Goal: Task Accomplishment & Management: Manage account settings

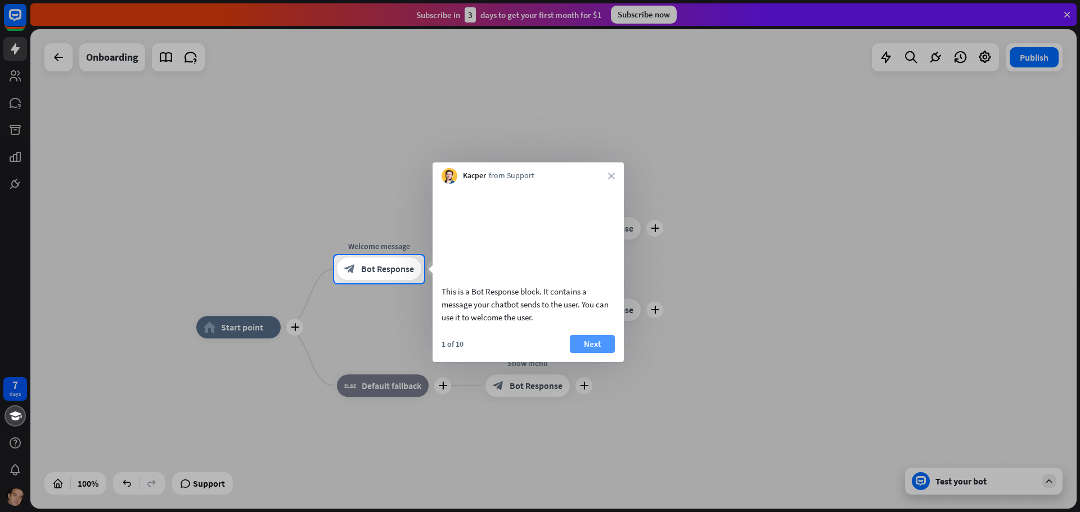
click at [592, 353] on button "Next" at bounding box center [592, 344] width 45 height 18
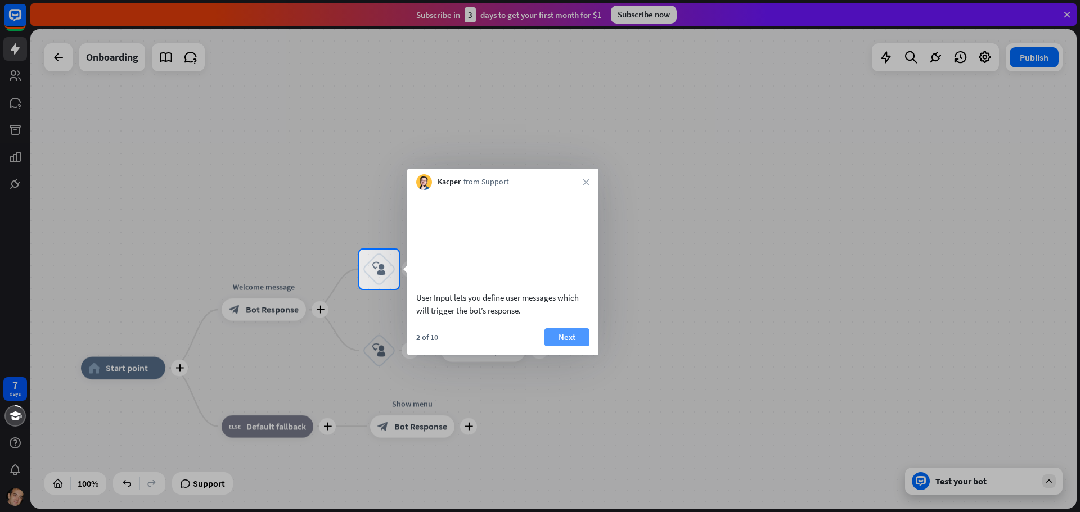
click at [566, 347] on button "Next" at bounding box center [567, 338] width 45 height 18
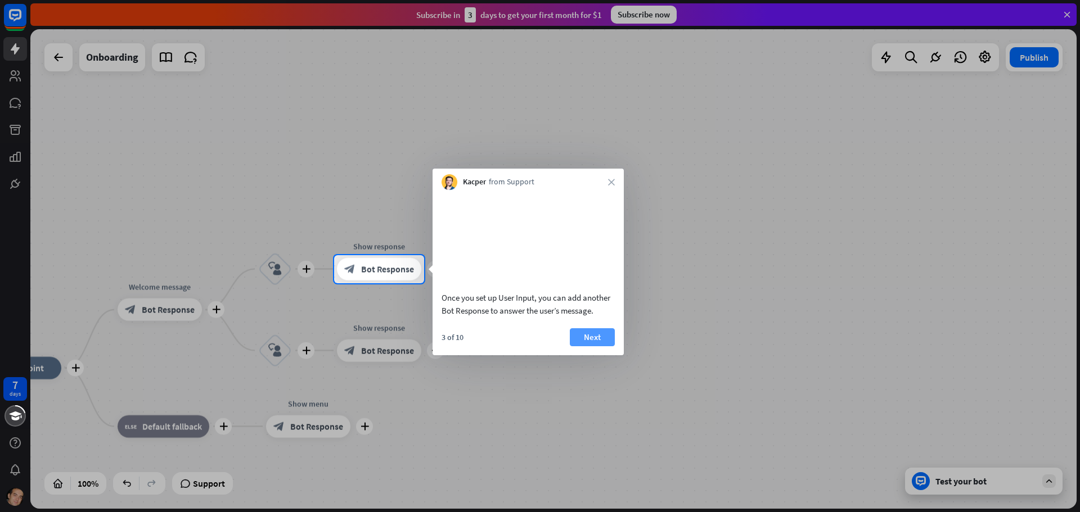
click at [581, 347] on button "Next" at bounding box center [592, 338] width 45 height 18
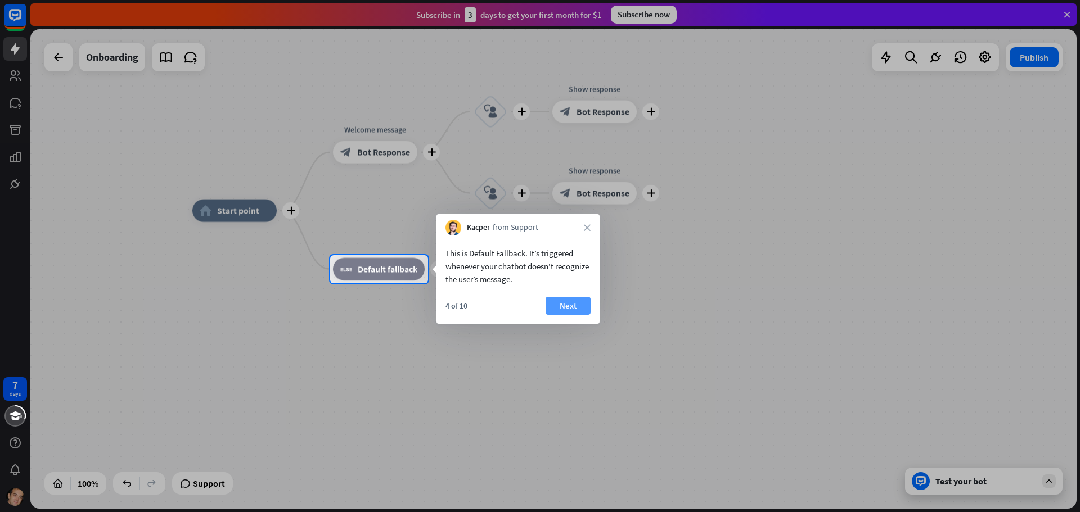
click at [563, 305] on button "Next" at bounding box center [568, 306] width 45 height 18
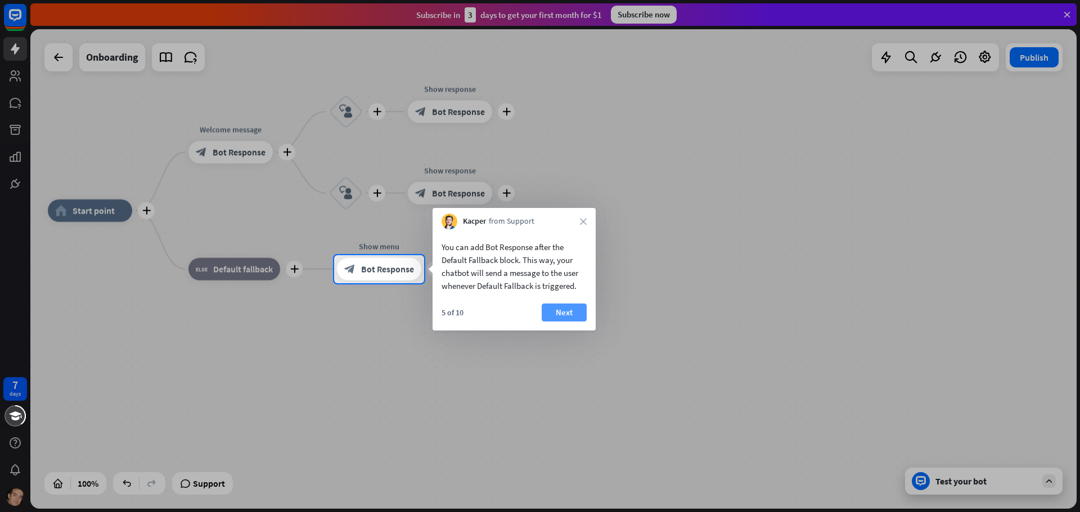
click at [561, 312] on button "Next" at bounding box center [564, 313] width 45 height 18
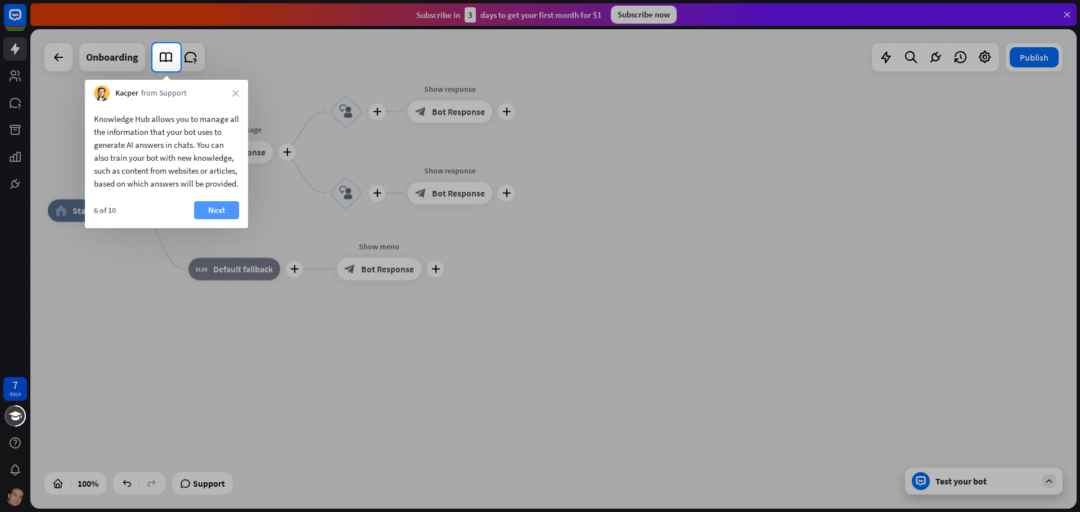
click at [213, 219] on button "Next" at bounding box center [216, 210] width 45 height 18
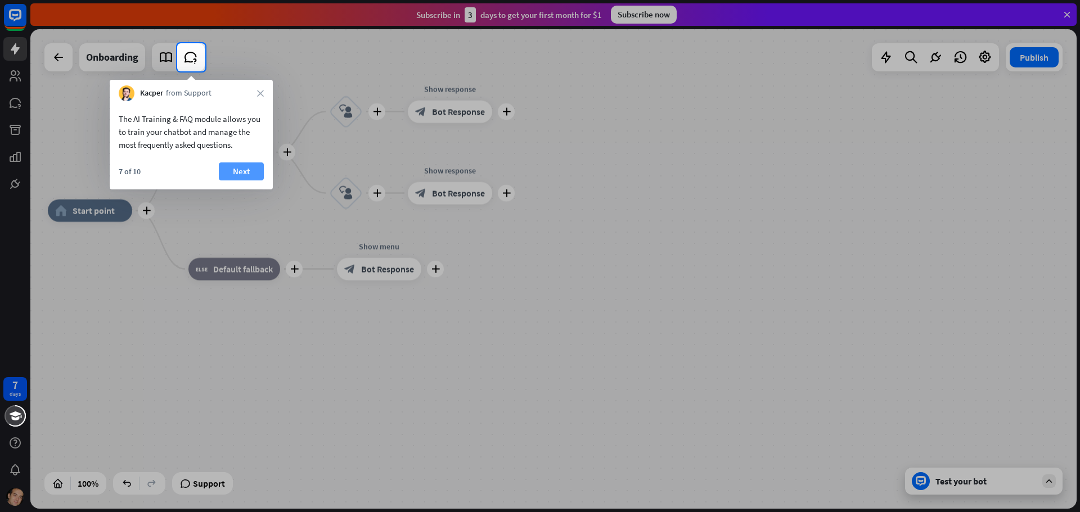
click at [233, 169] on button "Next" at bounding box center [241, 172] width 45 height 18
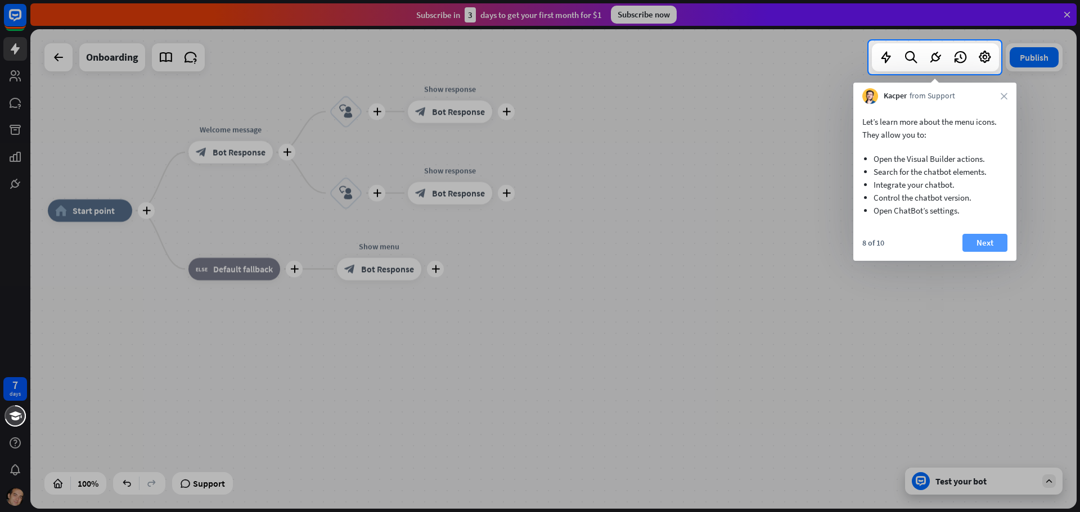
click at [973, 241] on button "Next" at bounding box center [984, 243] width 45 height 18
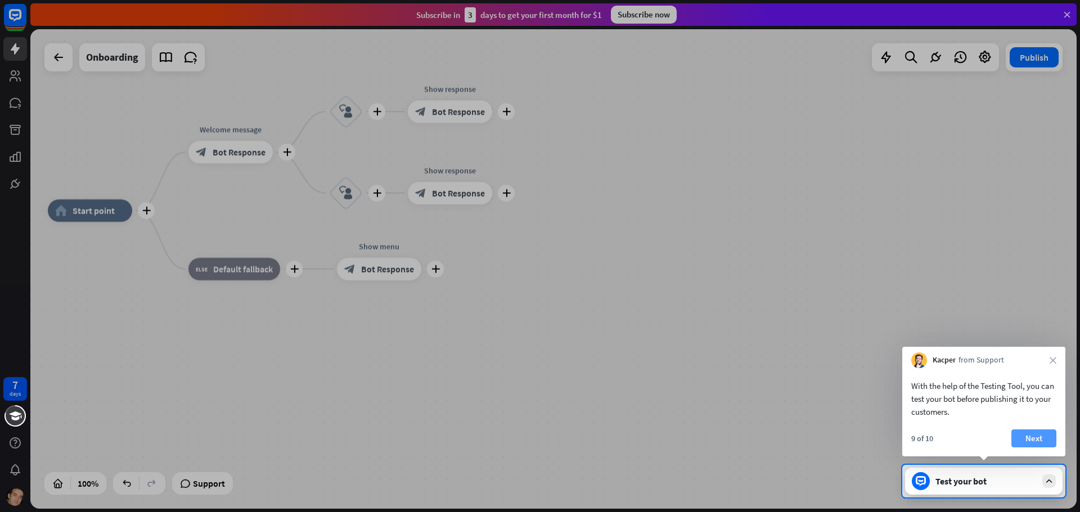
click at [1023, 441] on button "Next" at bounding box center [1033, 439] width 45 height 18
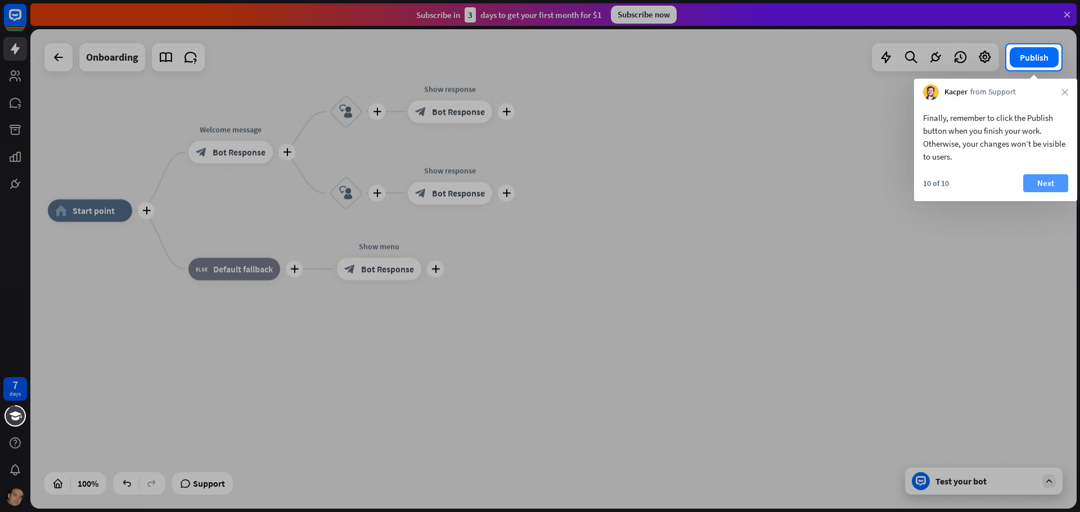
click at [1041, 181] on button "Next" at bounding box center [1045, 183] width 45 height 18
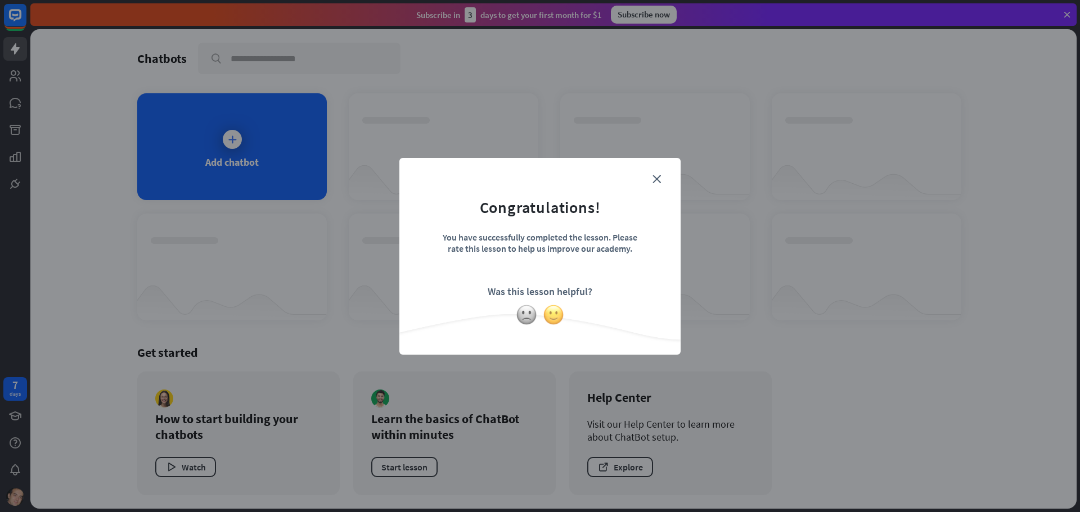
click at [556, 311] on img at bounding box center [553, 314] width 21 height 21
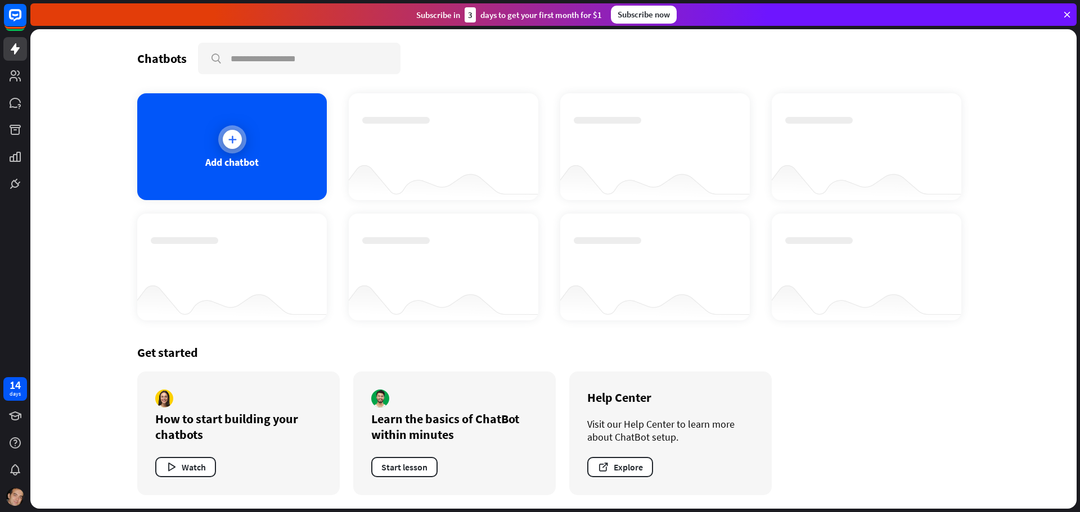
click at [231, 142] on icon at bounding box center [232, 139] width 11 height 11
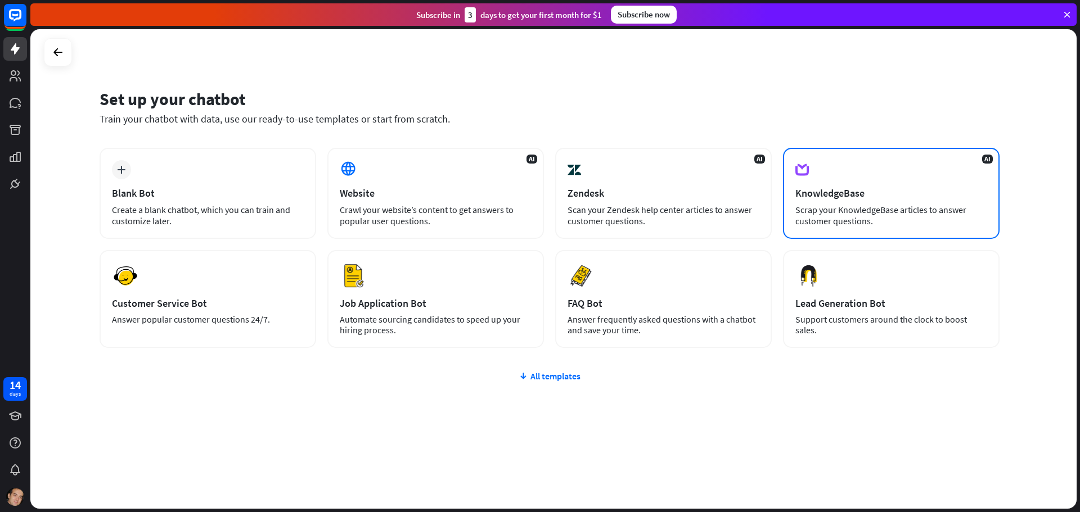
click at [817, 163] on div "AI KnowledgeBase Scrap your KnowledgeBase articles to answer customer questions." at bounding box center [891, 193] width 217 height 91
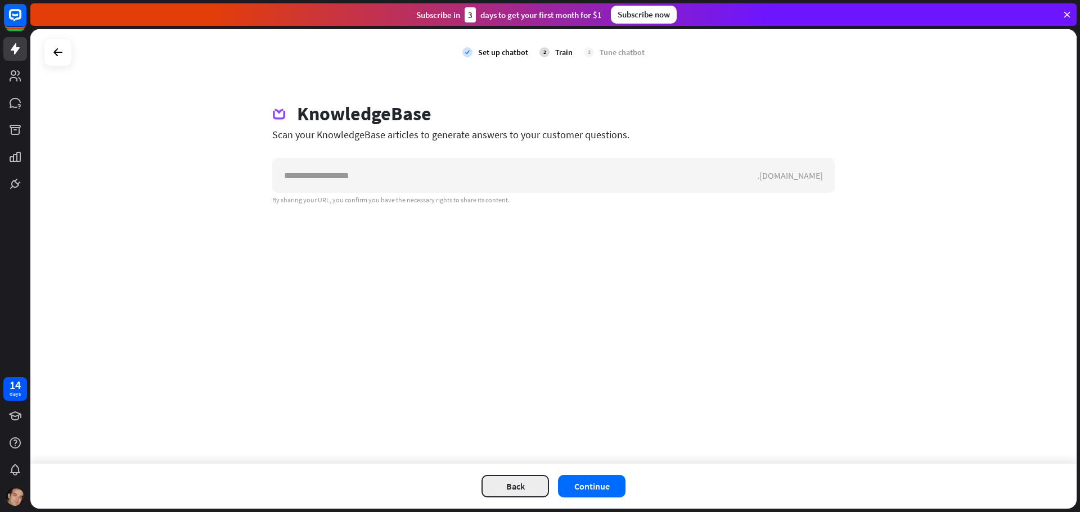
click at [501, 492] on button "Back" at bounding box center [516, 486] width 68 height 23
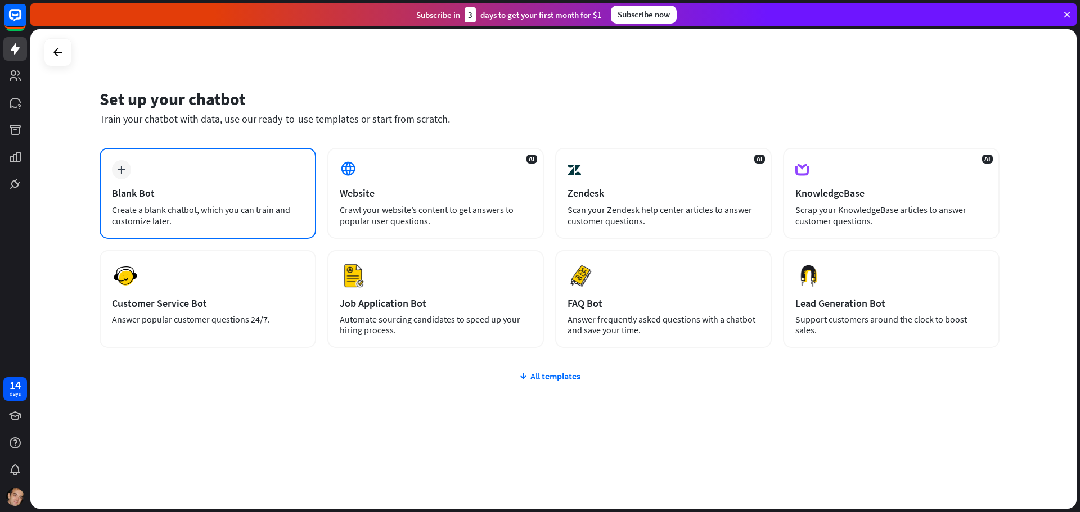
click at [206, 173] on div "plus Blank Bot Create a blank chatbot, which you can train and customize later." at bounding box center [208, 193] width 217 height 91
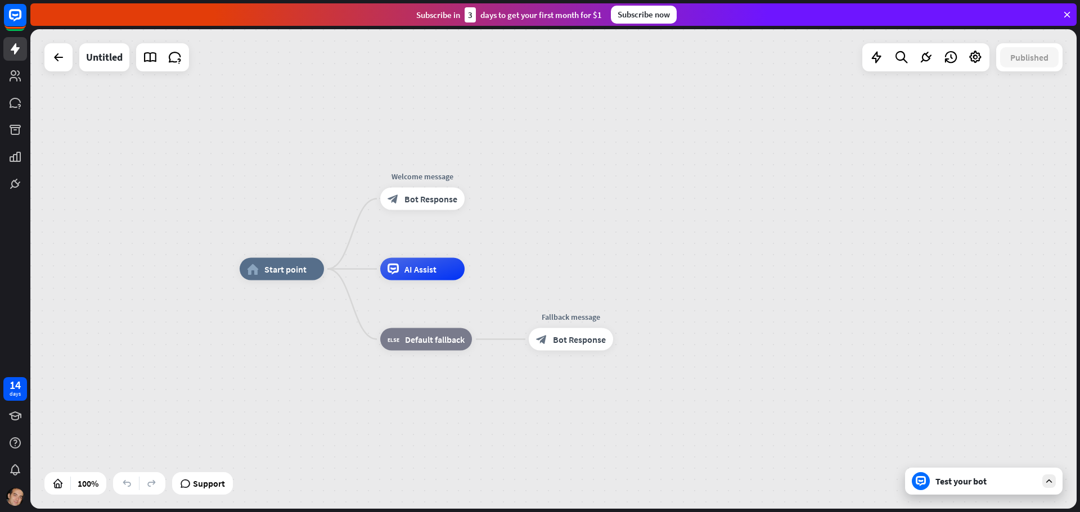
click at [951, 487] on div "Test your bot" at bounding box center [985, 481] width 101 height 11
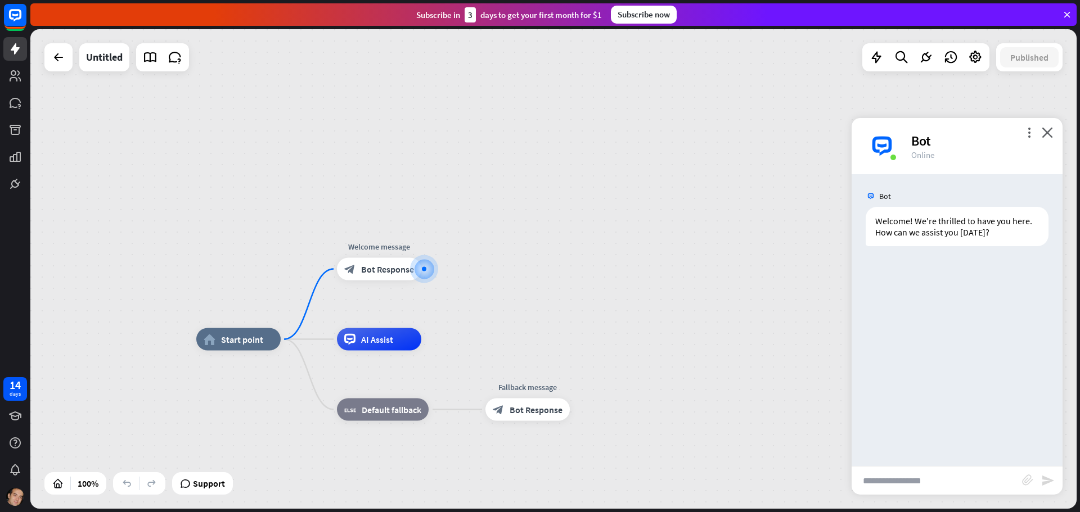
click at [939, 483] on input "text" at bounding box center [937, 481] width 170 height 28
type input "**"
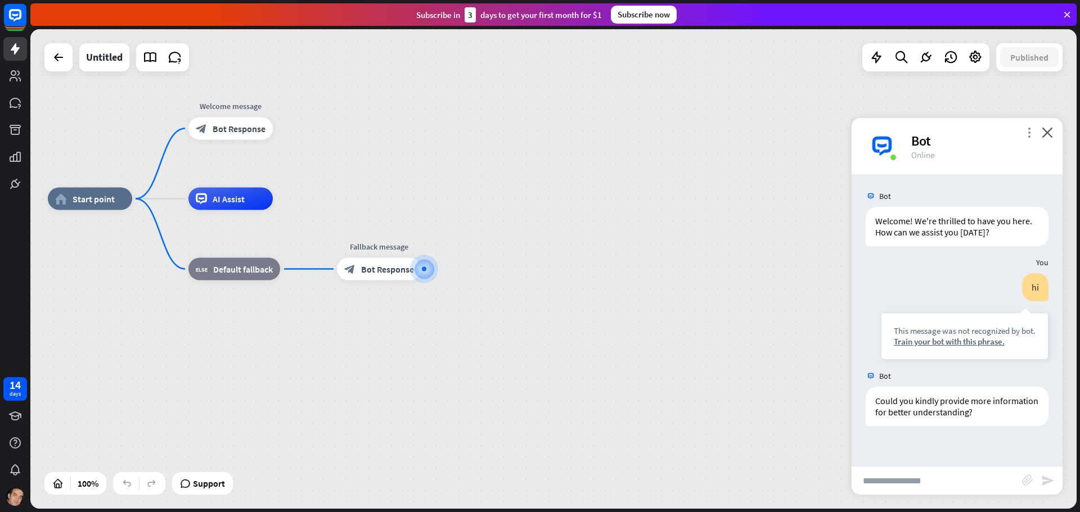
click at [1028, 134] on icon "more_vert" at bounding box center [1029, 132] width 11 height 11
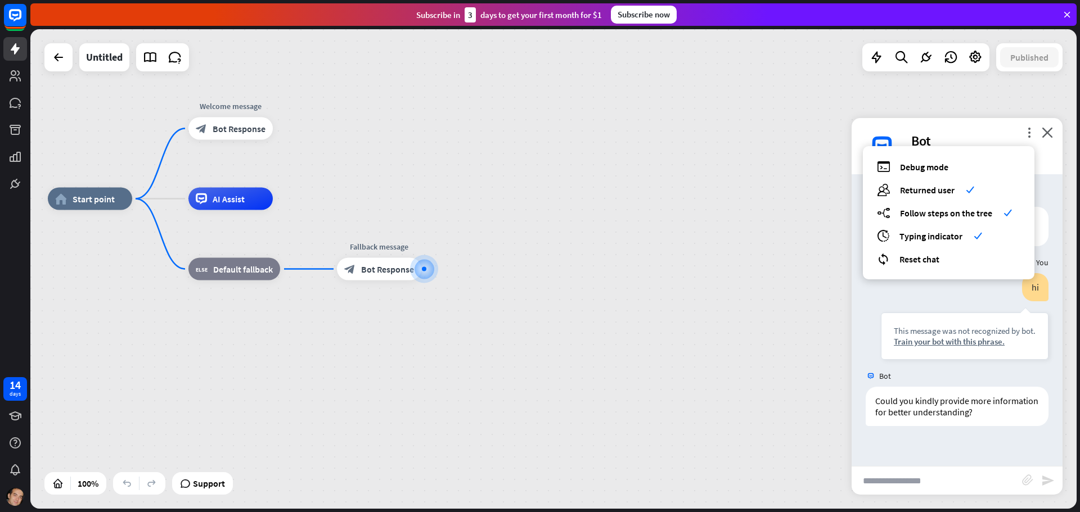
click at [985, 131] on div "more_vert debug Debug mode users Returned user check builder_tree Follow steps …" at bounding box center [957, 146] width 211 height 56
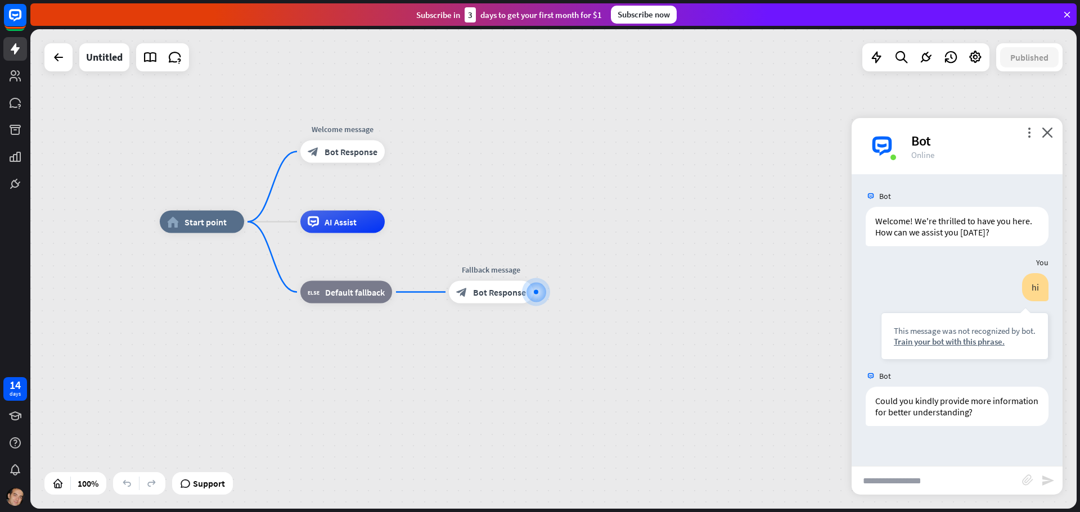
drag, startPoint x: 422, startPoint y: 186, endPoint x: 493, endPoint y: 209, distance: 74.9
click at [493, 209] on div "home_2 Start point Welcome message block_bot_response Bot Response AI Assist bl…" at bounding box center [553, 269] width 1046 height 480
click at [882, 484] on input "text" at bounding box center [937, 481] width 170 height 28
type input "**"
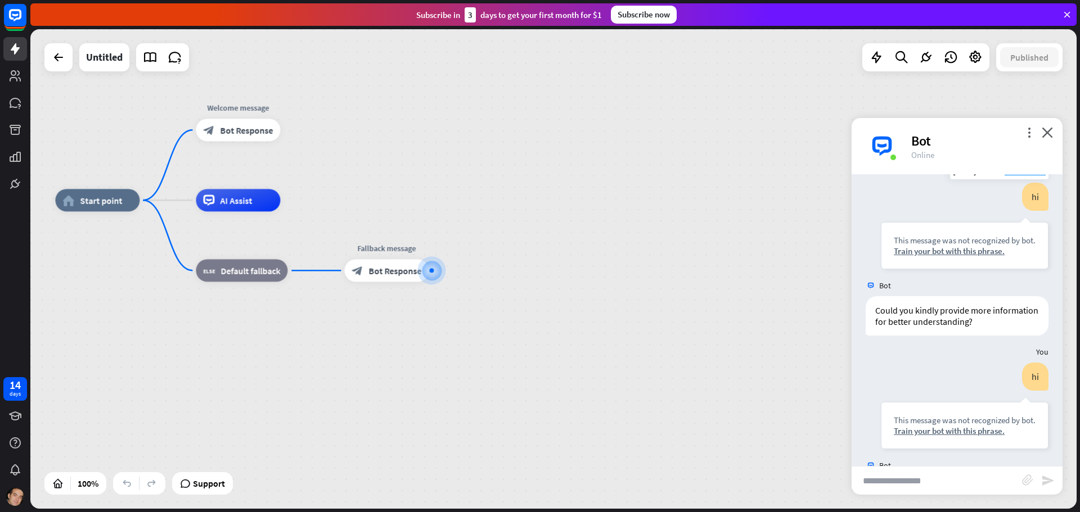
scroll to position [146, 0]
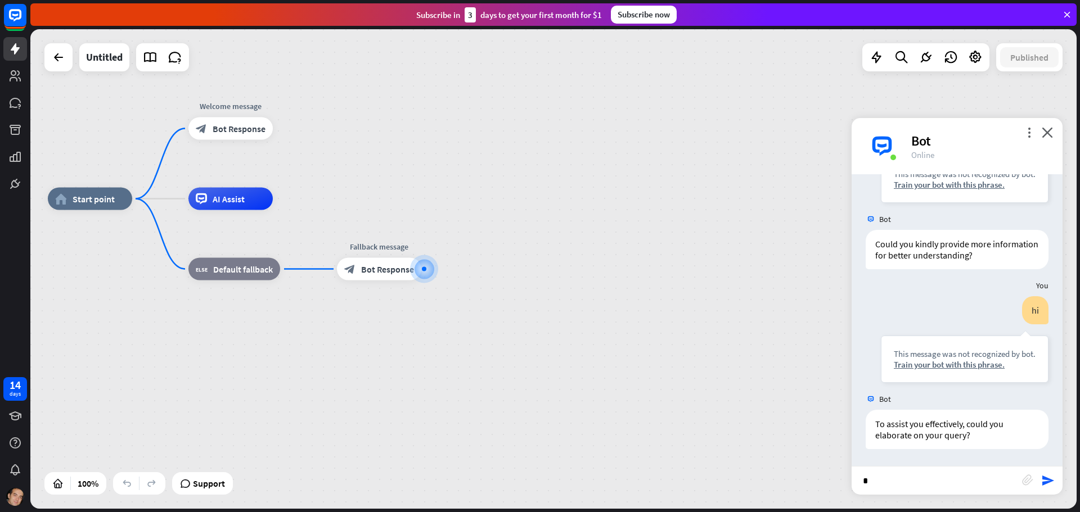
type input "**"
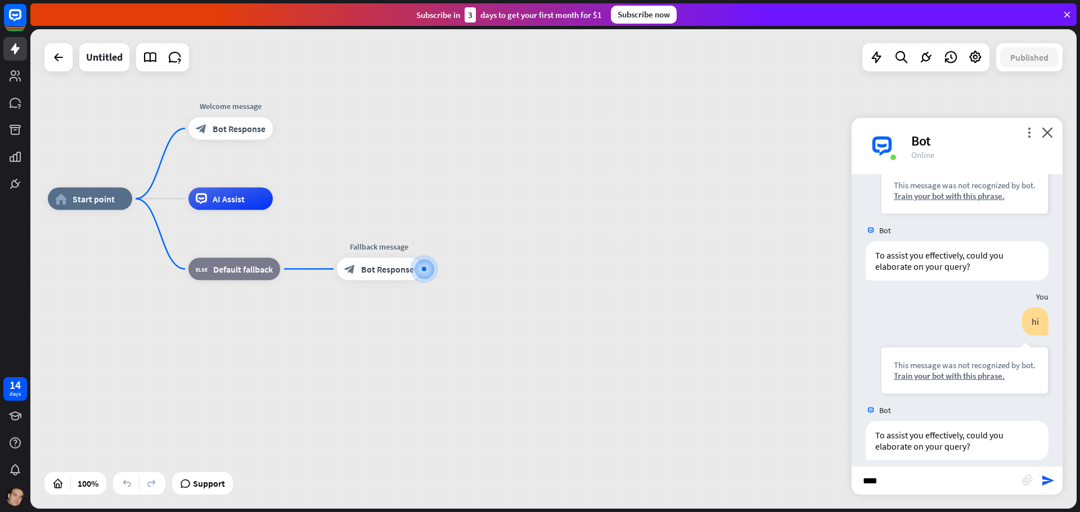
scroll to position [337, 0]
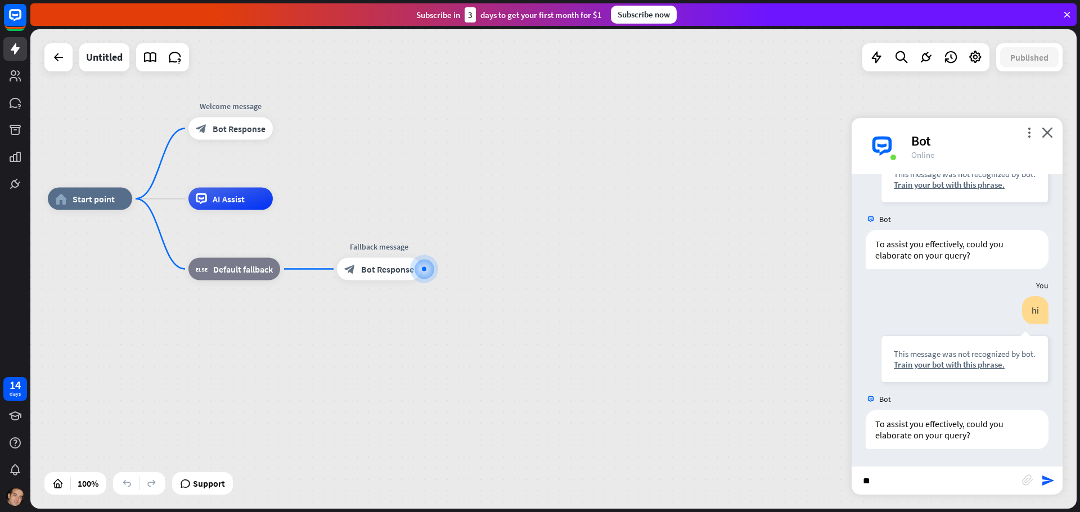
type input "*"
click at [13, 48] on icon at bounding box center [15, 48] width 9 height 11
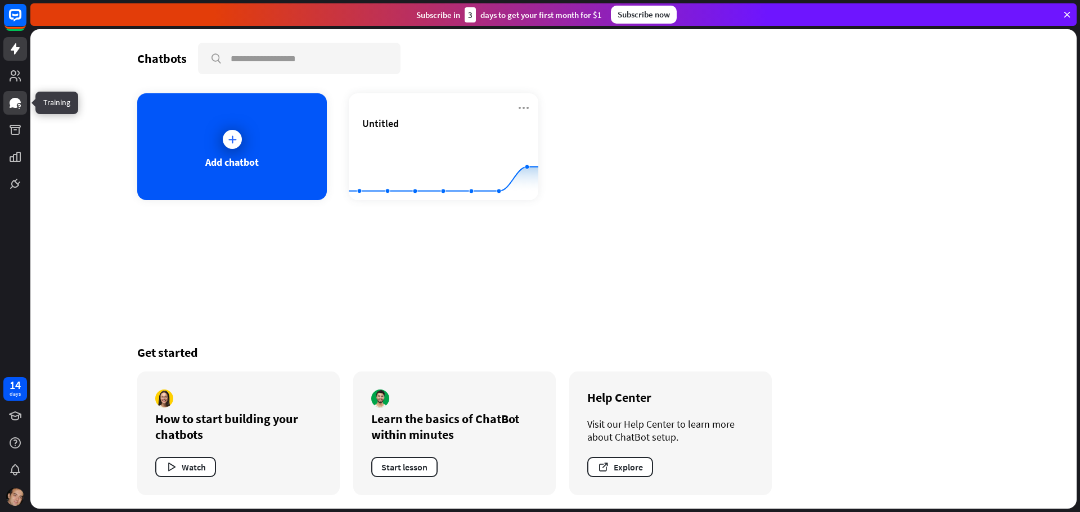
click at [15, 101] on icon at bounding box center [15, 103] width 11 height 10
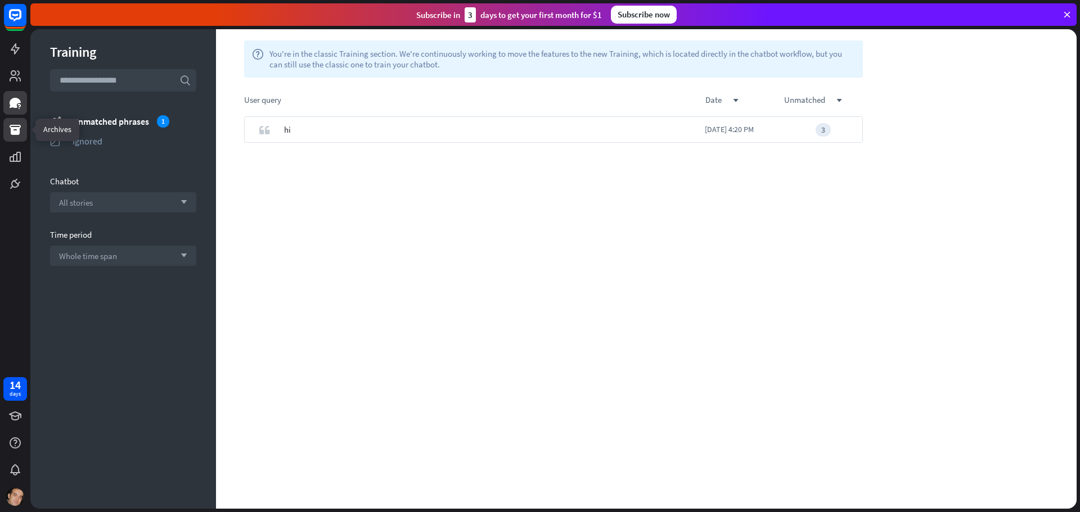
click at [16, 126] on icon at bounding box center [15, 130] width 11 height 10
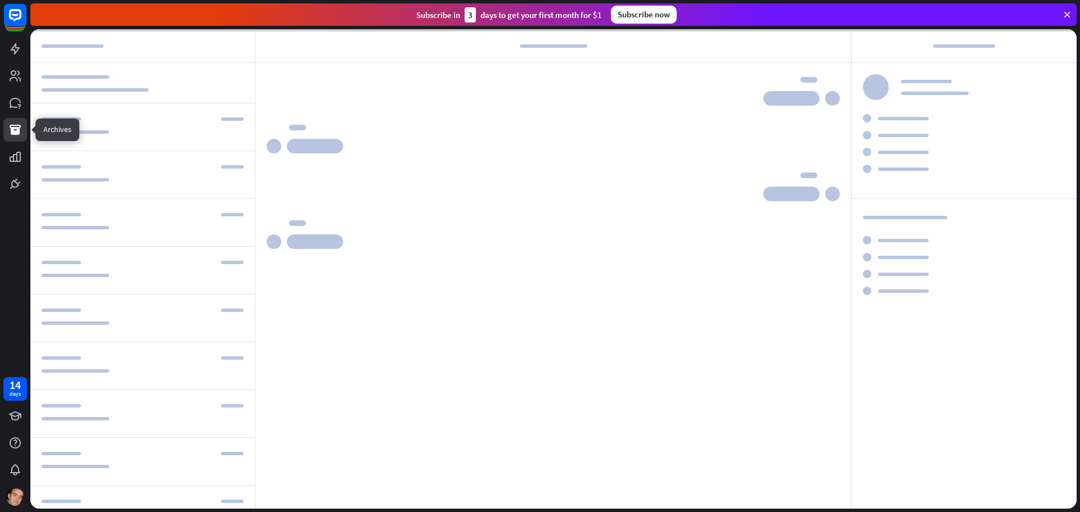
scroll to position [138, 0]
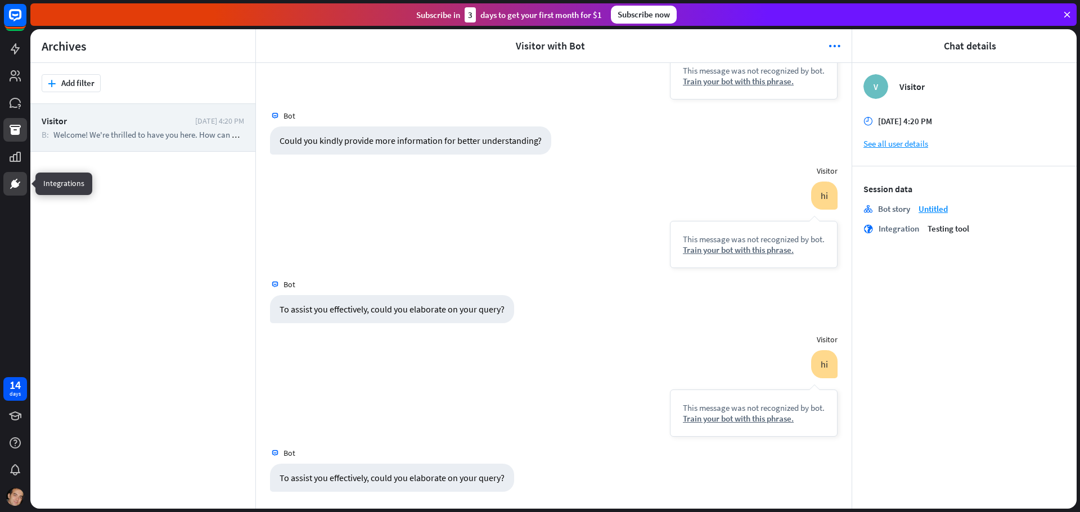
click at [17, 180] on icon at bounding box center [16, 180] width 3 height 3
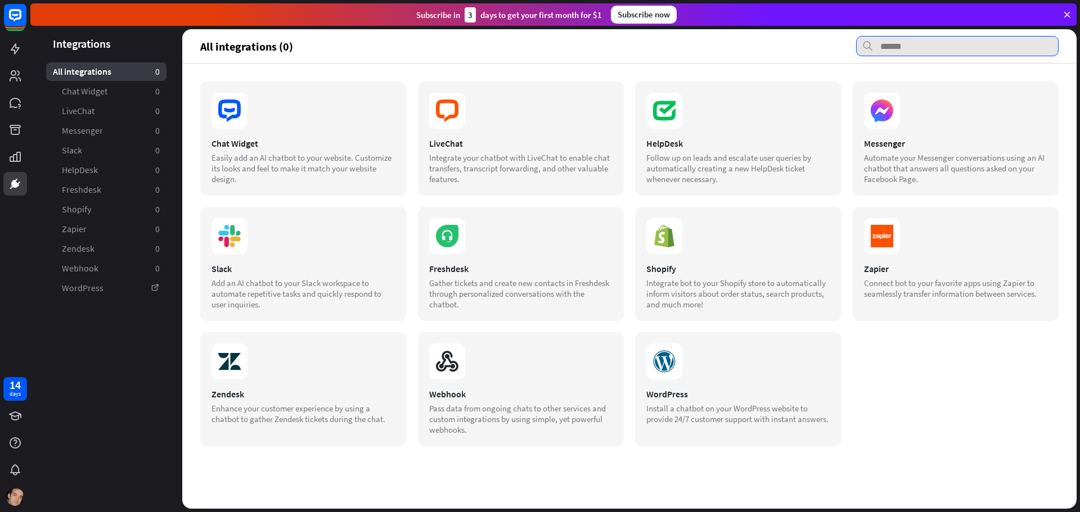
click at [926, 49] on input "text" at bounding box center [957, 46] width 203 height 20
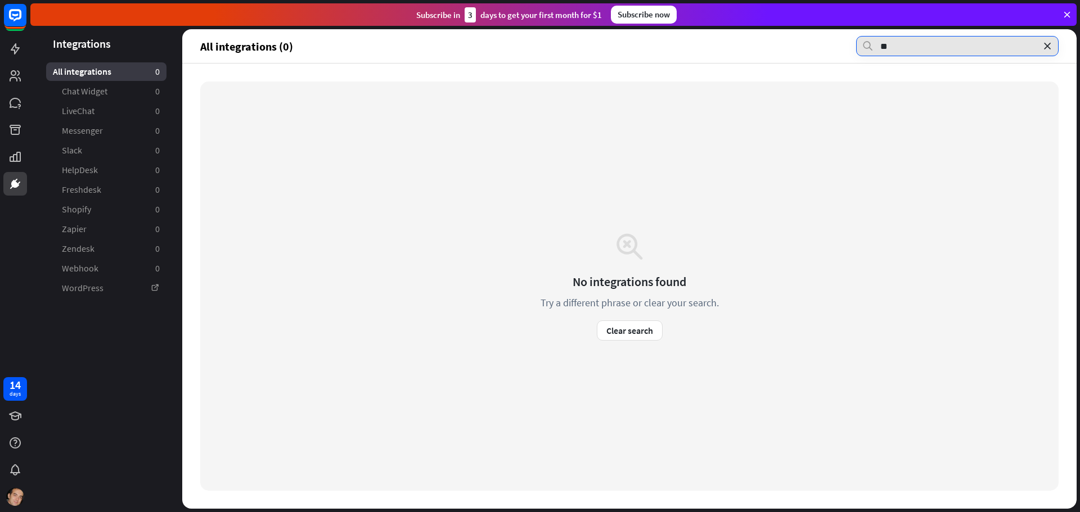
type input "*"
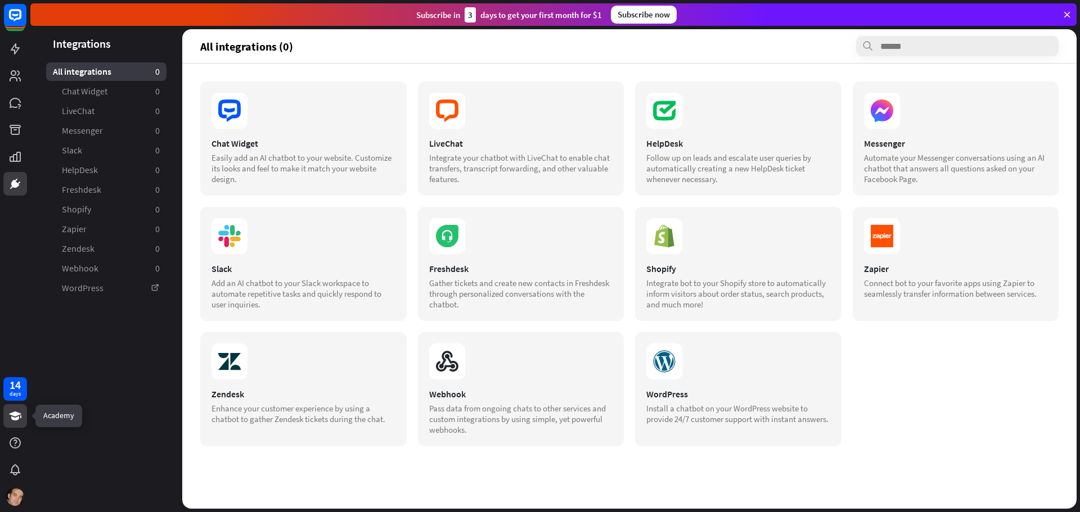
click at [18, 419] on icon at bounding box center [15, 416] width 12 height 9
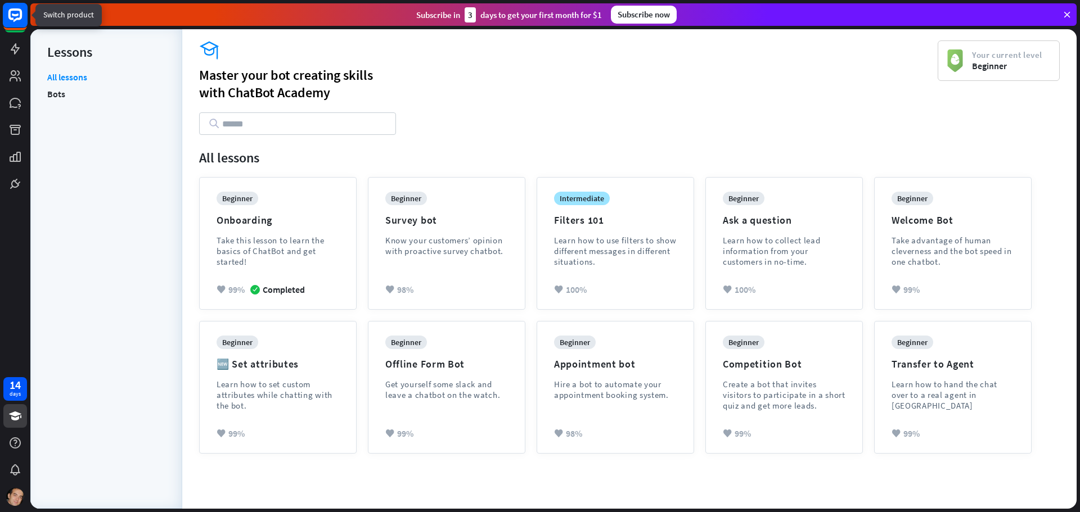
click at [13, 13] on rect at bounding box center [15, 15] width 25 height 25
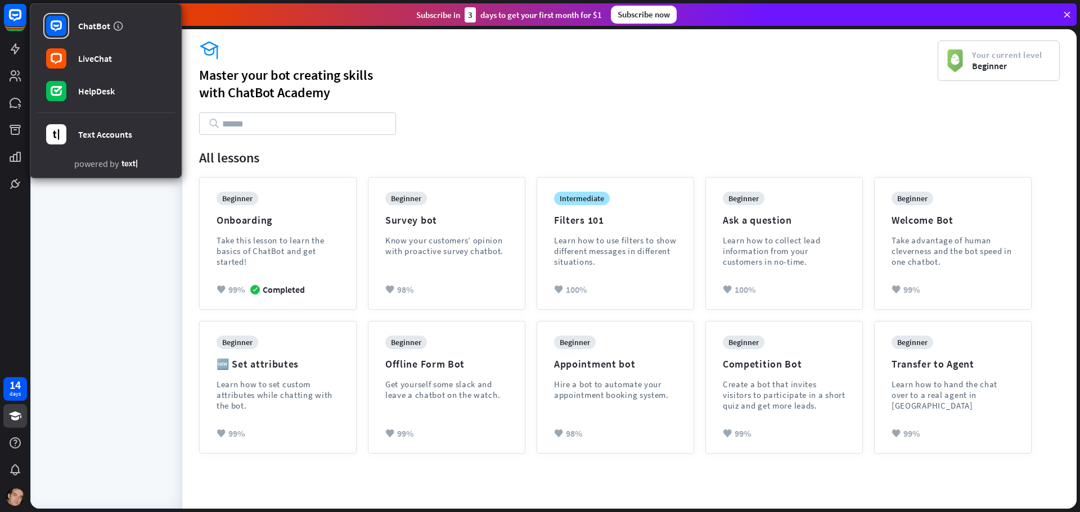
click at [90, 224] on div "All lessons Bots" at bounding box center [106, 284] width 118 height 426
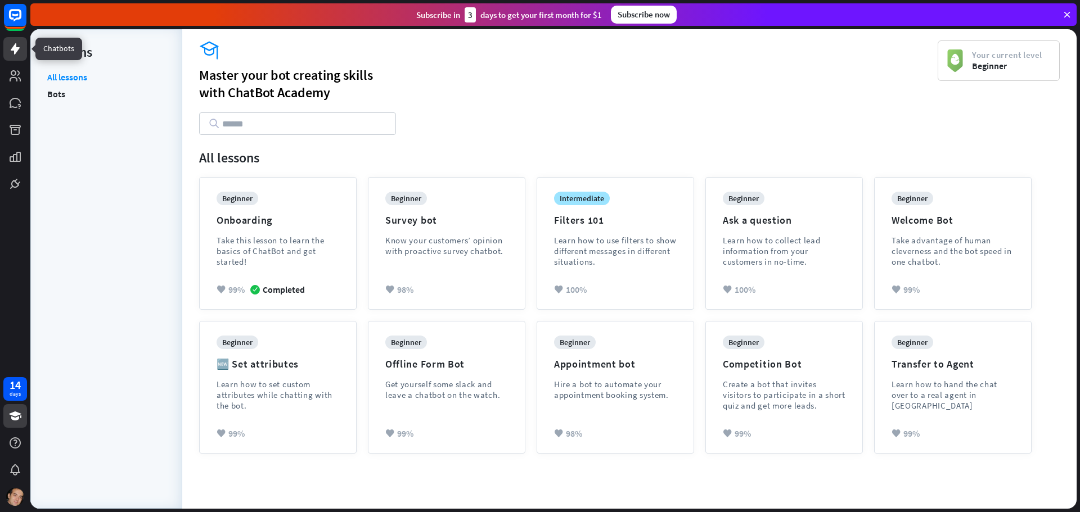
click at [10, 48] on icon at bounding box center [15, 49] width 14 height 14
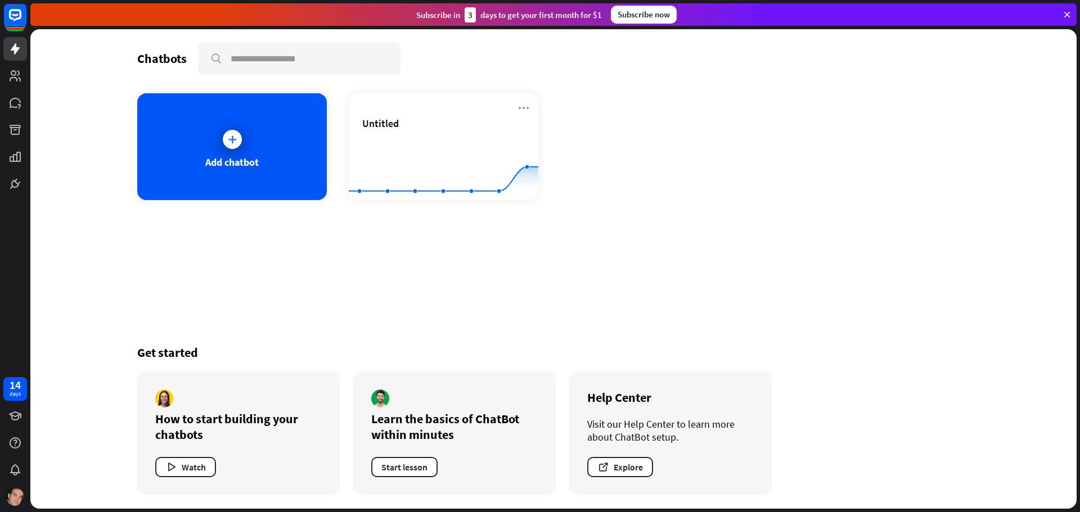
click at [1065, 15] on icon at bounding box center [1067, 15] width 10 height 10
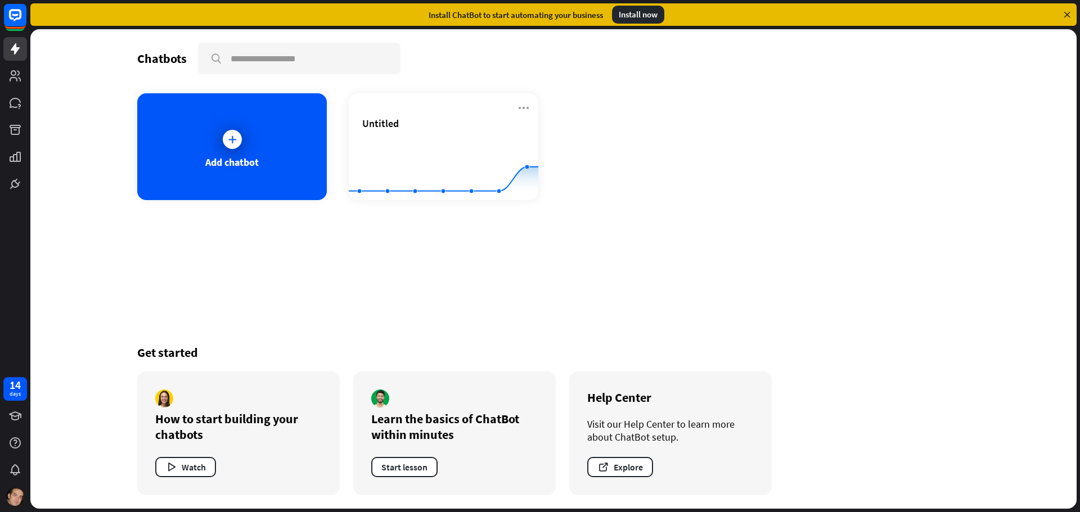
click at [1064, 10] on icon at bounding box center [1067, 15] width 10 height 10
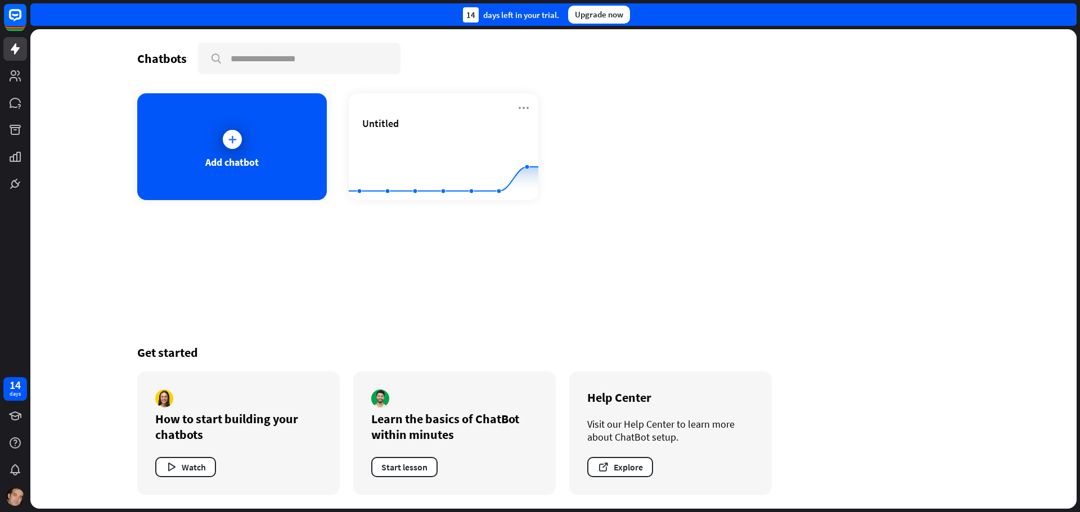
click at [1063, 10] on div "14 days left in your trial. Upgrade now" at bounding box center [553, 14] width 1046 height 23
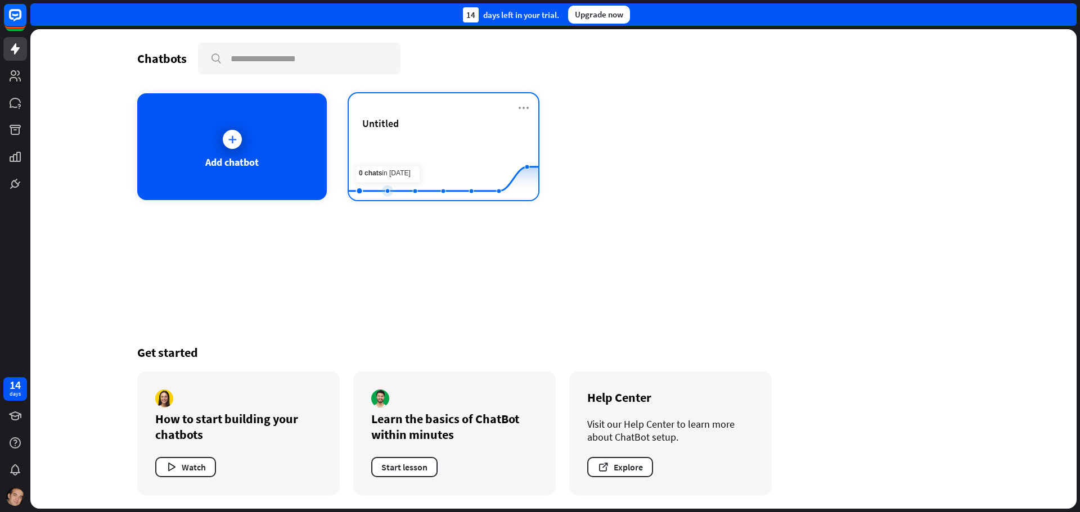
click at [383, 146] on rect at bounding box center [444, 172] width 190 height 70
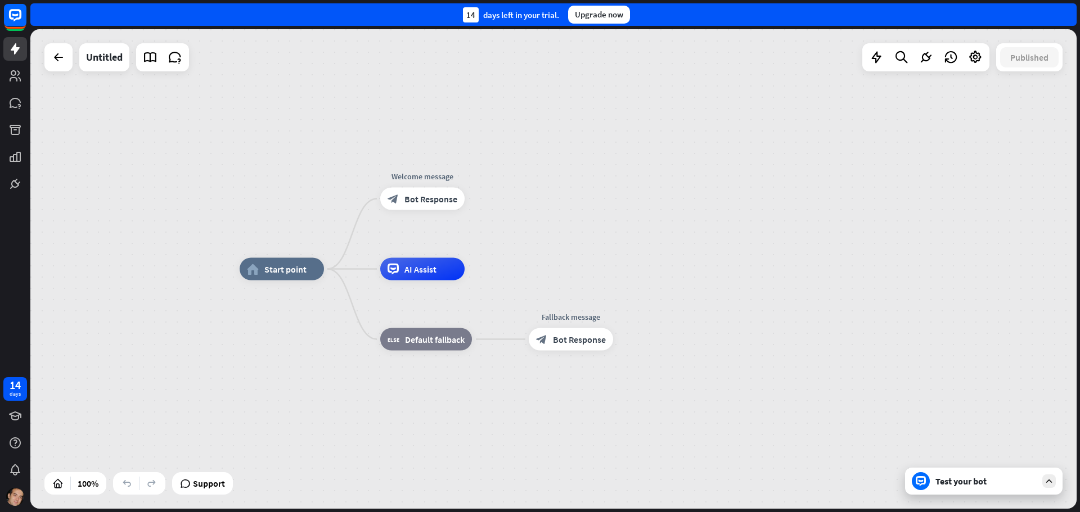
click at [946, 489] on div "Test your bot" at bounding box center [984, 481] width 158 height 27
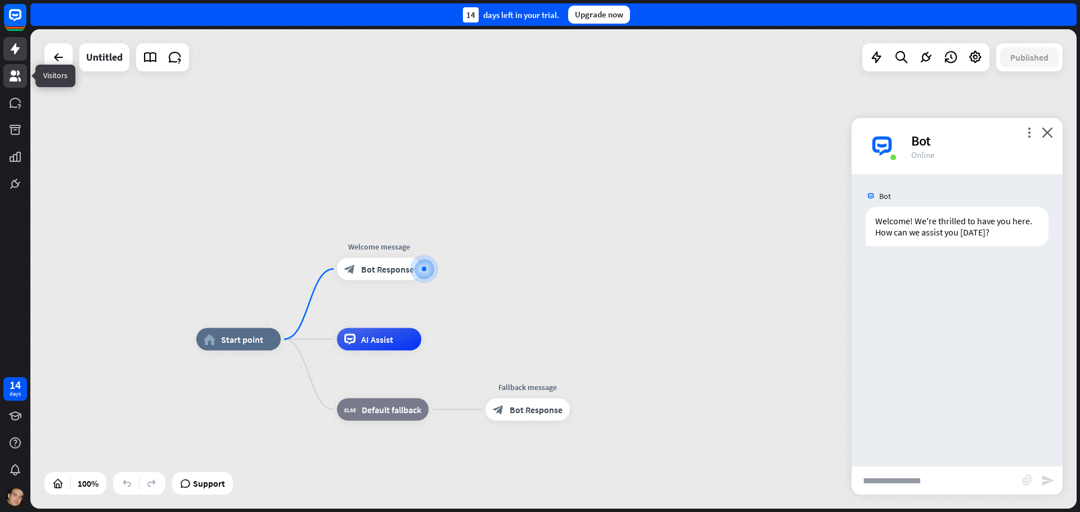
click at [12, 73] on icon at bounding box center [15, 75] width 11 height 11
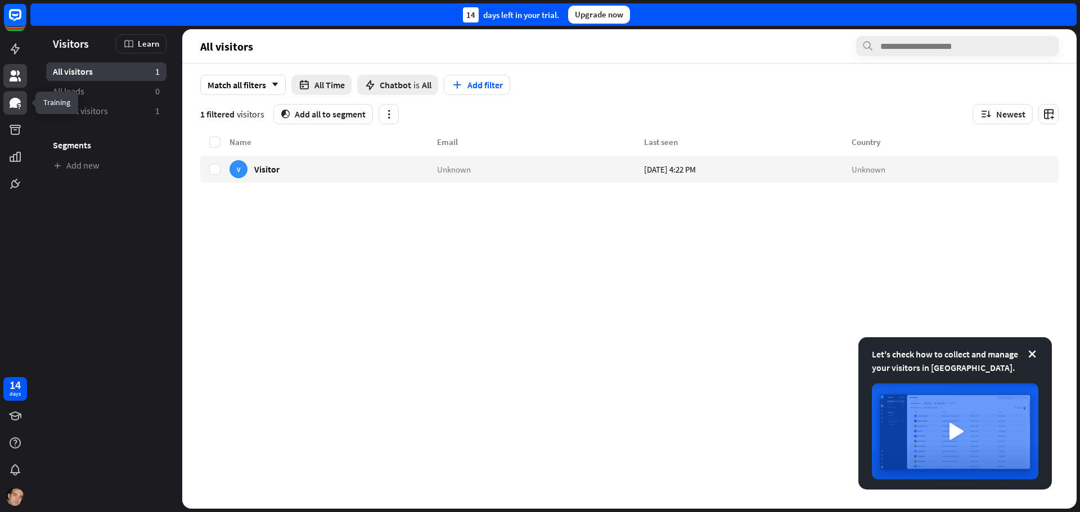
click at [13, 101] on icon at bounding box center [15, 103] width 11 height 10
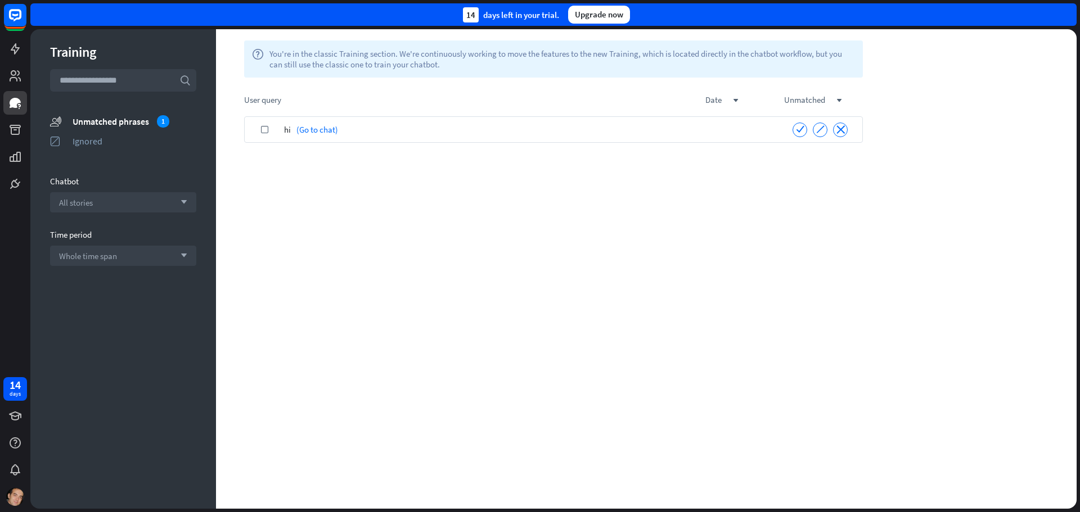
click at [356, 136] on div "hi (Go to chat)" at bounding box center [531, 129] width 494 height 26
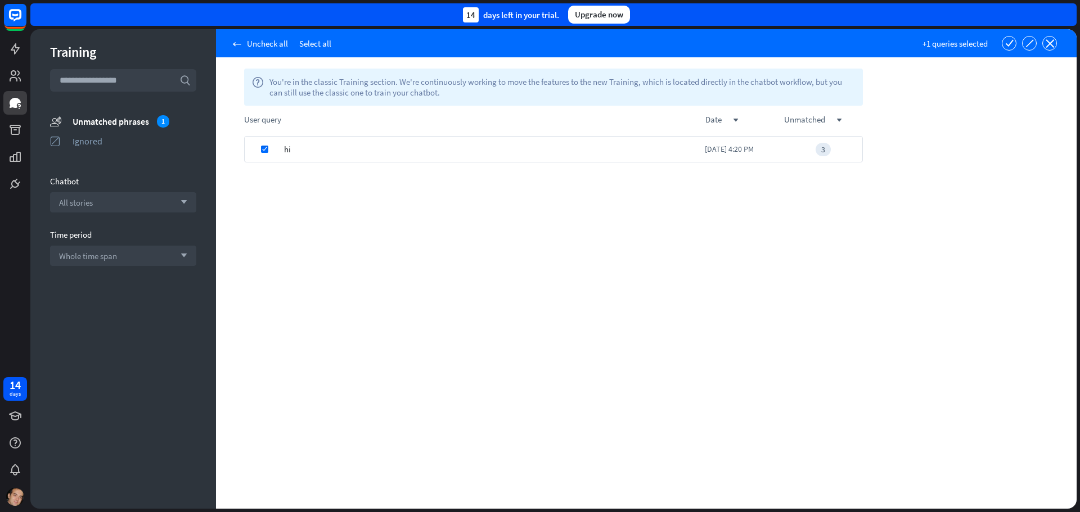
click at [354, 152] on div "hi" at bounding box center [494, 149] width 421 height 26
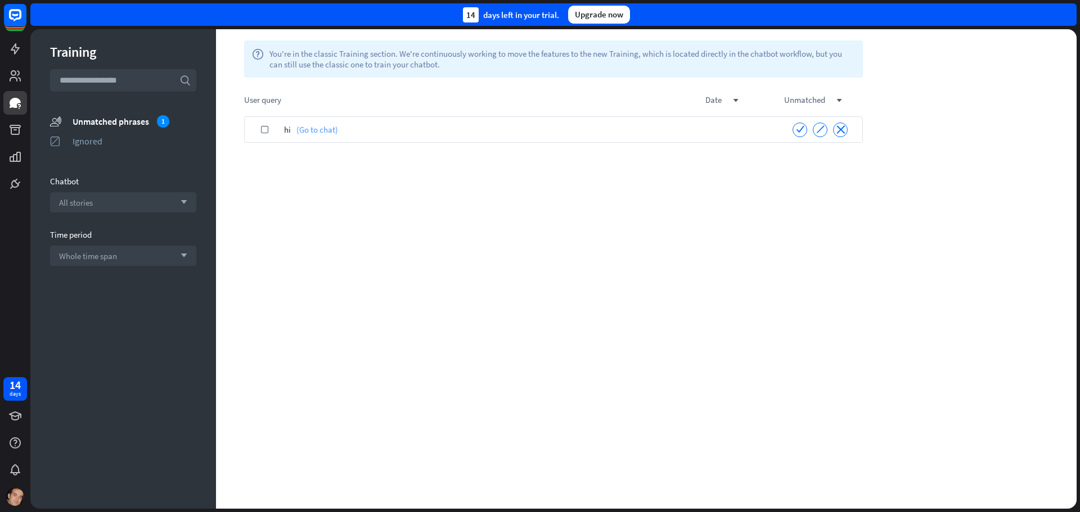
click at [304, 134] on link "(Go to chat)" at bounding box center [314, 129] width 47 height 26
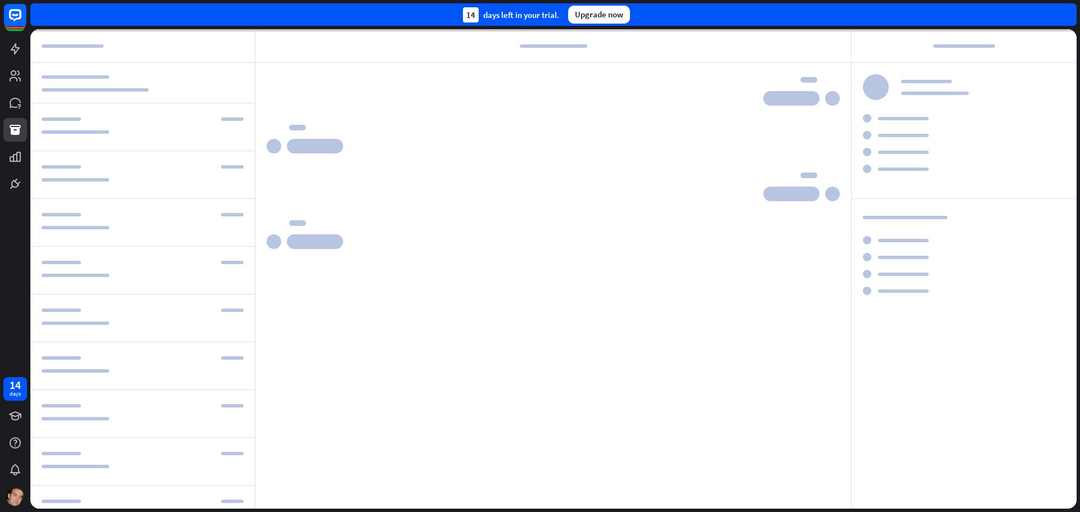
scroll to position [138, 0]
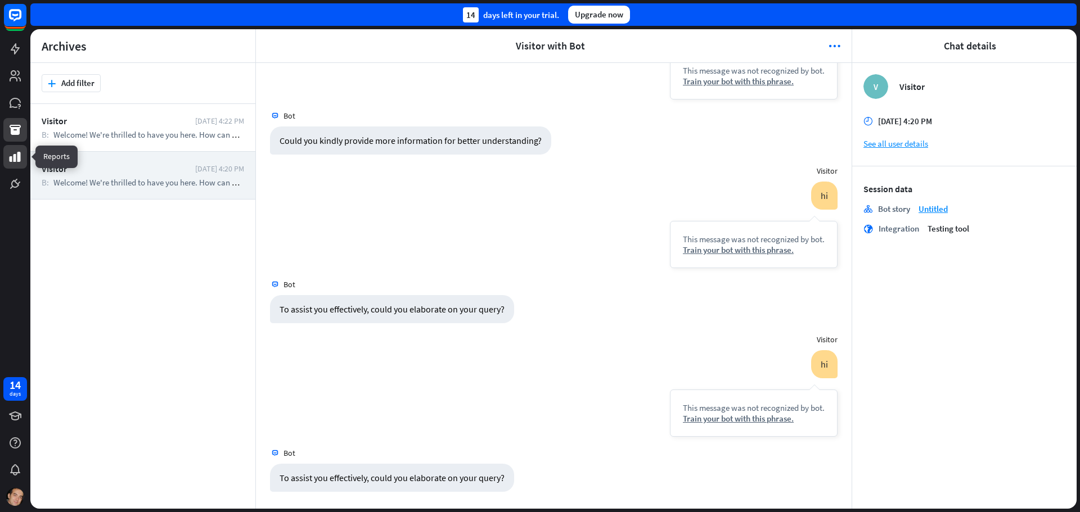
click at [14, 160] on icon at bounding box center [15, 157] width 11 height 10
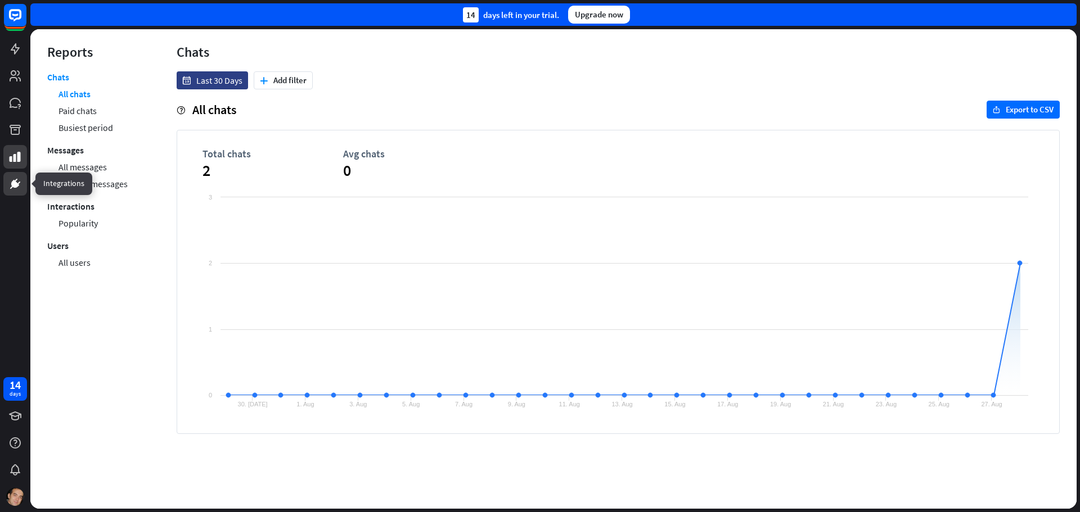
click at [14, 184] on icon at bounding box center [15, 184] width 7 height 7
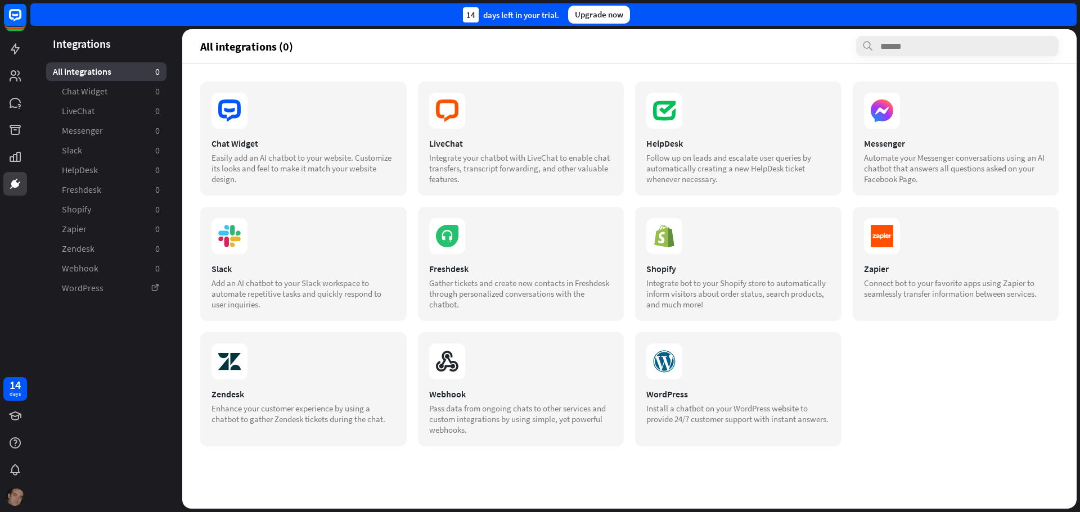
click at [14, 496] on img at bounding box center [15, 497] width 18 height 18
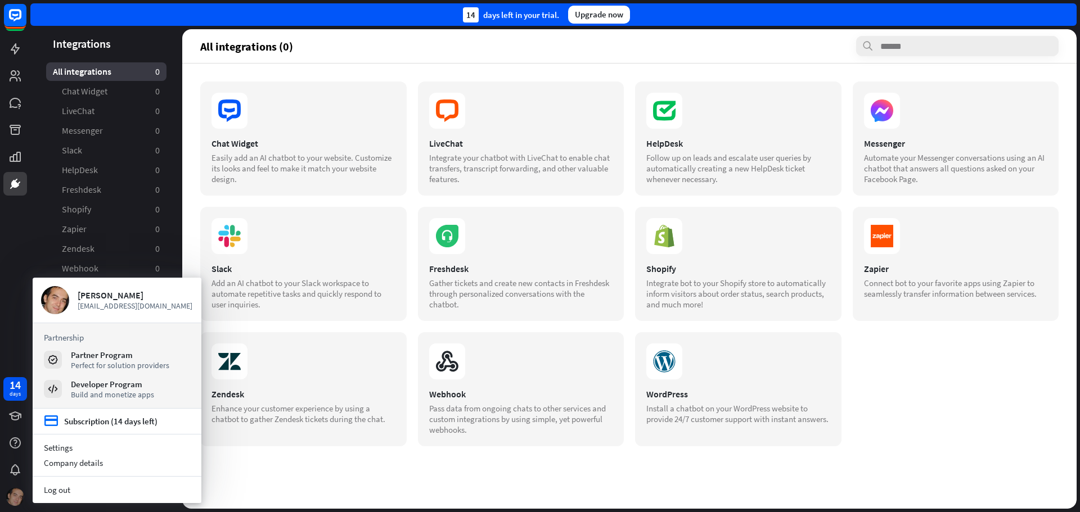
click at [14, 496] on img at bounding box center [15, 497] width 18 height 18
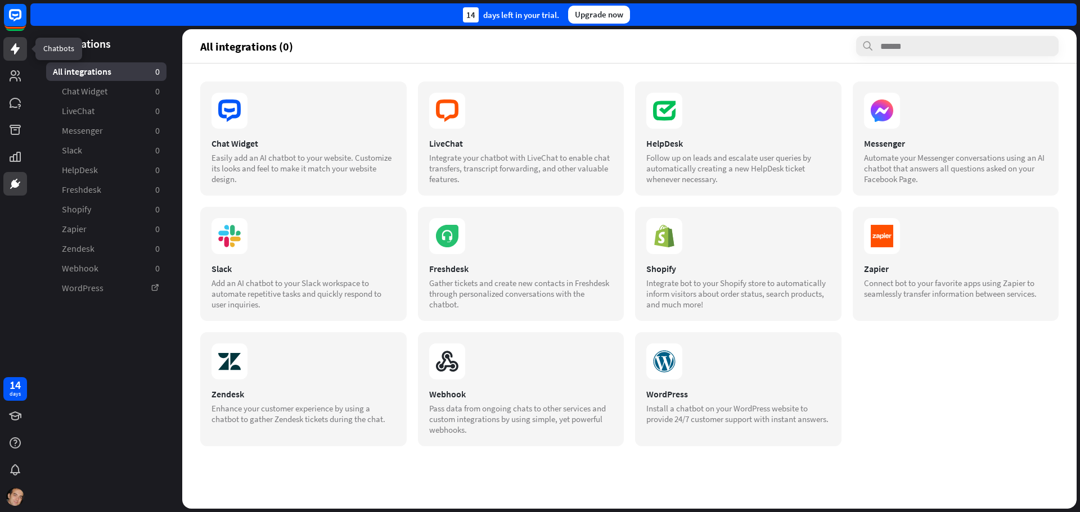
click at [16, 56] on link at bounding box center [15, 49] width 24 height 24
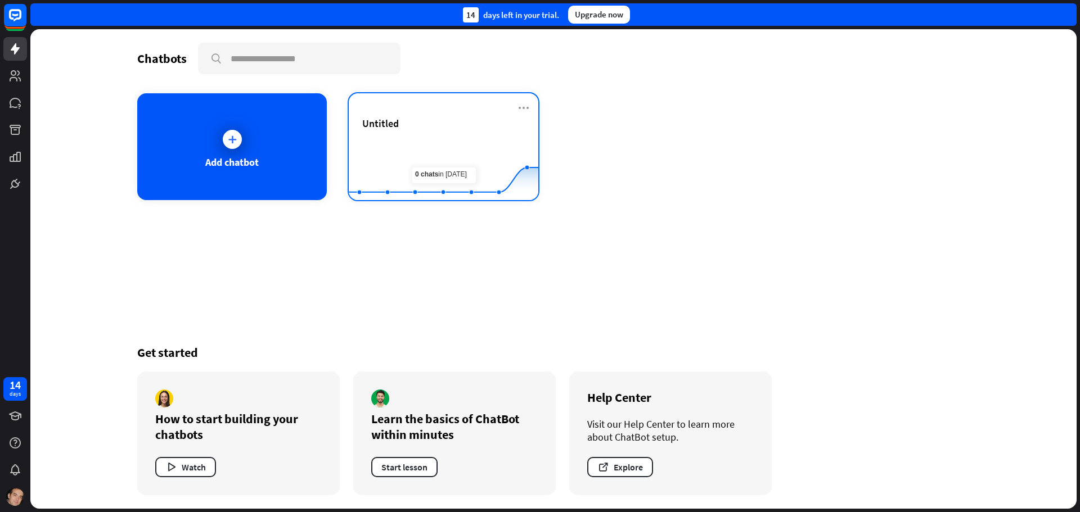
click at [530, 108] on div "Untitled Created with Highcharts 10.1.0 0 2 4" at bounding box center [444, 146] width 190 height 107
click at [520, 105] on icon at bounding box center [524, 108] width 14 height 14
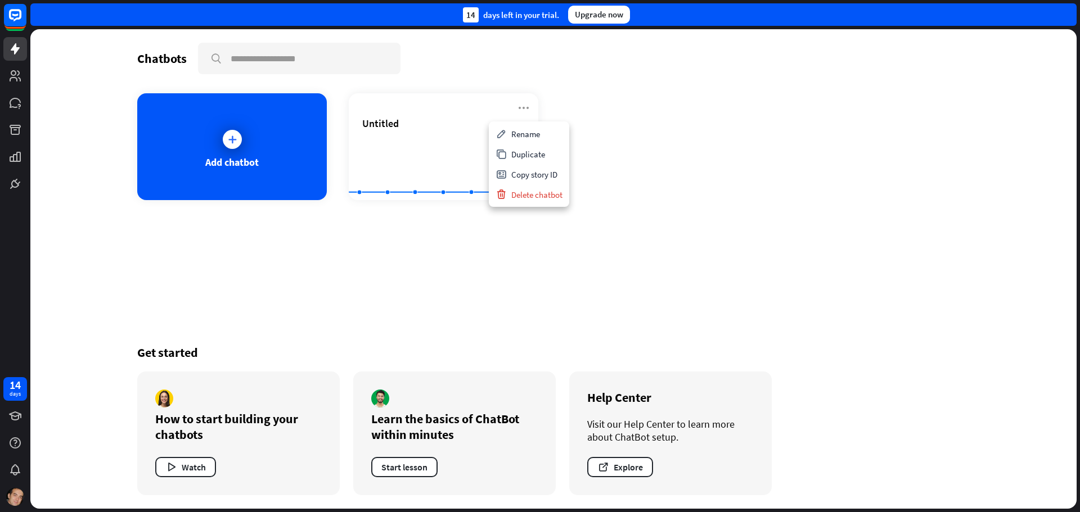
click at [444, 272] on div "Chatbots search Add chatbot Untitled Created with Highcharts 10.1.0 0 2 4 Get s…" at bounding box center [554, 269] width 900 height 480
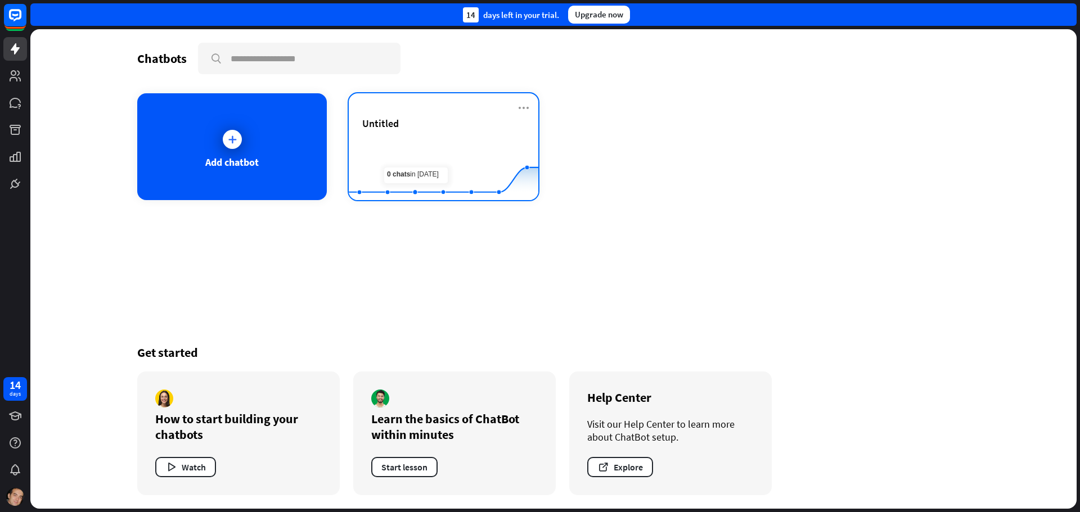
click at [406, 136] on div "Untitled" at bounding box center [443, 136] width 163 height 39
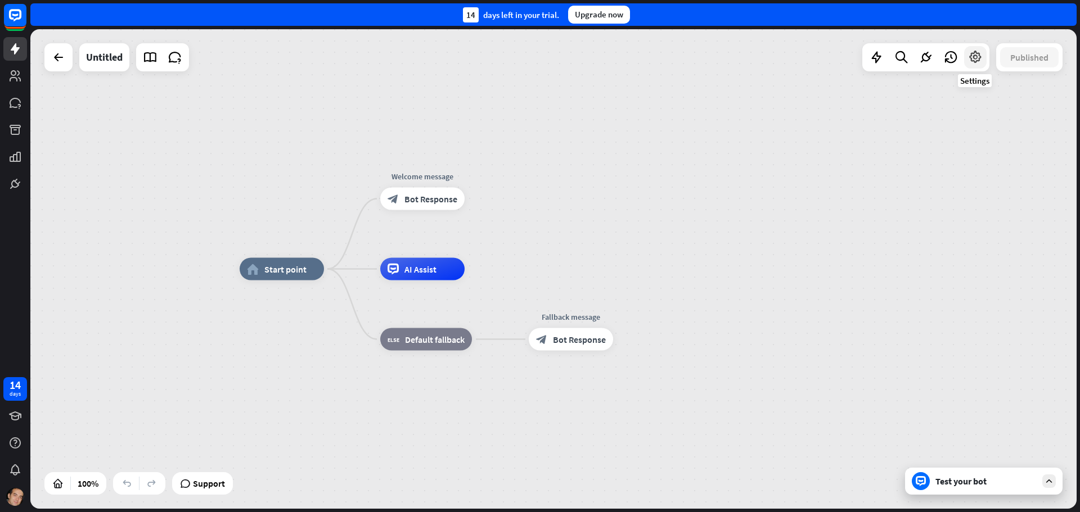
click at [977, 60] on icon at bounding box center [975, 57] width 15 height 15
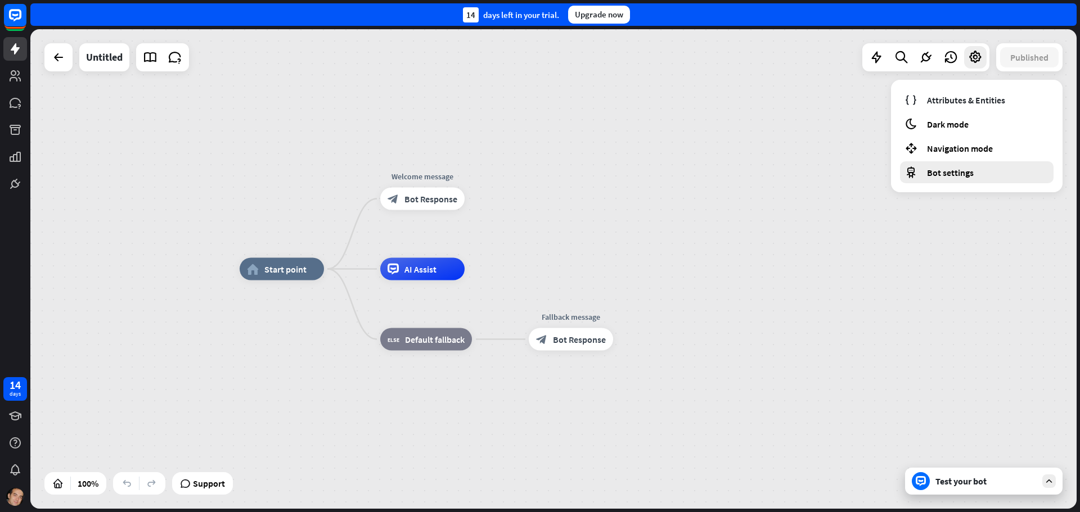
click at [985, 174] on div "Bot settings" at bounding box center [977, 172] width 154 height 22
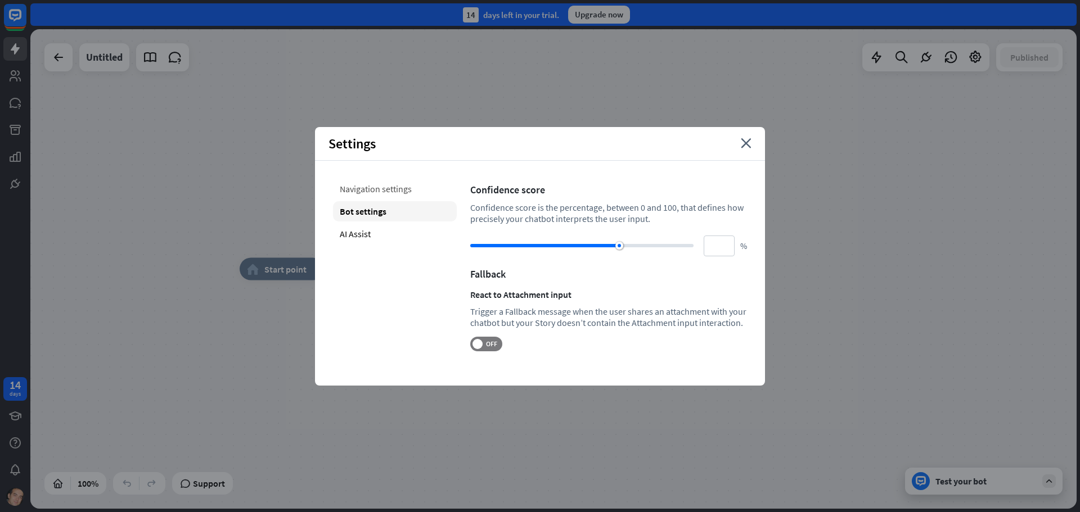
click at [390, 192] on div "Navigation settings" at bounding box center [395, 189] width 124 height 20
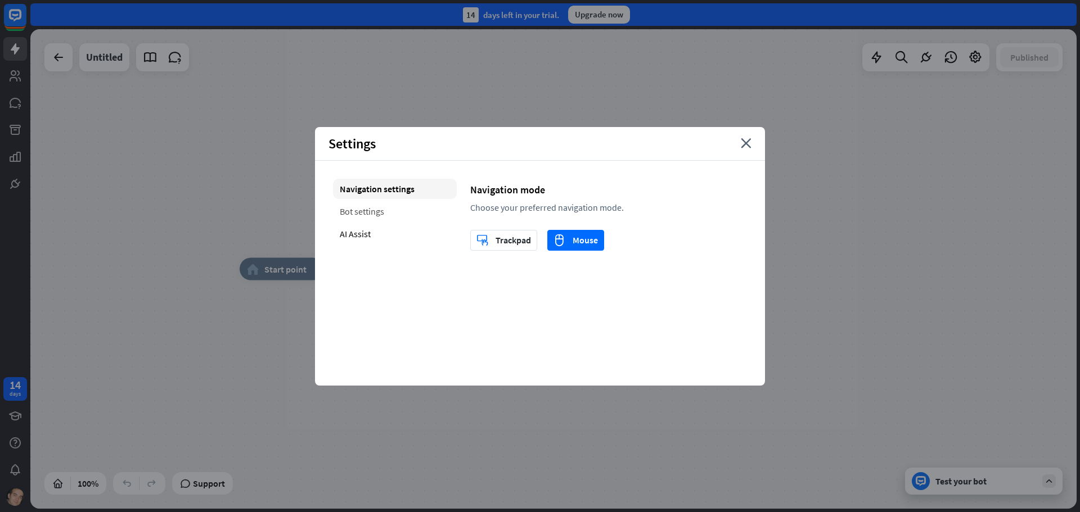
click at [392, 218] on div "Bot settings" at bounding box center [395, 211] width 124 height 20
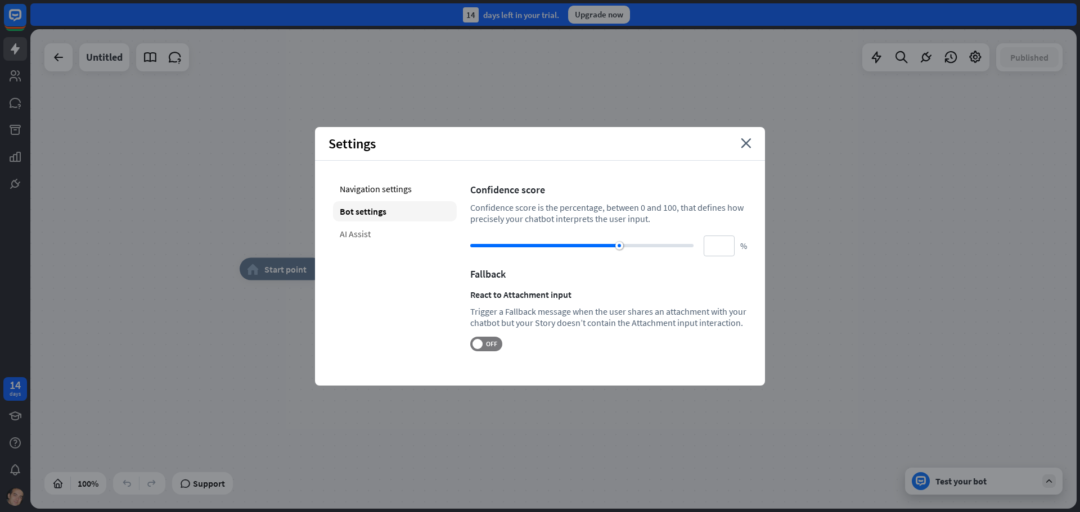
click at [393, 227] on div "AI Assist" at bounding box center [395, 234] width 124 height 20
type input "**"
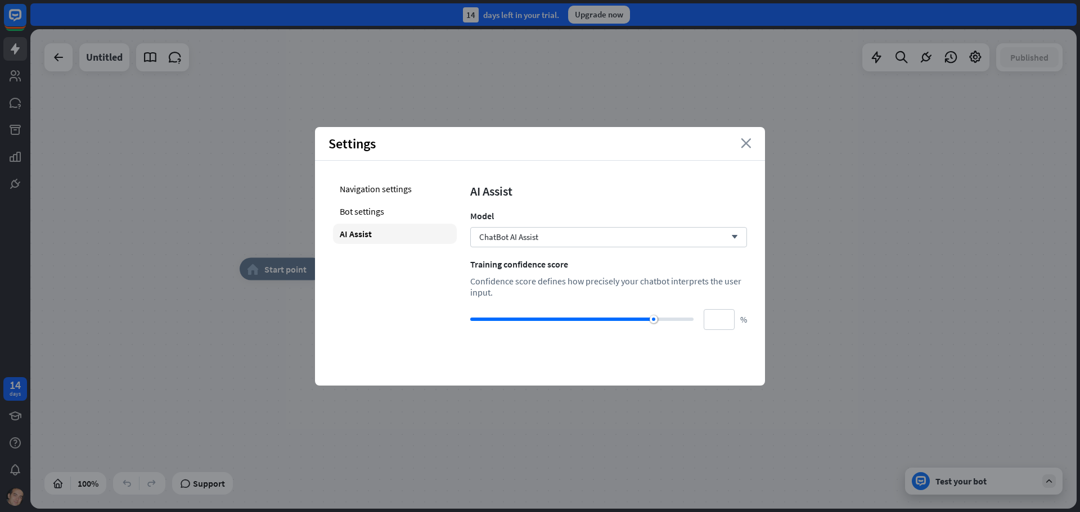
click at [745, 144] on icon "close" at bounding box center [746, 143] width 11 height 10
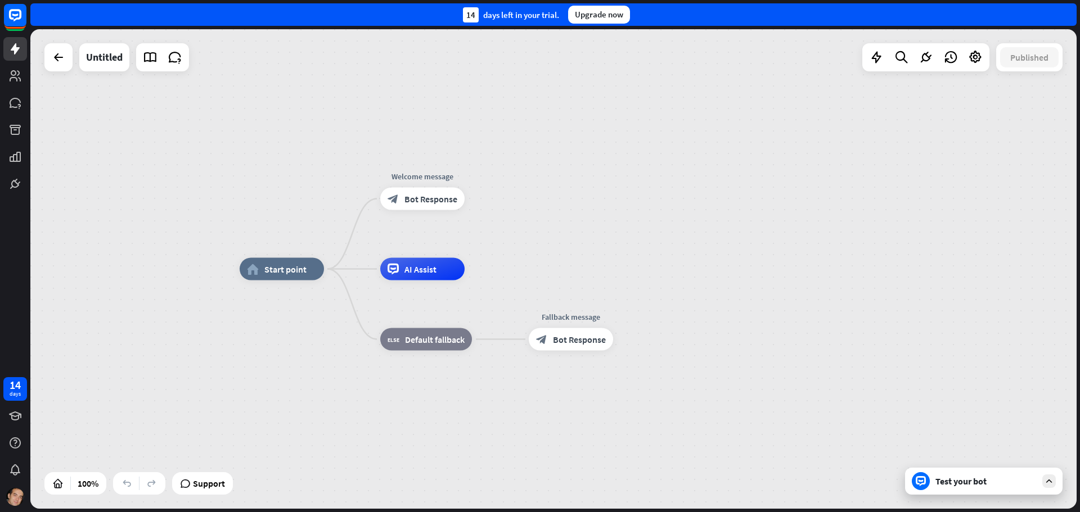
click at [980, 483] on div "Test your bot" at bounding box center [985, 481] width 101 height 11
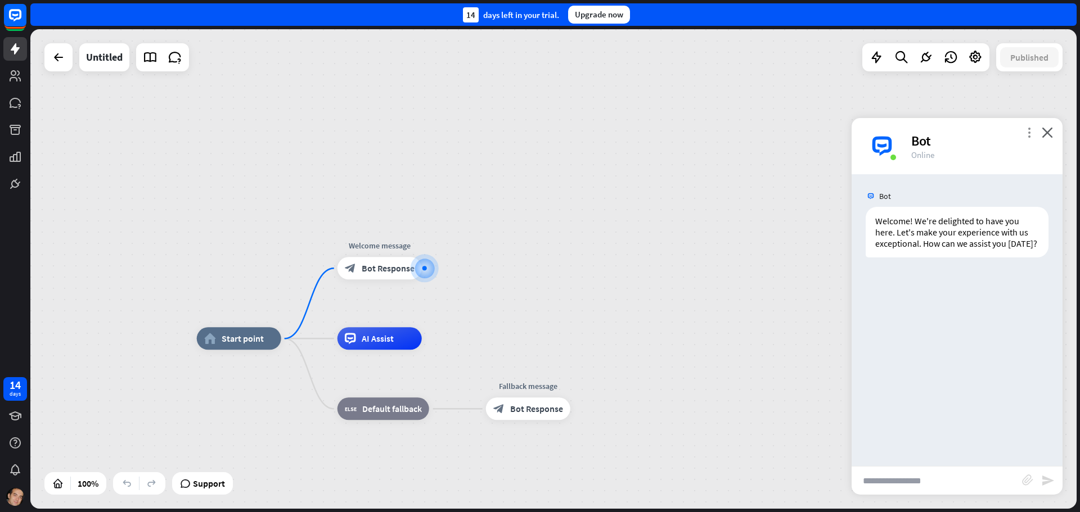
click at [1030, 133] on icon "more_vert" at bounding box center [1029, 132] width 11 height 11
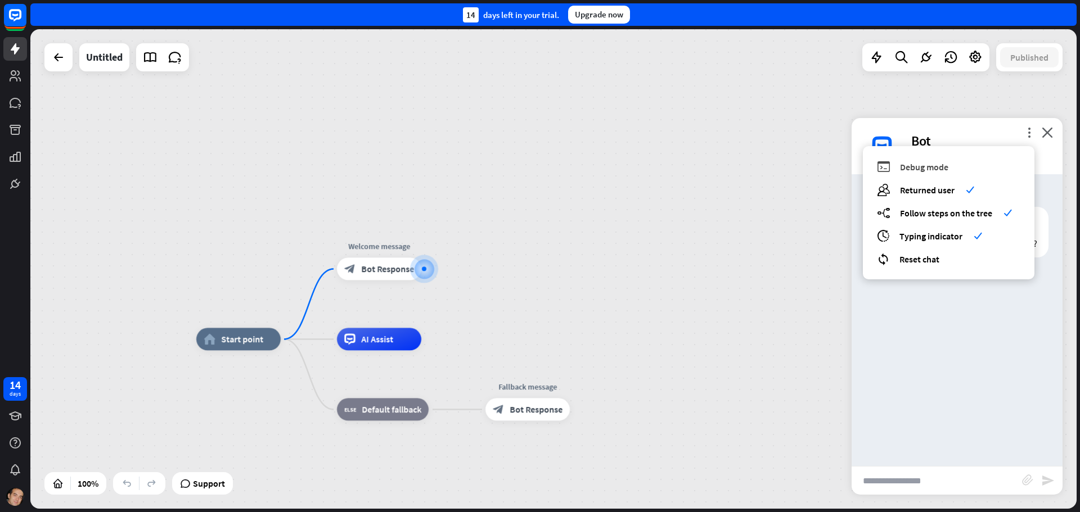
click at [923, 167] on span "Debug mode" at bounding box center [924, 166] width 48 height 11
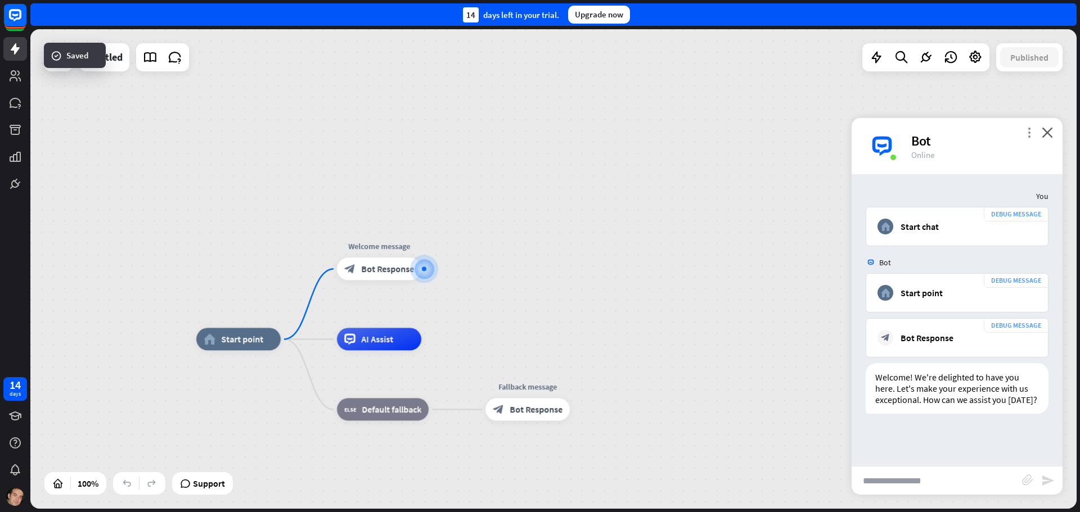
click at [1030, 136] on icon "more_vert" at bounding box center [1029, 132] width 11 height 11
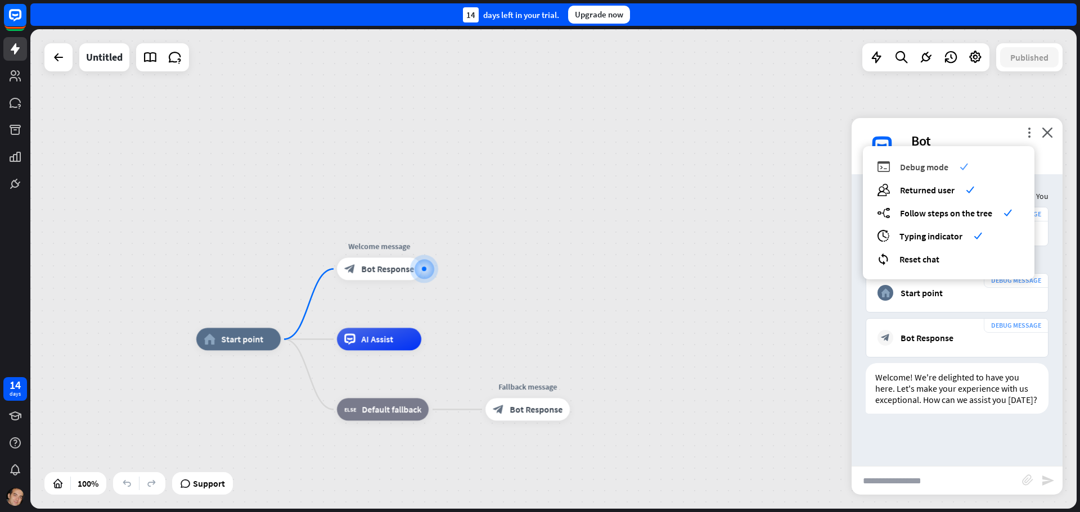
click at [918, 168] on span "Debug mode" at bounding box center [924, 166] width 48 height 11
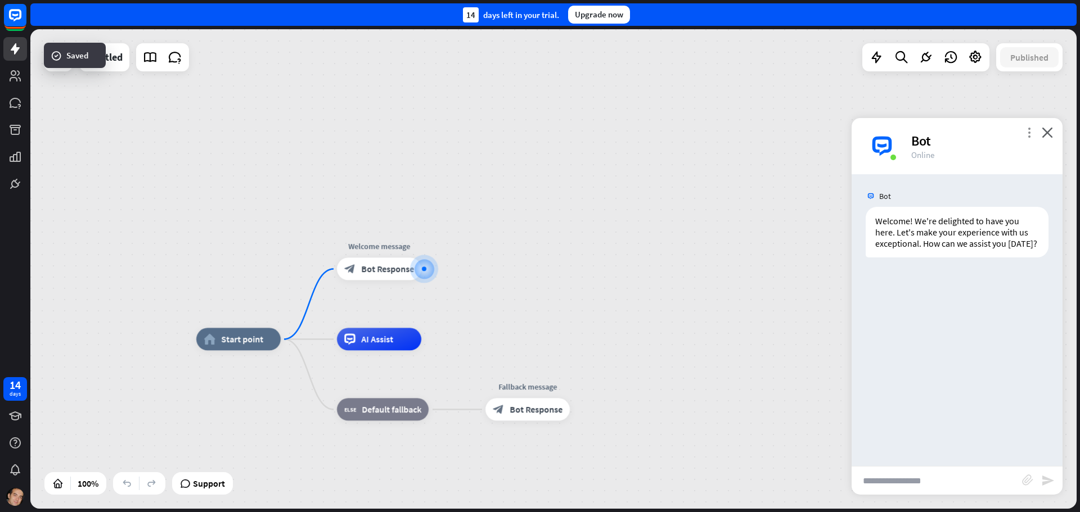
click at [1026, 135] on icon "more_vert" at bounding box center [1029, 132] width 11 height 11
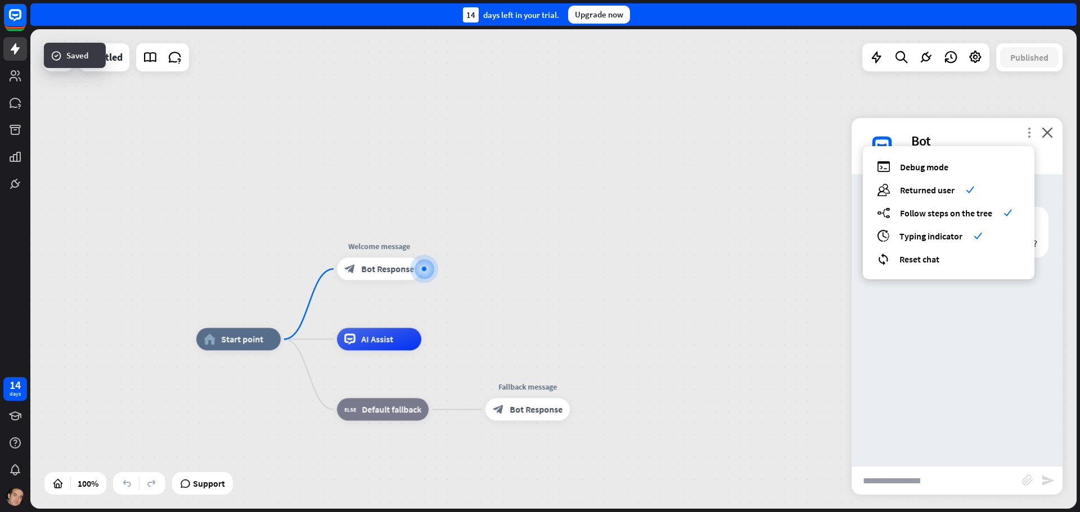
click at [1025, 135] on icon "more_vert" at bounding box center [1029, 132] width 11 height 11
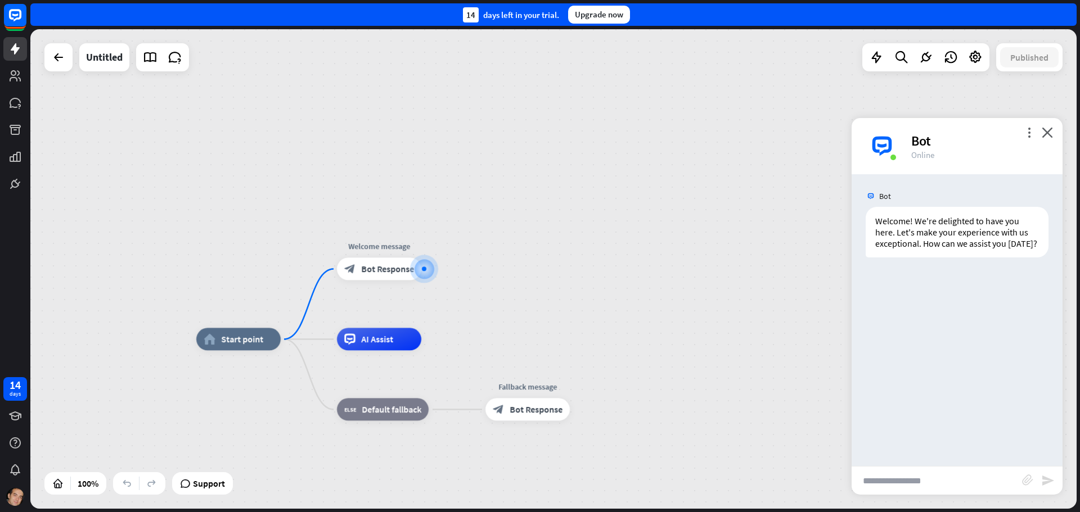
click at [753, 300] on div "home_2 Start point Welcome message block_bot_response Bot Response AI Assist bl…" at bounding box center [553, 269] width 1046 height 480
click at [883, 143] on img at bounding box center [882, 146] width 34 height 34
click at [1043, 133] on icon "close" at bounding box center [1047, 132] width 11 height 11
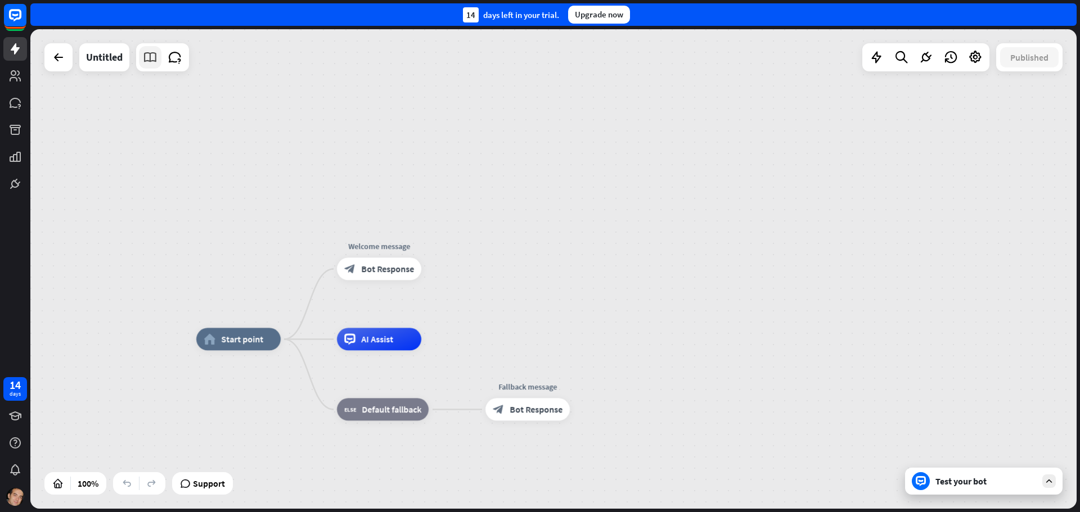
click at [154, 63] on icon at bounding box center [150, 57] width 15 height 15
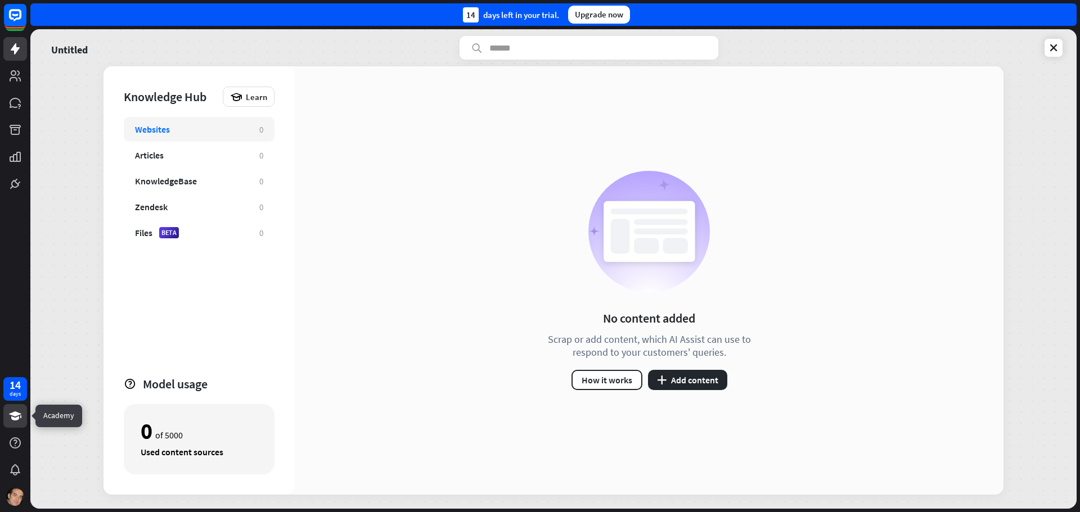
click at [14, 418] on icon at bounding box center [15, 416] width 12 height 9
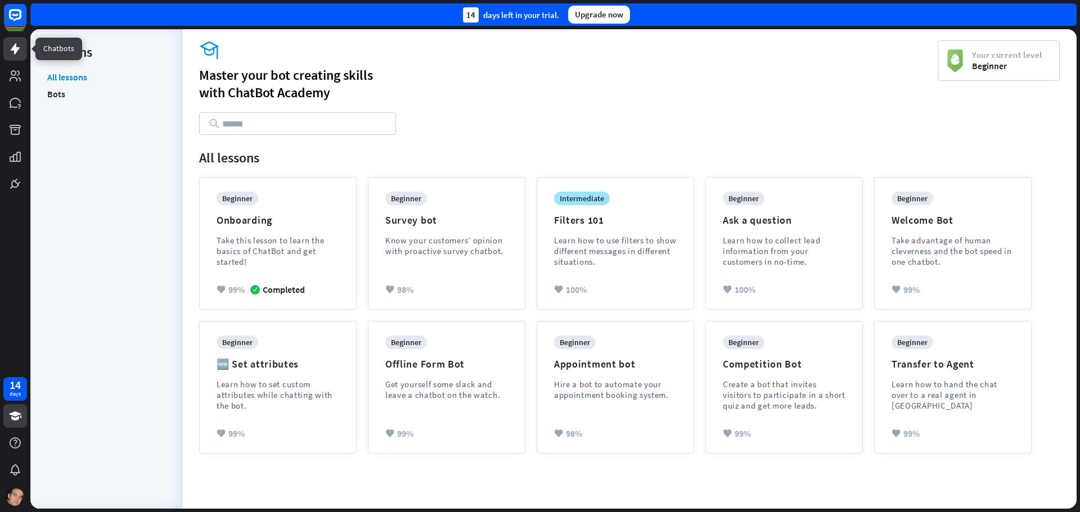
click at [14, 48] on icon at bounding box center [15, 48] width 9 height 11
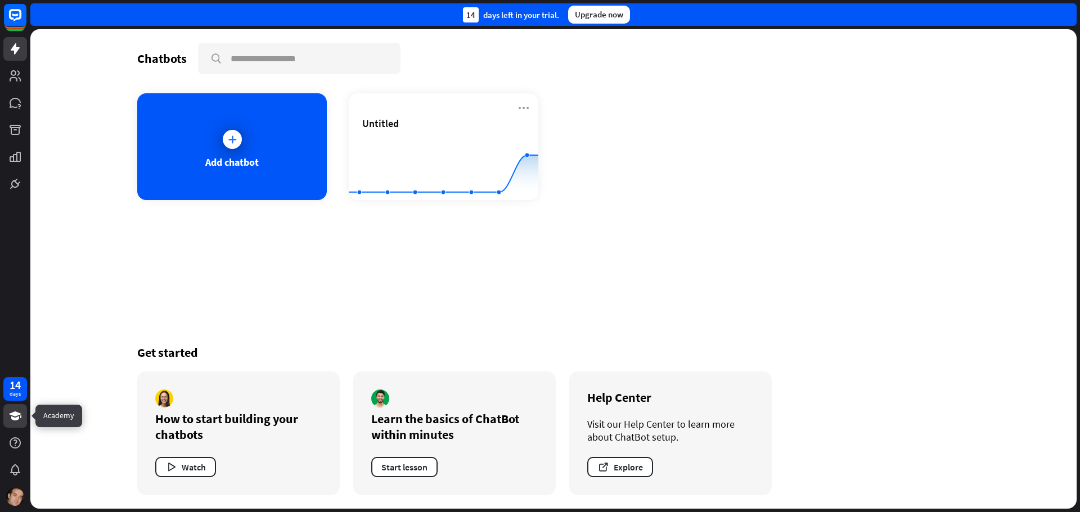
click at [16, 421] on icon at bounding box center [15, 417] width 14 height 14
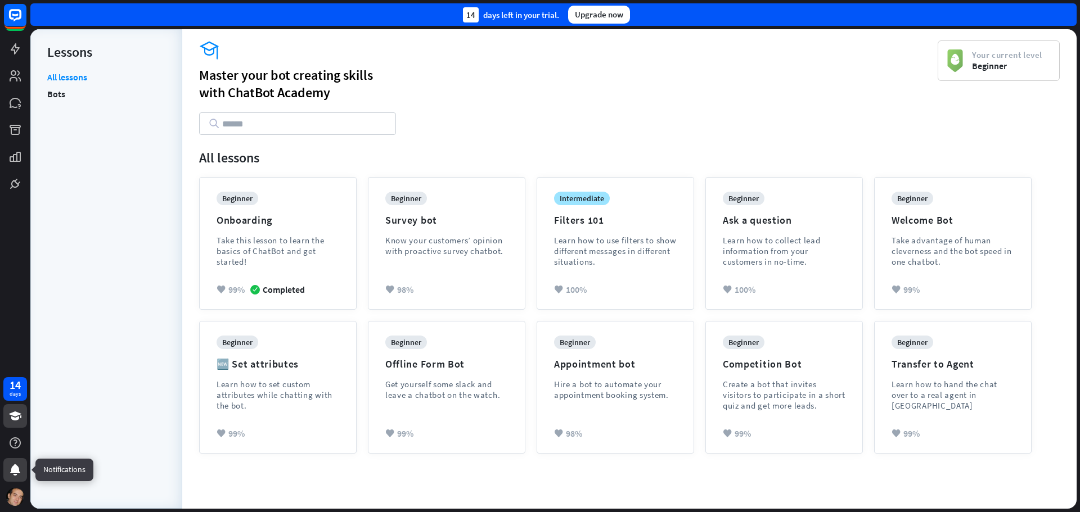
click at [15, 478] on div at bounding box center [15, 470] width 24 height 24
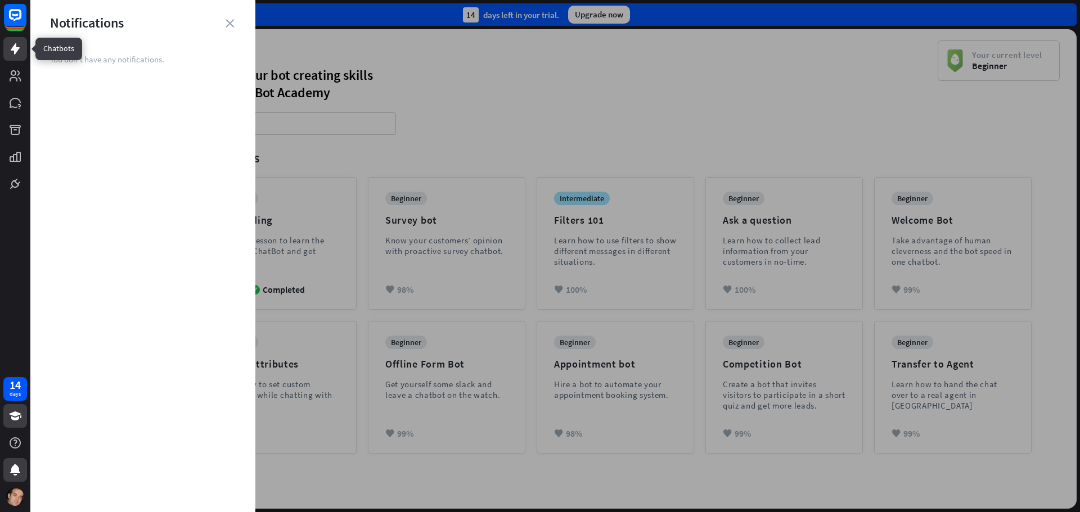
click at [12, 46] on icon at bounding box center [15, 49] width 14 height 14
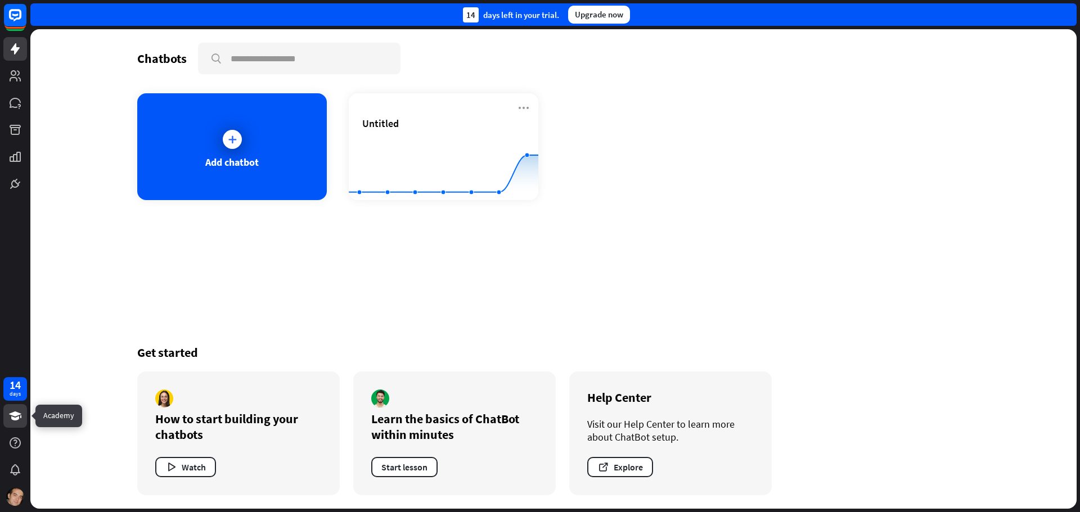
click at [17, 417] on icon at bounding box center [15, 416] width 12 height 9
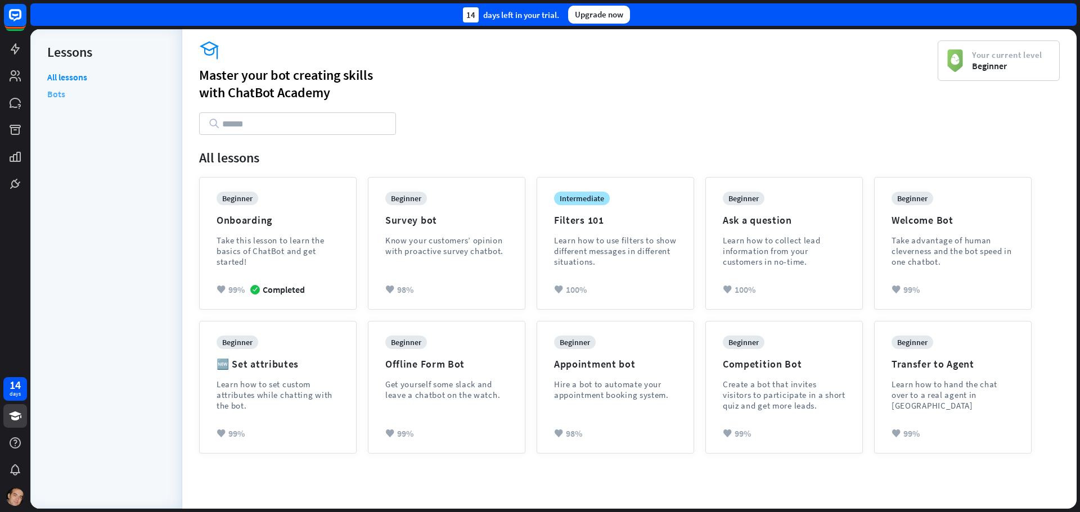
click at [57, 87] on link "Bots" at bounding box center [56, 94] width 18 height 17
click at [56, 98] on link "Bots" at bounding box center [56, 94] width 18 height 17
click at [62, 77] on link "All lessons" at bounding box center [67, 78] width 40 height 14
click at [17, 50] on icon at bounding box center [15, 48] width 9 height 11
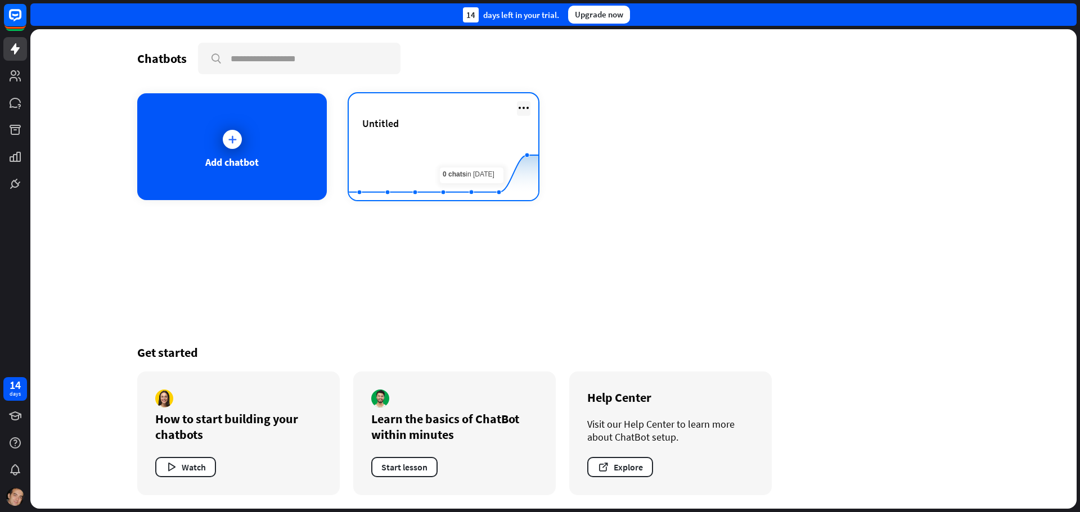
click at [520, 107] on icon at bounding box center [524, 108] width 14 height 14
click at [429, 136] on div "Untitled" at bounding box center [443, 136] width 163 height 39
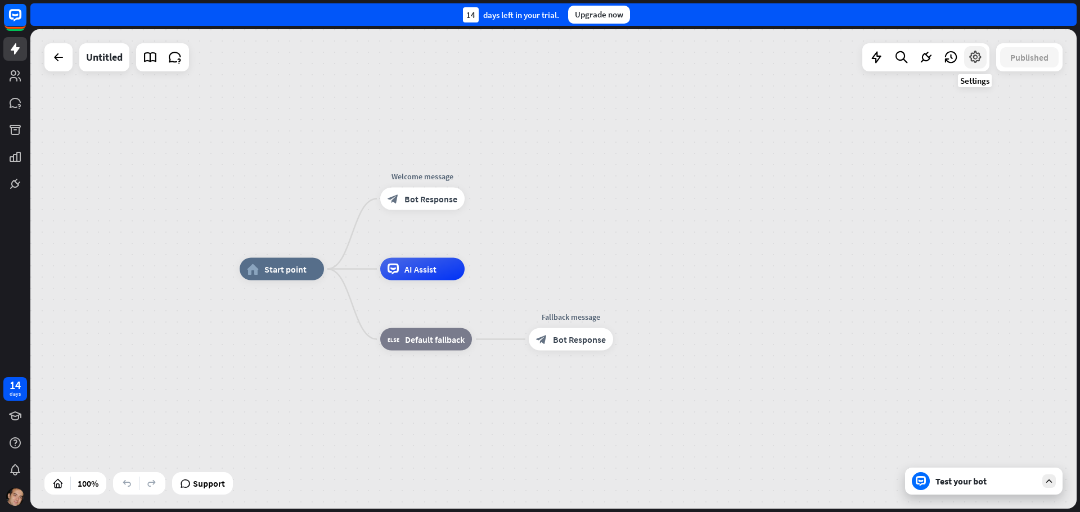
click at [978, 60] on icon at bounding box center [975, 57] width 15 height 15
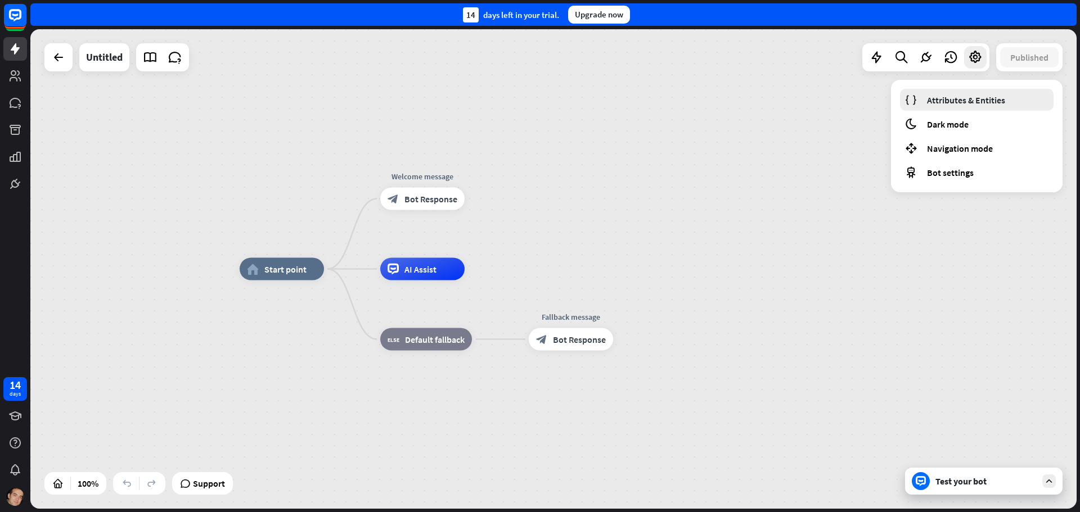
click at [978, 98] on span "Attributes & Entities" at bounding box center [966, 100] width 78 height 11
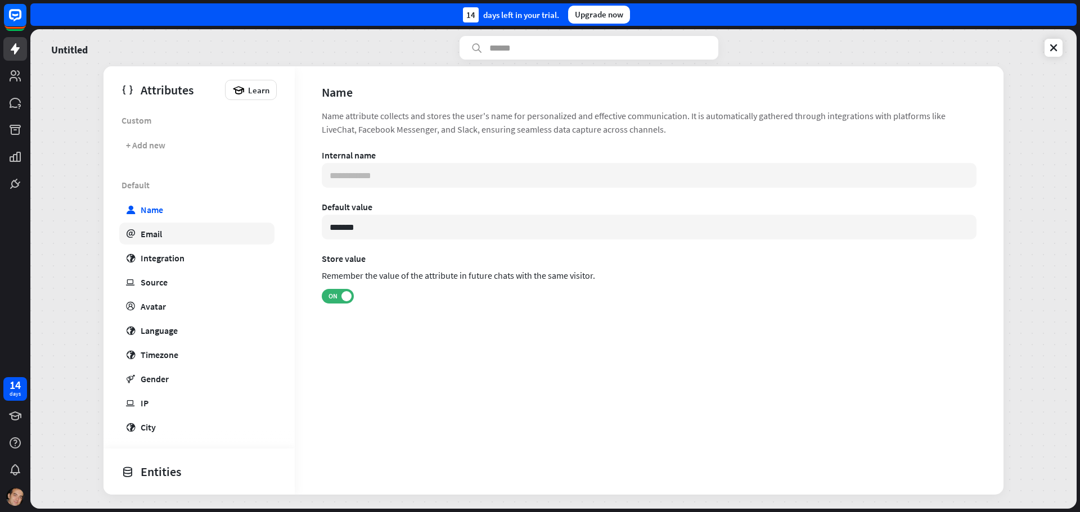
click at [181, 235] on link "email Email" at bounding box center [196, 234] width 155 height 22
type input "**********"
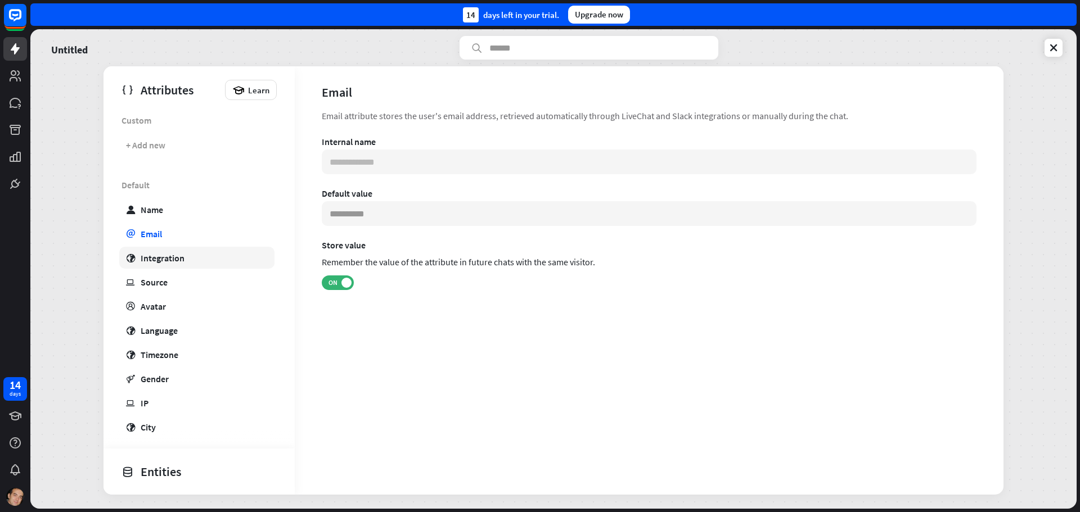
click at [204, 257] on link "globe Integration" at bounding box center [196, 258] width 155 height 22
type input "**********"
type input "***"
click at [206, 287] on link "ip Source" at bounding box center [196, 282] width 155 height 22
type input "**********"
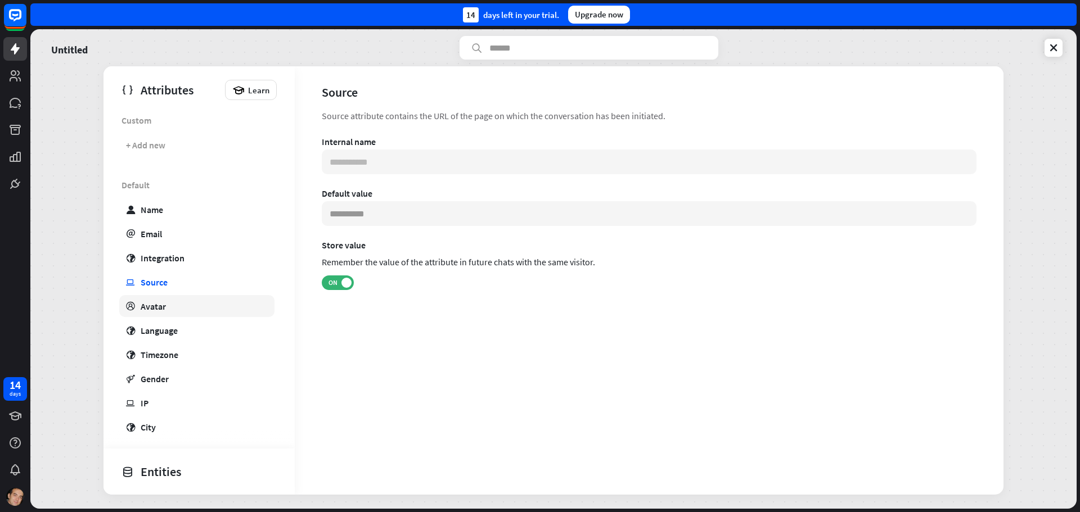
click at [209, 304] on link "profile Avatar" at bounding box center [196, 306] width 155 height 22
type input "**********"
click at [1052, 42] on link at bounding box center [1054, 48] width 18 height 18
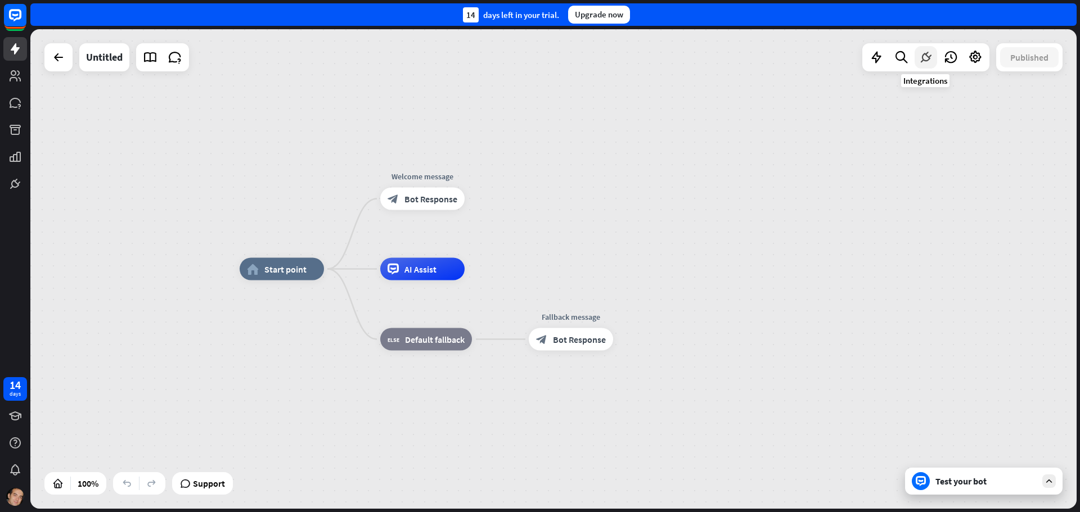
click at [921, 58] on icon at bounding box center [926, 57] width 15 height 15
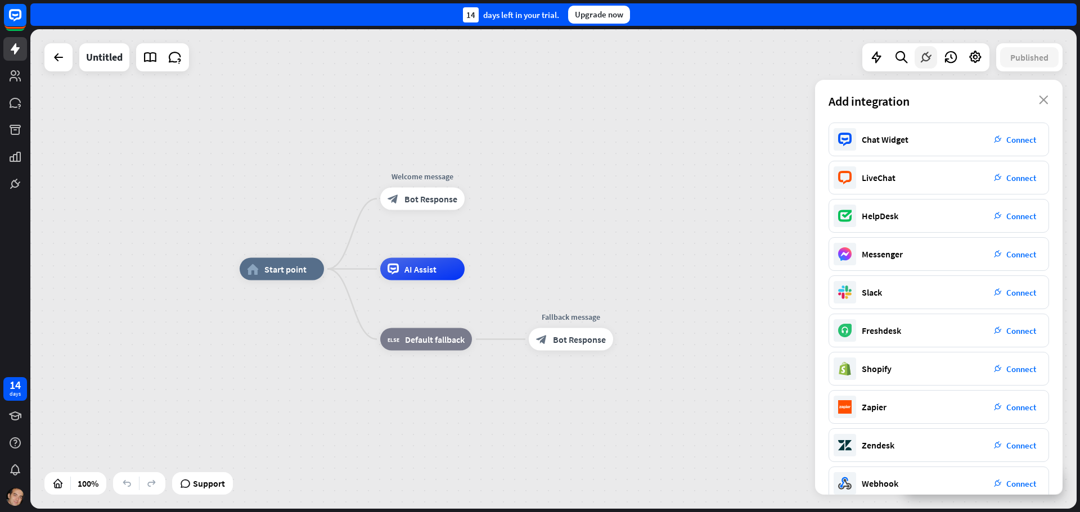
click at [921, 58] on icon at bounding box center [926, 57] width 15 height 15
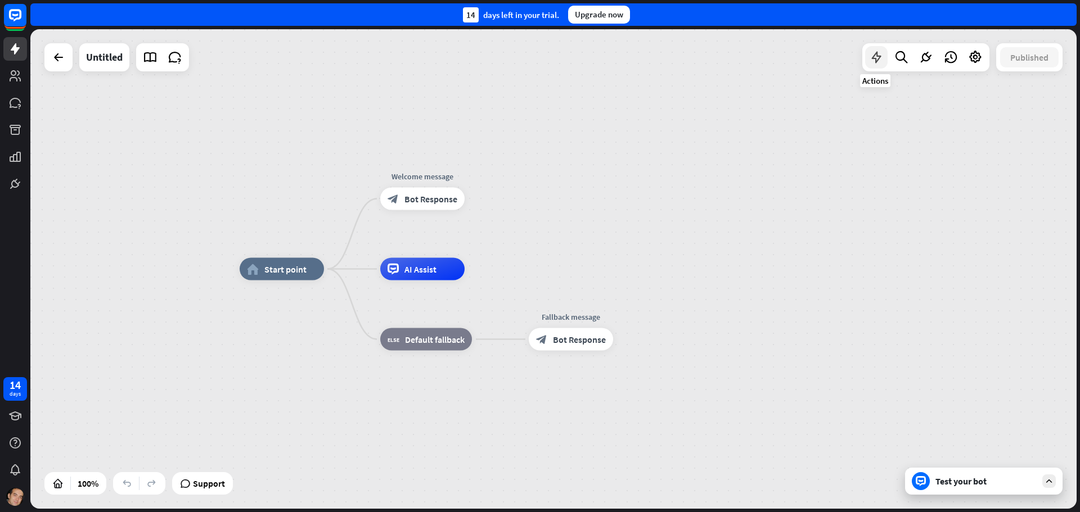
click at [873, 56] on icon at bounding box center [876, 57] width 15 height 15
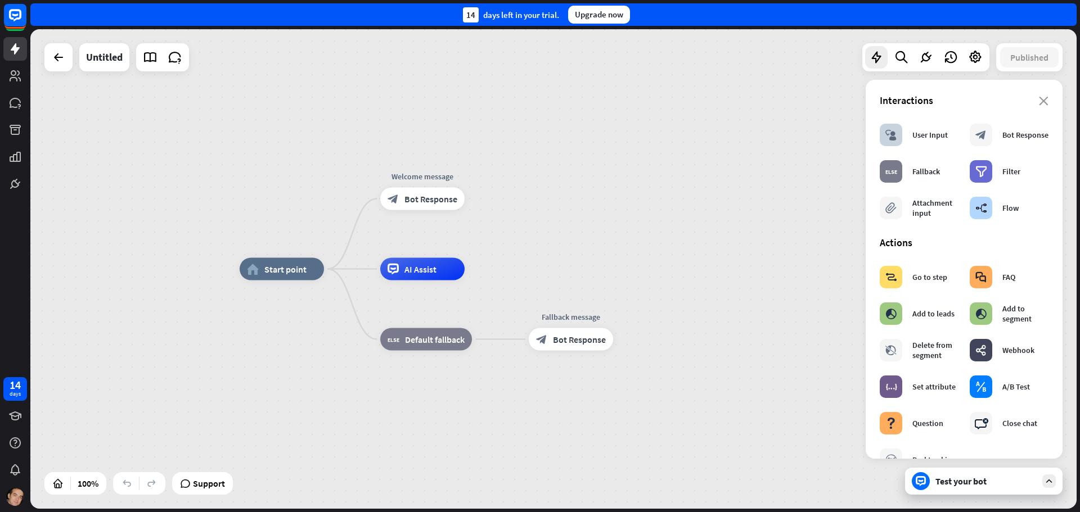
click at [1038, 109] on section "Interactions block_user_input User Input block_bot_response Bot Response block_…" at bounding box center [964, 159] width 169 height 131
click at [926, 56] on icon at bounding box center [926, 57] width 15 height 15
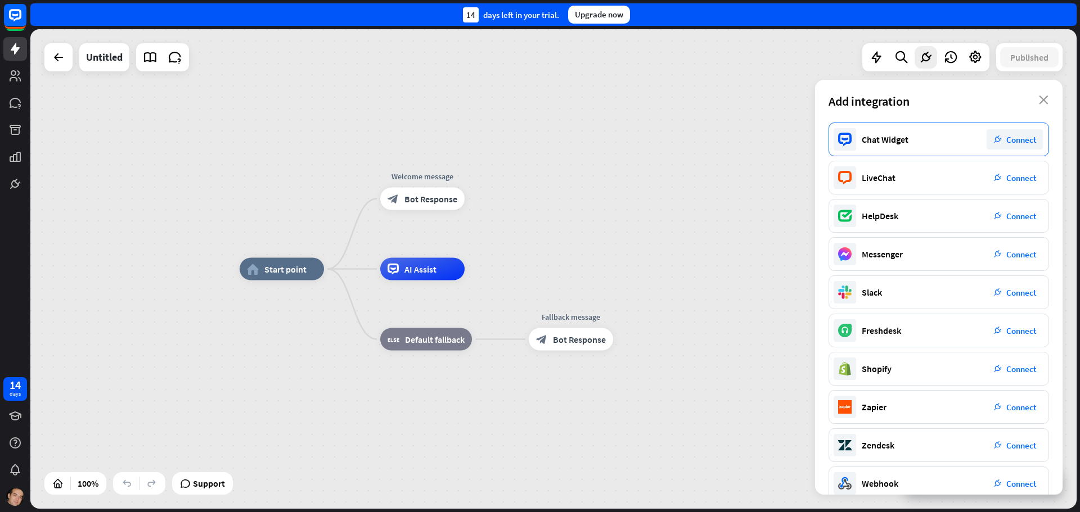
click at [870, 142] on div "Chat Widget" at bounding box center [885, 139] width 47 height 11
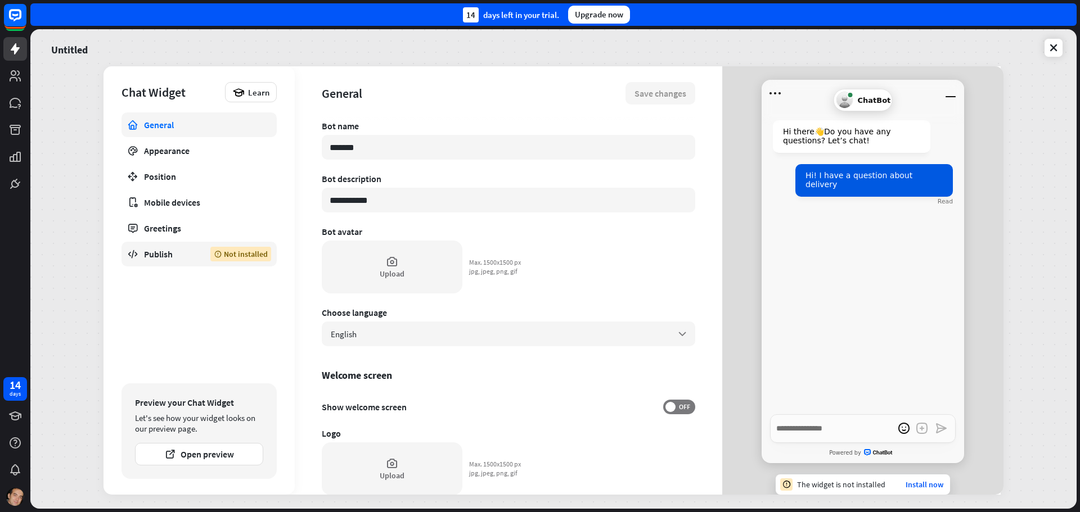
click at [161, 254] on div "Publish" at bounding box center [169, 254] width 50 height 11
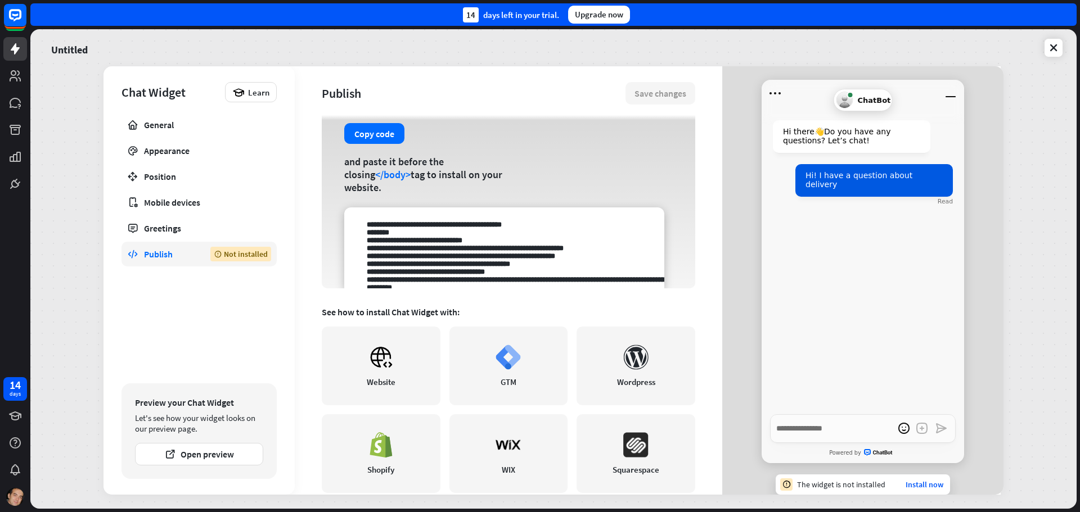
scroll to position [56, 0]
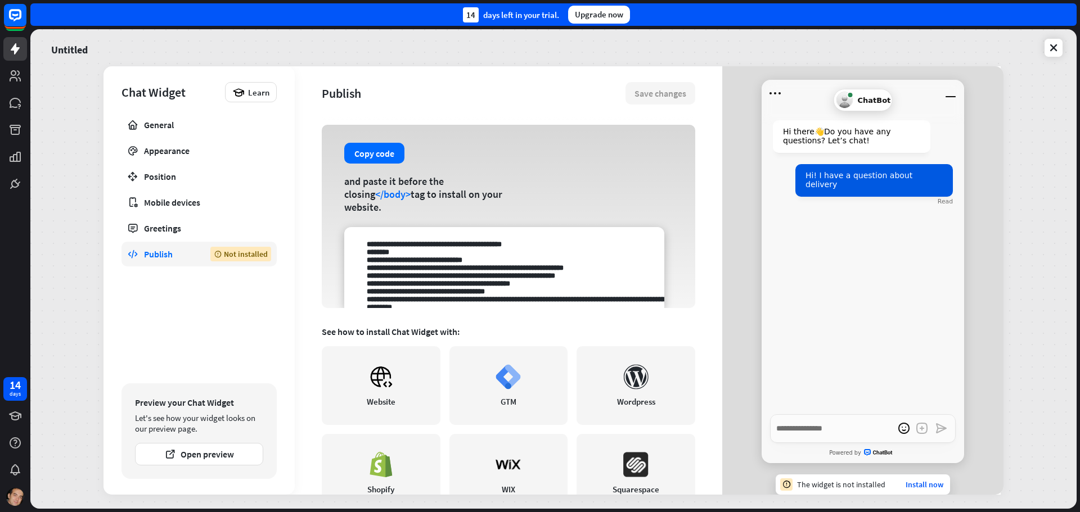
drag, startPoint x: 365, startPoint y: 241, endPoint x: 556, endPoint y: 272, distance: 193.7
click at [556, 272] on textarea at bounding box center [504, 267] width 320 height 81
click at [498, 275] on textarea at bounding box center [504, 267] width 320 height 81
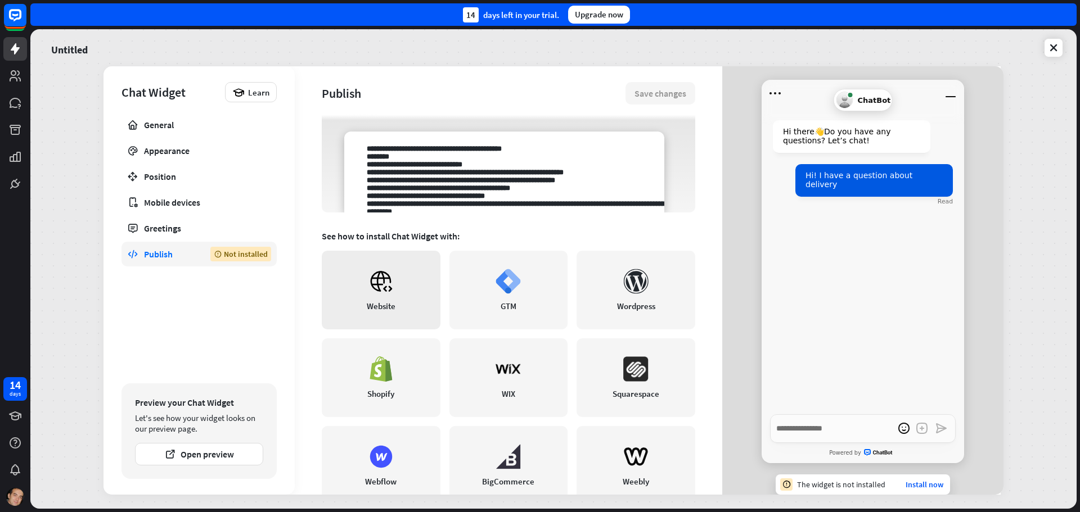
scroll to position [185, 0]
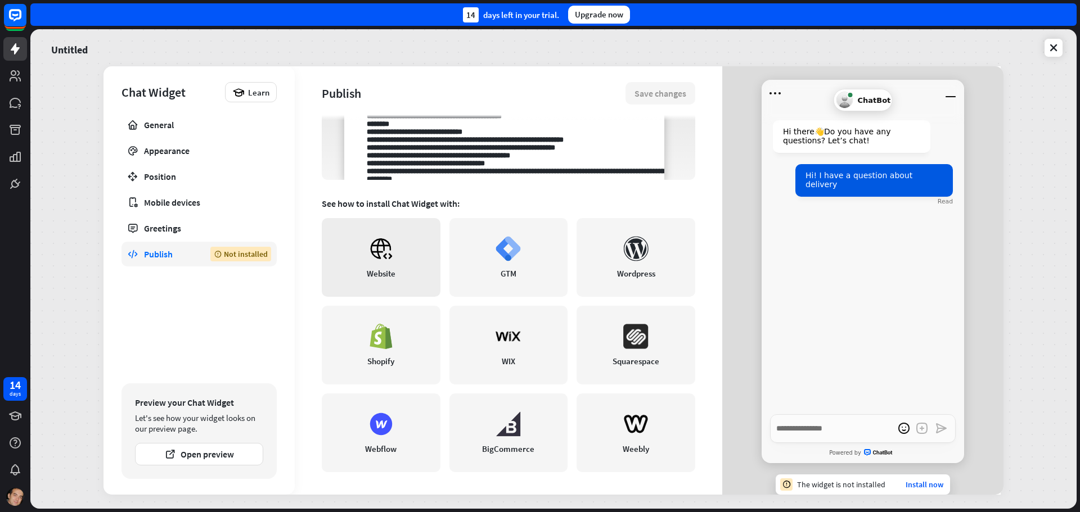
click at [378, 260] on icon at bounding box center [380, 248] width 25 height 25
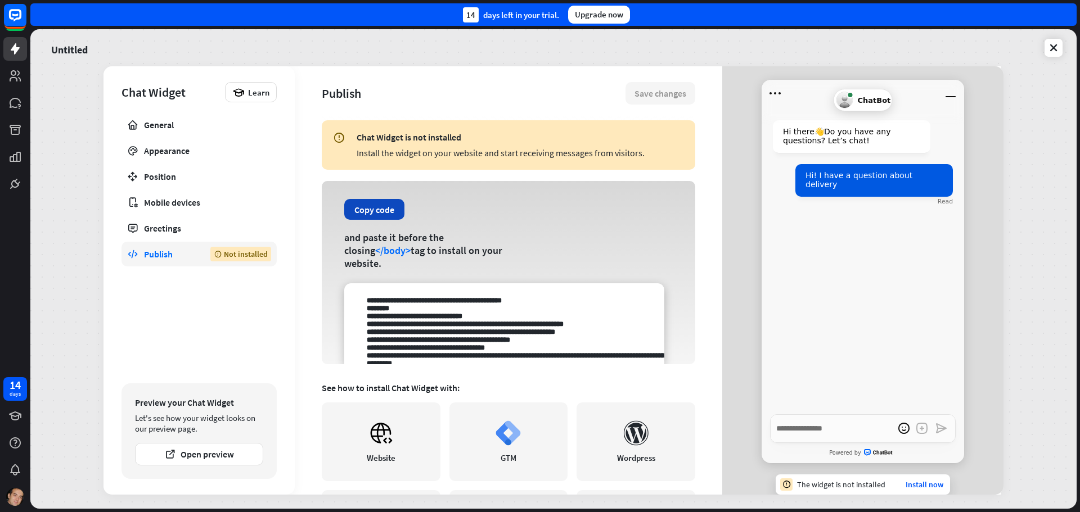
click at [354, 220] on button "Copy code" at bounding box center [374, 209] width 60 height 21
click at [209, 230] on div "Greetings" at bounding box center [199, 228] width 110 height 11
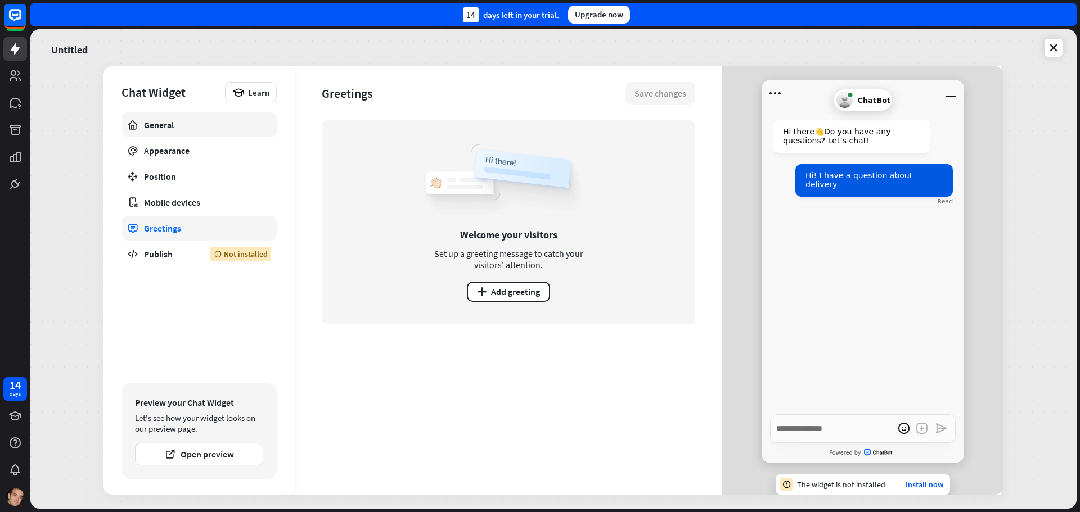
click at [189, 124] on div "General" at bounding box center [199, 124] width 110 height 11
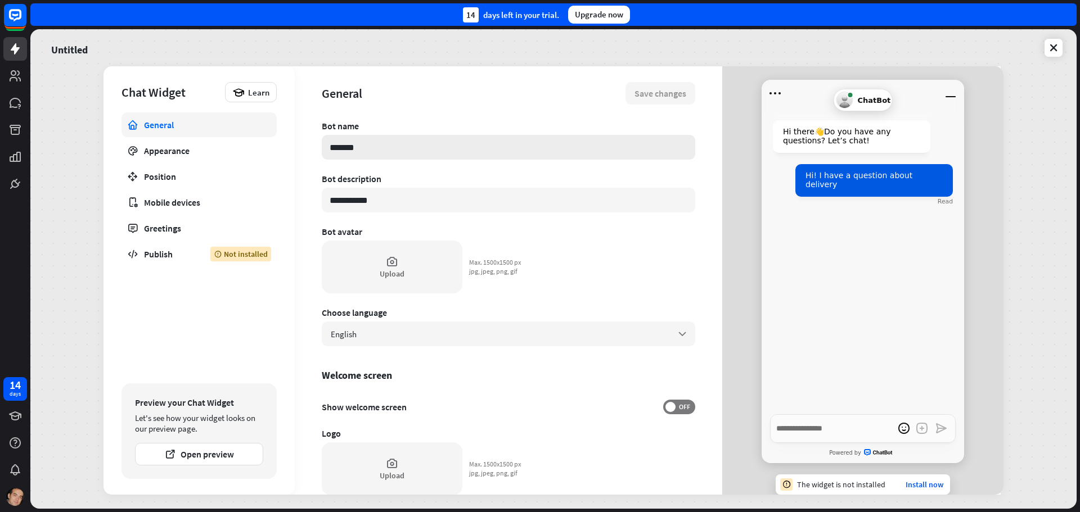
click at [398, 145] on input "*******" at bounding box center [509, 147] width 374 height 25
drag, startPoint x: 394, startPoint y: 147, endPoint x: 271, endPoint y: 140, distance: 123.4
click at [275, 140] on div "**********" at bounding box center [554, 280] width 900 height 429
type textarea "*"
type input "*"
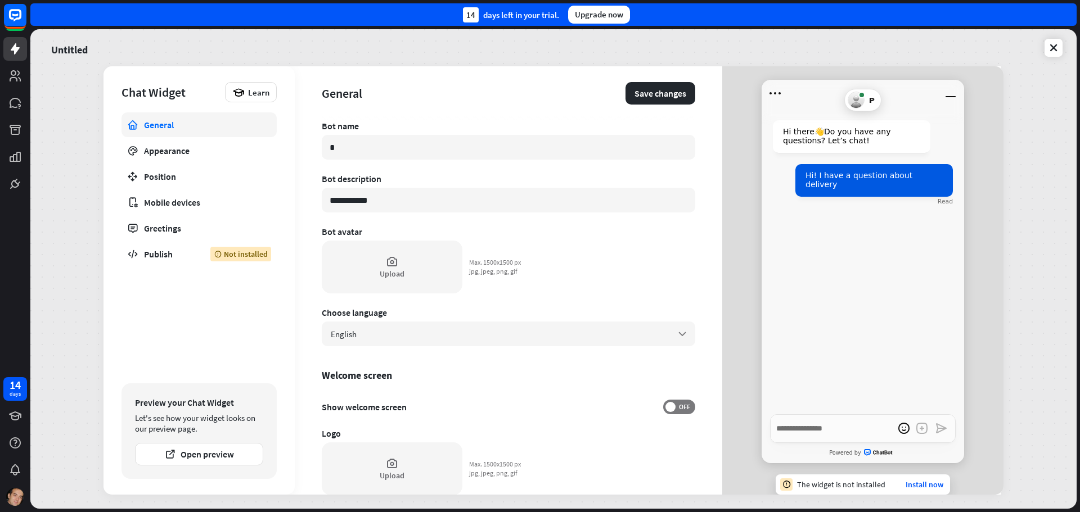
type textarea "*"
type input "**"
type textarea "*"
type input "***"
type textarea "*"
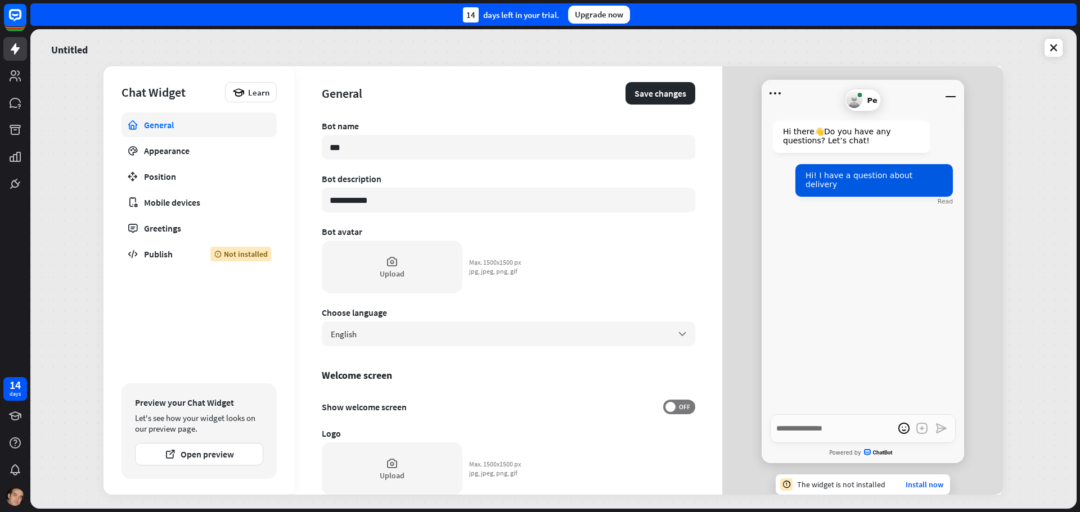
type input "****"
type textarea "*"
type input "*****"
type textarea "*"
type input "******"
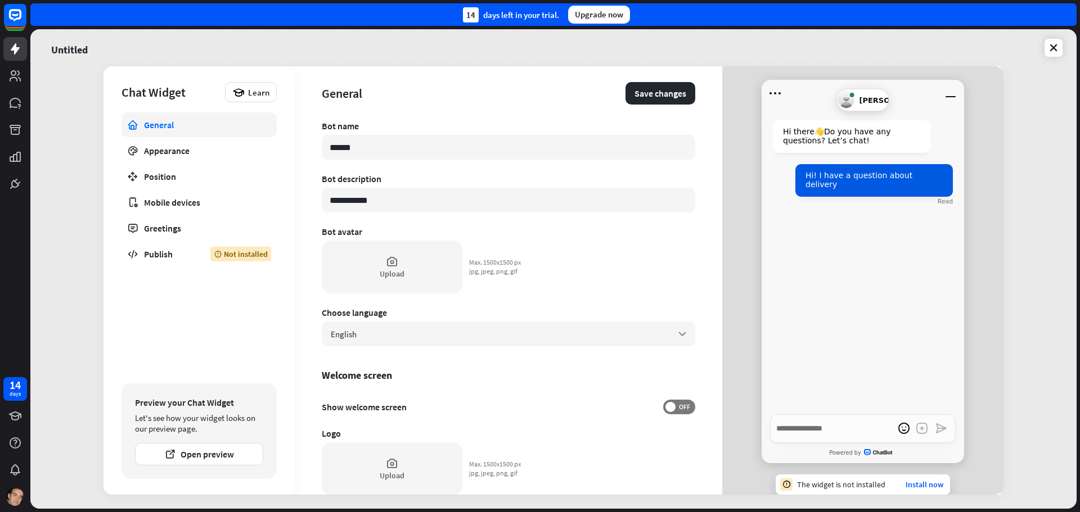
type textarea "*"
type input "*******"
click at [677, 88] on button "Save changes" at bounding box center [661, 93] width 70 height 23
click at [356, 267] on div "Upload" at bounding box center [392, 267] width 141 height 53
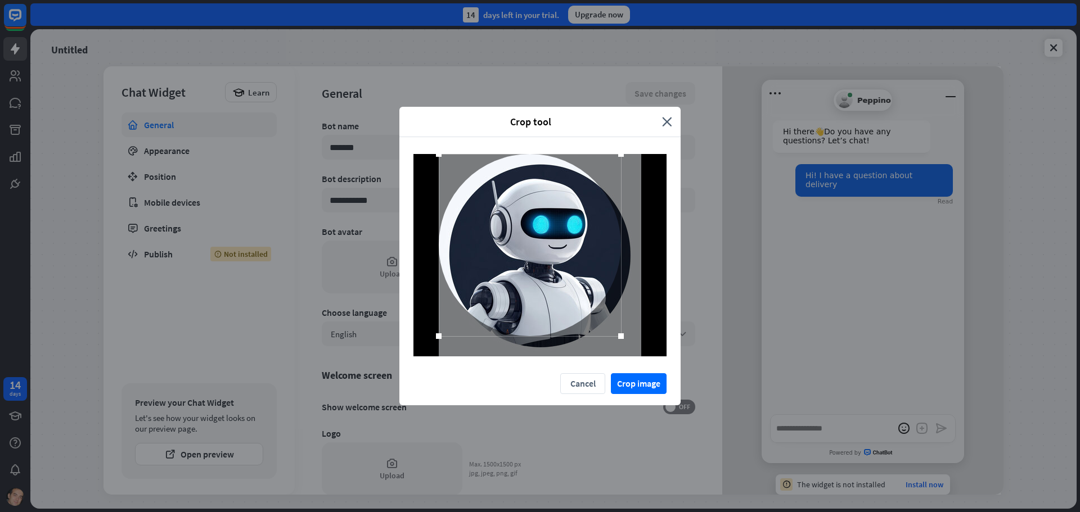
drag, startPoint x: 457, startPoint y: 174, endPoint x: 430, endPoint y: 147, distance: 38.6
click at [429, 143] on div at bounding box center [539, 255] width 281 height 236
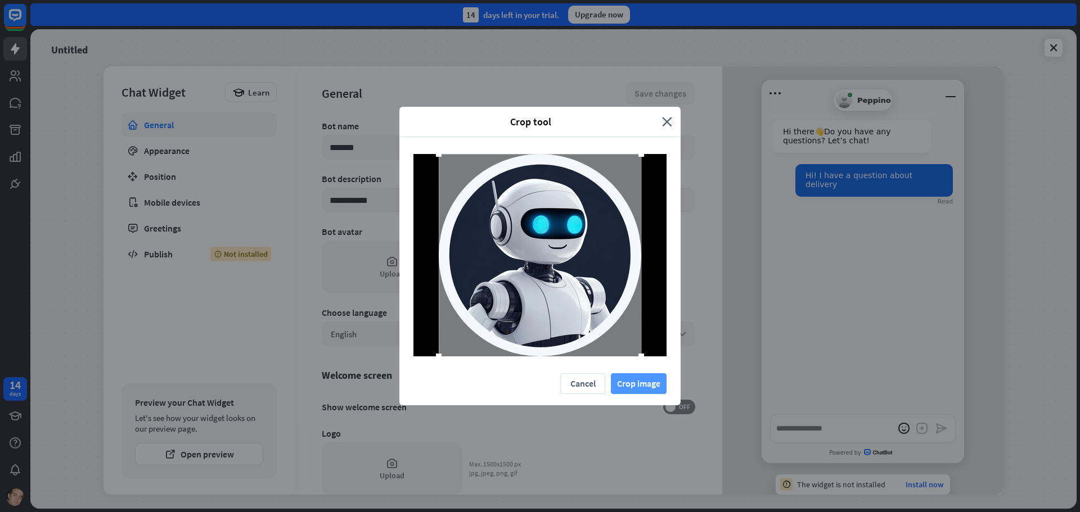
drag, startPoint x: 622, startPoint y: 337, endPoint x: 663, endPoint y: 391, distance: 67.5
click at [663, 391] on div "Crop tool close Cancel Crop image" at bounding box center [539, 256] width 281 height 299
click at [635, 379] on button "Crop image" at bounding box center [639, 384] width 56 height 21
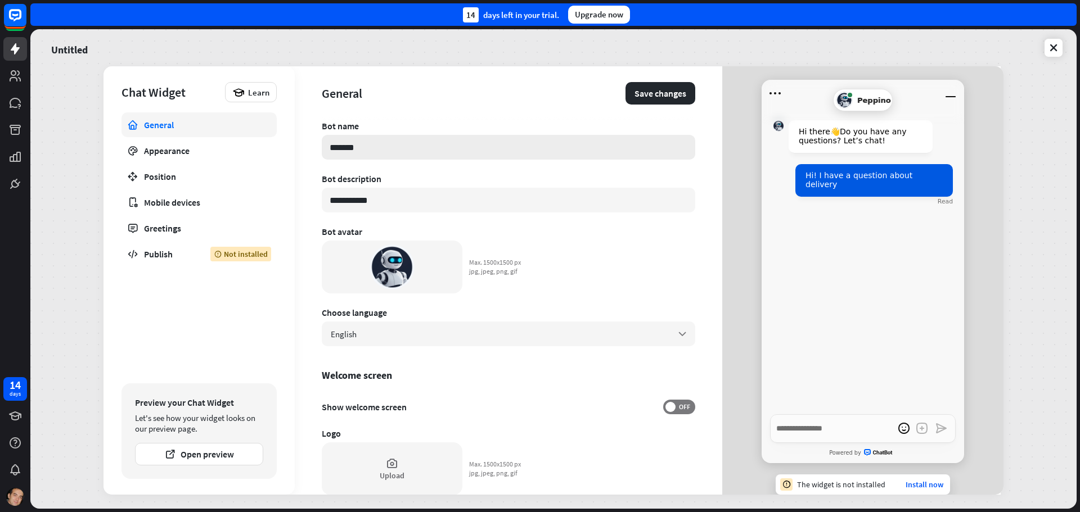
click at [364, 150] on input "*******" at bounding box center [509, 147] width 374 height 25
type textarea "*"
type input "*******"
type textarea "*"
type input "*********"
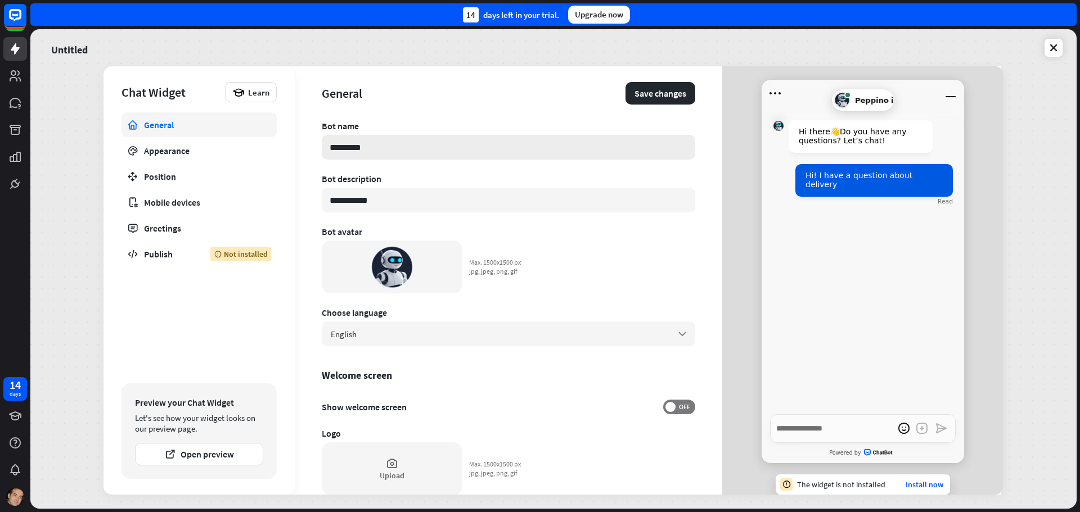
type textarea "*"
type input "**********"
type textarea "*"
type input "**********"
type textarea "*"
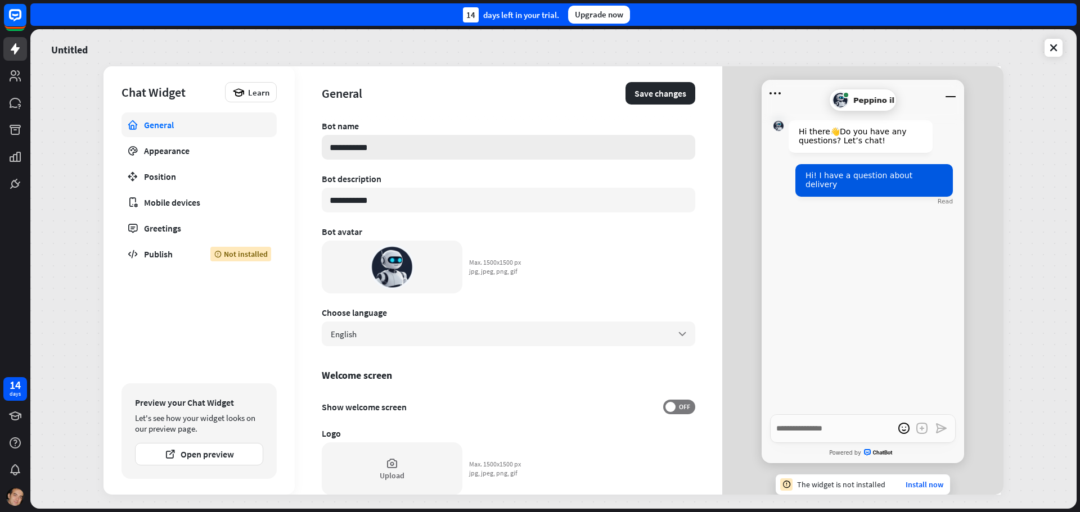
type input "**********"
type textarea "*"
type input "**********"
type textarea "*"
type input "**********"
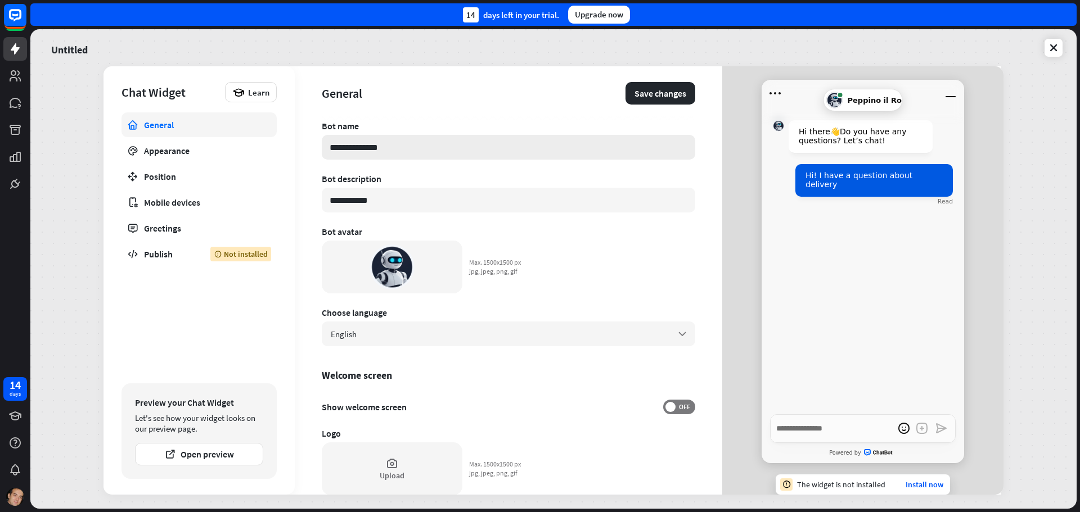
type textarea "*"
type input "**********"
type textarea "*"
type input "**********"
type textarea "*"
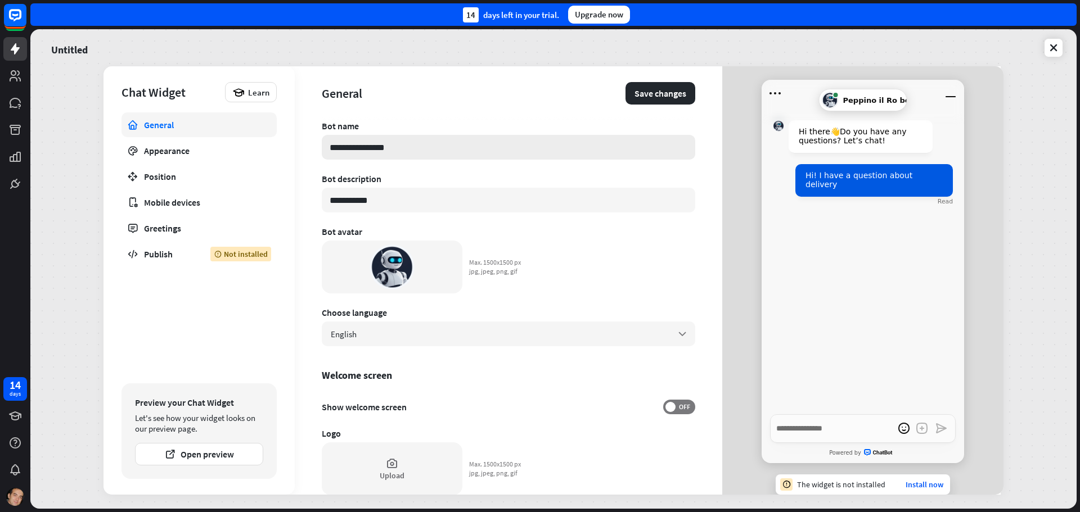
type input "**********"
type textarea "*"
type input "**********"
type textarea "*"
type input "**********"
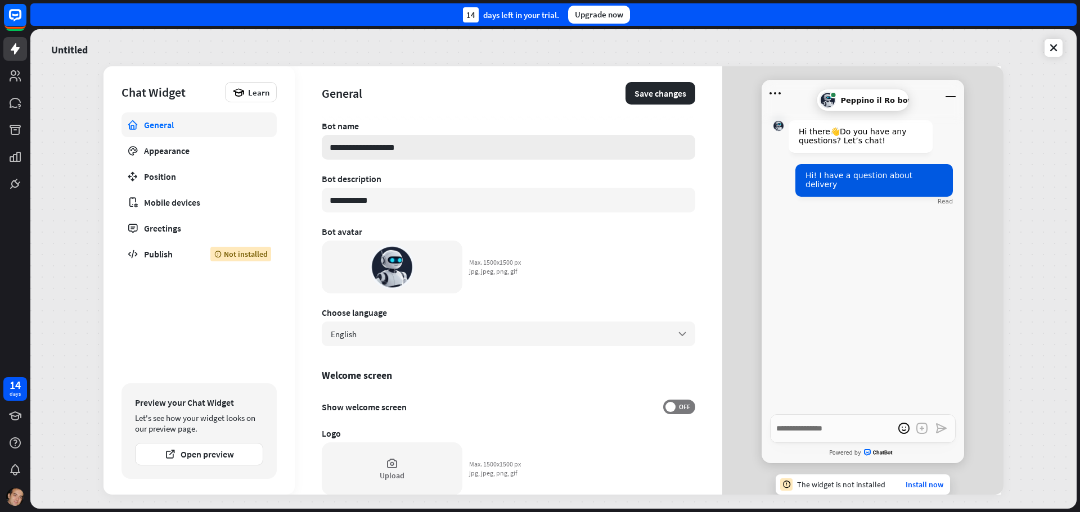
type textarea "*"
type input "**********"
type textarea "*"
type input "**********"
type textarea "*"
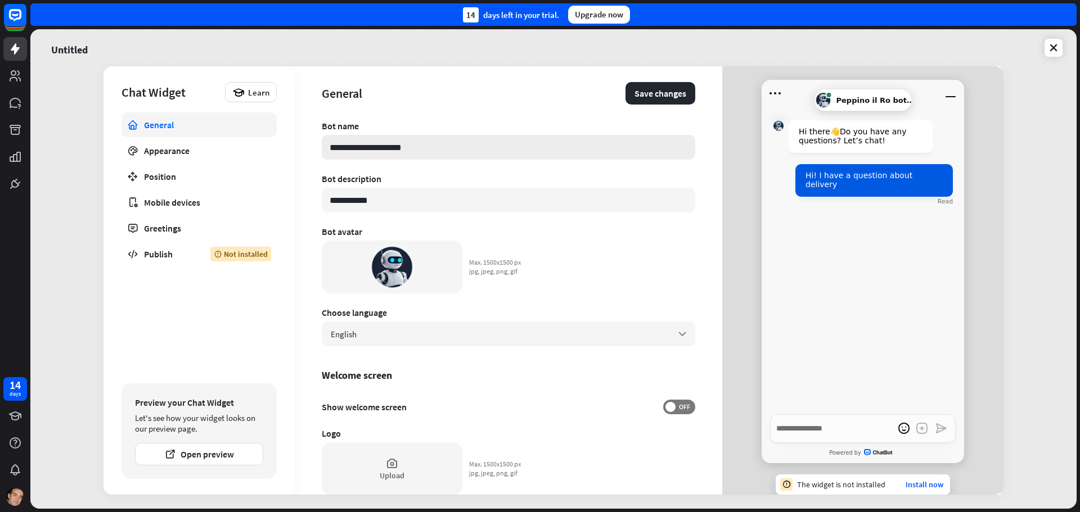
type input "**********"
type textarea "*"
type input "**********"
type textarea "*"
type input "**********"
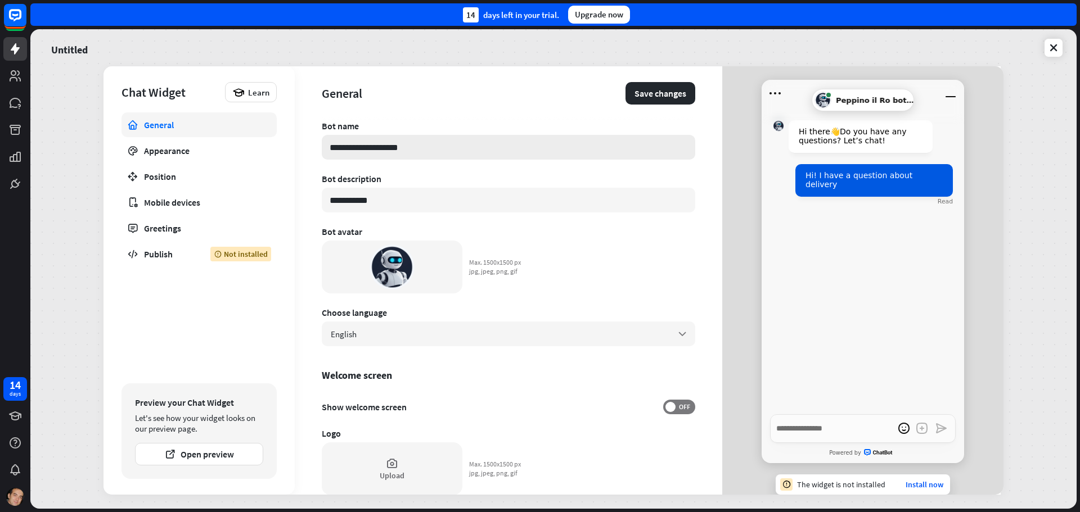
type textarea "*"
type input "**********"
type textarea "*"
type input "**********"
type textarea "*"
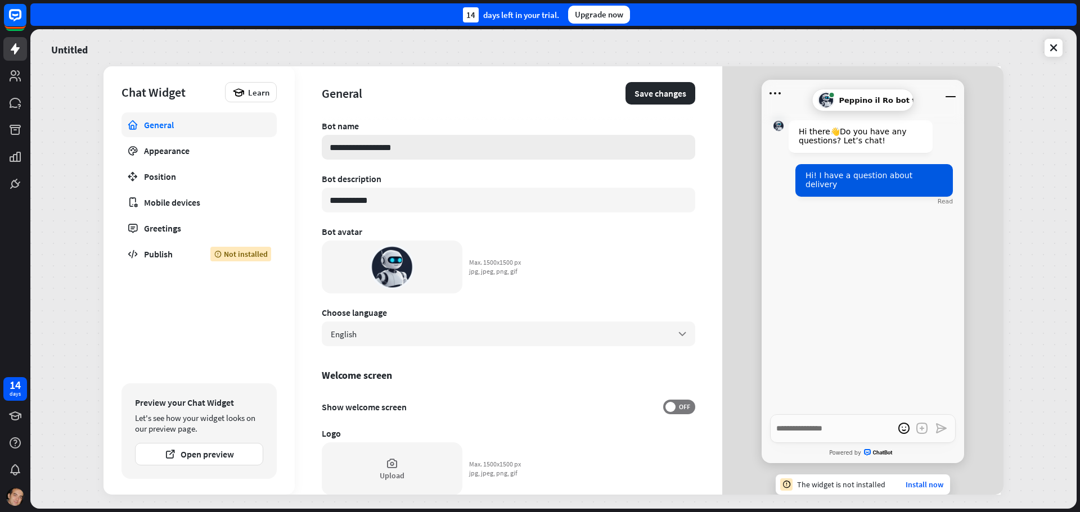
type input "**********"
type textarea "*"
type input "**********"
type textarea "*"
type input "**********"
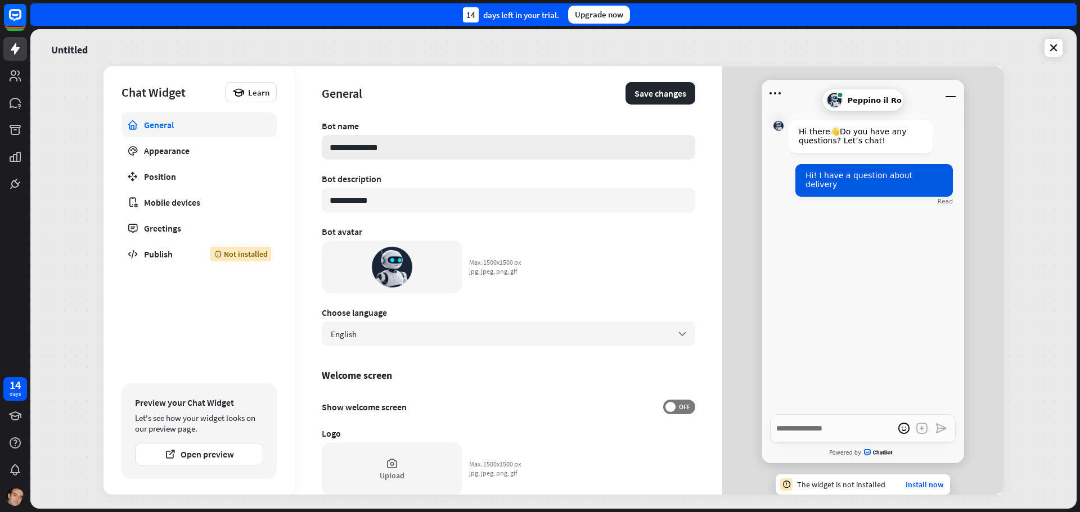
type textarea "*"
type input "**********"
type textarea "*"
type input "**********"
type textarea "*"
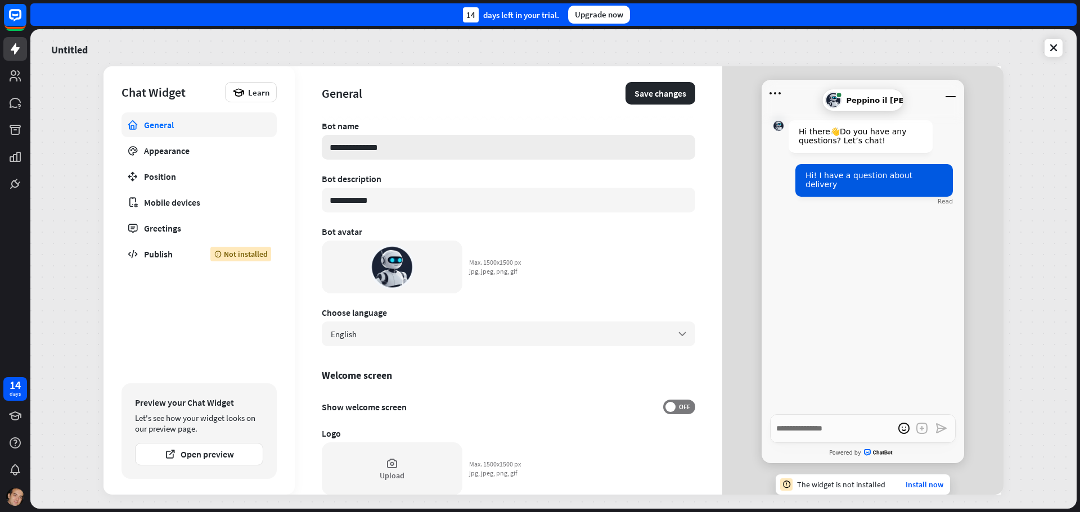
type input "**********"
type textarea "*"
type input "**********"
type textarea "*"
type input "**********"
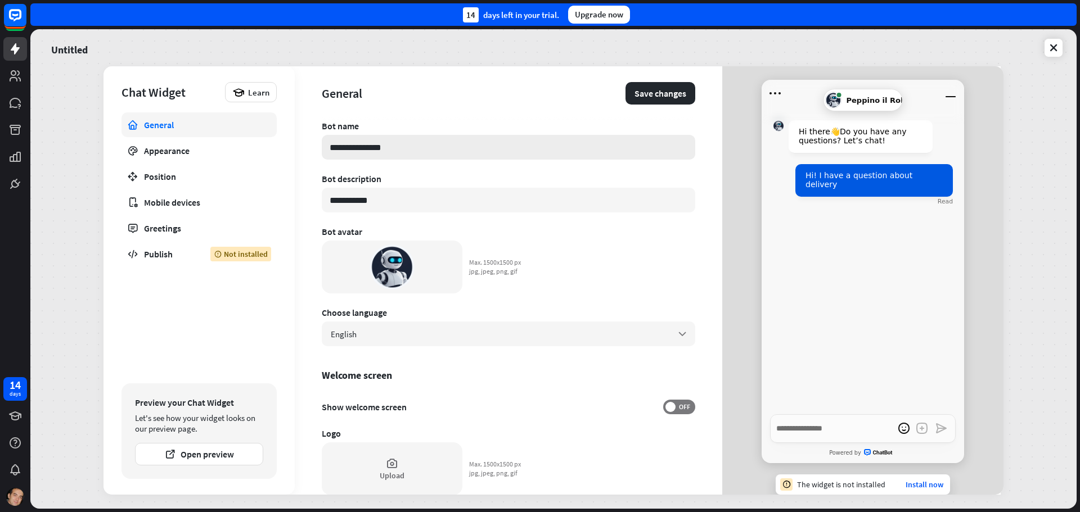
type textarea "*"
type input "**********"
type textarea "*"
type input "**********"
type textarea "*"
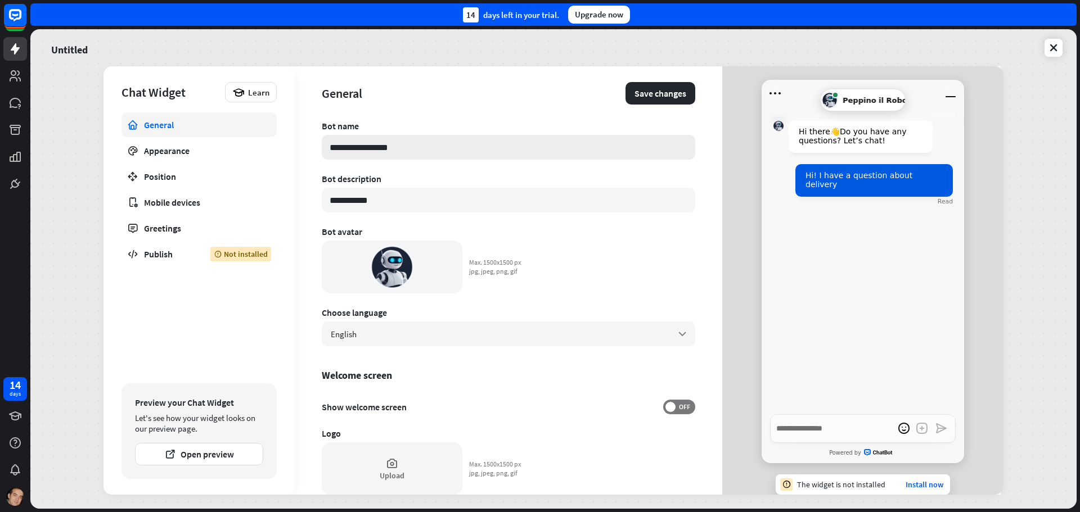
type input "**********"
type textarea "*"
type input "**********"
type textarea "*"
type input "**********"
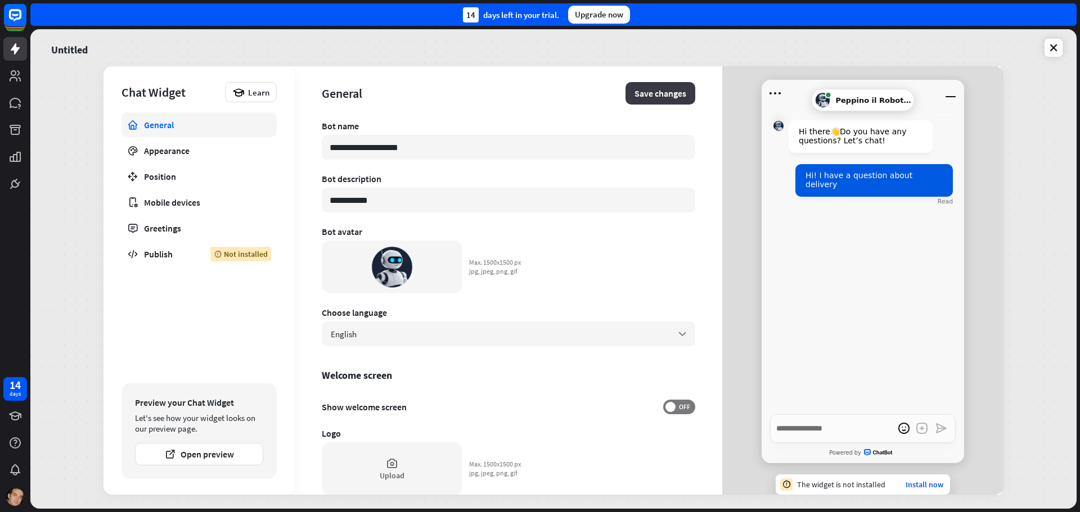
click at [645, 93] on button "Save changes" at bounding box center [661, 93] width 70 height 23
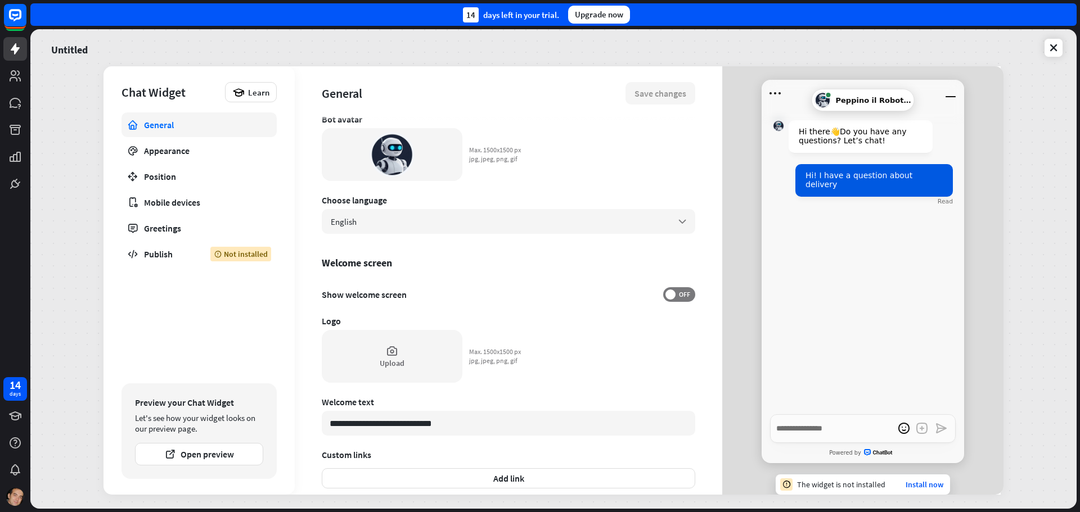
scroll to position [169, 0]
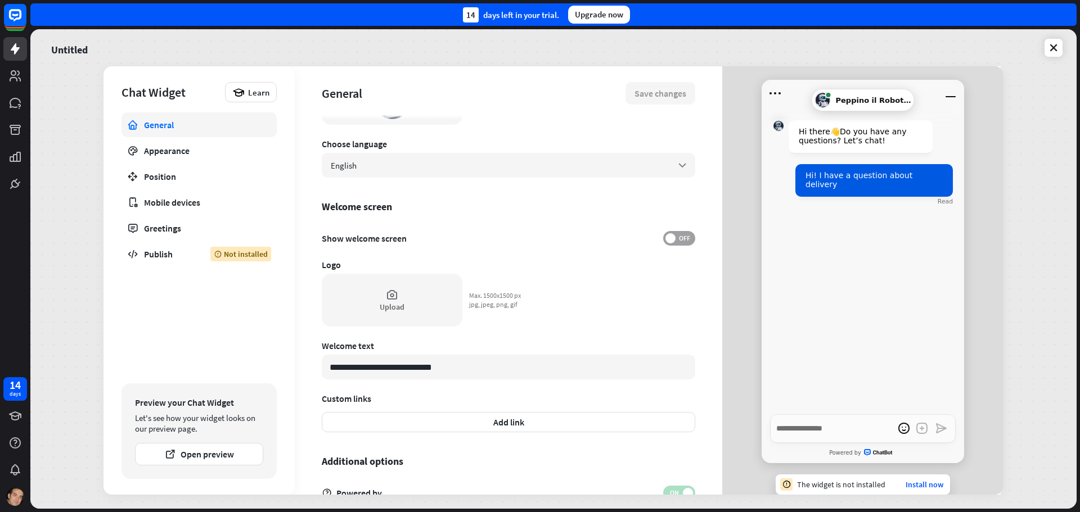
click at [676, 234] on span "OFF" at bounding box center [684, 238] width 17 height 9
type textarea "*"
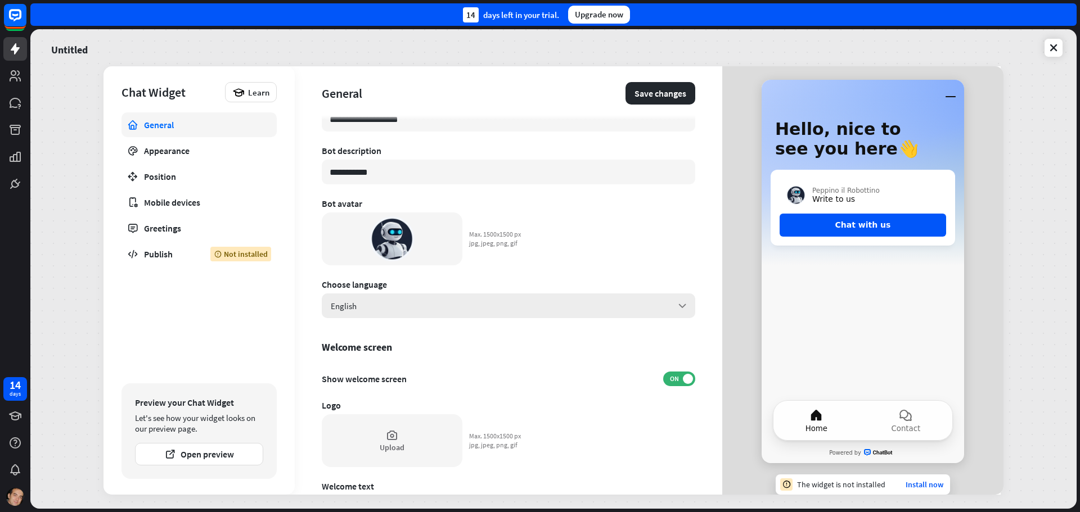
scroll to position [0, 0]
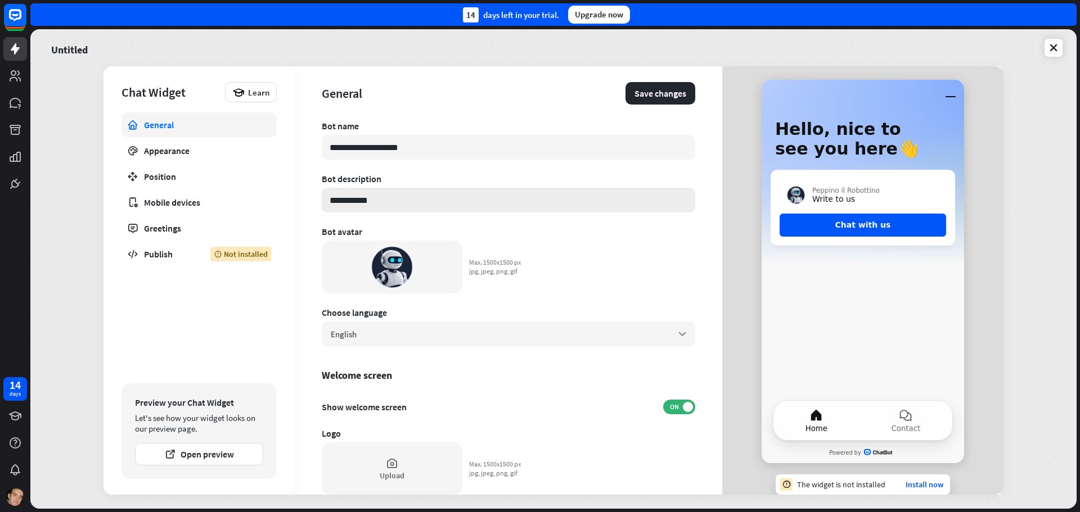
drag, startPoint x: 408, startPoint y: 203, endPoint x: 334, endPoint y: 201, distance: 74.3
click at [334, 201] on input "**********" at bounding box center [509, 200] width 374 height 25
click at [402, 201] on input "**********" at bounding box center [509, 200] width 374 height 25
drag, startPoint x: 412, startPoint y: 201, endPoint x: 259, endPoint y: 200, distance: 153.0
click at [260, 200] on div "**********" at bounding box center [554, 280] width 900 height 429
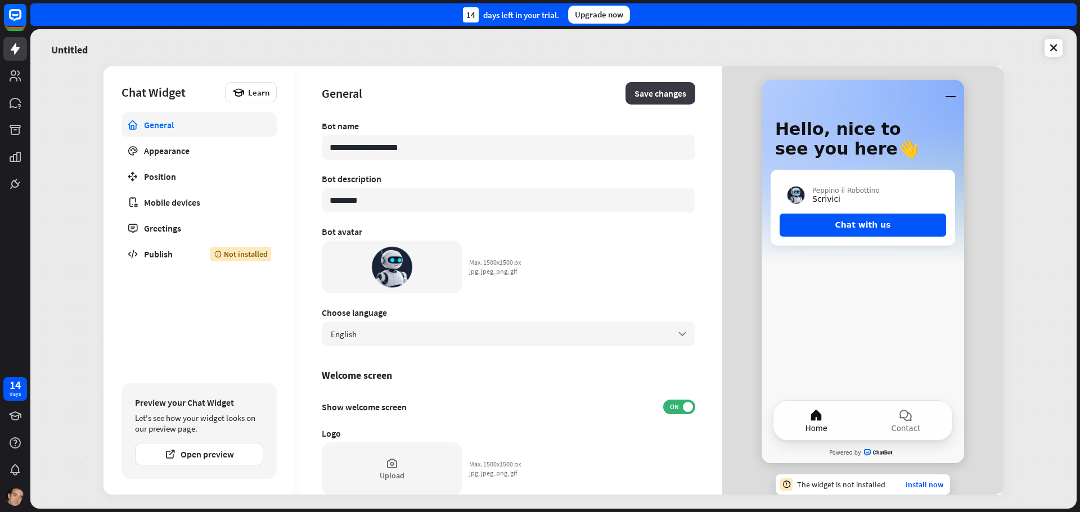
type input "********"
click at [645, 92] on button "Save changes" at bounding box center [661, 93] width 70 height 23
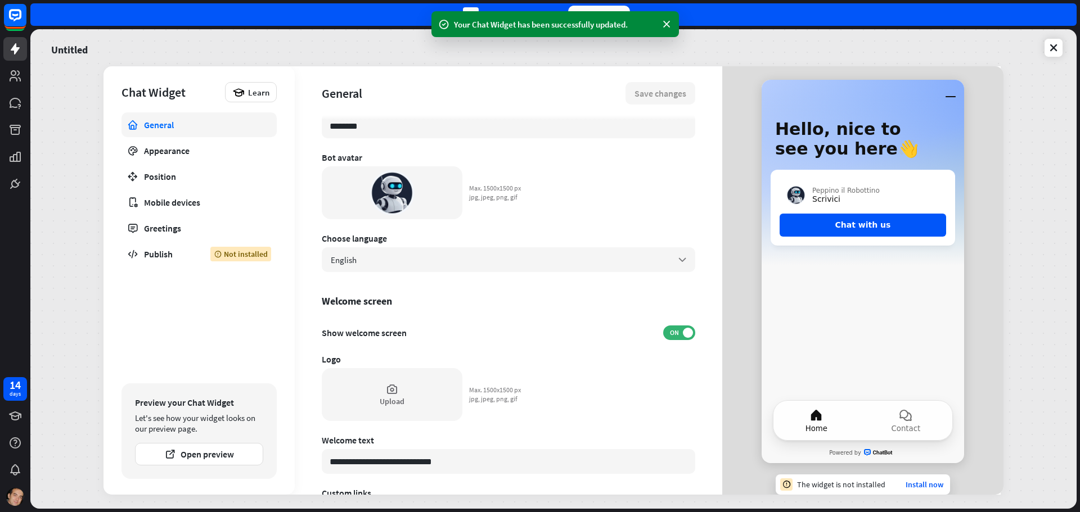
scroll to position [113, 0]
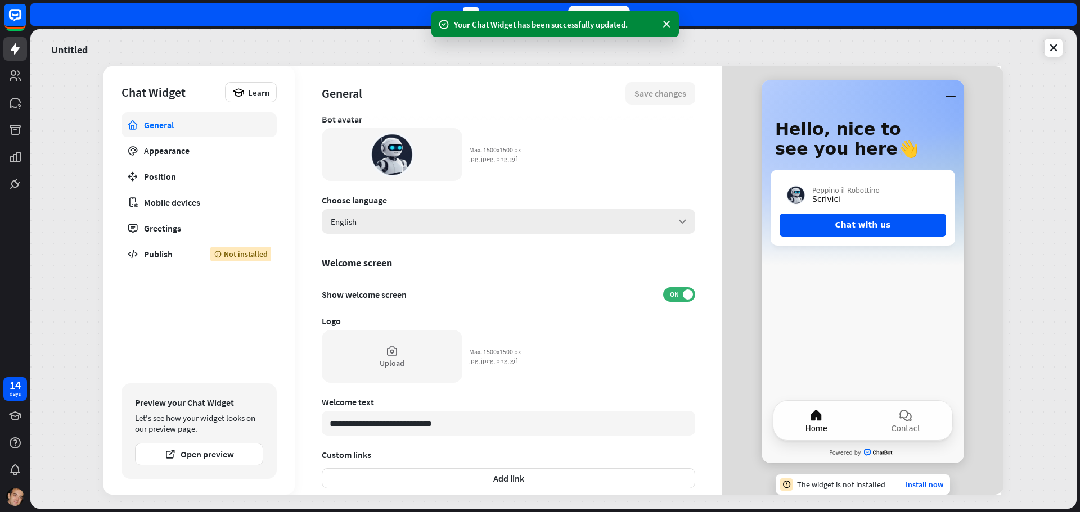
click at [431, 223] on div "English arrow_down" at bounding box center [509, 221] width 374 height 25
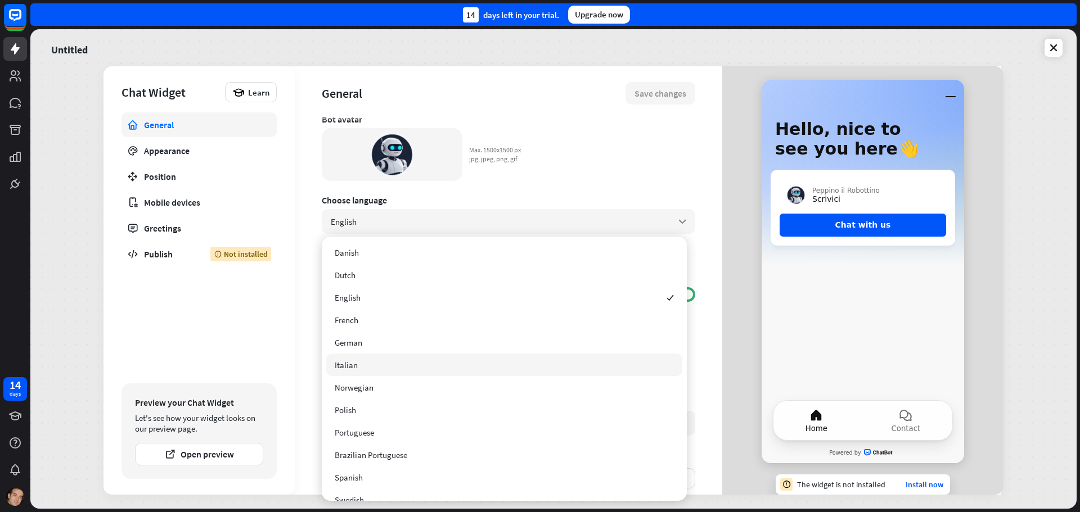
click at [401, 364] on div "Italian" at bounding box center [504, 365] width 356 height 23
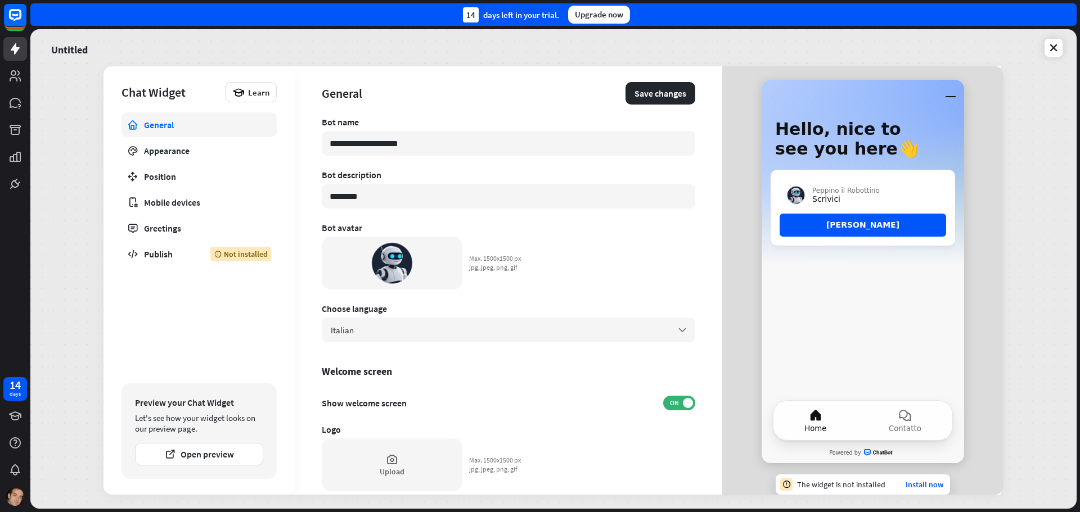
scroll to position [0, 0]
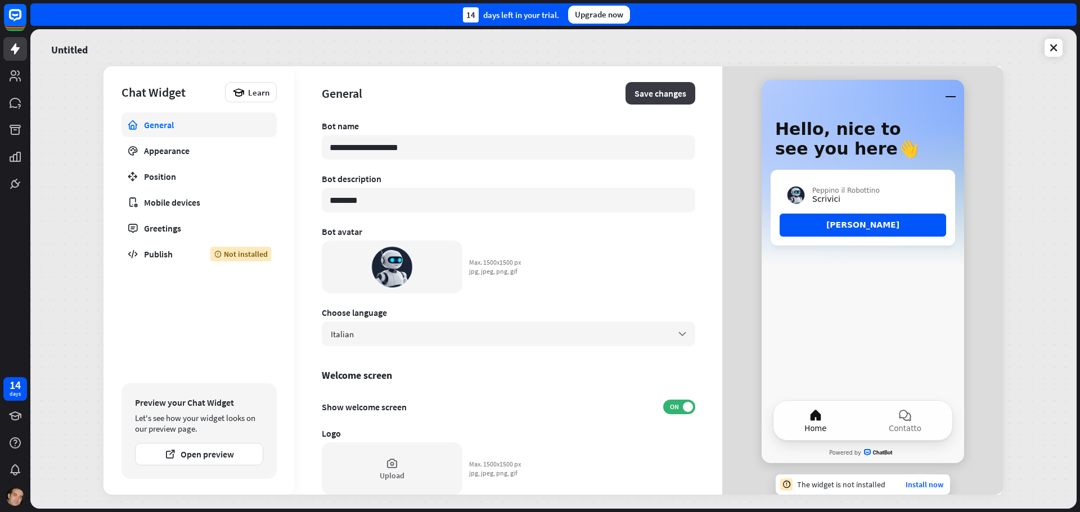
click at [638, 83] on button "Save changes" at bounding box center [661, 93] width 70 height 23
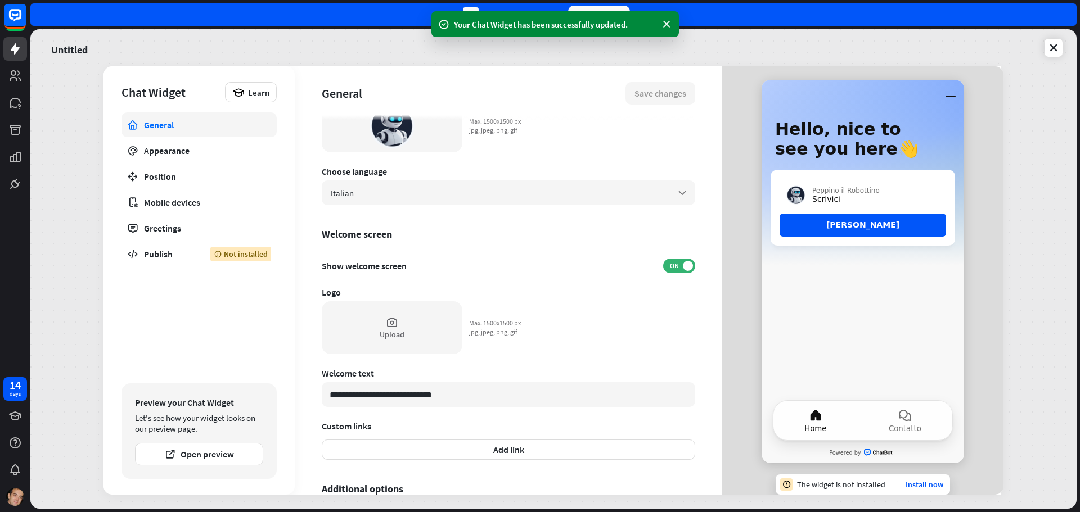
scroll to position [169, 0]
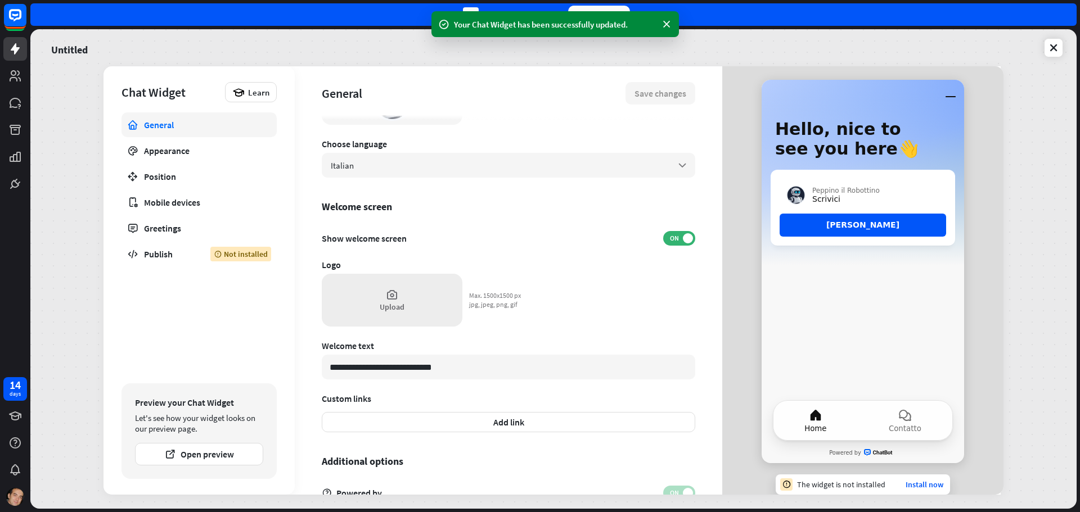
click at [389, 301] on div "Upload" at bounding box center [392, 300] width 141 height 53
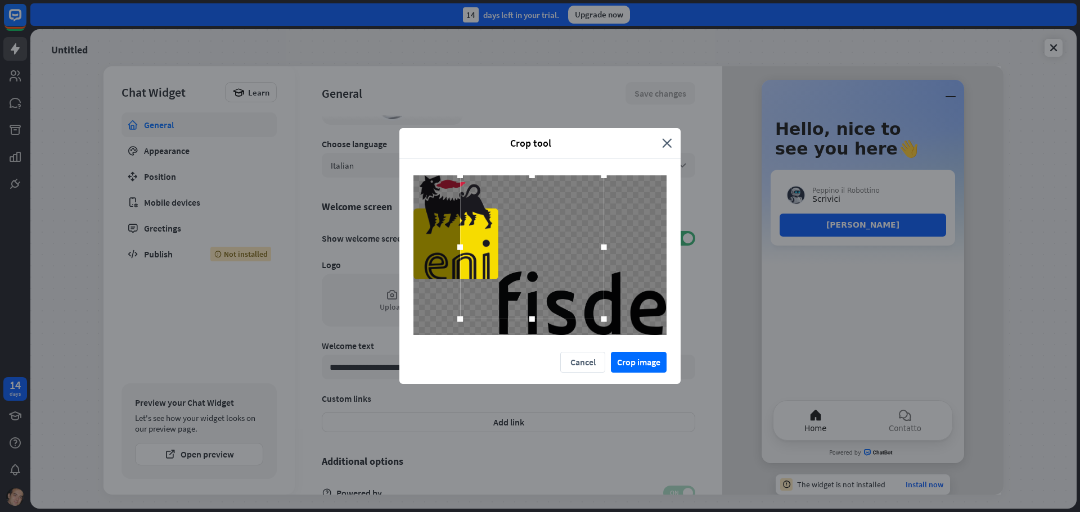
drag, startPoint x: 474, startPoint y: 191, endPoint x: 361, endPoint y: 159, distance: 117.5
click at [361, 159] on div "Crop tool close Cancel Crop image" at bounding box center [540, 256] width 1080 height 512
drag, startPoint x: 460, startPoint y: 323, endPoint x: 476, endPoint y: 293, distance: 34.3
click at [356, 401] on div "Crop tool close Cancel Crop image" at bounding box center [540, 256] width 1080 height 512
drag, startPoint x: 444, startPoint y: 259, endPoint x: 401, endPoint y: 258, distance: 42.8
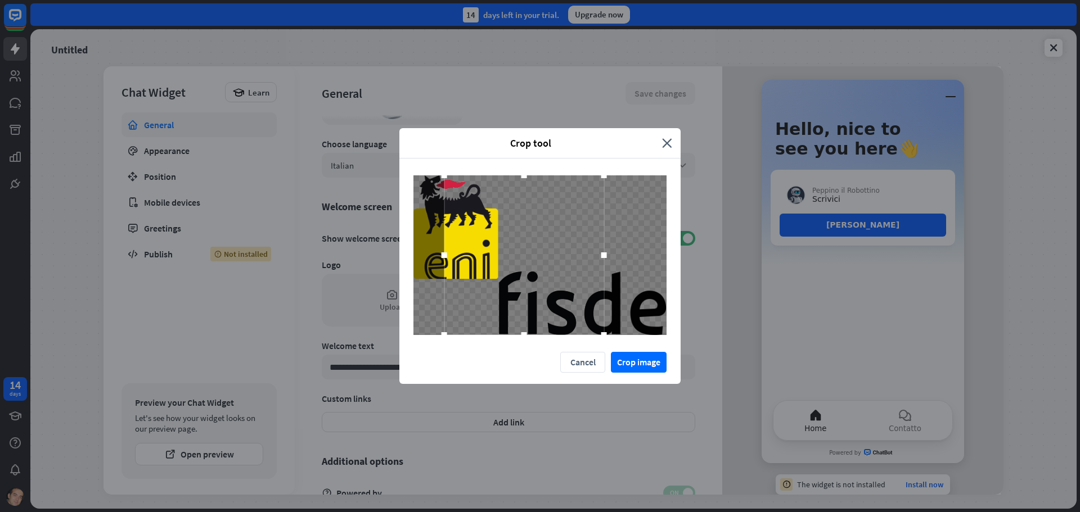
click at [302, 263] on div "Crop tool close Cancel Crop image" at bounding box center [540, 256] width 1080 height 512
drag, startPoint x: 604, startPoint y: 253, endPoint x: 548, endPoint y: 245, distance: 56.3
click at [651, 259] on div at bounding box center [539, 256] width 253 height 160
drag, startPoint x: 533, startPoint y: 244, endPoint x: 486, endPoint y: 249, distance: 47.0
click at [486, 249] on div at bounding box center [493, 256] width 160 height 160
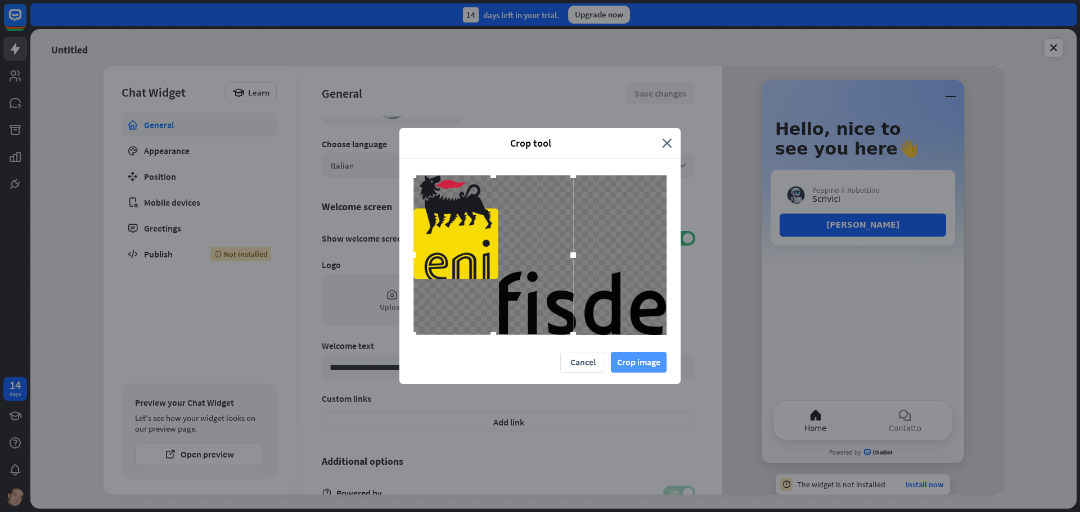
click at [635, 357] on button "Crop image" at bounding box center [639, 362] width 56 height 21
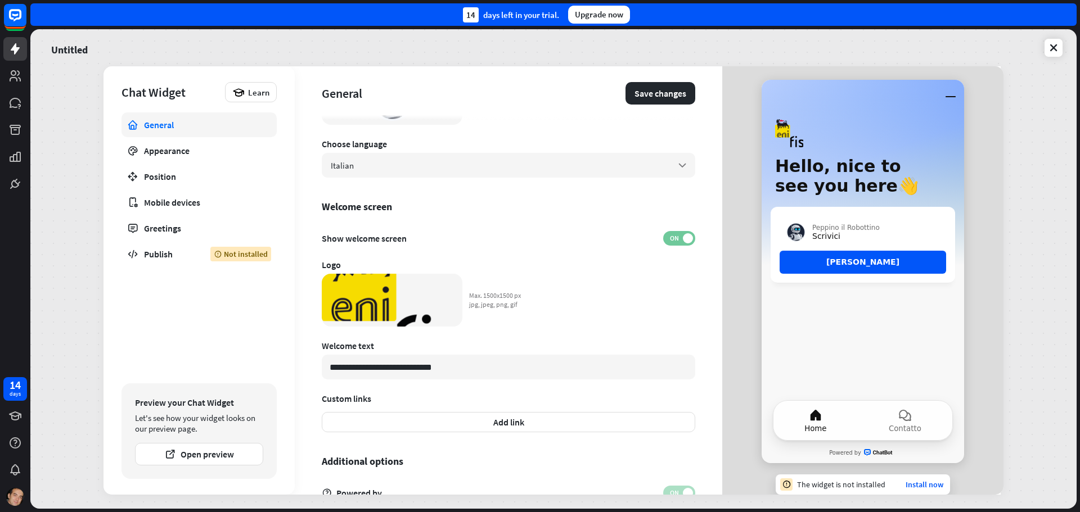
click at [670, 239] on span "ON" at bounding box center [673, 238] width 17 height 9
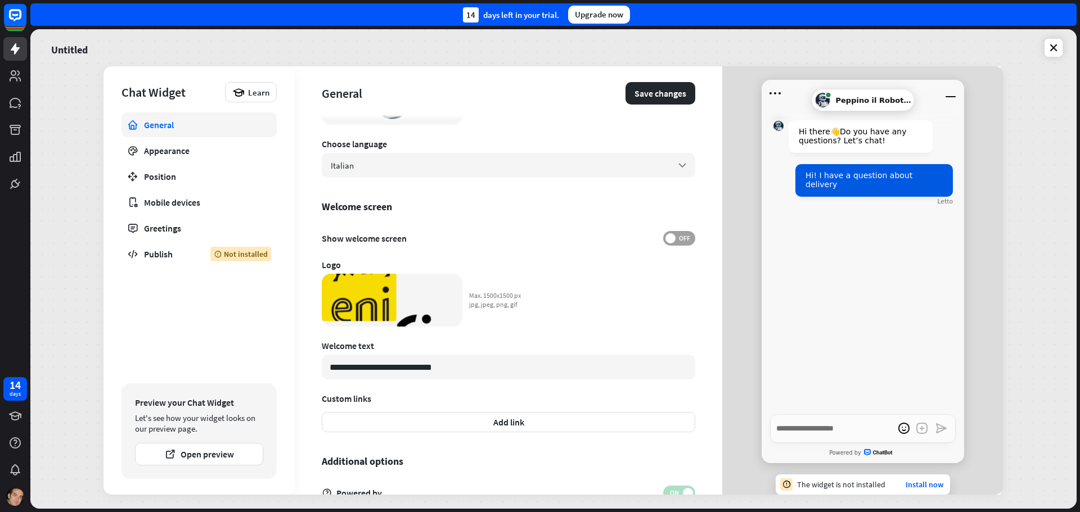
click at [676, 239] on span "OFF" at bounding box center [684, 238] width 17 height 9
type textarea "*"
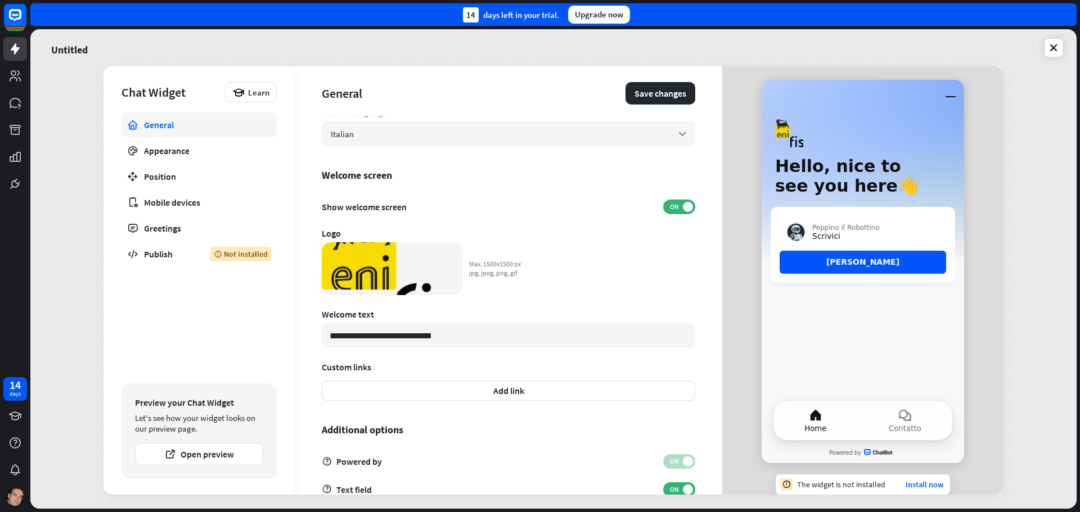
scroll to position [228, 0]
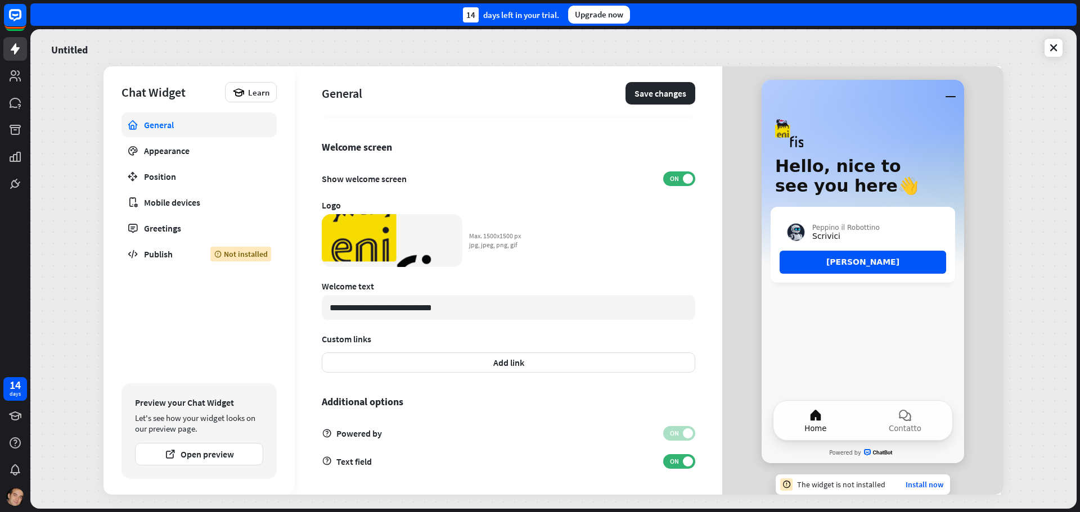
drag, startPoint x: 427, startPoint y: 309, endPoint x: 311, endPoint y: 314, distance: 116.5
click at [311, 314] on div "**********" at bounding box center [509, 280] width 428 height 429
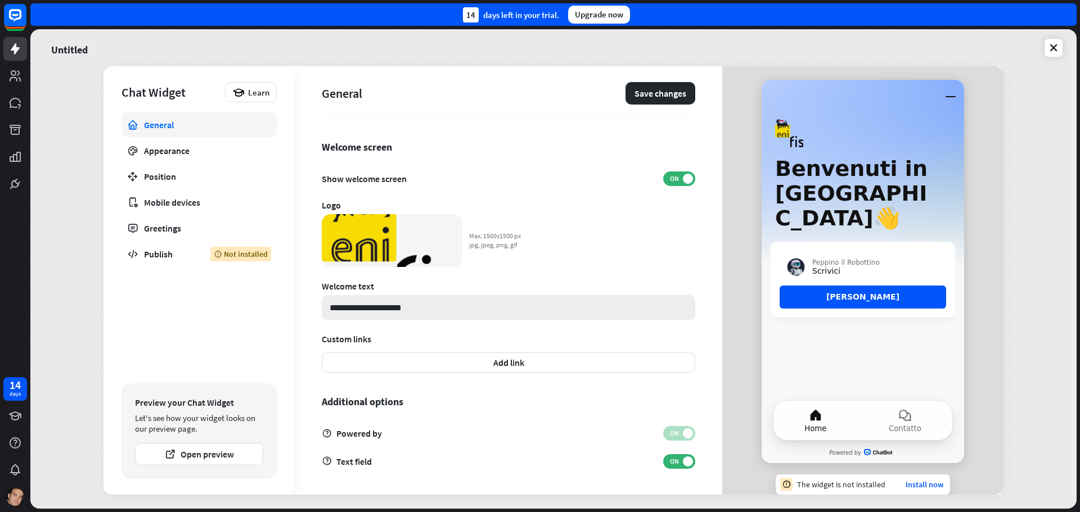
click at [366, 309] on input "**********" at bounding box center [509, 307] width 374 height 25
click at [368, 312] on input "**********" at bounding box center [509, 307] width 374 height 25
type input "**********"
click at [587, 193] on div "**********" at bounding box center [509, 79] width 374 height 375
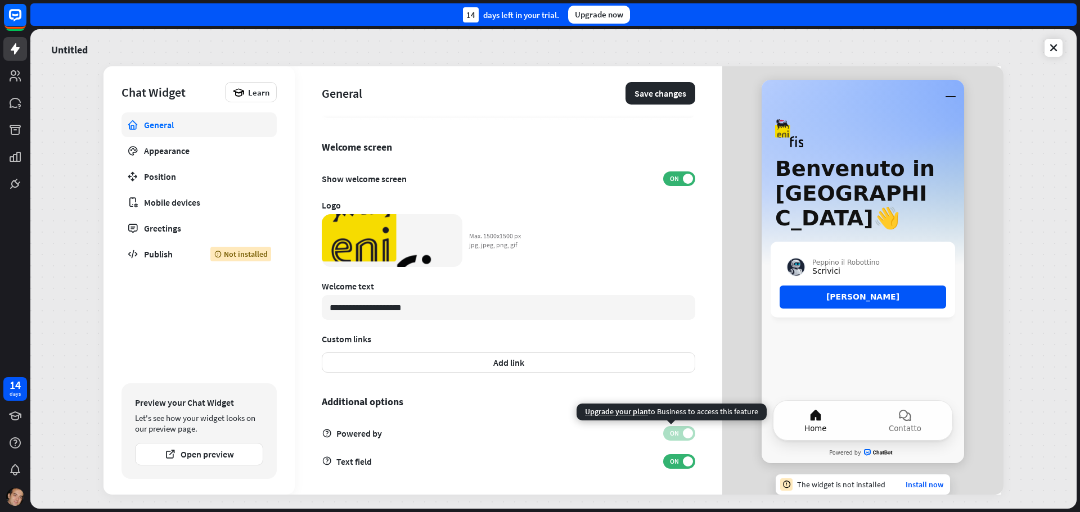
click at [669, 433] on span "ON" at bounding box center [673, 433] width 17 height 9
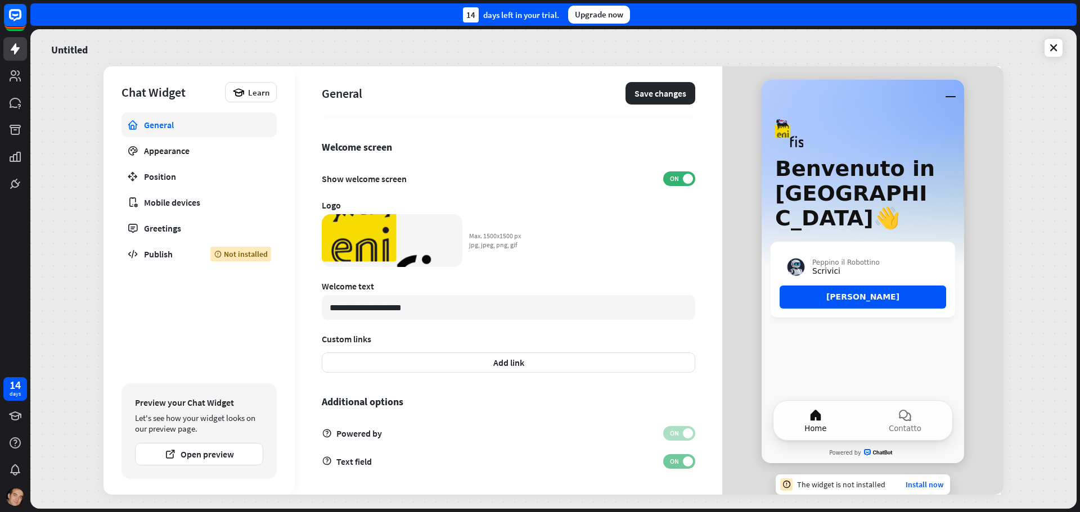
click at [674, 465] on span "ON" at bounding box center [673, 461] width 17 height 9
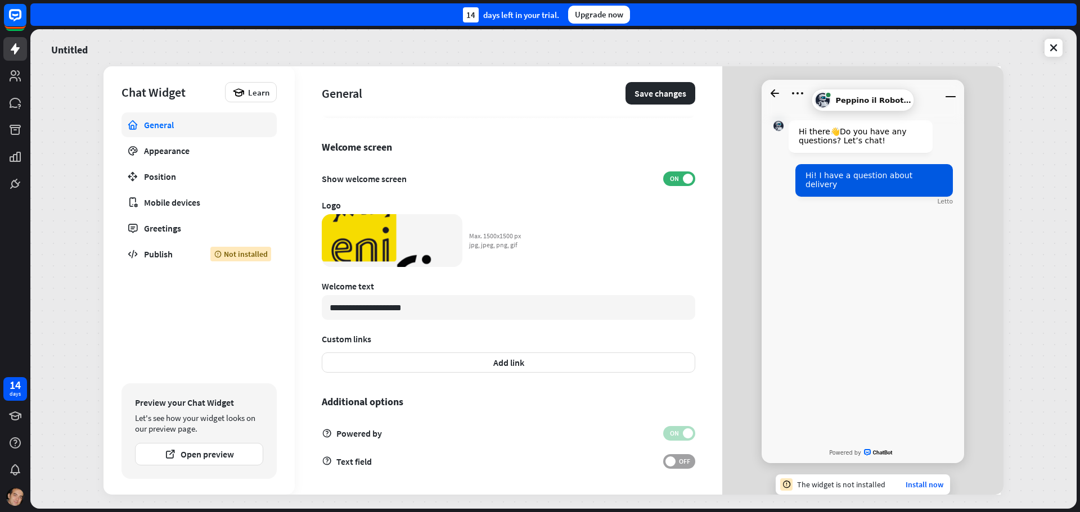
click at [676, 465] on span "OFF" at bounding box center [684, 461] width 17 height 9
click at [674, 465] on span "ON" at bounding box center [673, 461] width 17 height 9
click at [676, 465] on span "OFF" at bounding box center [684, 461] width 17 height 9
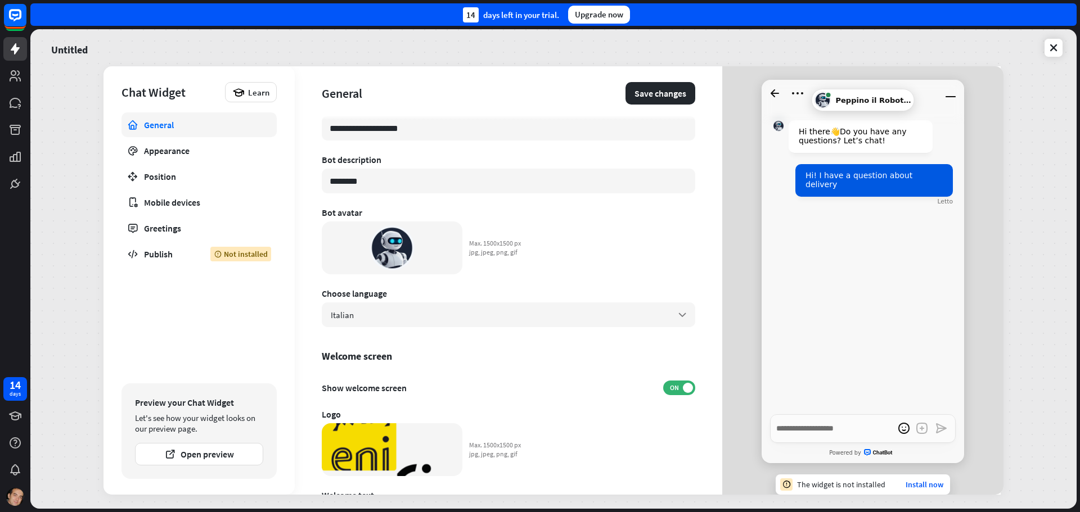
scroll to position [0, 0]
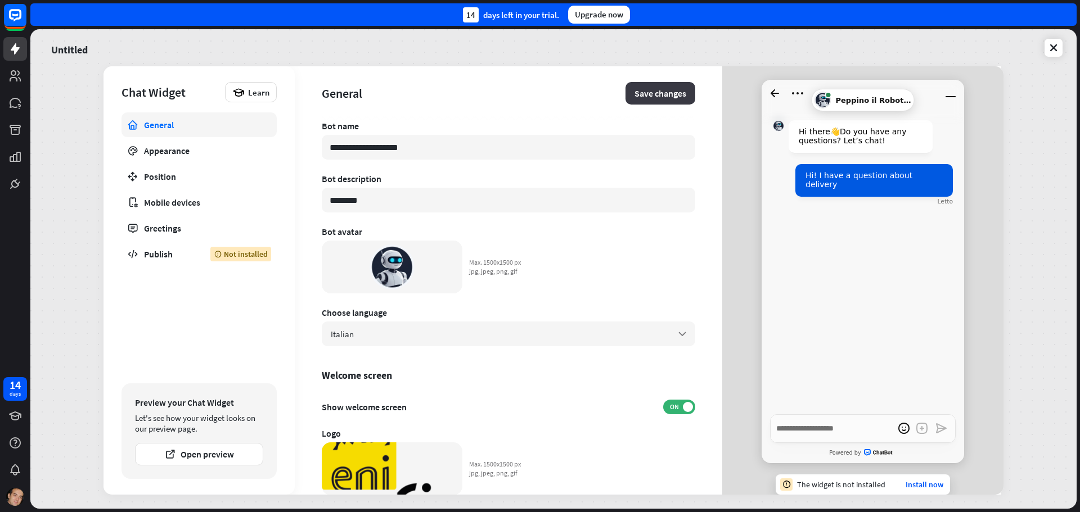
click at [648, 87] on button "Save changes" at bounding box center [661, 93] width 70 height 23
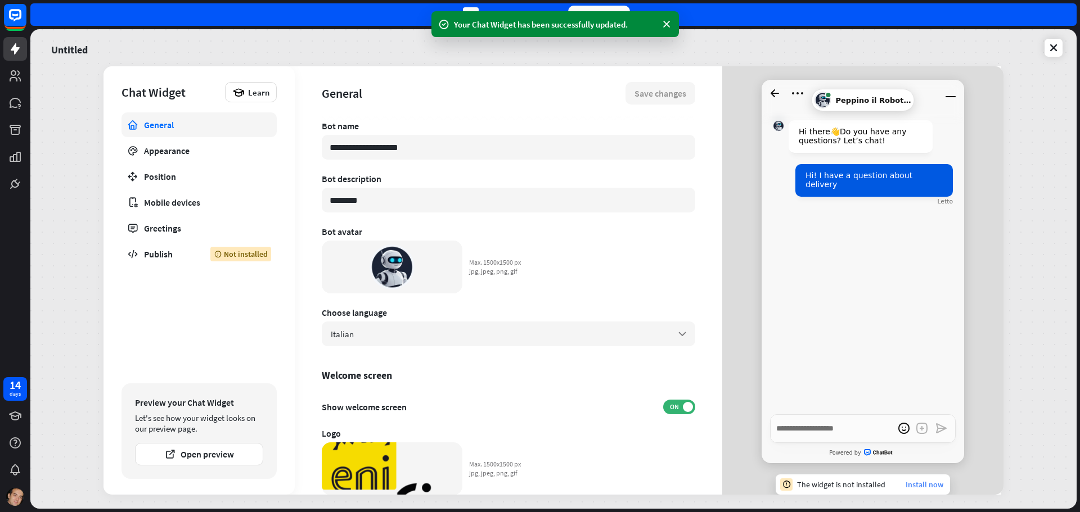
click at [923, 481] on link "Install now" at bounding box center [925, 485] width 38 height 10
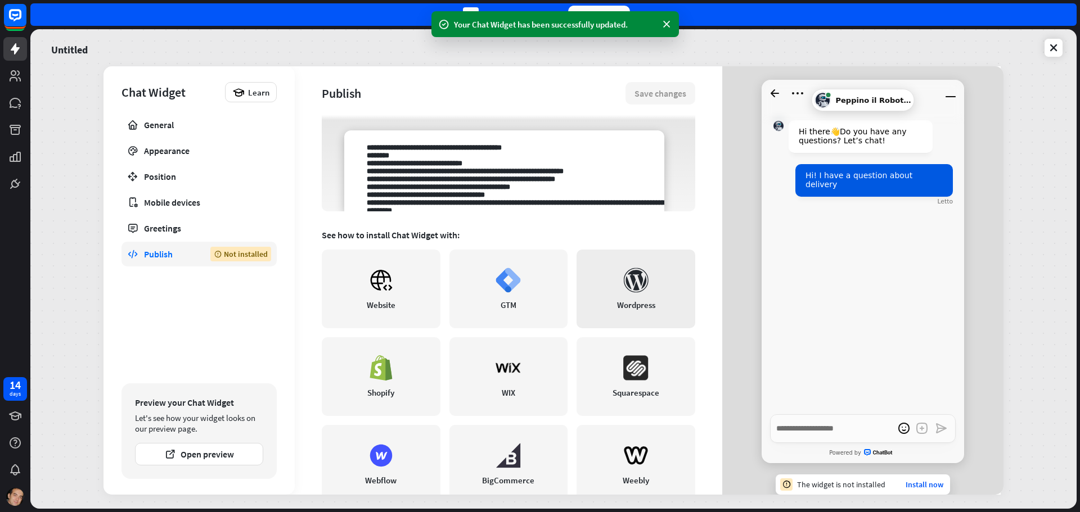
scroll to position [185, 0]
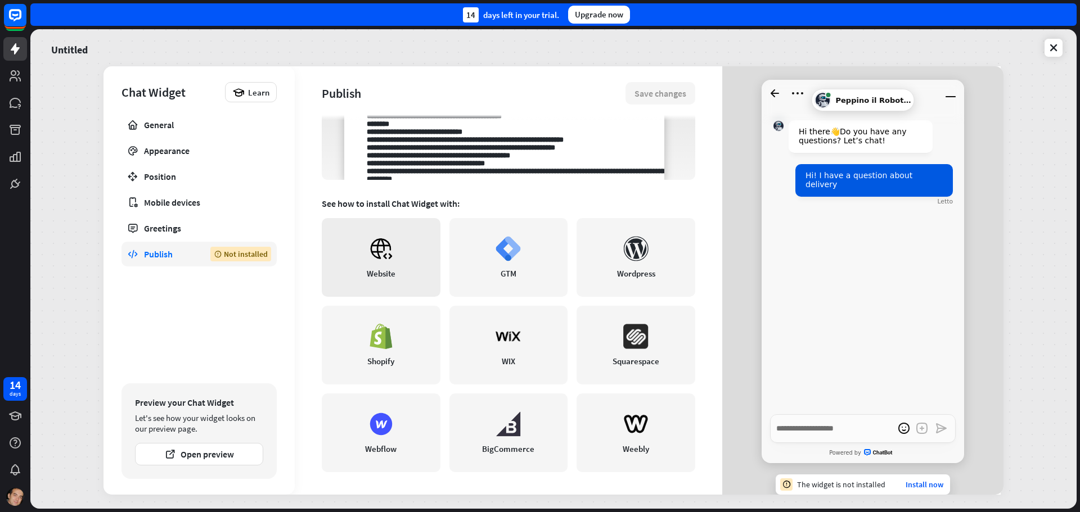
click at [415, 254] on link "Website" at bounding box center [381, 257] width 119 height 79
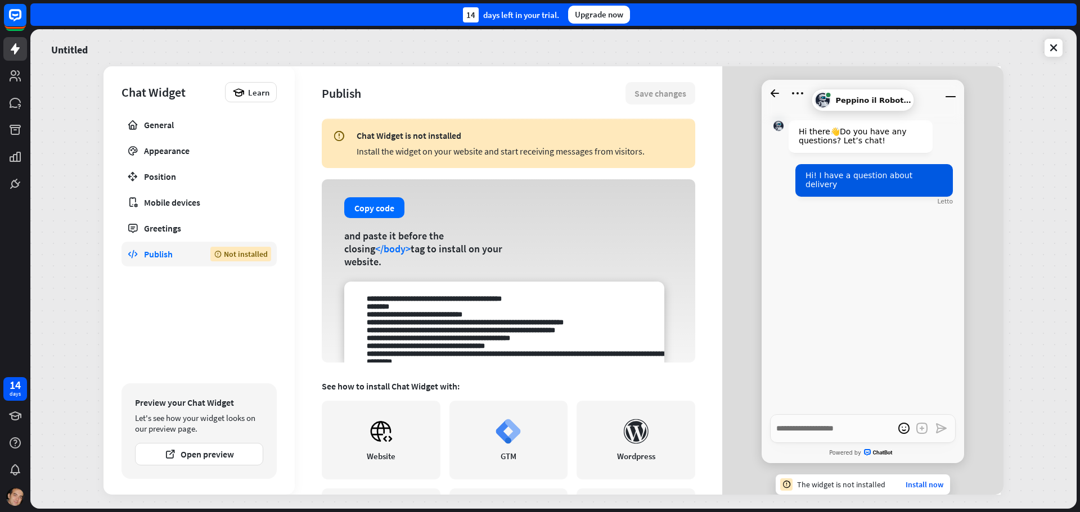
scroll to position [0, 0]
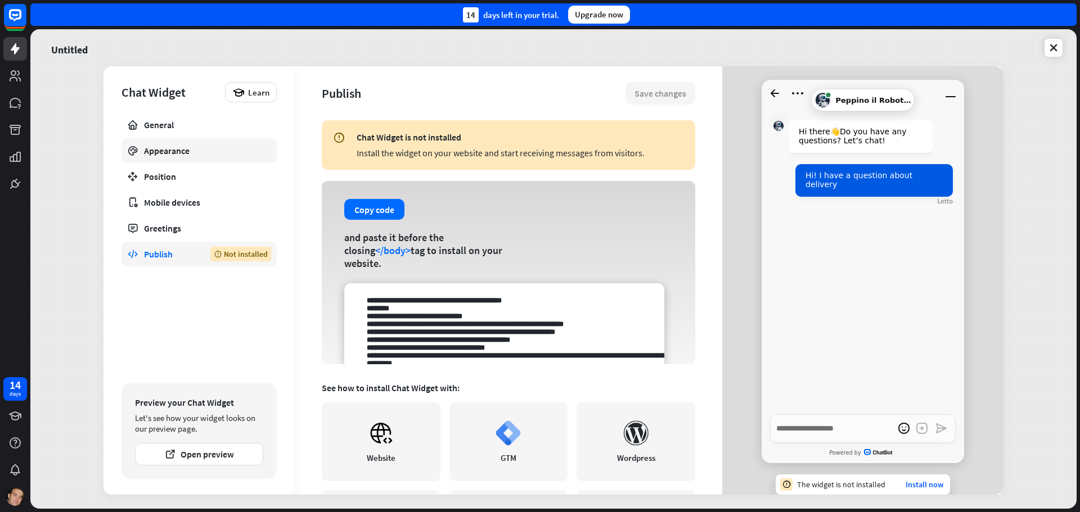
click at [189, 145] on div "Appearance" at bounding box center [199, 150] width 110 height 11
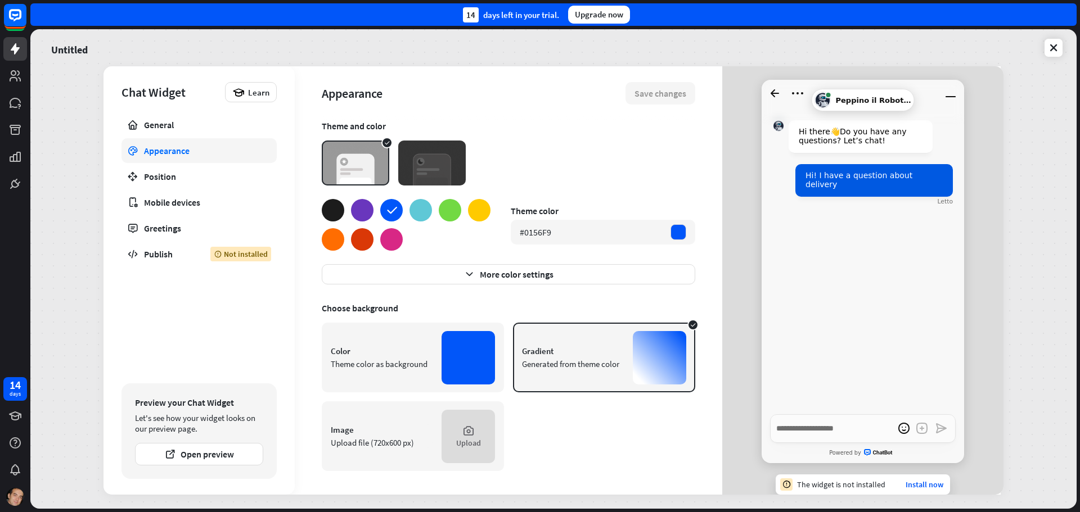
click at [476, 205] on div at bounding box center [479, 210] width 23 height 23
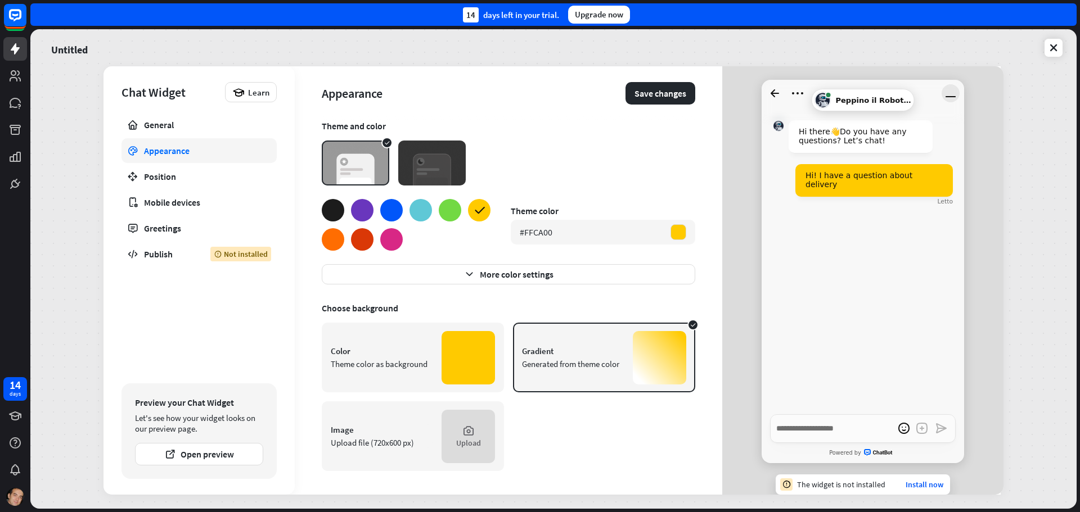
click at [948, 96] on icon "Riduci finestra" at bounding box center [951, 96] width 10 height 1
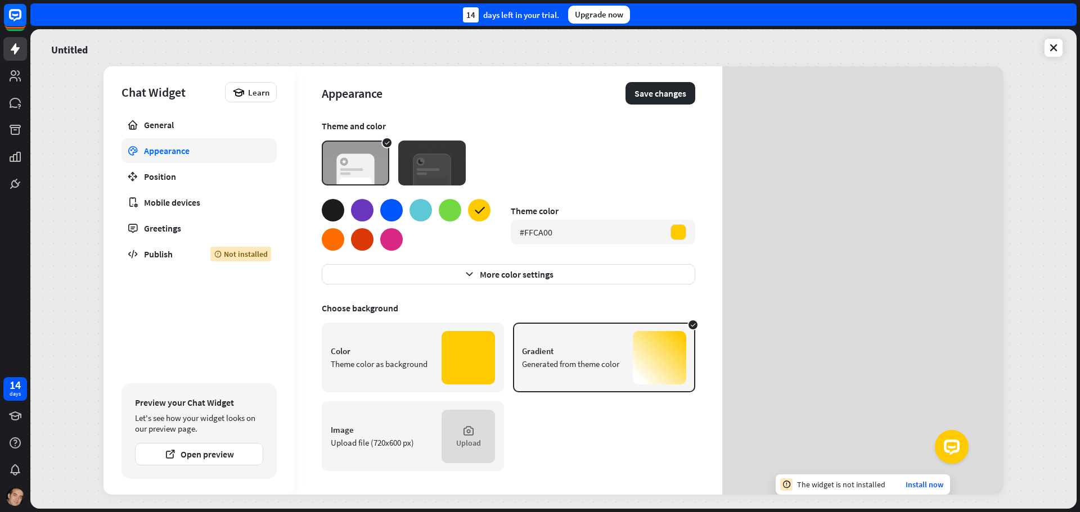
click at [433, 163] on img at bounding box center [432, 163] width 68 height 45
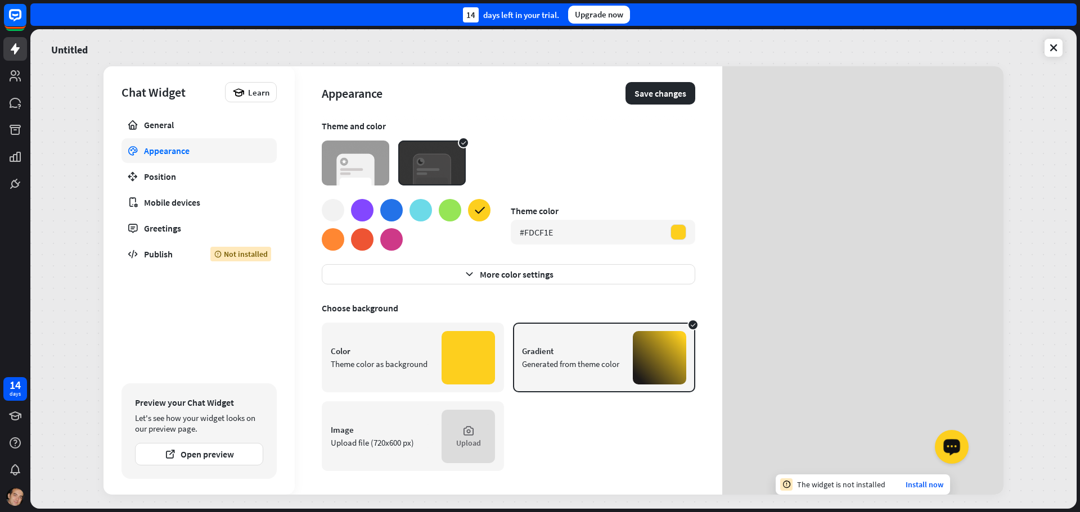
click at [952, 452] on div "Lancia il widget OpenWidget" at bounding box center [951, 446] width 19 height 19
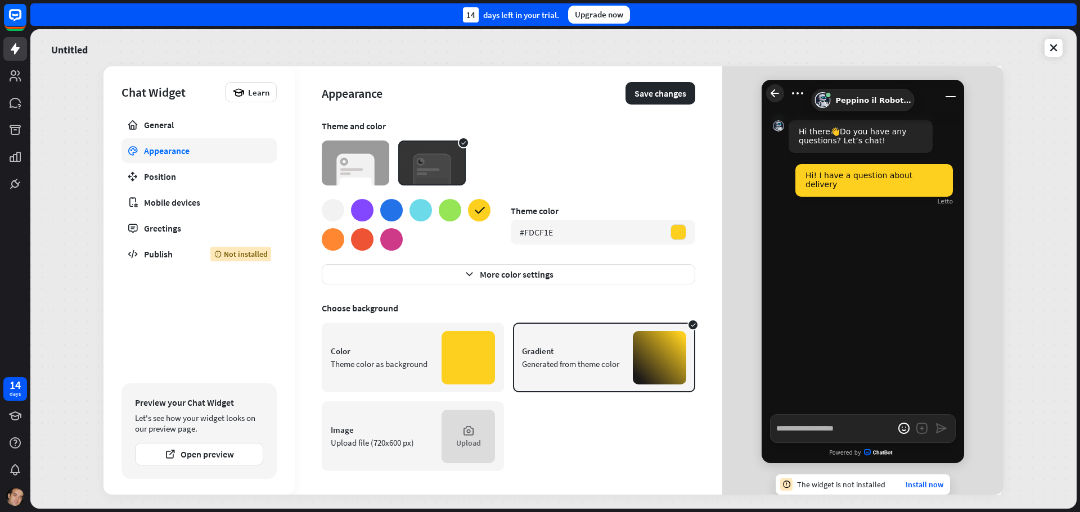
click at [768, 90] on icon "Torna alla schermata principale" at bounding box center [775, 93] width 18 height 18
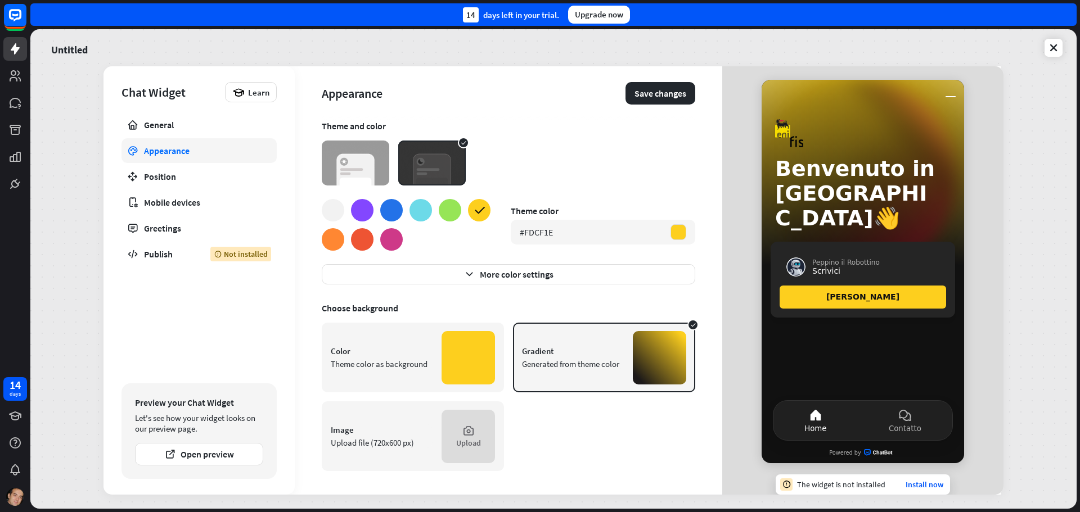
click at [448, 355] on div at bounding box center [468, 357] width 53 height 53
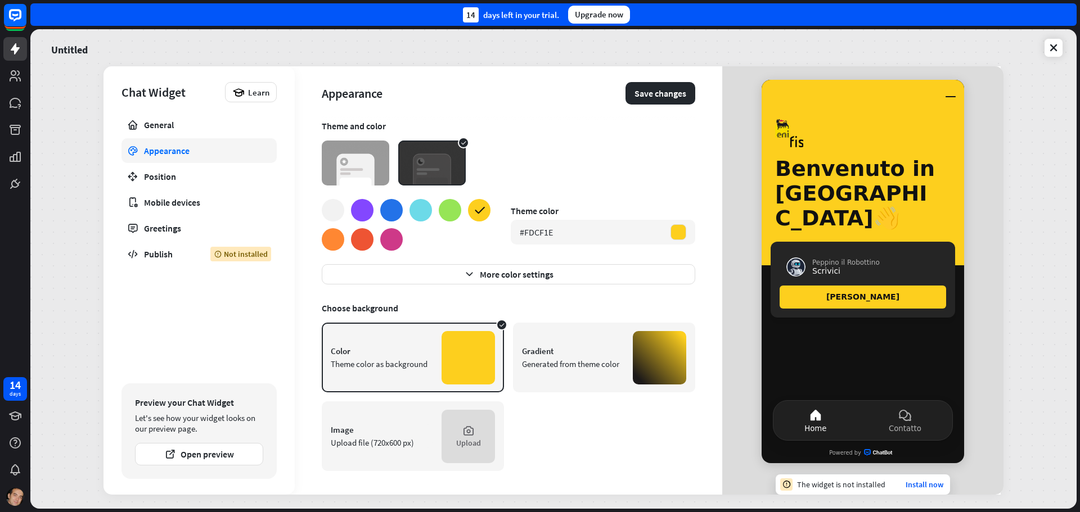
click at [583, 339] on div "Gradient Generated from theme color" at bounding box center [604, 358] width 182 height 70
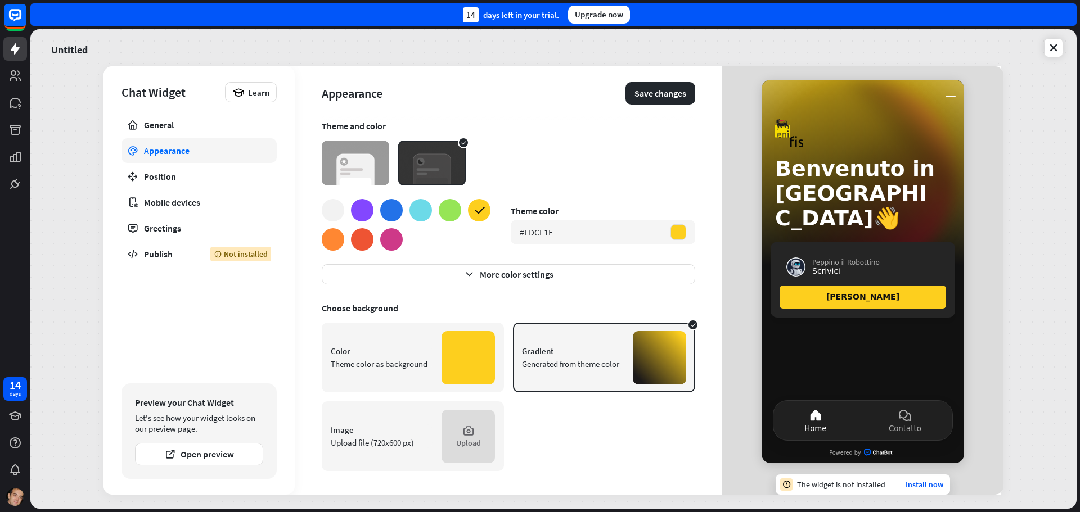
click at [669, 349] on div at bounding box center [659, 357] width 53 height 53
click at [508, 273] on button "More color settings" at bounding box center [509, 274] width 374 height 20
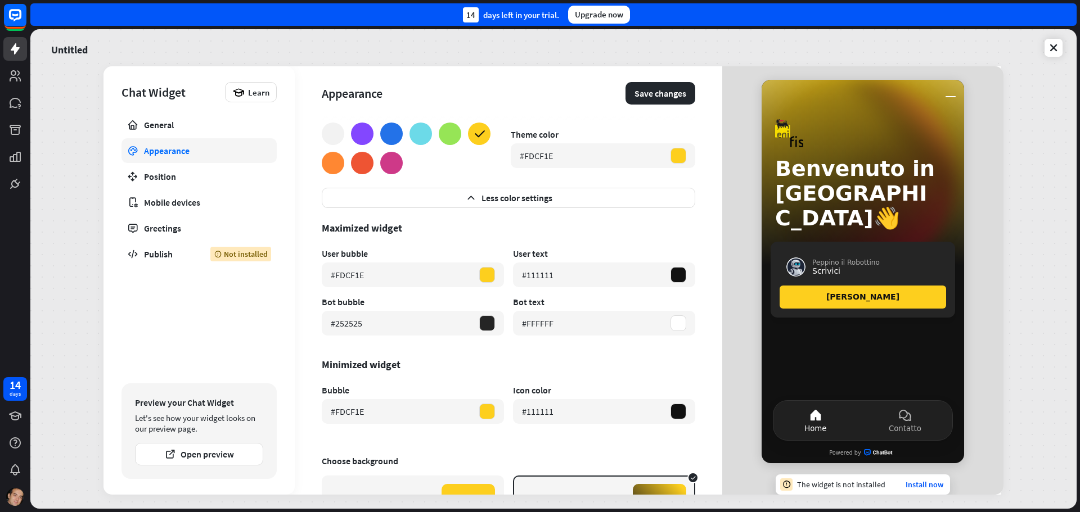
scroll to position [56, 0]
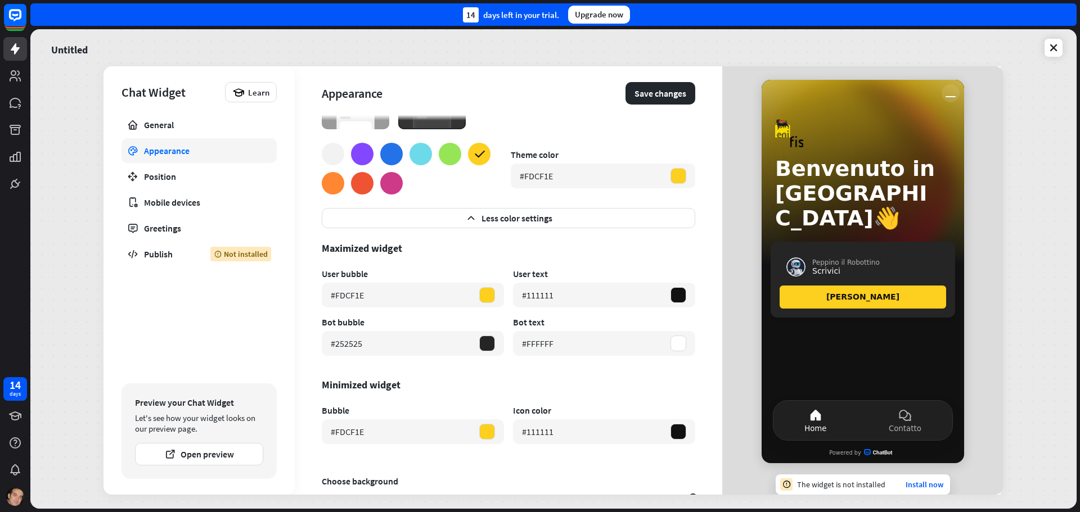
click at [946, 95] on icon "Riduci finestra" at bounding box center [951, 93] width 18 height 18
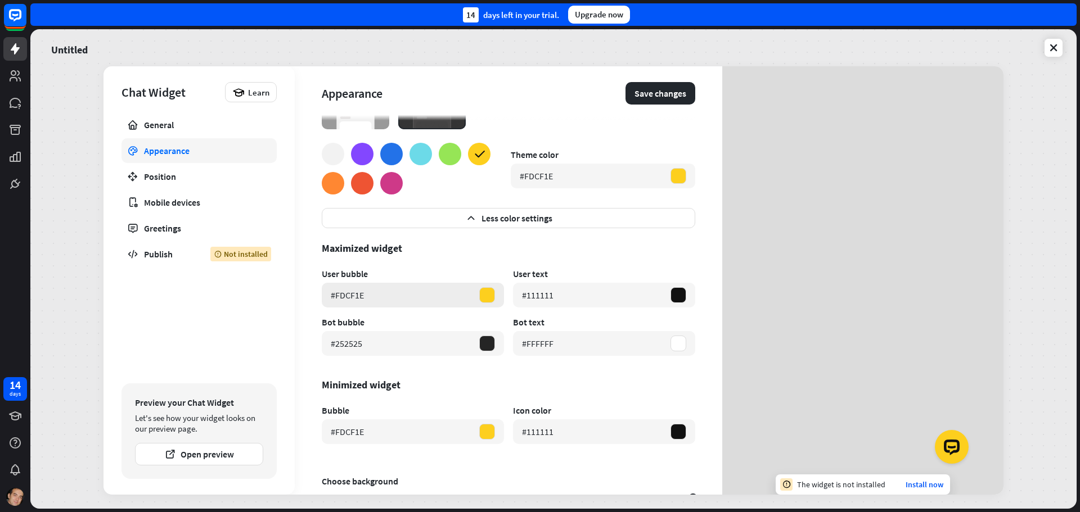
click at [479, 294] on div at bounding box center [487, 295] width 16 height 16
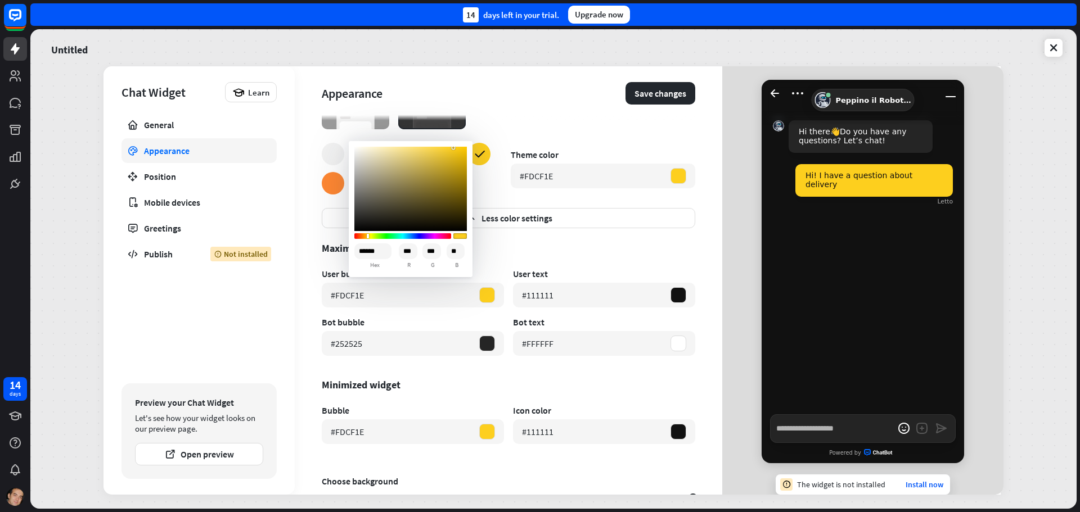
type textarea "*"
type input "******"
type input "**"
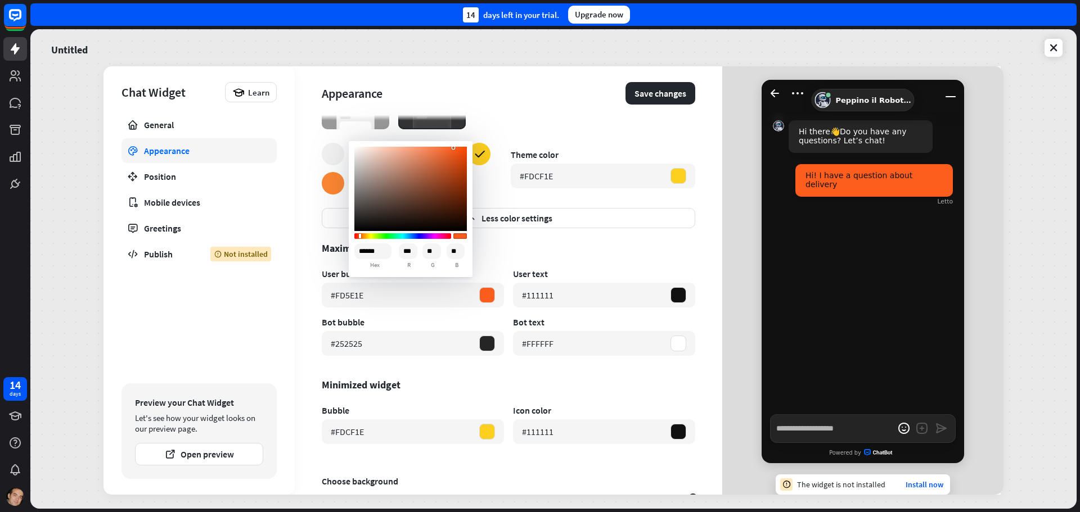
click at [360, 238] on div "Sketch color picker" at bounding box center [403, 236] width 95 height 6
type textarea "*"
type input "******"
type input "***"
click at [370, 237] on div "Sketch color picker" at bounding box center [403, 236] width 95 height 6
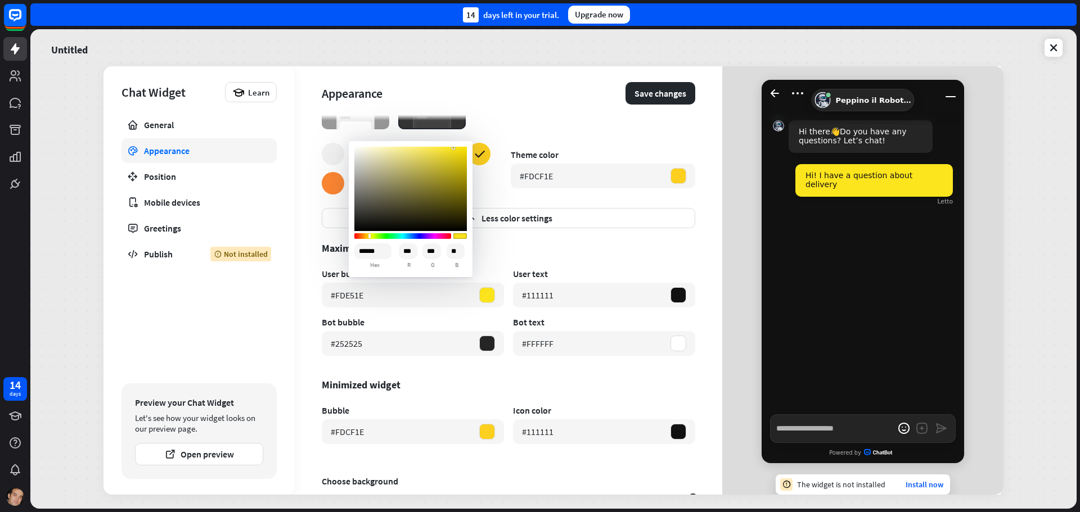
click at [505, 251] on div "Maximized widget" at bounding box center [509, 248] width 374 height 13
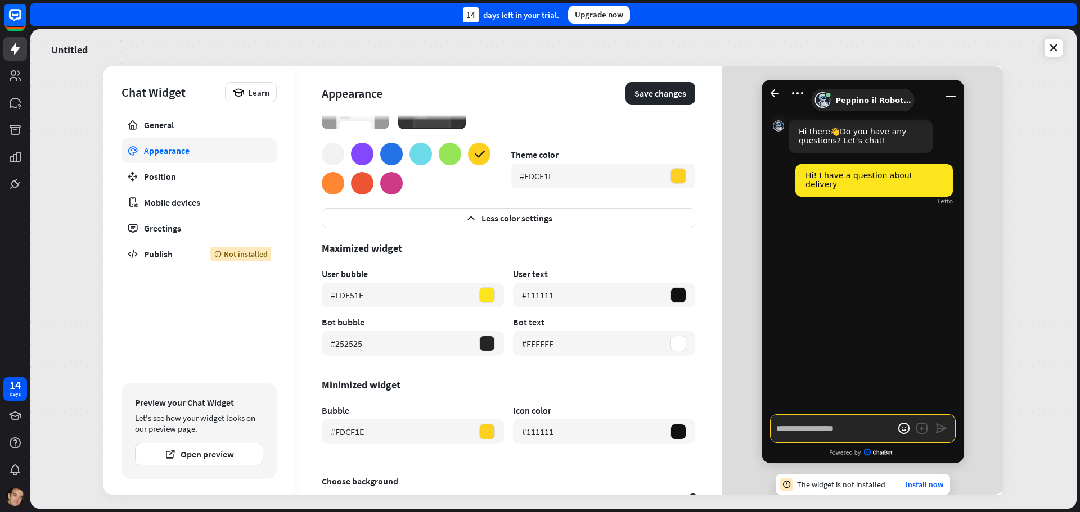
click at [804, 419] on textarea "Scrivi un messaggio…" at bounding box center [863, 429] width 186 height 29
type textarea "*"
type textarea "**"
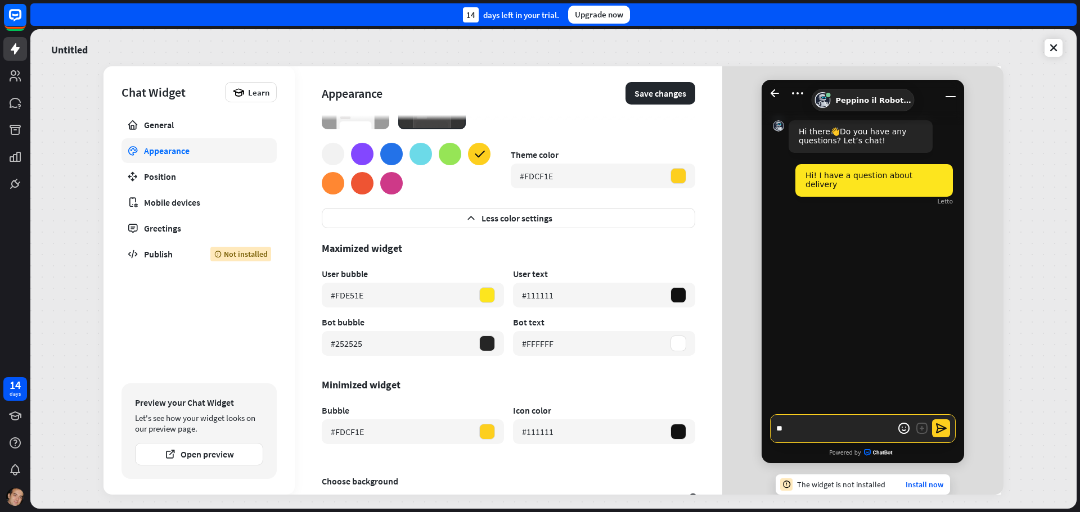
type textarea "*"
type textarea "***"
type textarea "*"
type textarea "****"
type textarea "*"
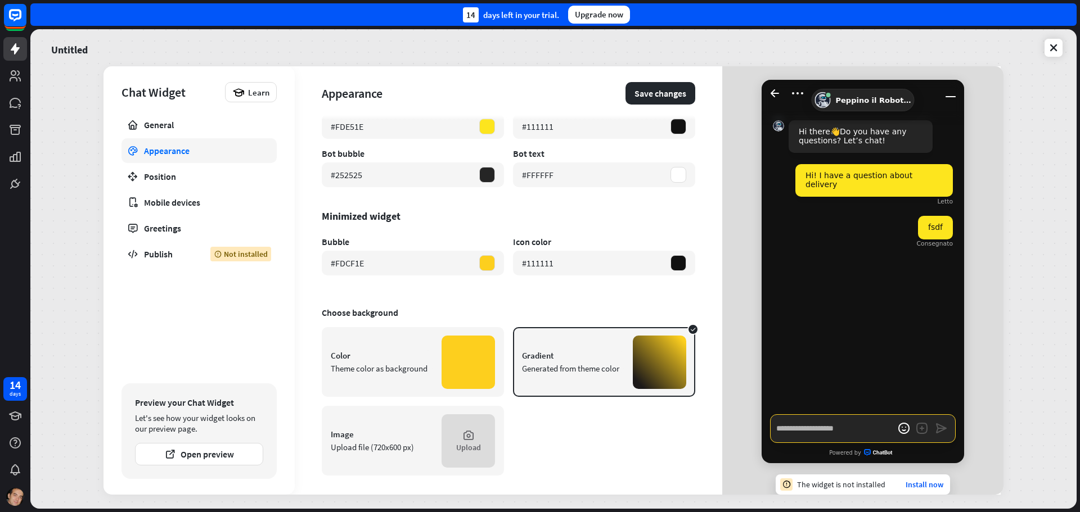
scroll to position [228, 0]
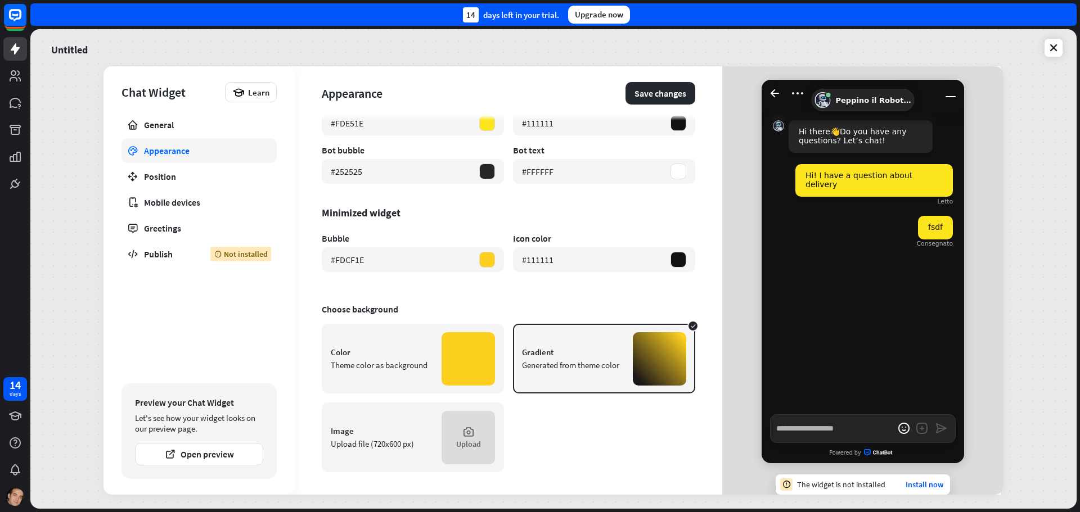
click at [633, 349] on div at bounding box center [659, 358] width 53 height 53
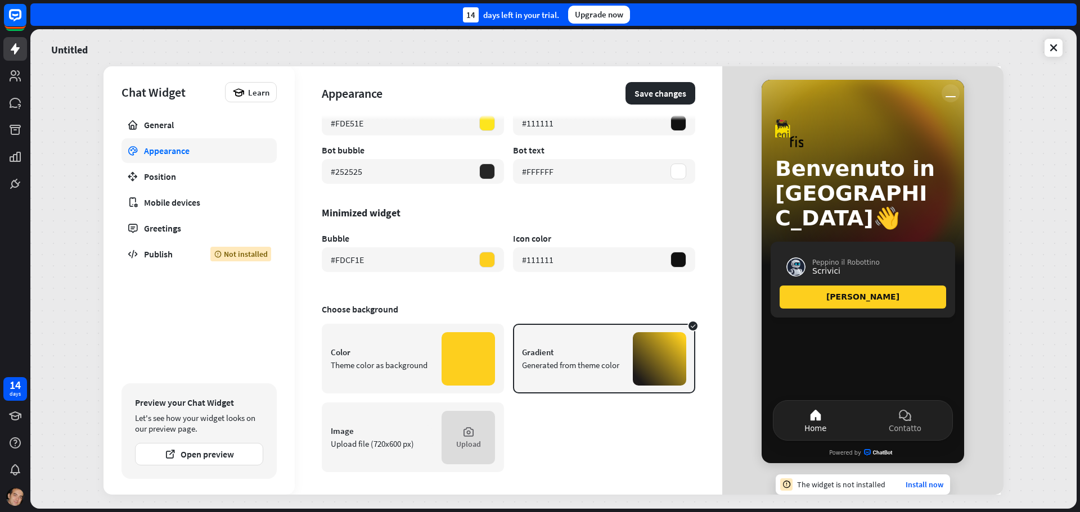
click at [950, 92] on icon "Riduci finestra" at bounding box center [951, 93] width 18 height 18
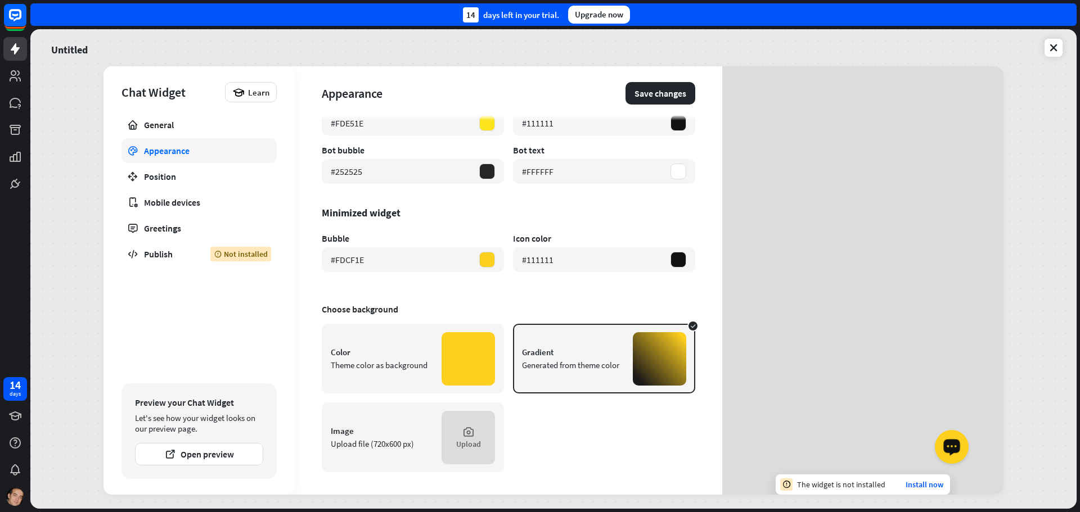
click at [946, 446] on icon "Lancia il widget OpenWidget" at bounding box center [951, 446] width 11 height 7
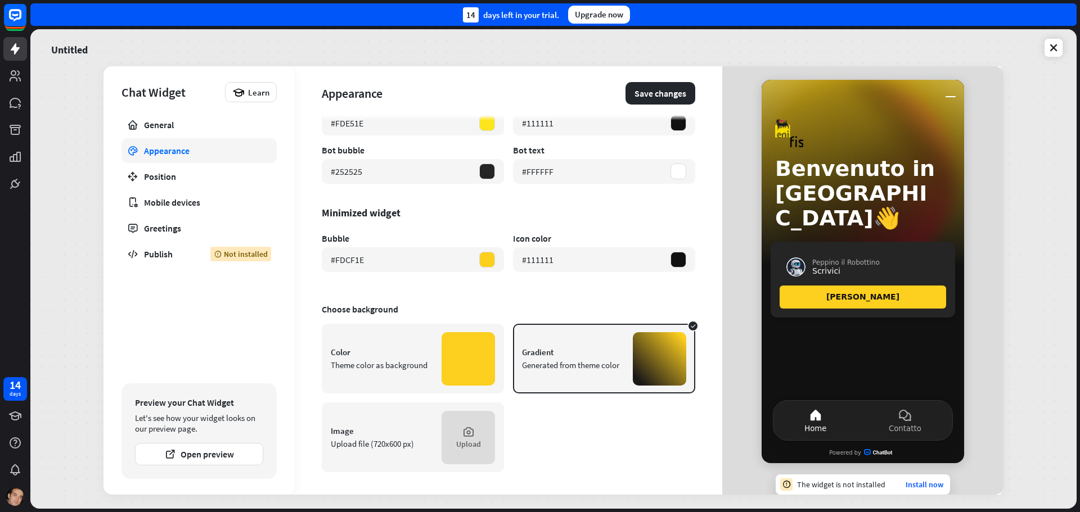
click at [641, 366] on div at bounding box center [659, 358] width 53 height 53
click at [577, 426] on div "Color Theme color as background Gradient Generated from theme color Image Uploa…" at bounding box center [509, 398] width 374 height 149
click at [469, 431] on icon at bounding box center [468, 432] width 12 height 12
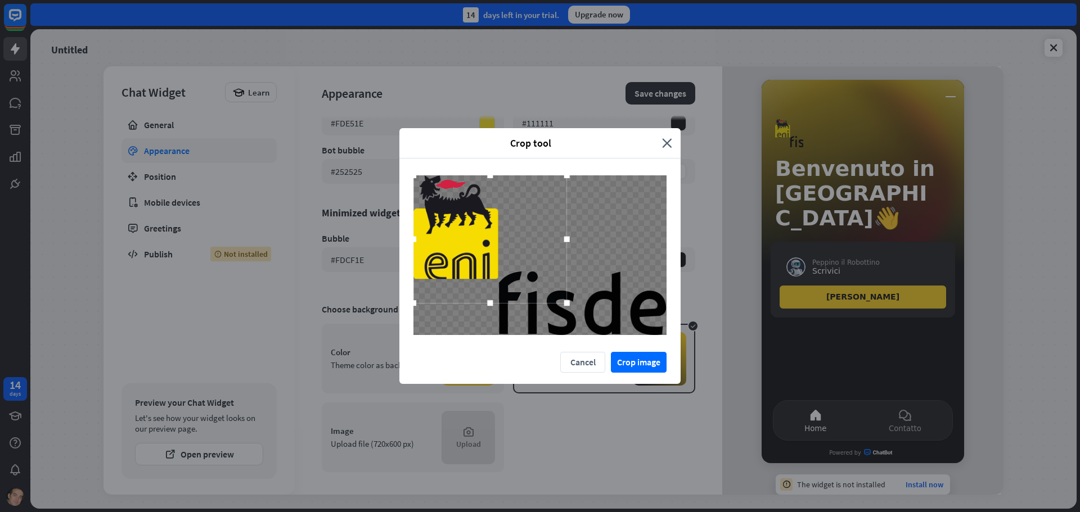
drag, startPoint x: 497, startPoint y: 214, endPoint x: 421, endPoint y: 171, distance: 87.4
click at [421, 171] on div at bounding box center [539, 256] width 281 height 194
click at [643, 365] on button "Crop image" at bounding box center [639, 362] width 56 height 21
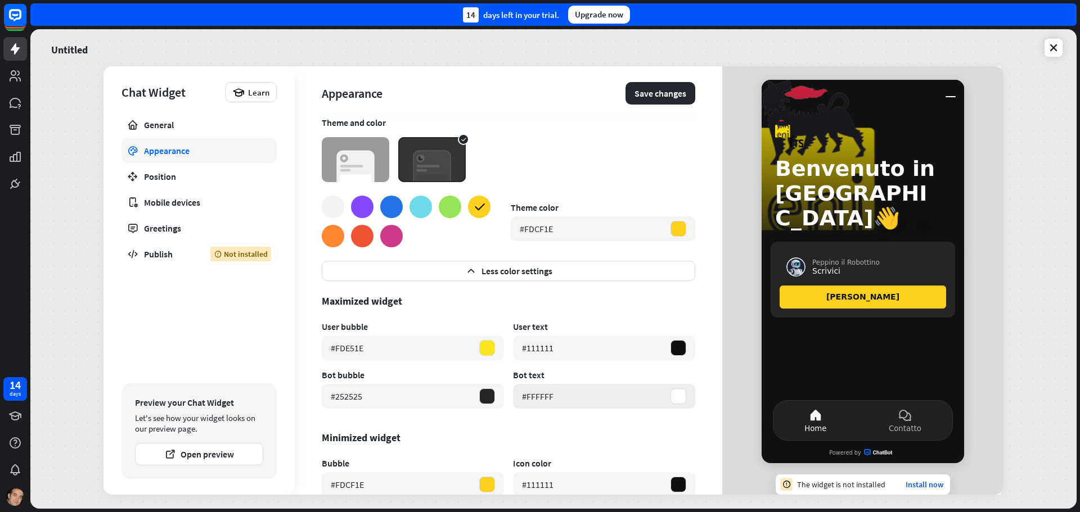
scroll to position [0, 0]
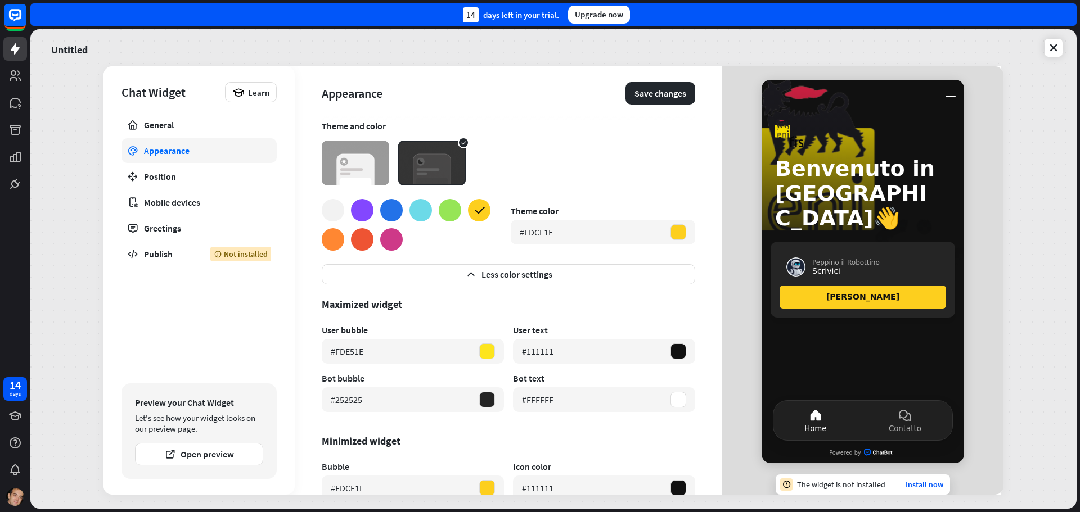
click at [363, 150] on img at bounding box center [356, 163] width 68 height 45
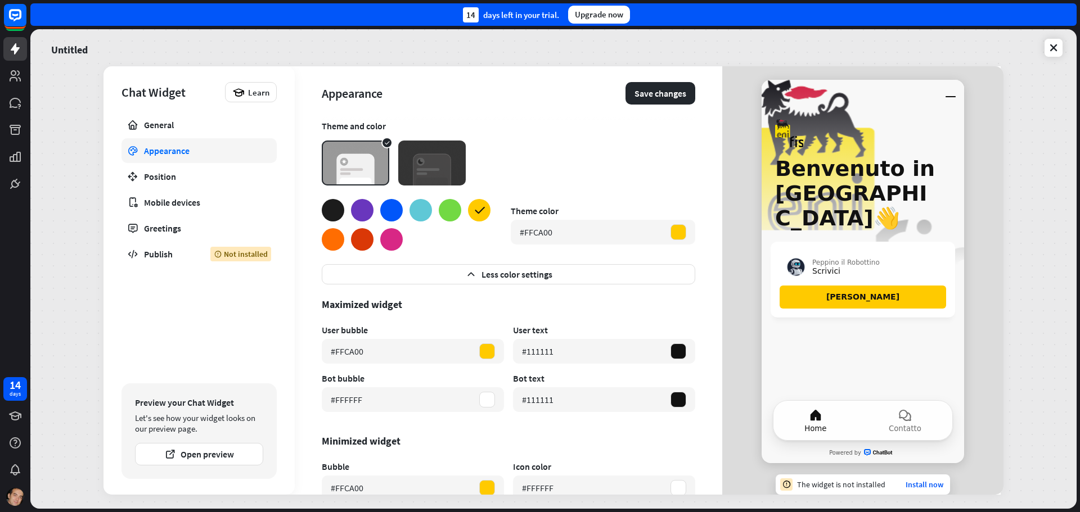
click at [448, 161] on img at bounding box center [432, 163] width 68 height 45
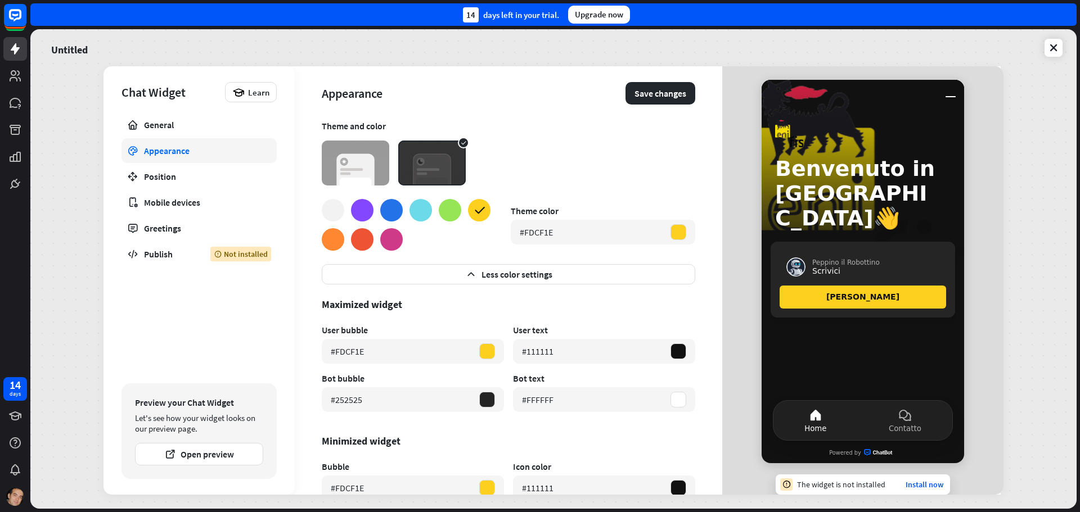
click at [358, 164] on img at bounding box center [356, 163] width 68 height 45
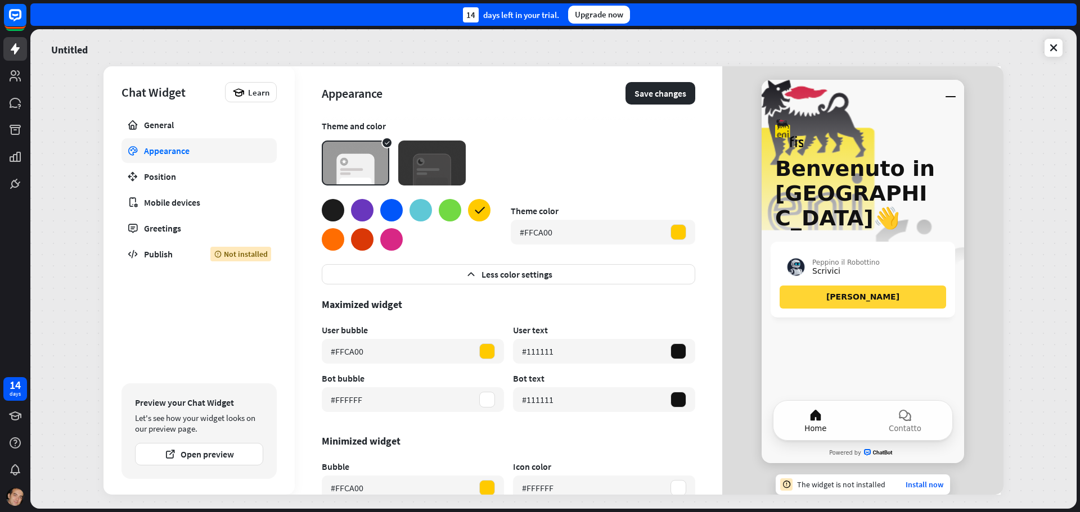
click at [796, 286] on button "[PERSON_NAME]" at bounding box center [863, 297] width 167 height 23
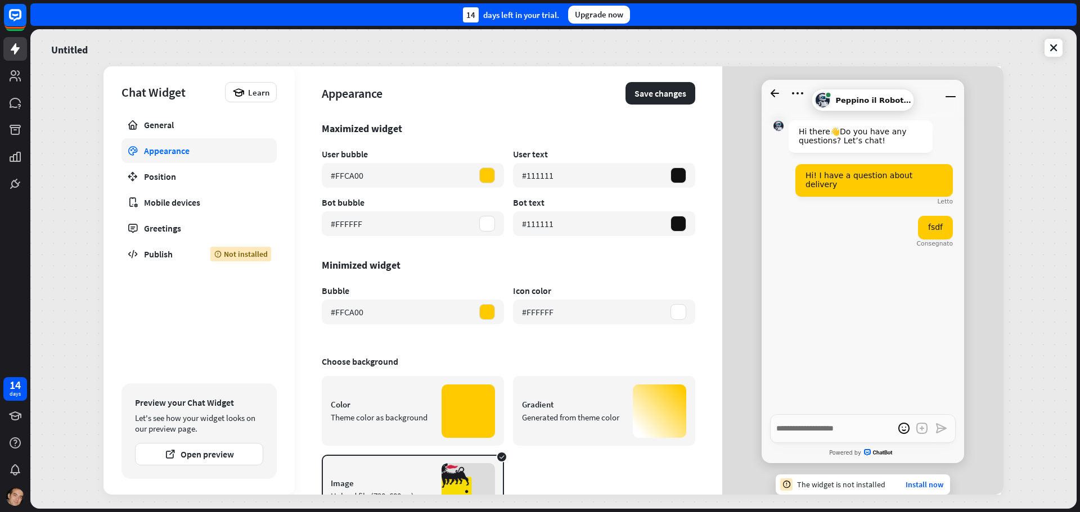
scroll to position [228, 0]
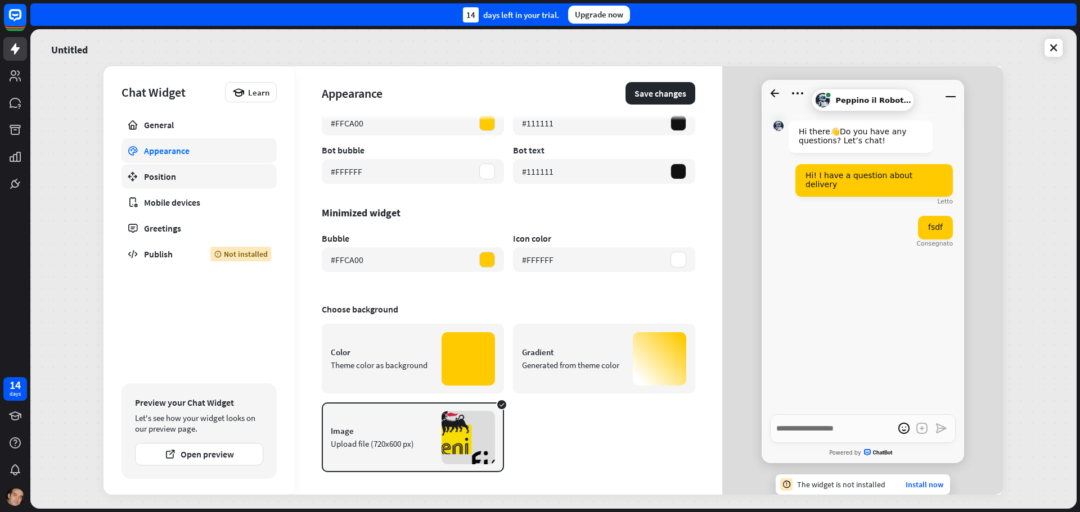
click at [186, 173] on div "Position" at bounding box center [199, 176] width 110 height 11
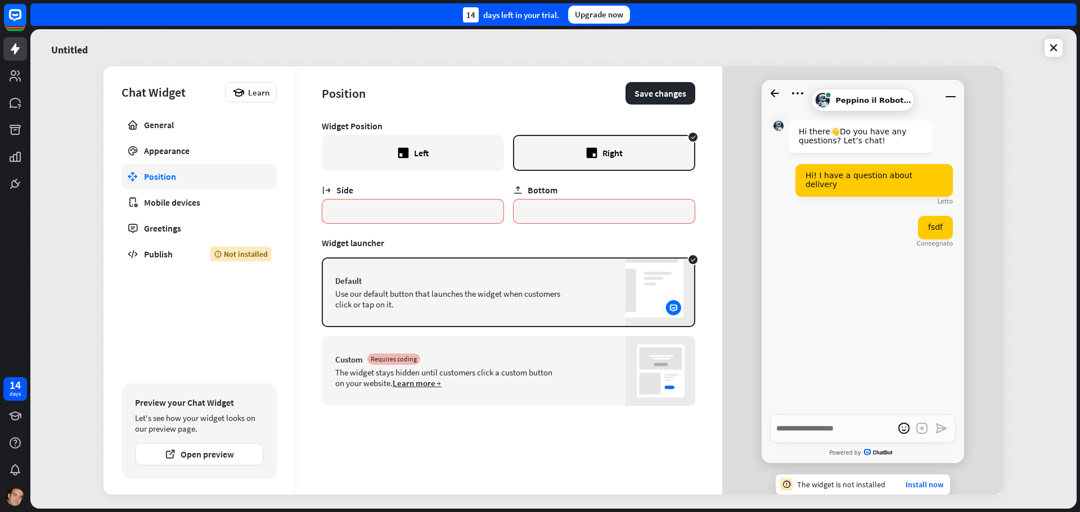
click at [442, 155] on div "Left" at bounding box center [413, 153] width 182 height 36
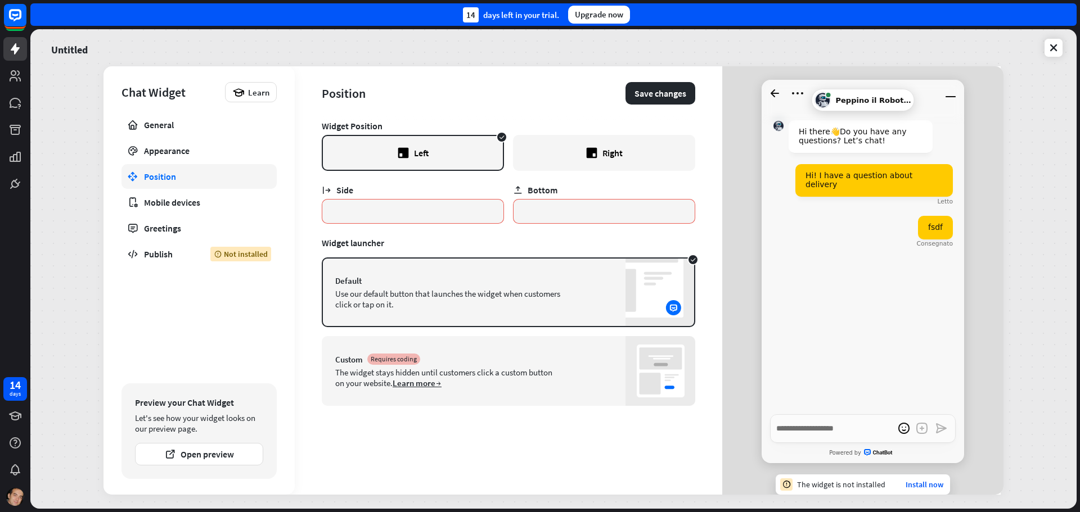
click at [584, 155] on div "Right" at bounding box center [604, 153] width 182 height 36
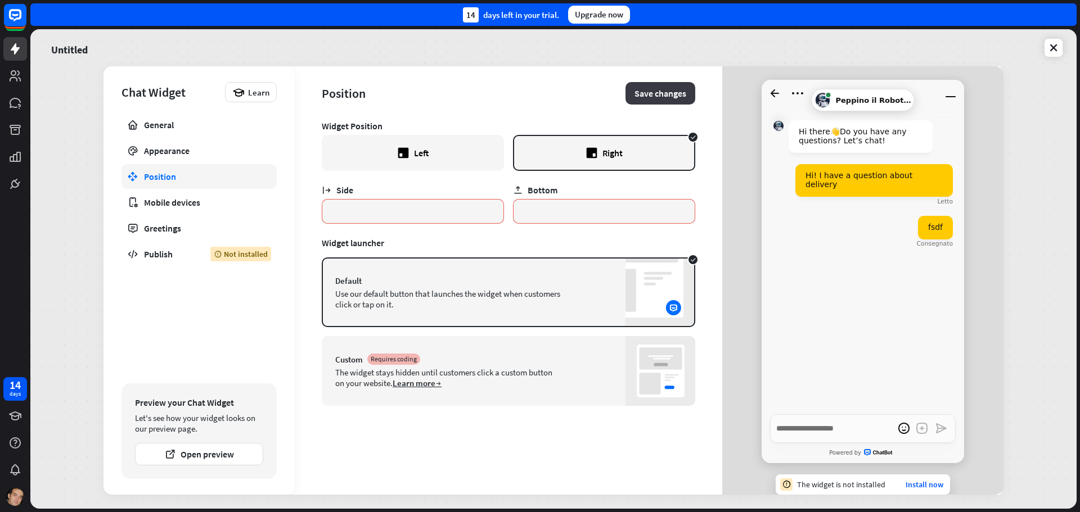
click at [649, 88] on button "Save changes" at bounding box center [661, 93] width 70 height 23
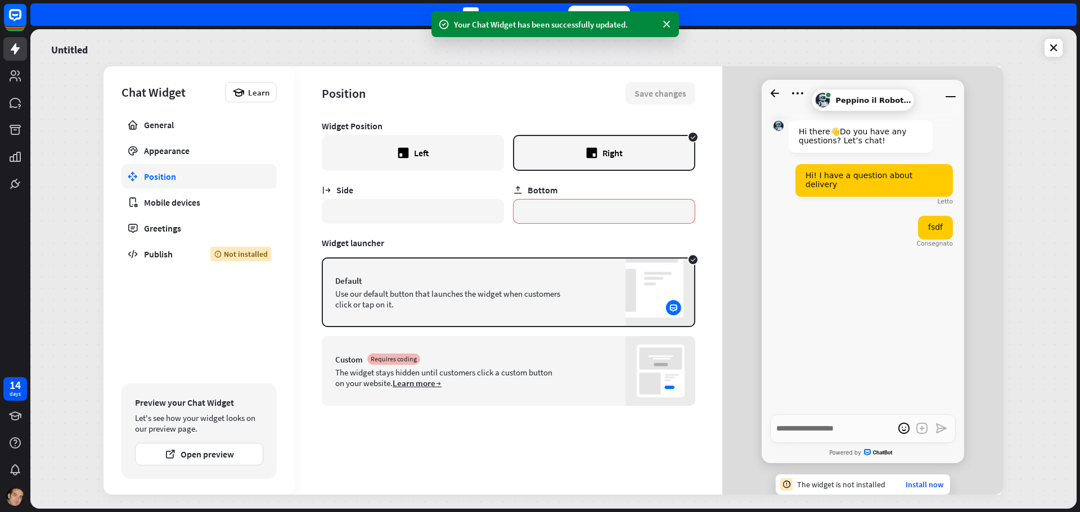
drag, startPoint x: 369, startPoint y: 214, endPoint x: 279, endPoint y: 215, distance: 90.0
click at [282, 215] on div "Chat Widget Learn General Appearance Position Mobile devices Greetings Publish …" at bounding box center [554, 280] width 900 height 429
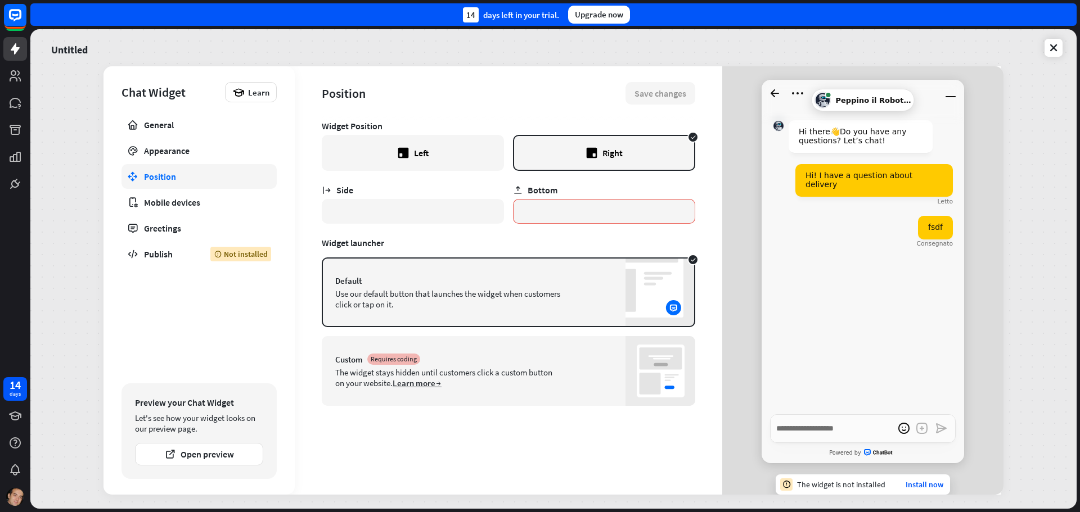
type textarea "*"
type input "*"
type textarea "*"
type input "**"
click at [672, 96] on button "Save changes" at bounding box center [661, 93] width 70 height 23
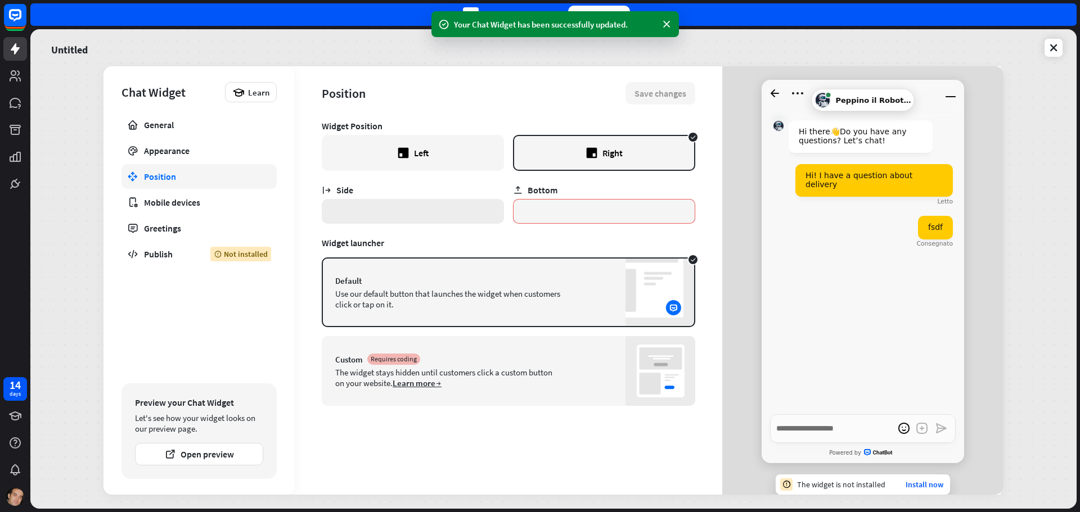
click at [331, 213] on input "**" at bounding box center [413, 211] width 182 height 25
type textarea "*"
drag, startPoint x: 346, startPoint y: 213, endPoint x: 291, endPoint y: 216, distance: 54.7
click at [291, 216] on div "Chat Widget Learn General Appearance Position Mobile devices Greetings Publish …" at bounding box center [554, 280] width 900 height 429
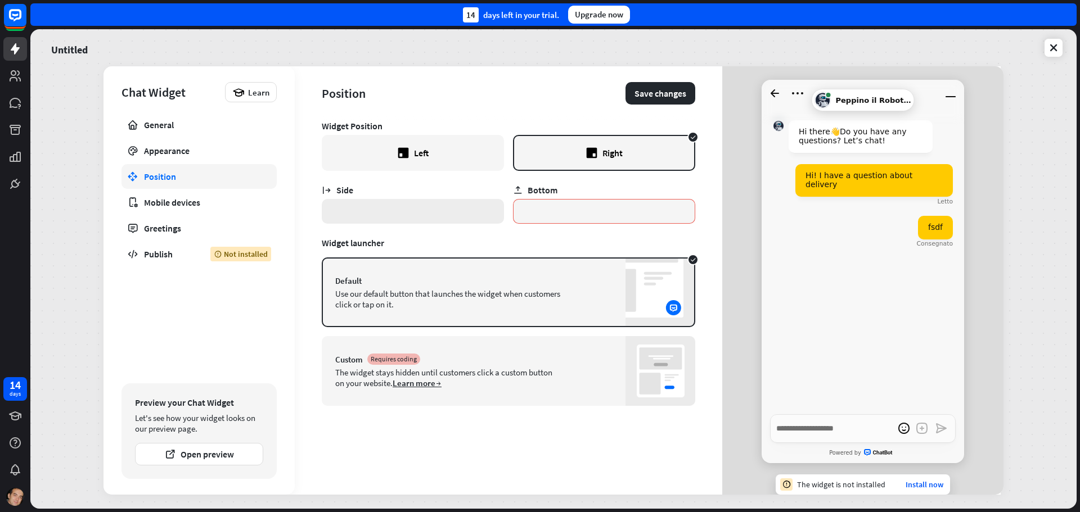
click at [384, 210] on input "*" at bounding box center [413, 211] width 182 height 25
type input "*"
click at [519, 388] on div "The widget stays hidden until customers click a custom button on your website. …" at bounding box center [447, 377] width 225 height 21
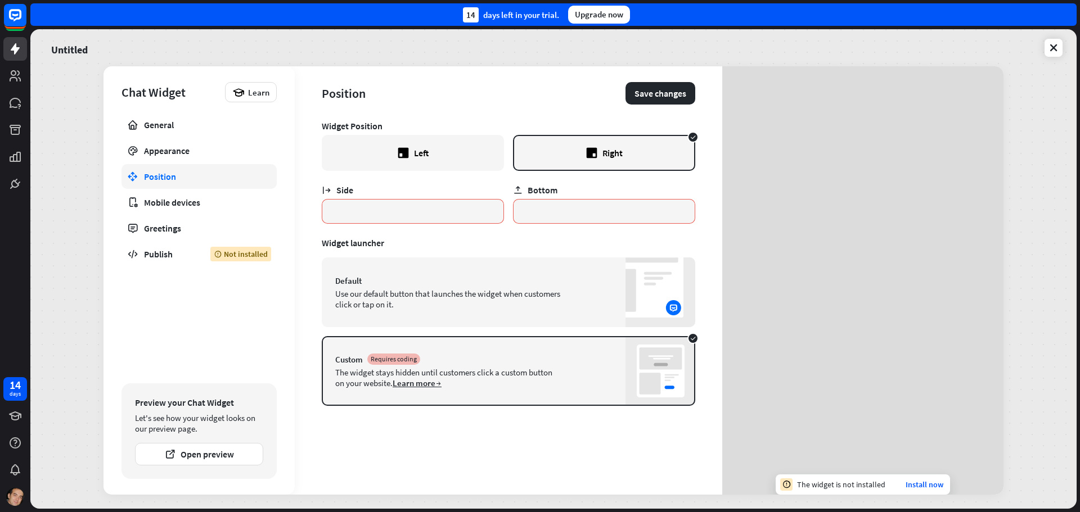
click at [520, 383] on div "The widget stays hidden until customers click a custom button on your website. …" at bounding box center [447, 377] width 225 height 21
click at [433, 379] on link "Learn more" at bounding box center [417, 383] width 49 height 11
click at [429, 285] on div "Default" at bounding box center [508, 281] width 347 height 11
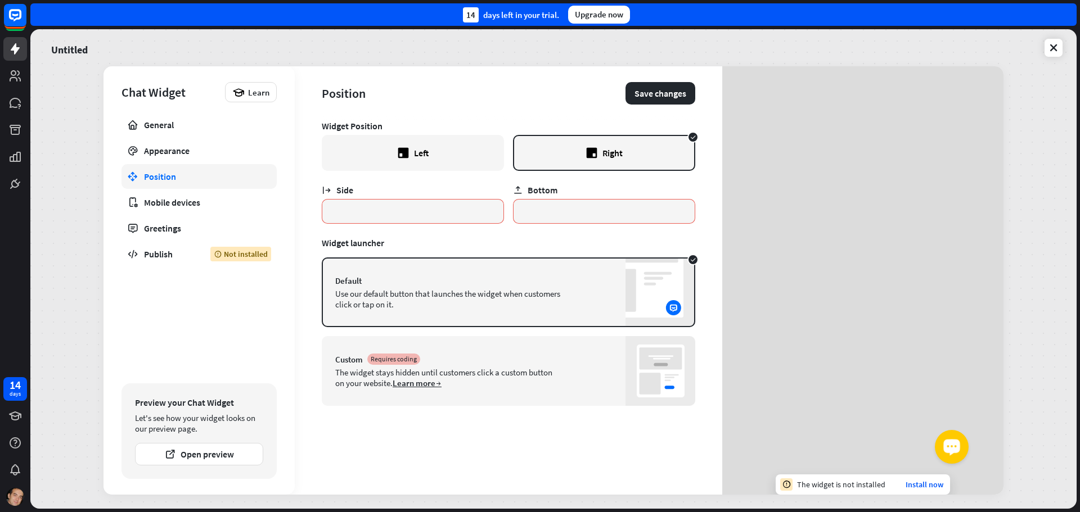
click at [947, 444] on icon "Lancia il widget OpenWidget" at bounding box center [951, 446] width 11 height 7
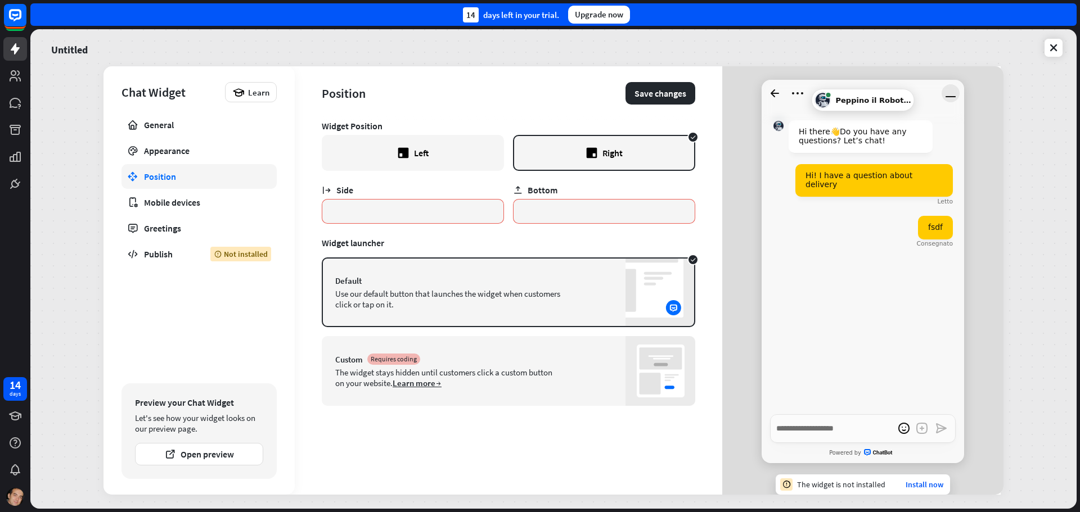
click at [946, 90] on icon "Riduci finestra" at bounding box center [951, 93] width 18 height 18
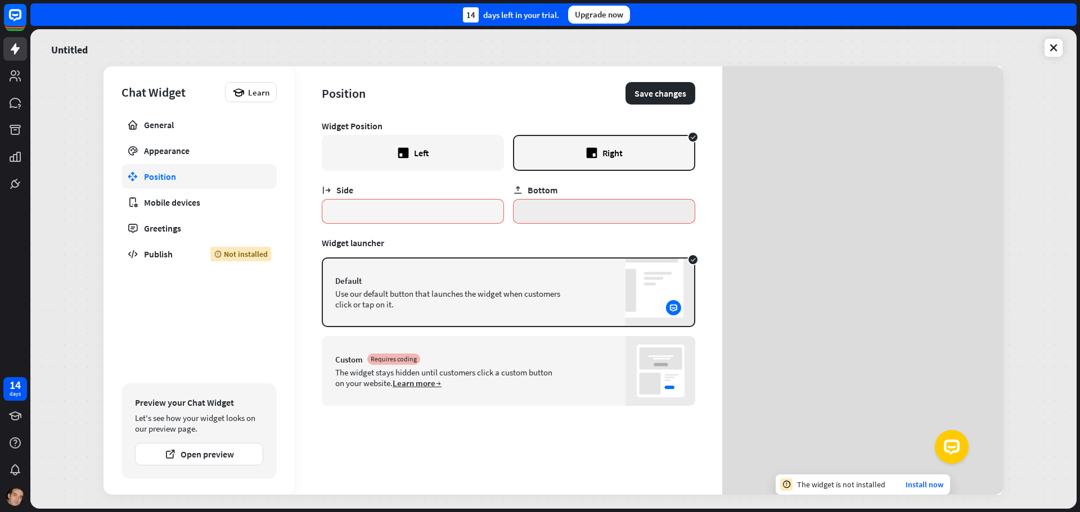
type textarea "*"
click at [403, 221] on input "*" at bounding box center [413, 211] width 182 height 25
drag, startPoint x: 403, startPoint y: 210, endPoint x: 331, endPoint y: 213, distance: 71.5
click at [332, 213] on input "*" at bounding box center [413, 211] width 182 height 25
drag, startPoint x: 348, startPoint y: 215, endPoint x: 293, endPoint y: 215, distance: 55.7
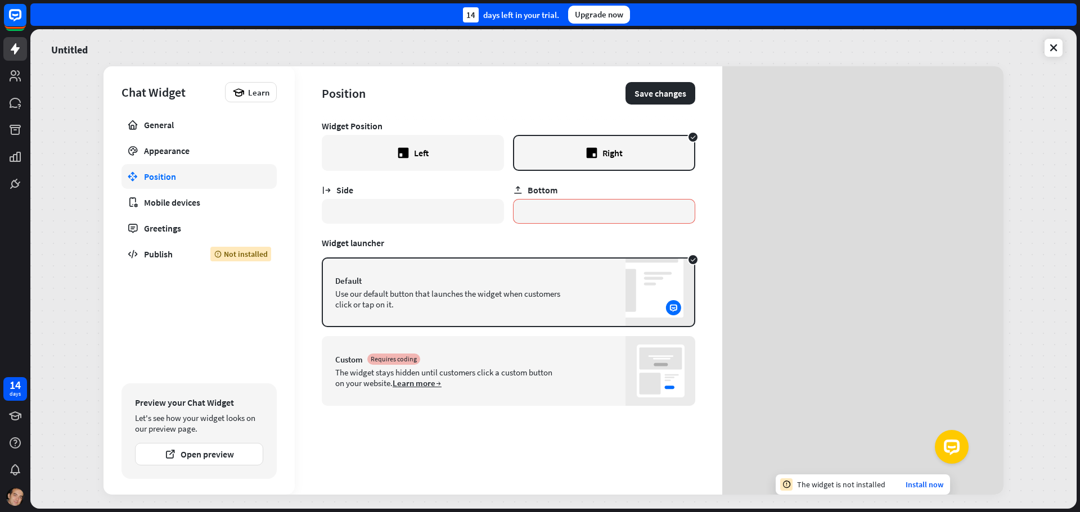
click at [293, 215] on div "Chat Widget Learn General Appearance Position Mobile devices Greetings Publish …" at bounding box center [554, 280] width 900 height 429
click at [647, 98] on button "Save changes" at bounding box center [661, 93] width 70 height 23
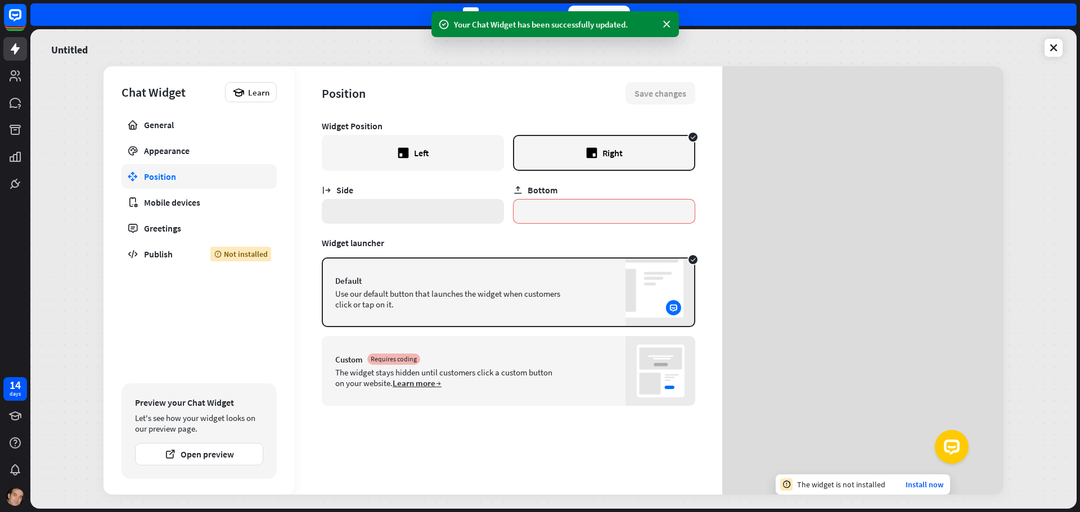
click at [329, 212] on input "**" at bounding box center [413, 211] width 182 height 25
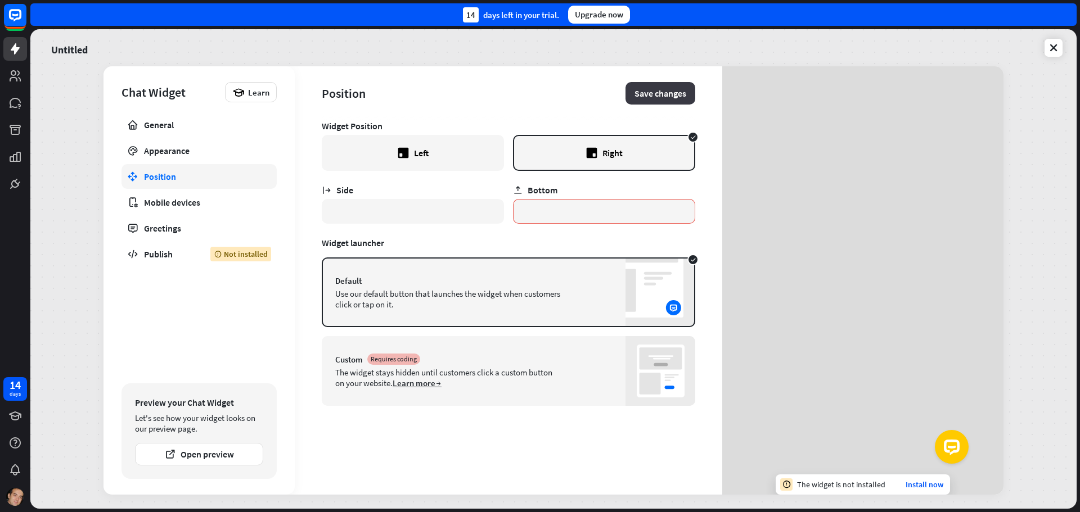
type input "*"
click at [662, 93] on button "Save changes" at bounding box center [661, 93] width 70 height 23
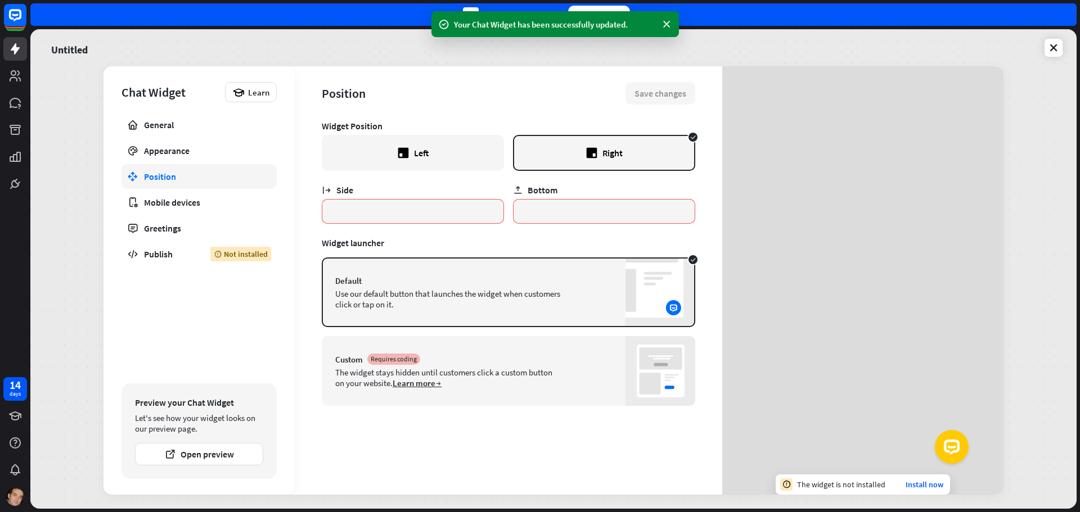
click at [438, 147] on div "Left" at bounding box center [413, 153] width 182 height 36
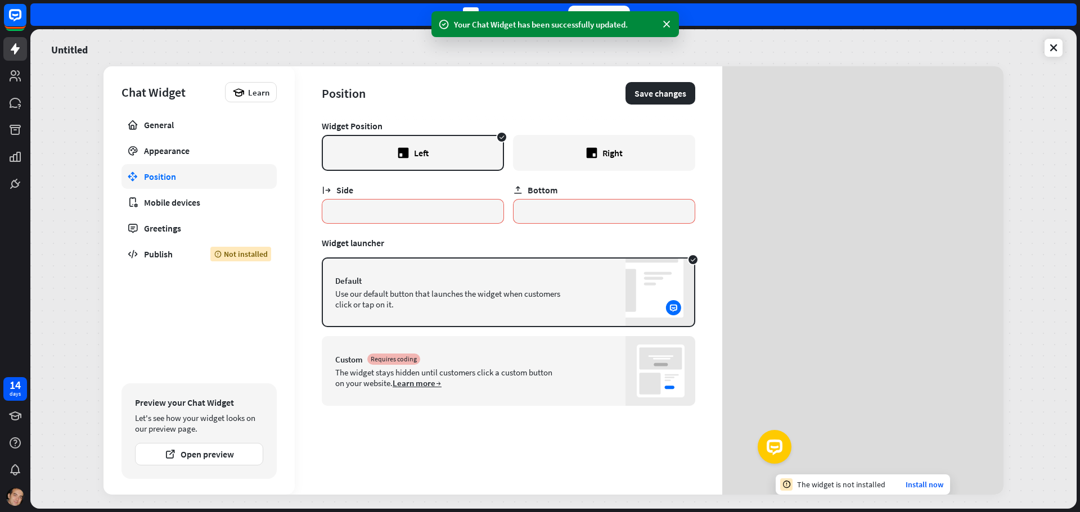
click at [604, 147] on div "Right" at bounding box center [612, 152] width 20 height 11
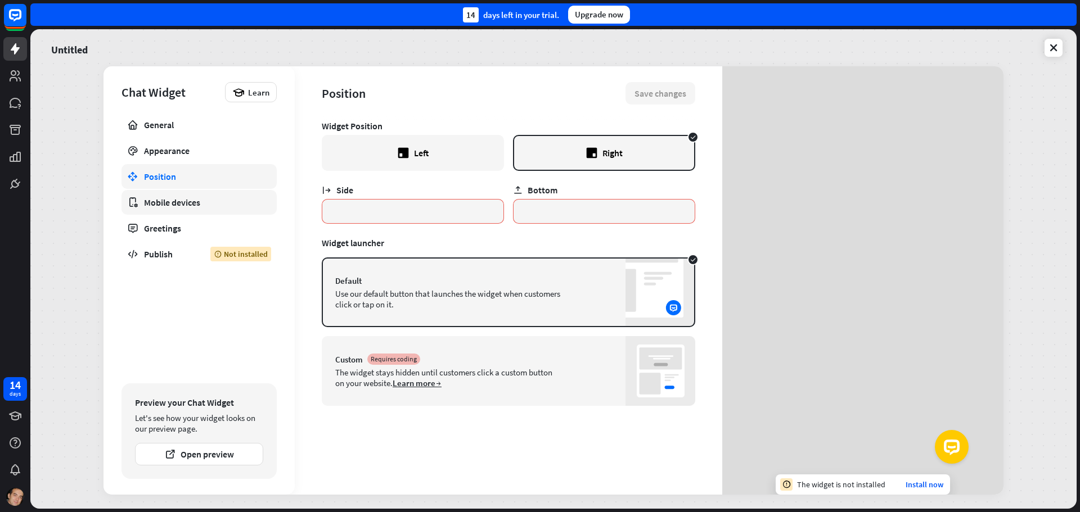
click at [185, 203] on div "Mobile devices" at bounding box center [199, 202] width 110 height 11
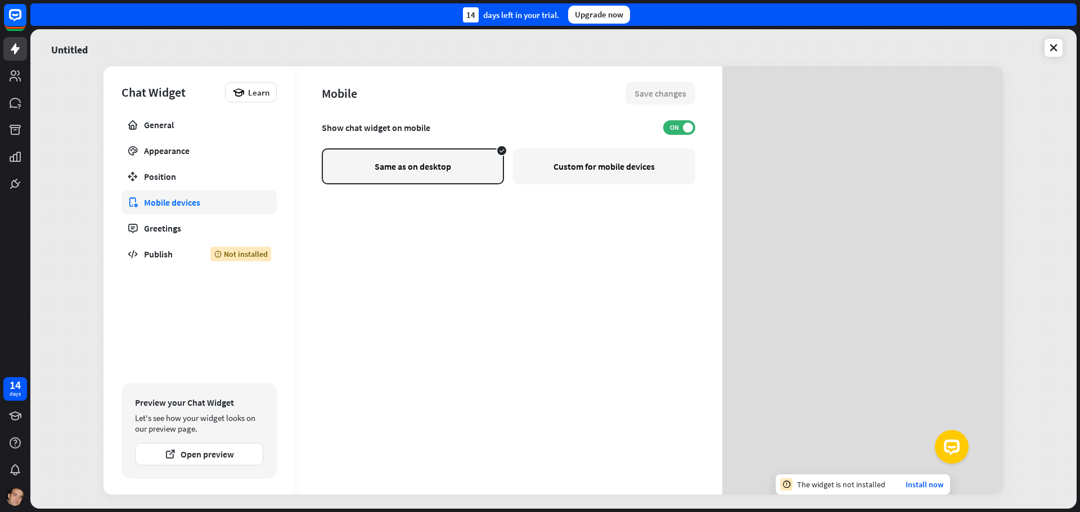
click at [577, 171] on div "Custom for mobile devices" at bounding box center [604, 167] width 182 height 36
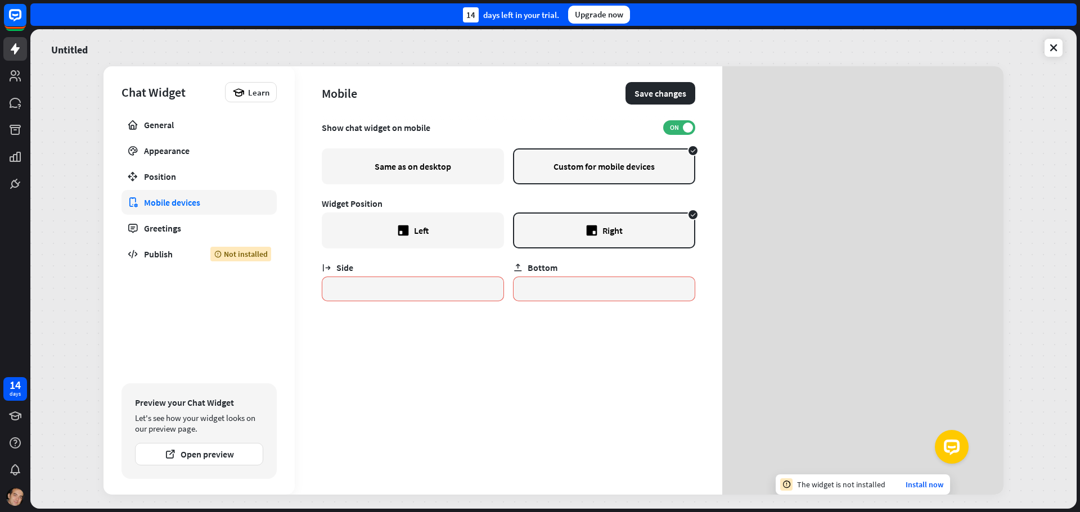
click at [419, 173] on div "Same as on desktop" at bounding box center [413, 167] width 182 height 36
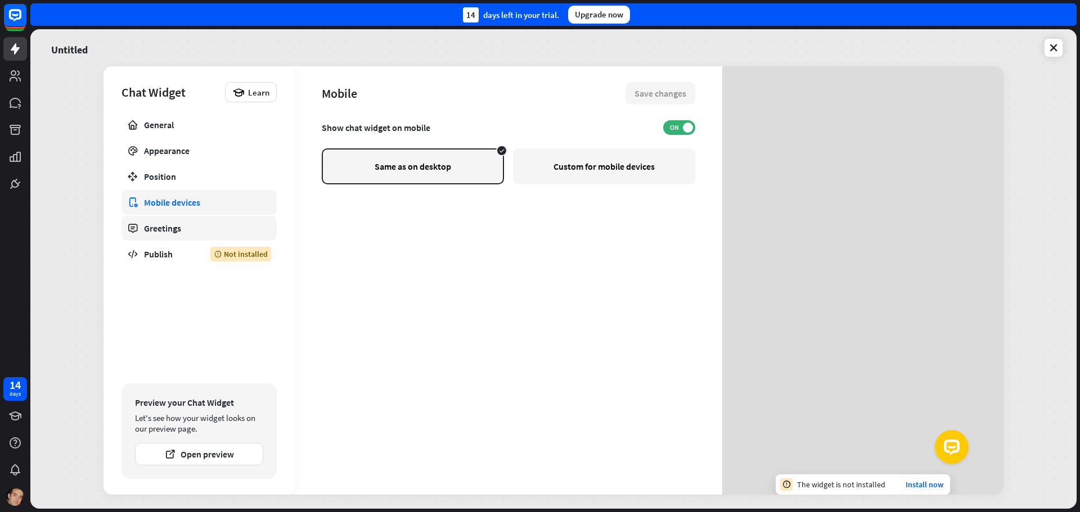
click at [158, 227] on div "Greetings" at bounding box center [199, 228] width 110 height 11
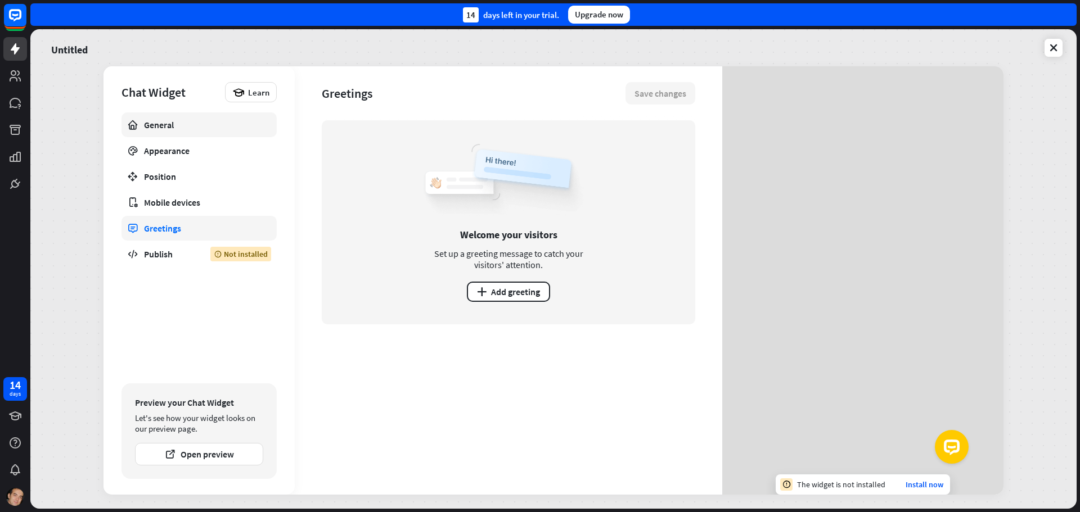
click at [182, 125] on div "General" at bounding box center [199, 124] width 110 height 11
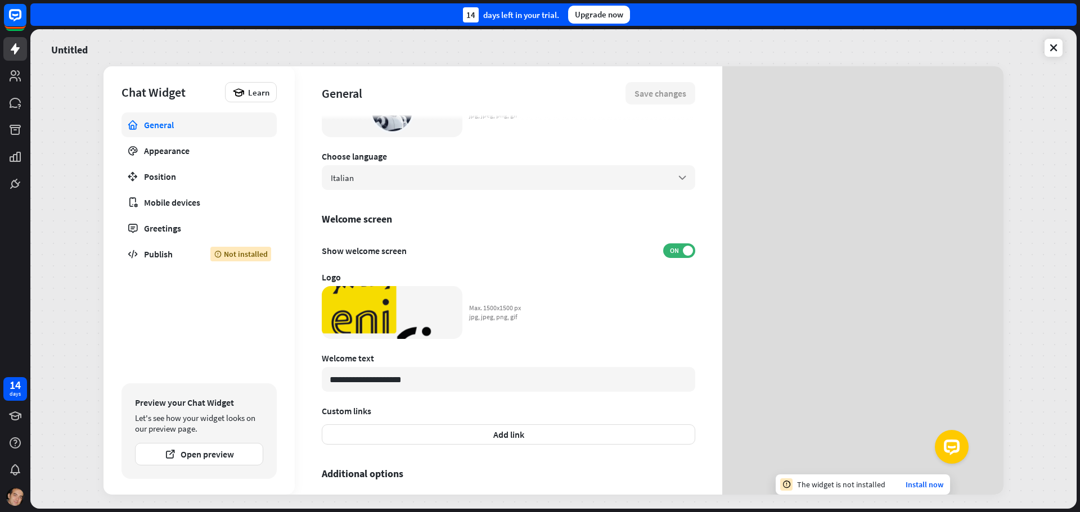
scroll to position [169, 0]
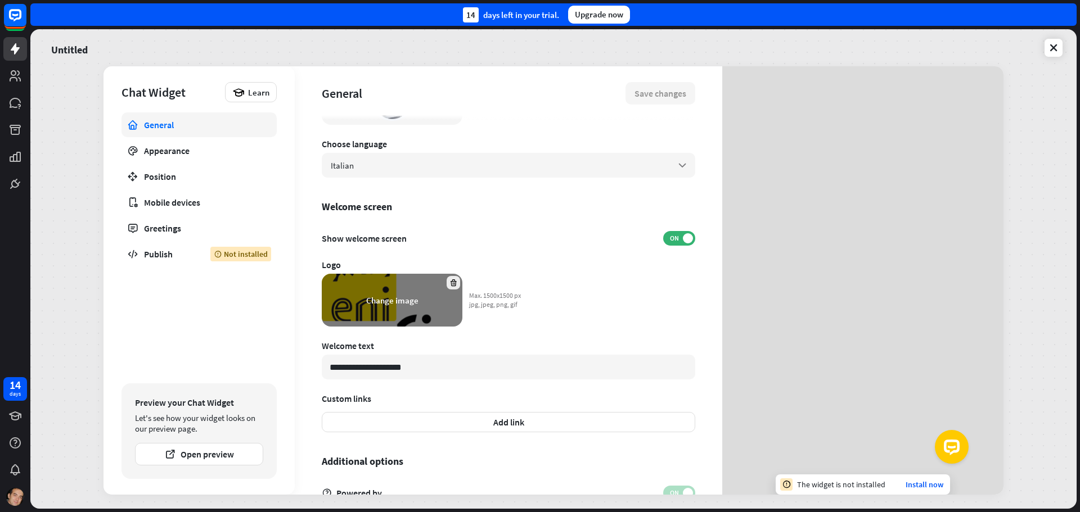
click at [454, 276] on div at bounding box center [454, 283] width 14 height 14
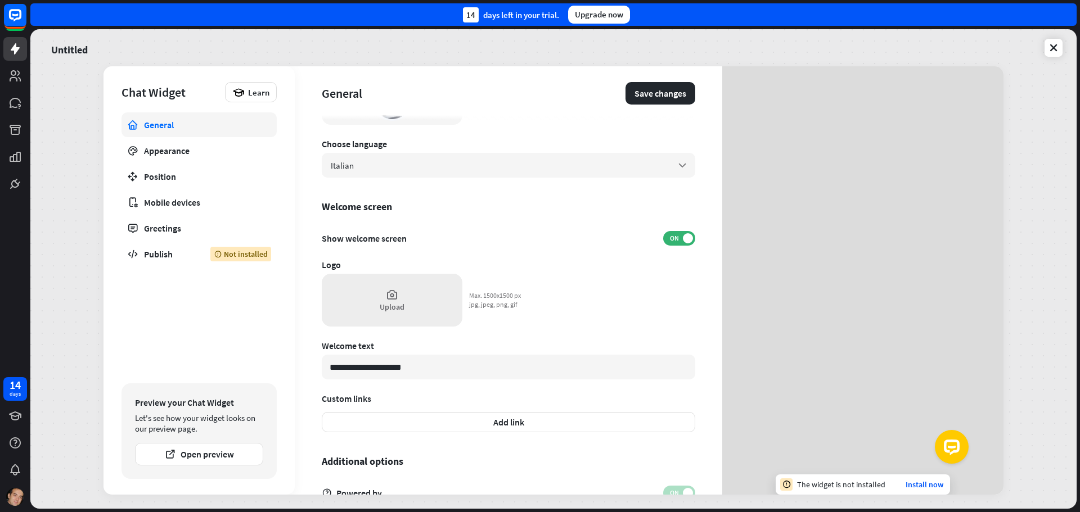
click at [649, 81] on div "General Save changes" at bounding box center [509, 93] width 374 height 54
click at [649, 87] on button "Save changes" at bounding box center [661, 93] width 70 height 23
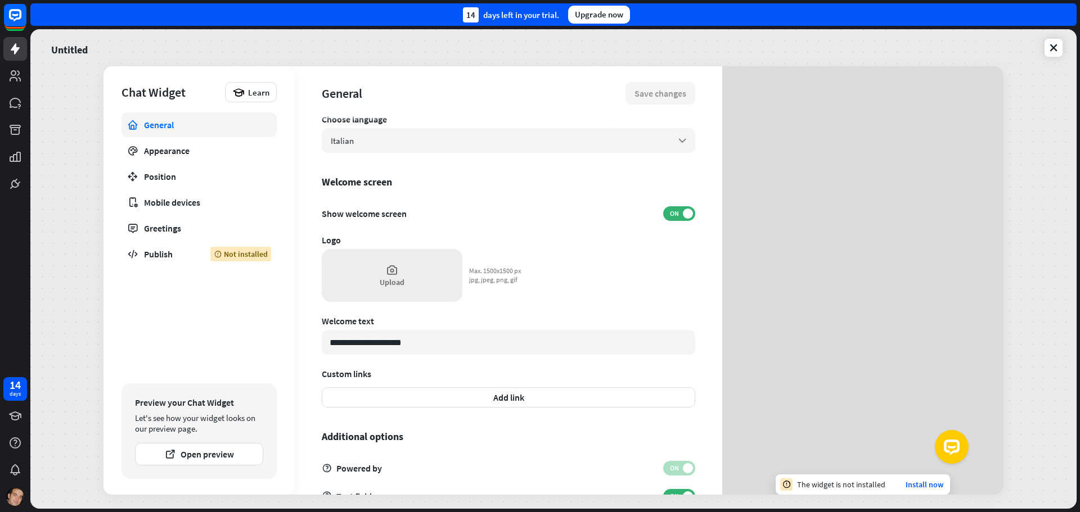
scroll to position [0, 0]
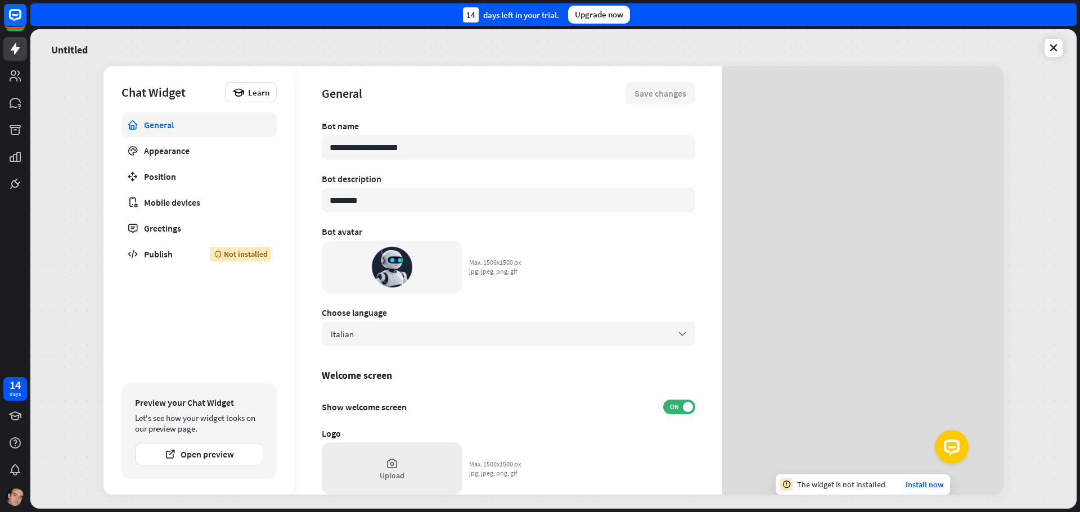
click at [1052, 59] on div "Untitled" at bounding box center [553, 48] width 1018 height 24
click at [1050, 51] on icon at bounding box center [1053, 47] width 11 height 11
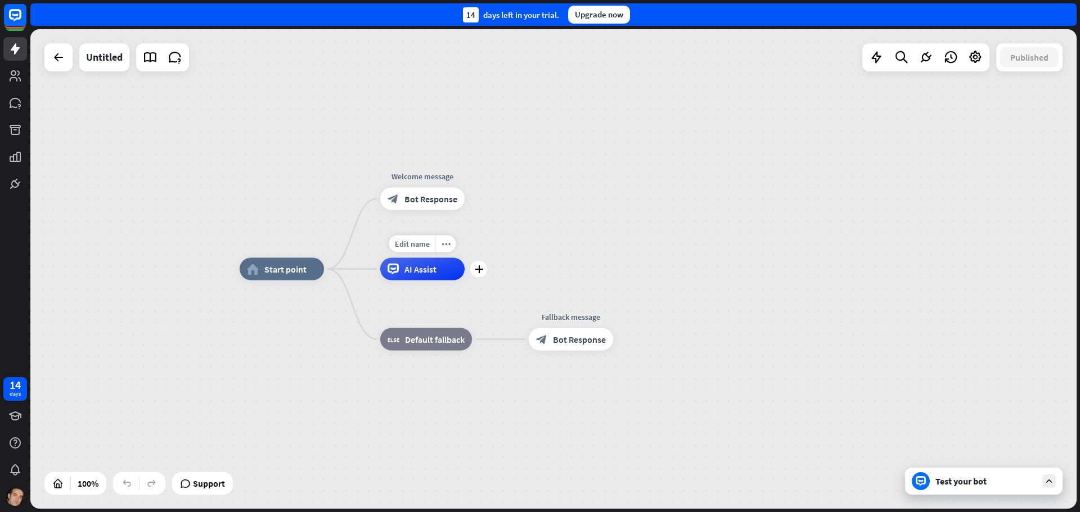
click at [426, 272] on span "AI Assist" at bounding box center [420, 269] width 32 height 11
click at [503, 268] on div "home_2 Start point Welcome message block_bot_response Bot Response Edit name mo…" at bounding box center [553, 269] width 1046 height 480
click at [425, 348] on div "block_fallback Default fallback" at bounding box center [426, 340] width 92 height 23
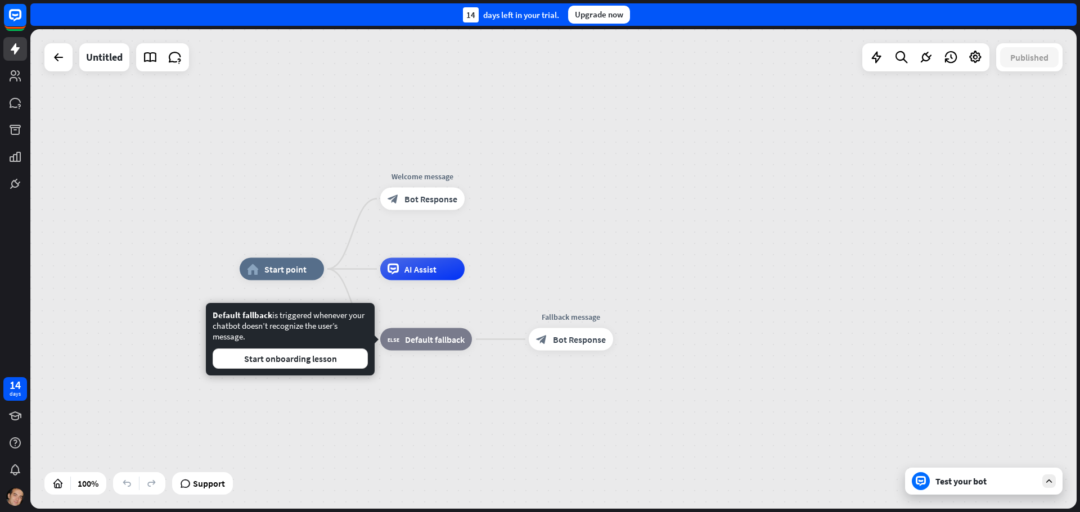
click at [531, 267] on div "home_2 Start point Welcome message block_bot_response Bot Response AI Assist Ed…" at bounding box center [553, 269] width 1046 height 480
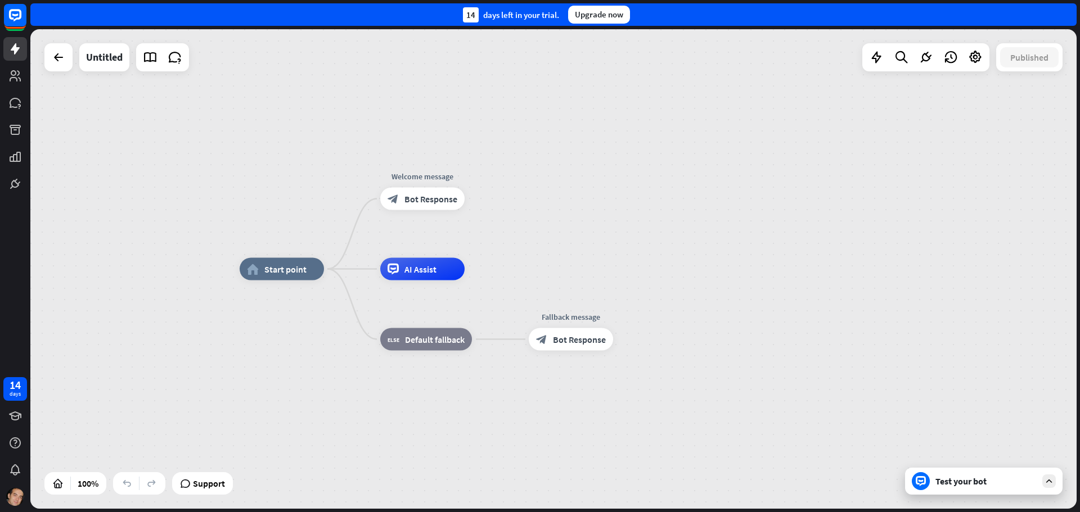
click at [45, 49] on div at bounding box center [58, 57] width 28 height 28
click at [59, 58] on icon at bounding box center [59, 58] width 14 height 14
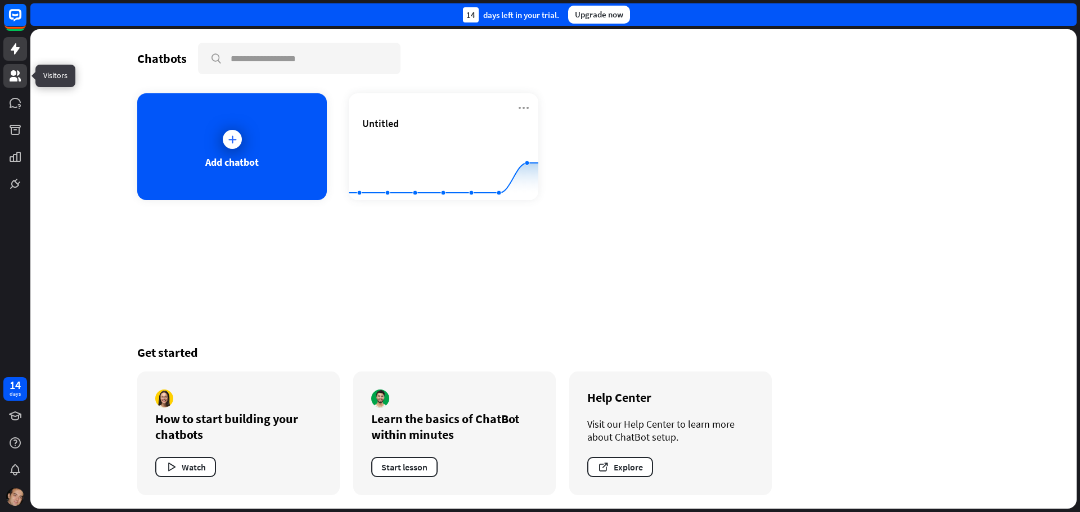
click at [17, 78] on icon at bounding box center [15, 76] width 14 height 14
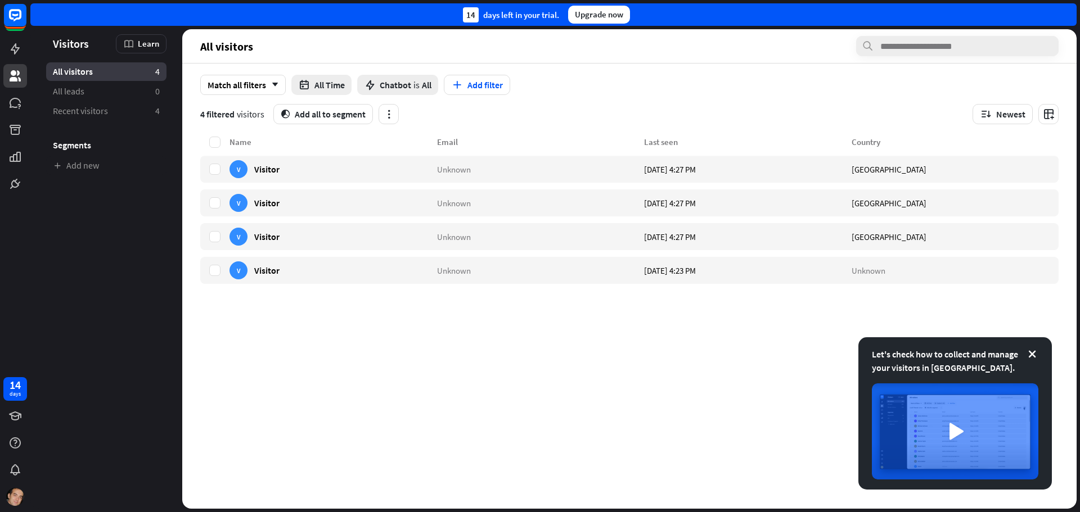
click at [360, 344] on div "Name Email Last seen Country V Visitor Unknown [DATE] 4:27 PM [GEOGRAPHIC_DATA]…" at bounding box center [629, 323] width 858 height 374
click at [17, 46] on icon at bounding box center [15, 49] width 14 height 14
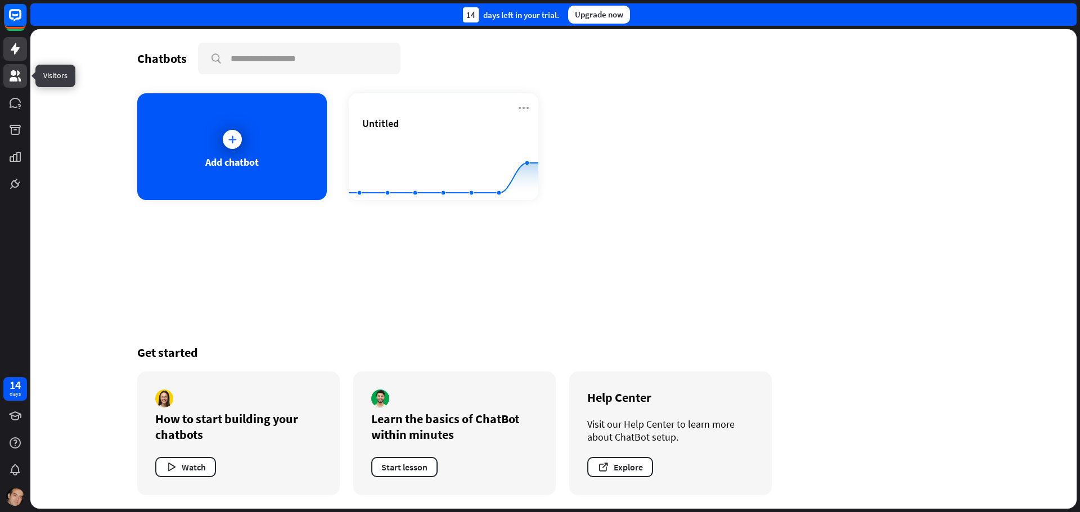
click at [19, 75] on icon at bounding box center [15, 75] width 11 height 11
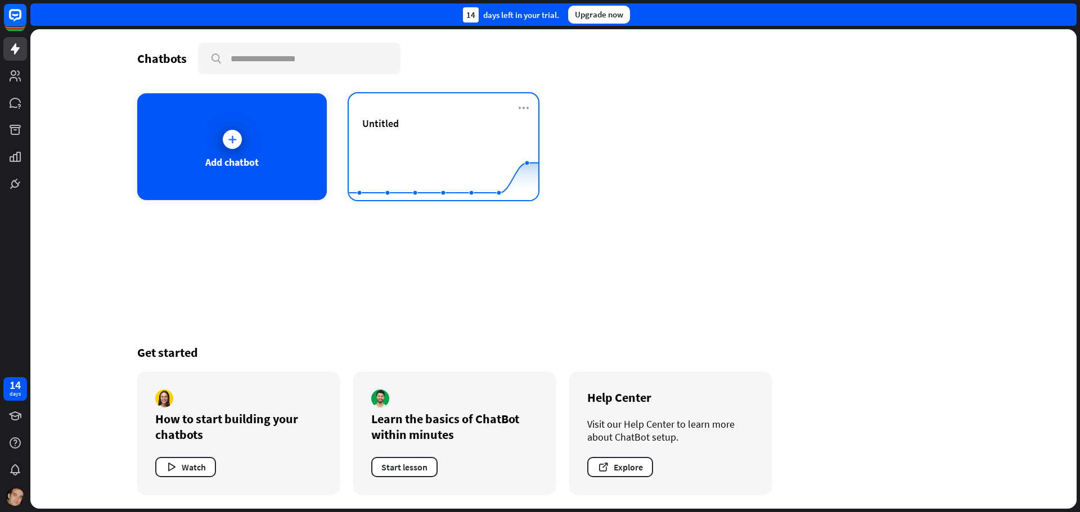
click at [480, 122] on div "Untitled" at bounding box center [443, 123] width 163 height 13
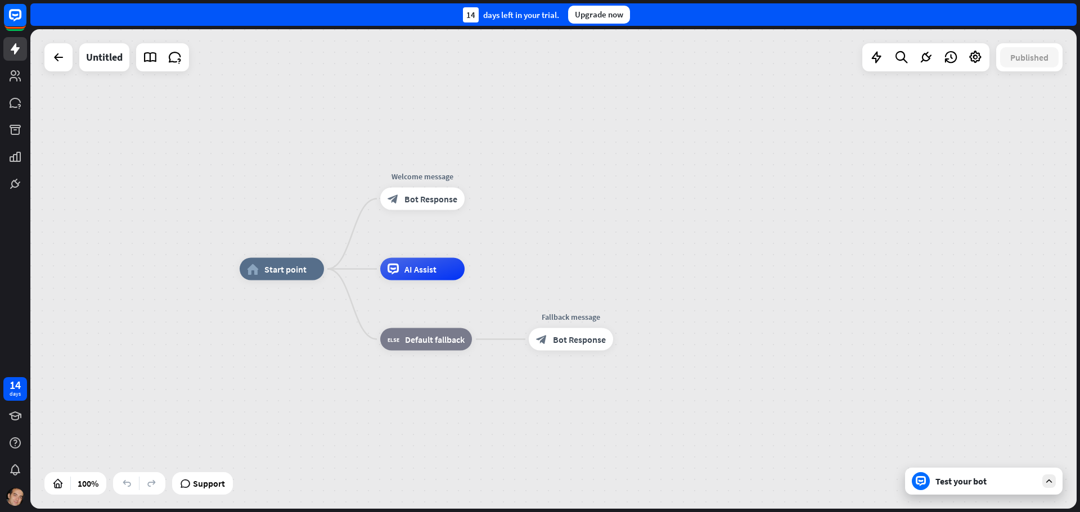
click at [998, 480] on div "Test your bot" at bounding box center [985, 481] width 101 height 11
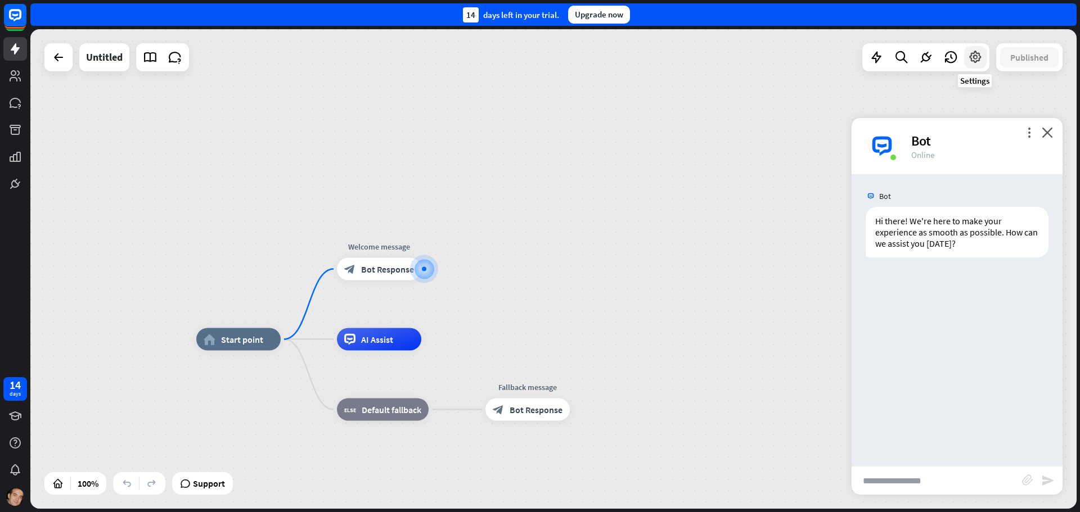
click at [980, 52] on icon at bounding box center [975, 57] width 15 height 15
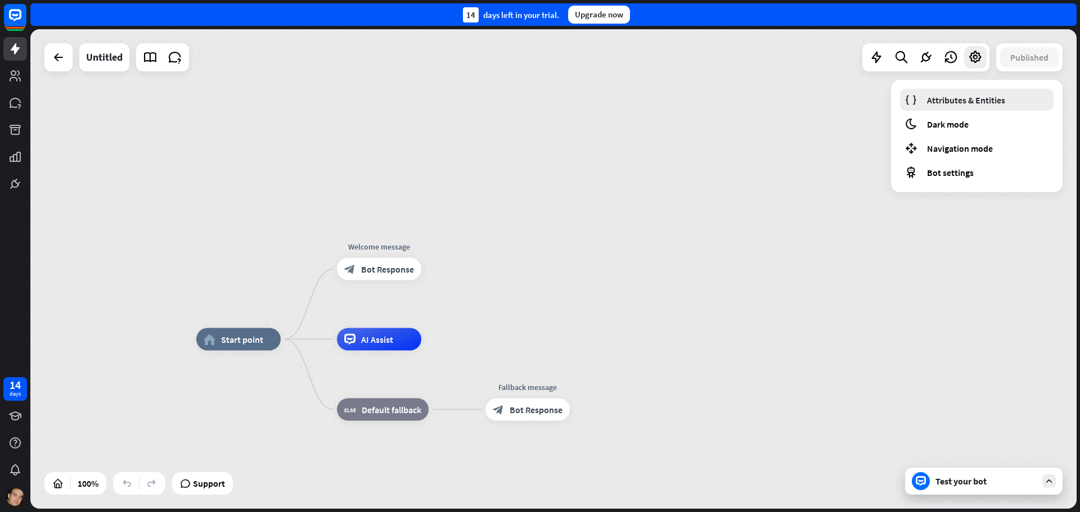
click at [951, 97] on span "Attributes & Entities" at bounding box center [966, 100] width 78 height 11
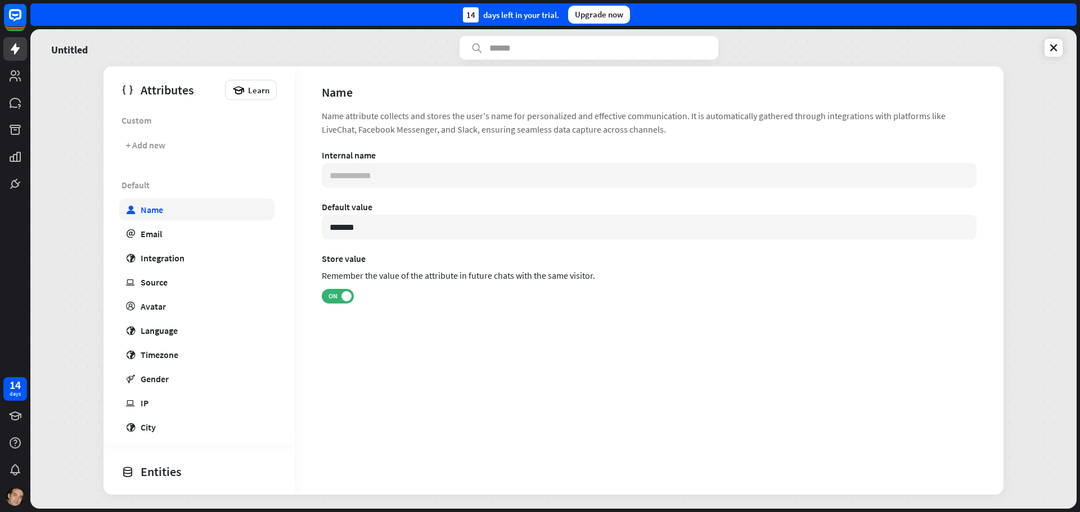
click at [157, 211] on div "Name" at bounding box center [152, 209] width 23 height 11
click at [148, 237] on div "Email" at bounding box center [151, 233] width 21 height 11
type input "**********"
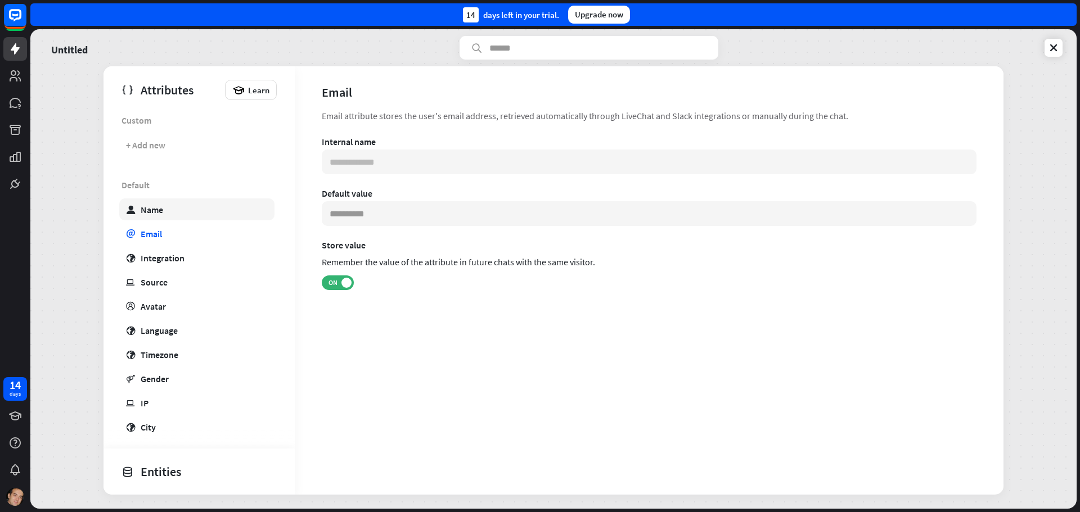
click at [151, 209] on div "Name" at bounding box center [152, 209] width 23 height 11
type input "**********"
type input "*******"
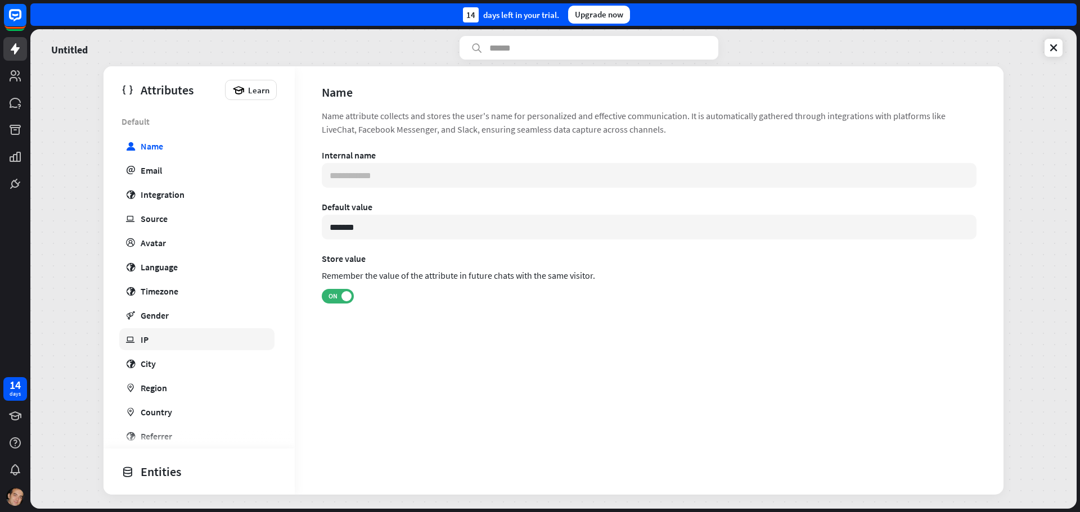
scroll to position [128, 0]
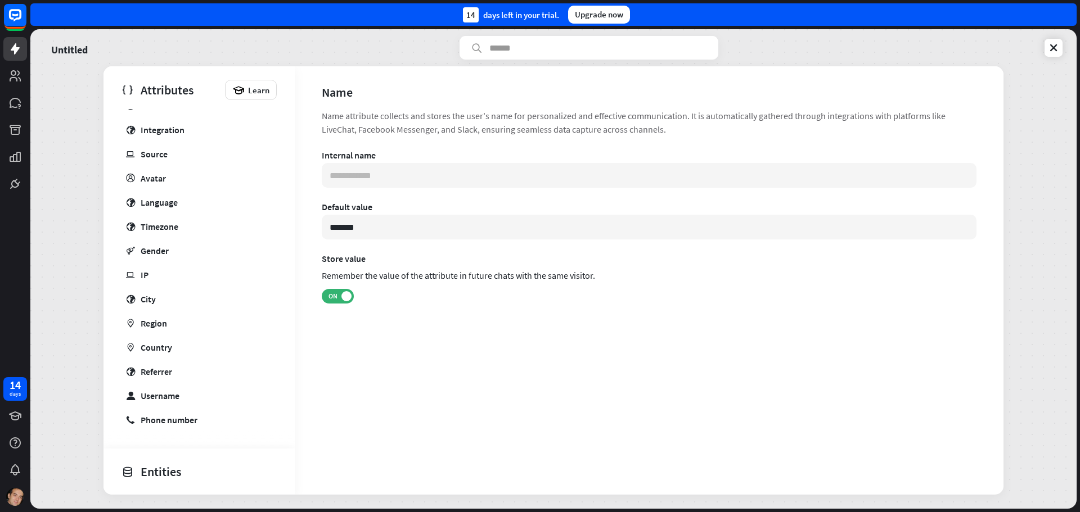
click at [160, 468] on div "Entities" at bounding box center [197, 471] width 150 height 19
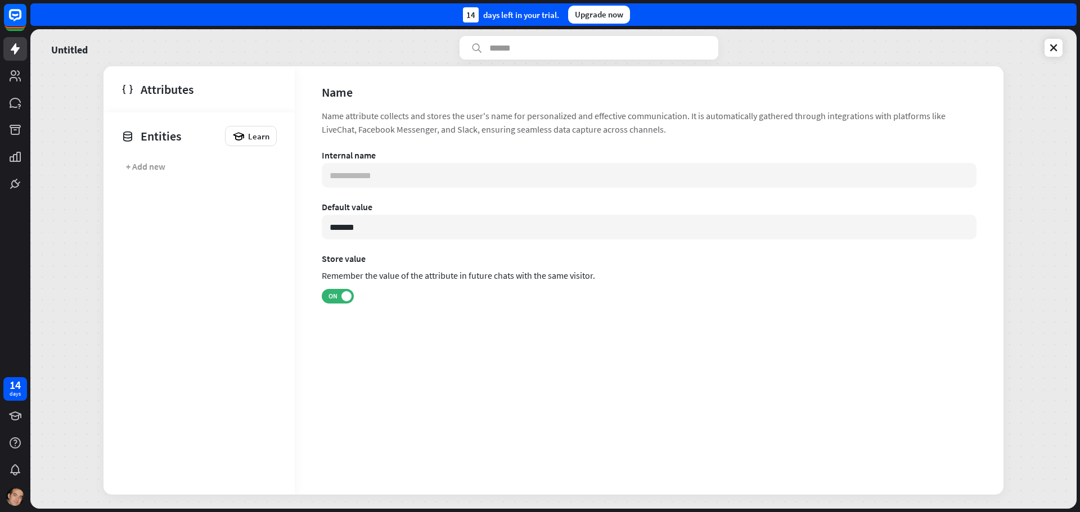
scroll to position [0, 0]
click at [19, 73] on icon at bounding box center [15, 75] width 11 height 11
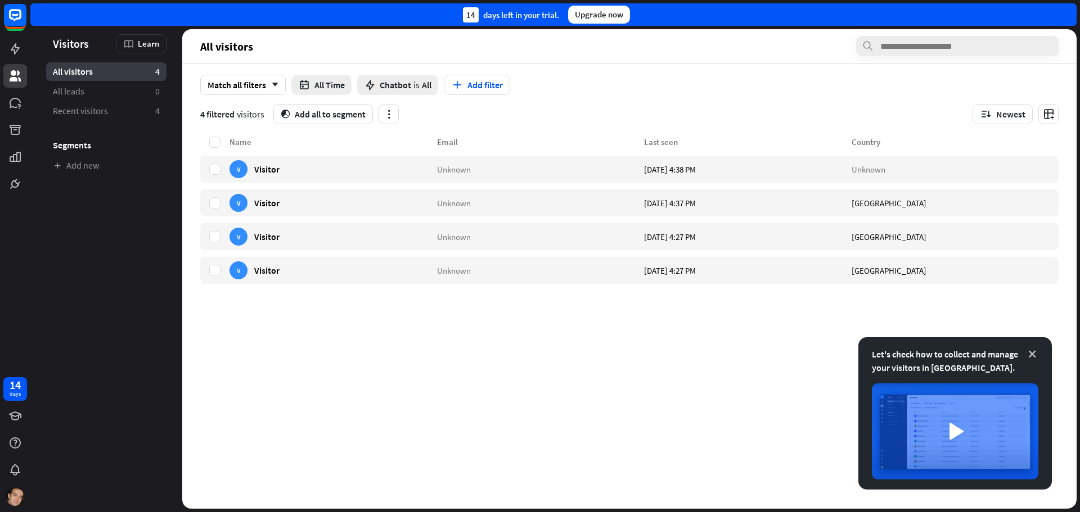
click at [1031, 356] on icon at bounding box center [1032, 354] width 11 height 11
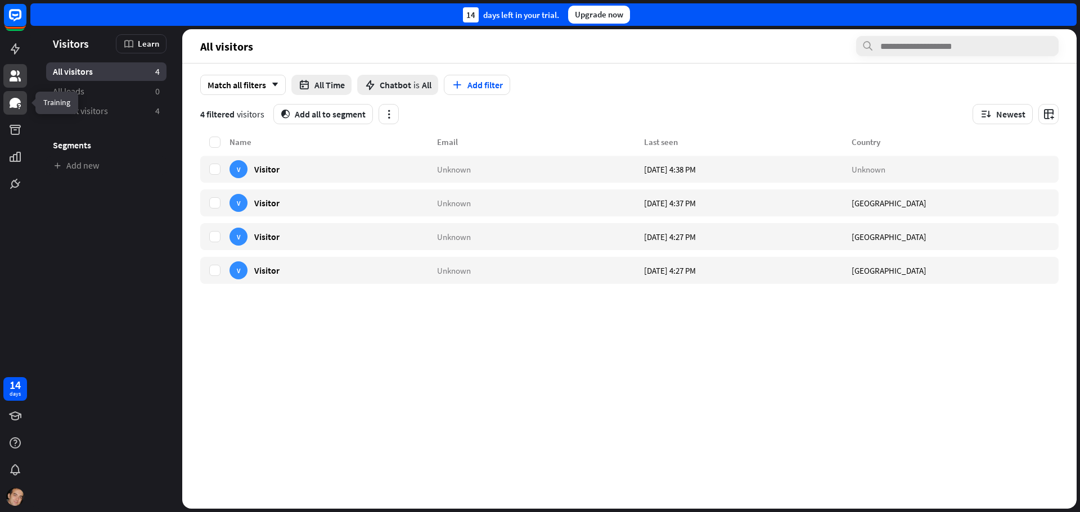
click at [12, 101] on icon at bounding box center [15, 103] width 11 height 10
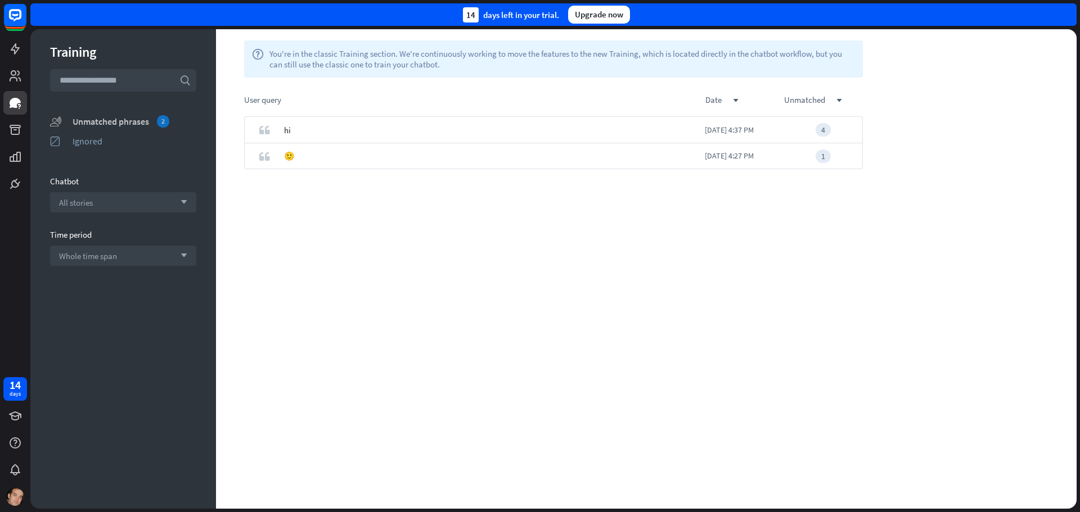
click at [113, 123] on div "Unmatched phrases 2" at bounding box center [135, 121] width 124 height 12
click at [14, 130] on icon at bounding box center [15, 130] width 11 height 10
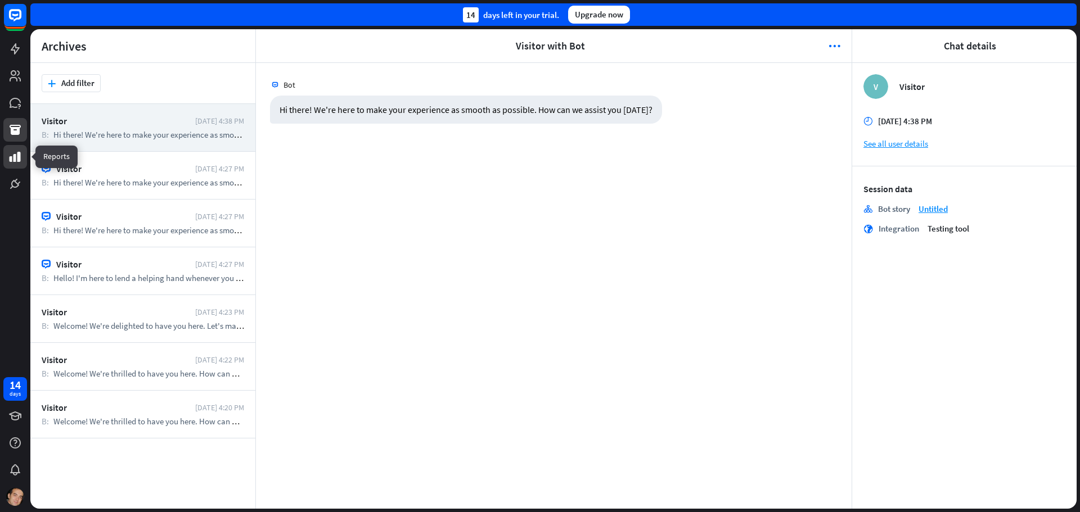
click at [16, 156] on icon at bounding box center [15, 157] width 11 height 10
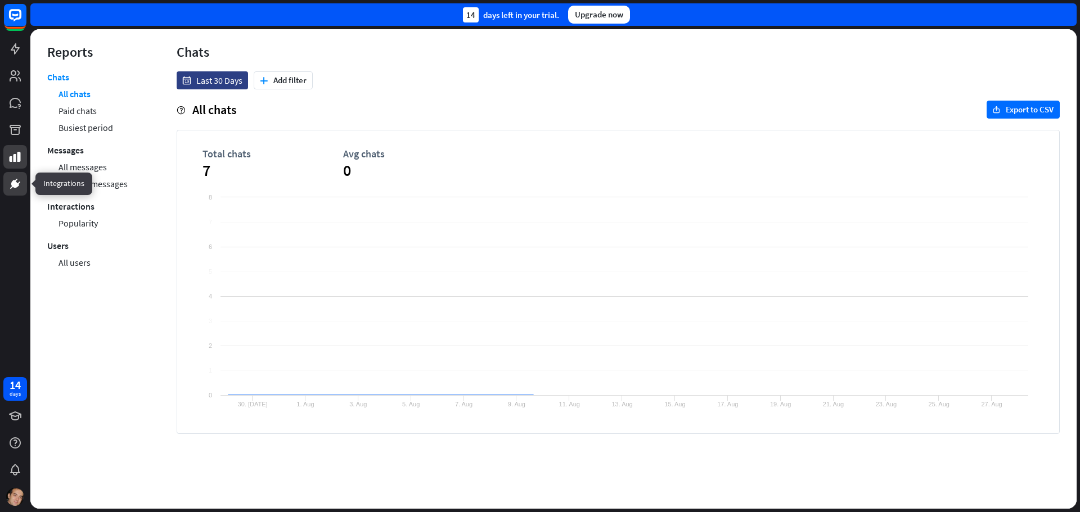
click at [17, 179] on icon at bounding box center [16, 180] width 3 height 3
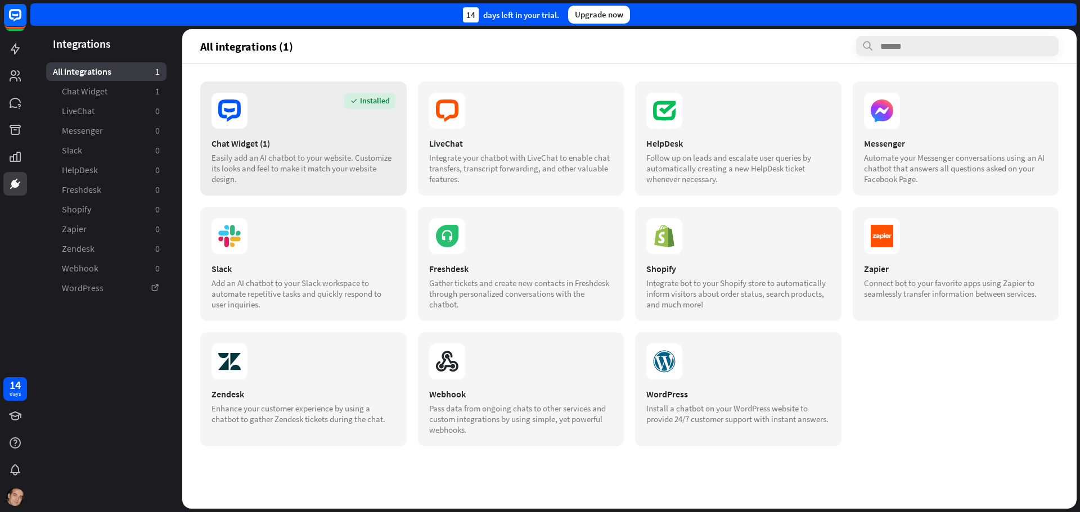
click at [281, 127] on section "Installed" at bounding box center [304, 111] width 184 height 36
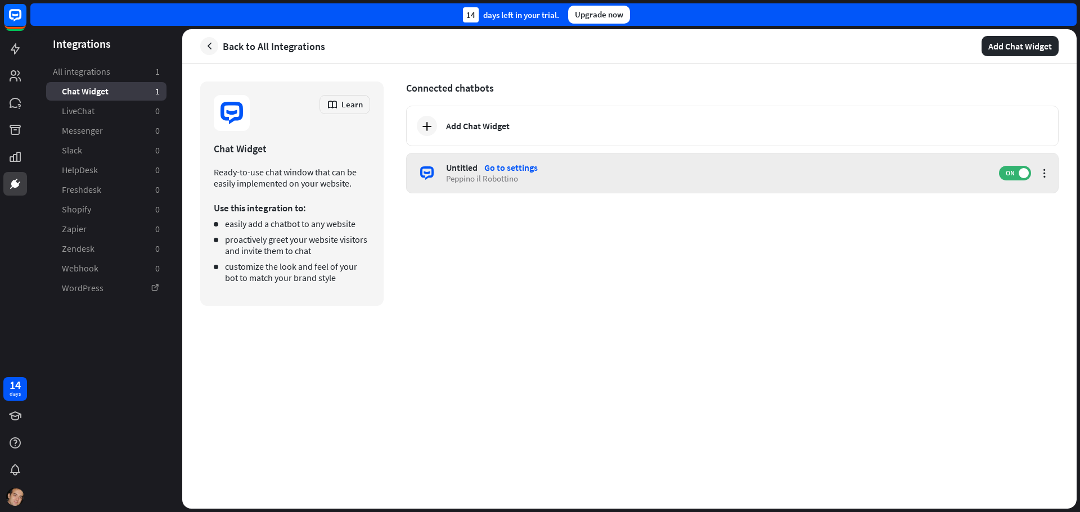
click at [582, 179] on div "Peppino il Robottino" at bounding box center [717, 178] width 542 height 11
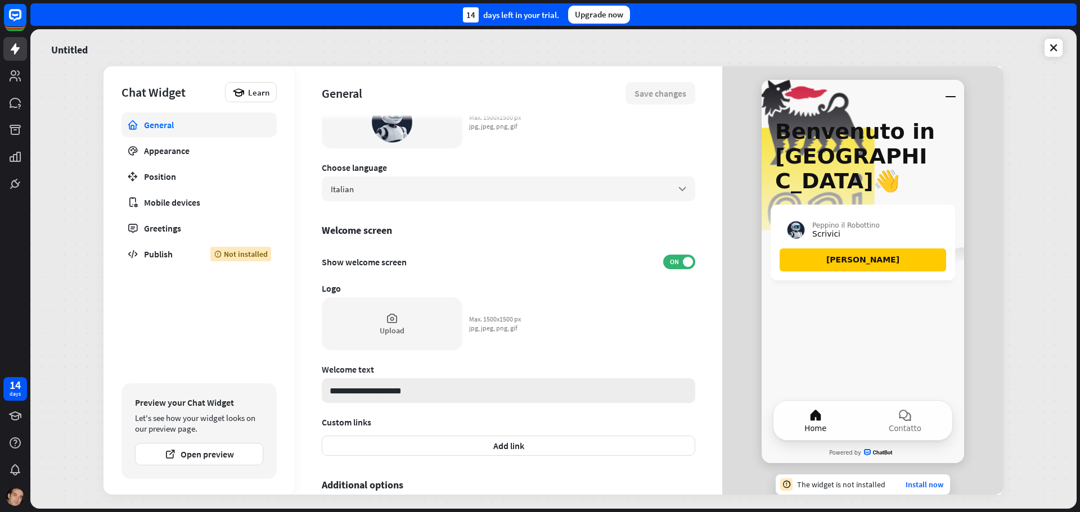
scroll to position [172, 0]
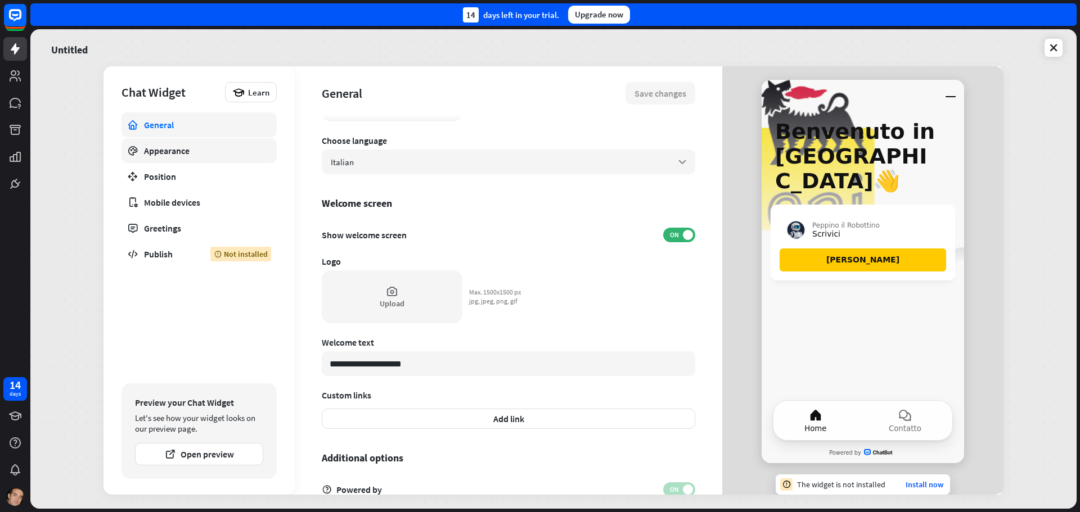
click at [131, 149] on icon at bounding box center [132, 150] width 11 height 11
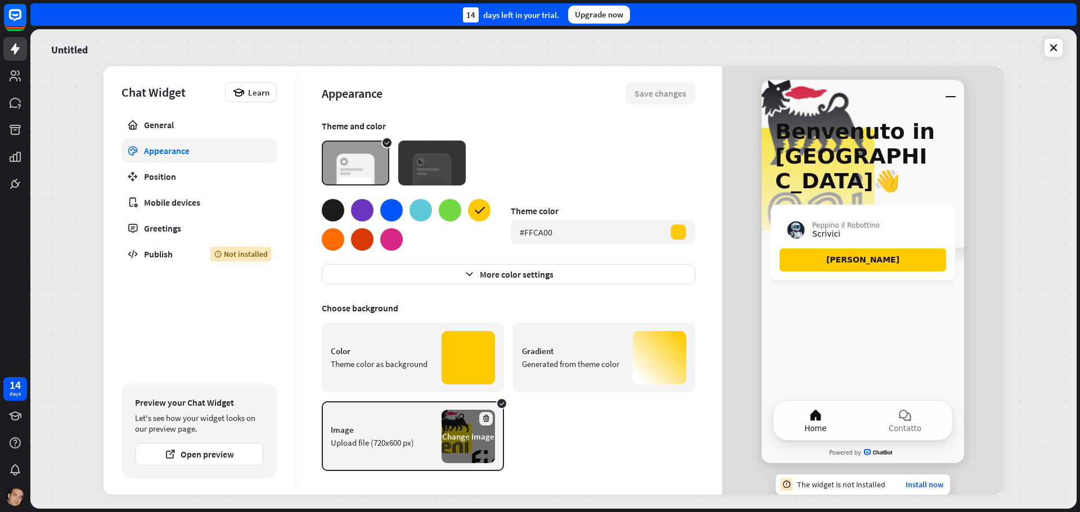
click at [482, 417] on icon at bounding box center [486, 419] width 8 height 8
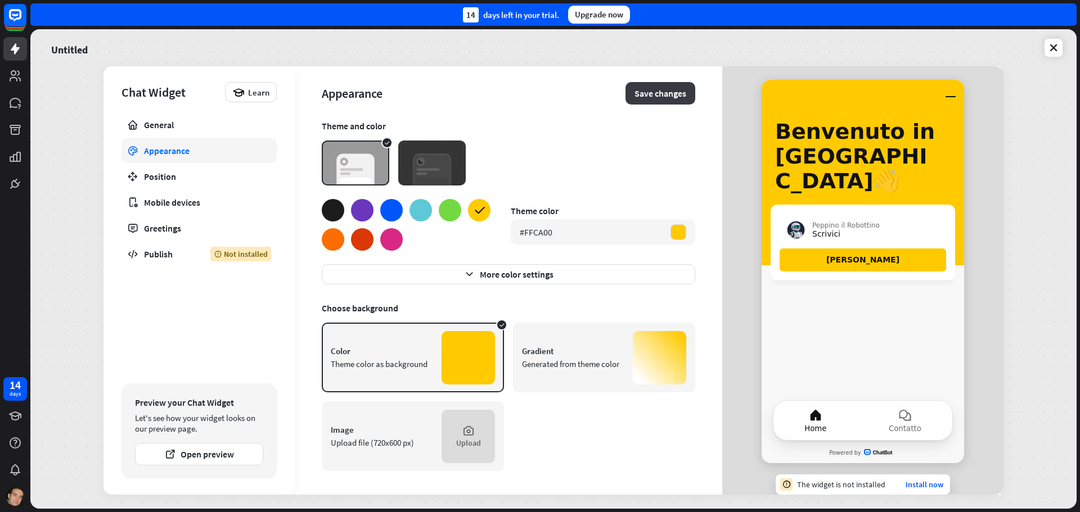
click at [656, 90] on button "Save changes" at bounding box center [661, 93] width 70 height 23
click at [458, 302] on div "Theme and color Theme color #FFCA00 More color settings Choose background Color…" at bounding box center [509, 307] width 374 height 375
click at [157, 251] on div "Publish" at bounding box center [169, 254] width 50 height 11
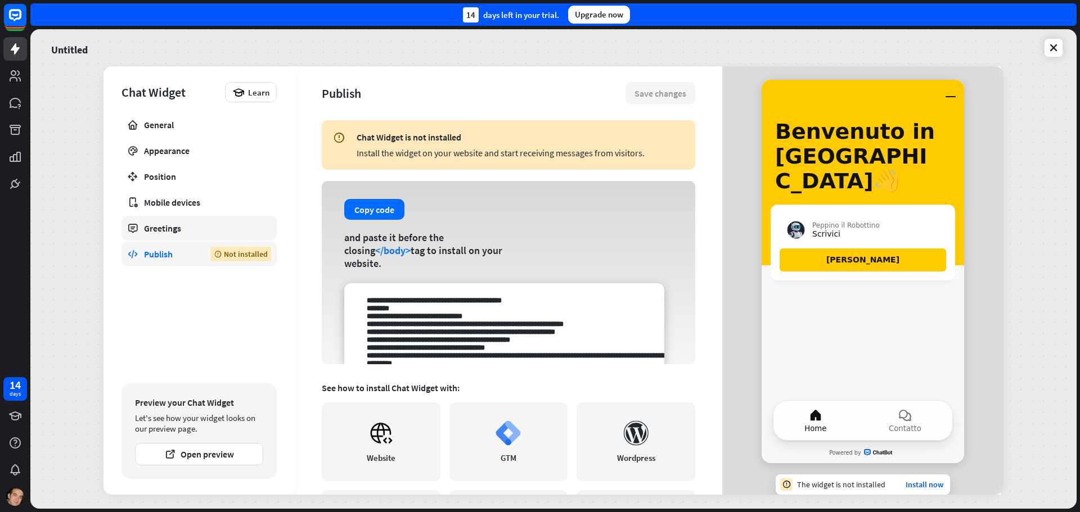
click at [196, 228] on div "Greetings" at bounding box center [199, 228] width 110 height 11
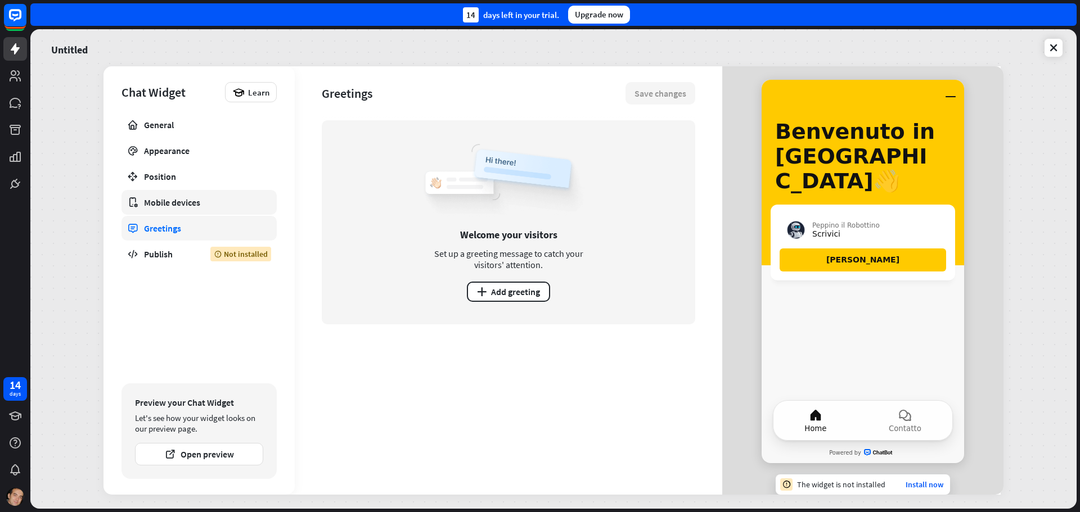
click at [197, 203] on div "Mobile devices" at bounding box center [199, 202] width 110 height 11
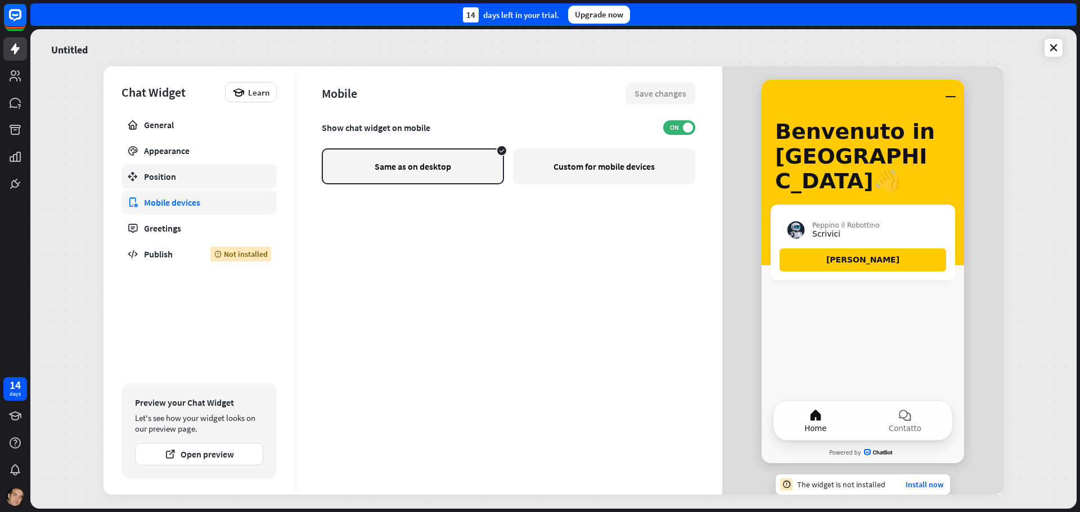
click at [204, 175] on div "Position" at bounding box center [199, 176] width 110 height 11
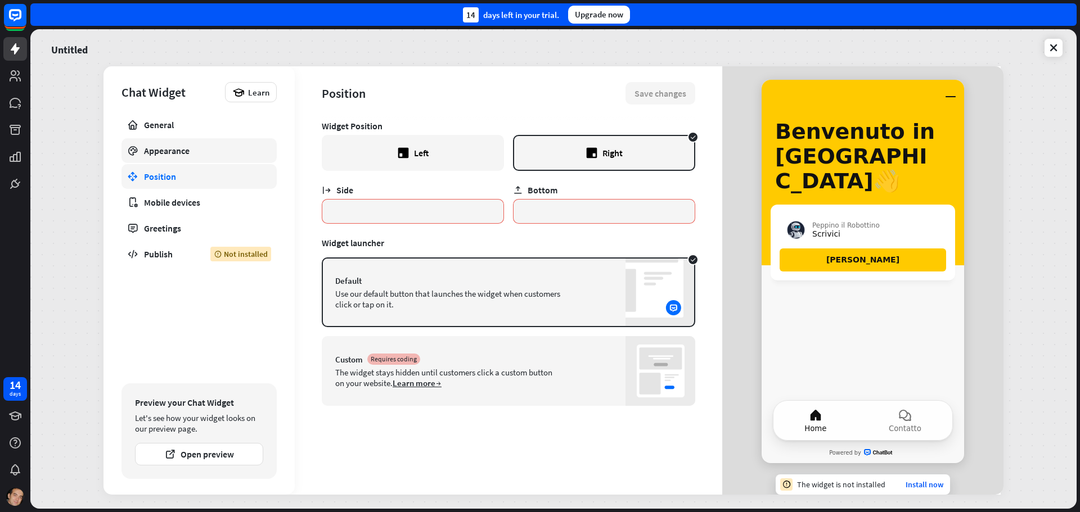
click at [218, 143] on link "Appearance" at bounding box center [199, 150] width 155 height 25
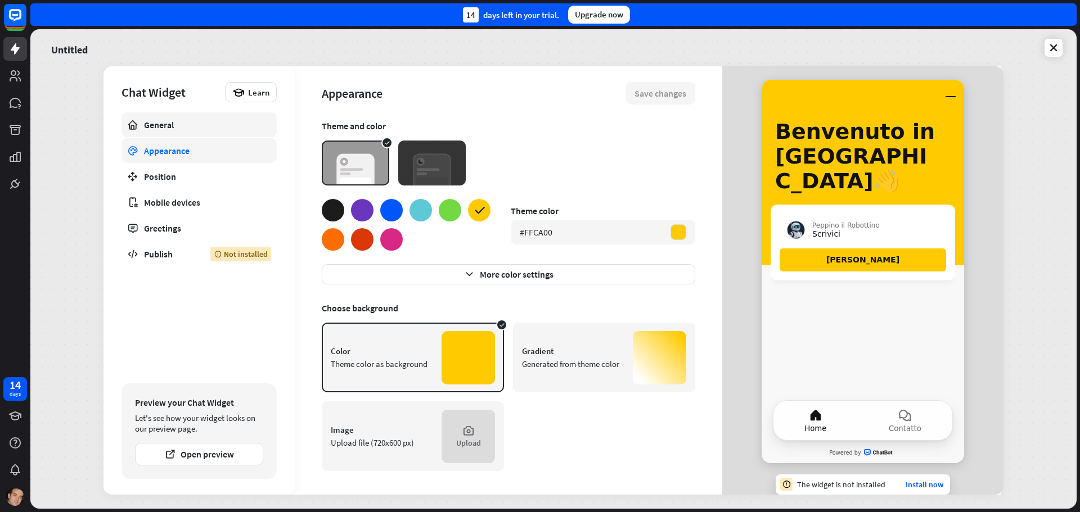
click at [212, 113] on link "General" at bounding box center [199, 125] width 155 height 25
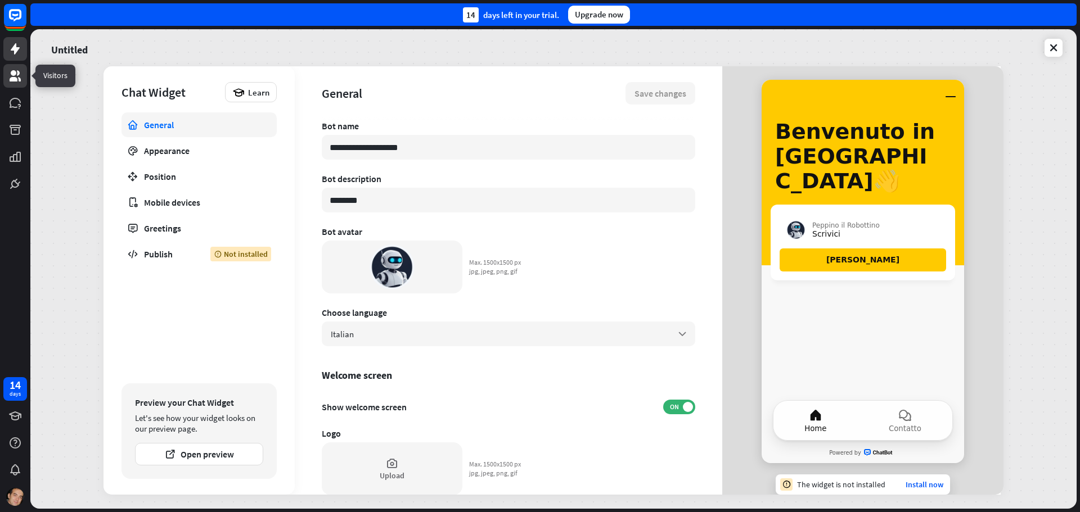
click at [19, 69] on icon at bounding box center [15, 76] width 14 height 14
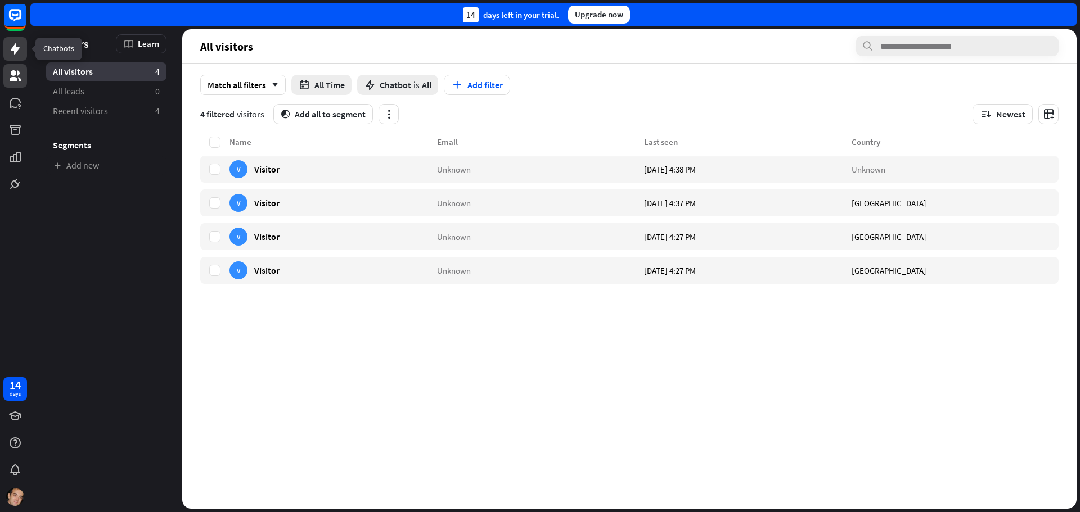
click at [10, 49] on icon at bounding box center [15, 49] width 14 height 14
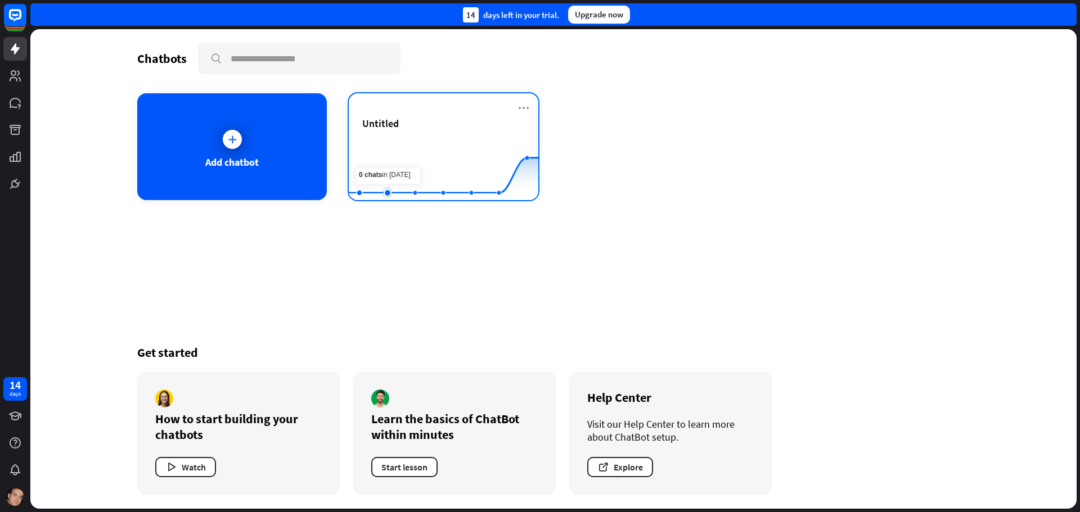
click at [387, 150] on rect at bounding box center [444, 172] width 190 height 70
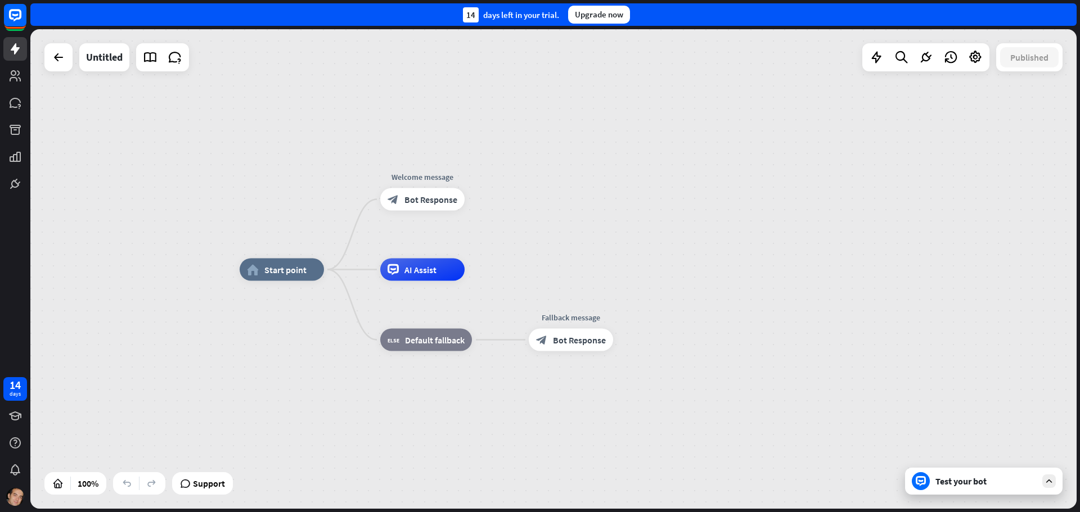
click at [546, 195] on div "home_2 Start point Welcome message block_bot_response Bot Response AI Assist bl…" at bounding box center [553, 269] width 1046 height 480
click at [875, 59] on icon at bounding box center [876, 57] width 15 height 15
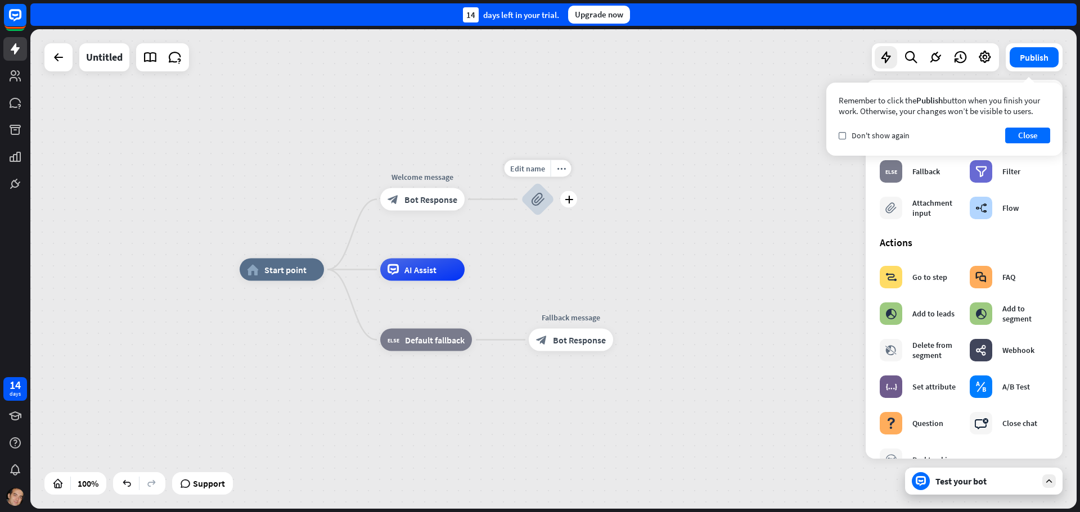
click at [539, 205] on icon "block_attachment" at bounding box center [538, 200] width 14 height 14
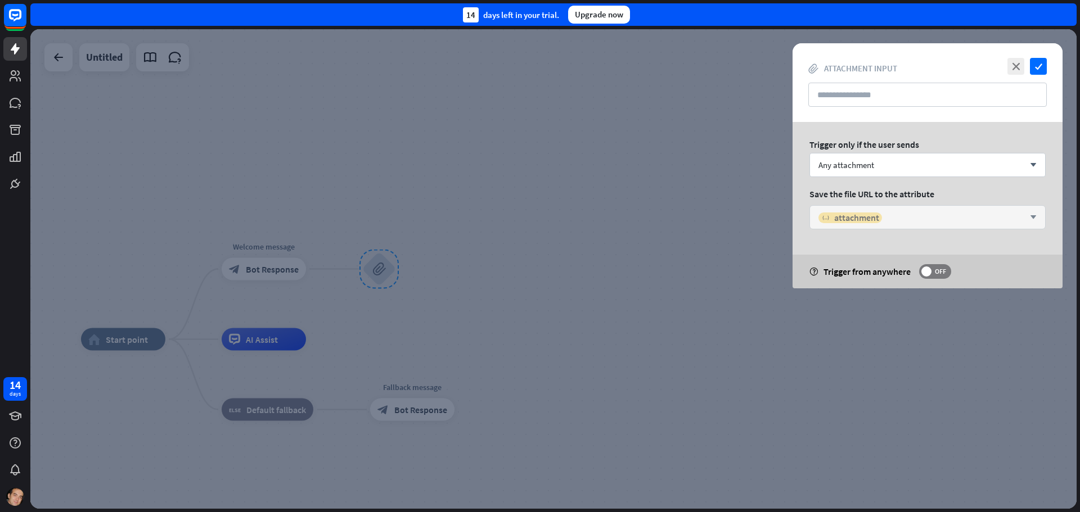
click at [838, 218] on span "attachment" at bounding box center [856, 217] width 45 height 11
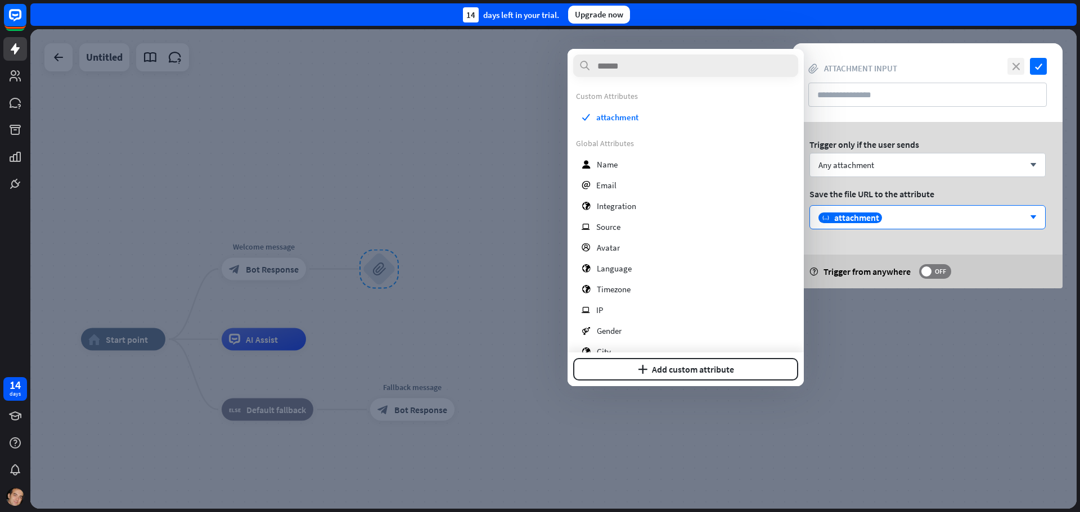
click at [1011, 62] on icon "close" at bounding box center [1015, 66] width 17 height 17
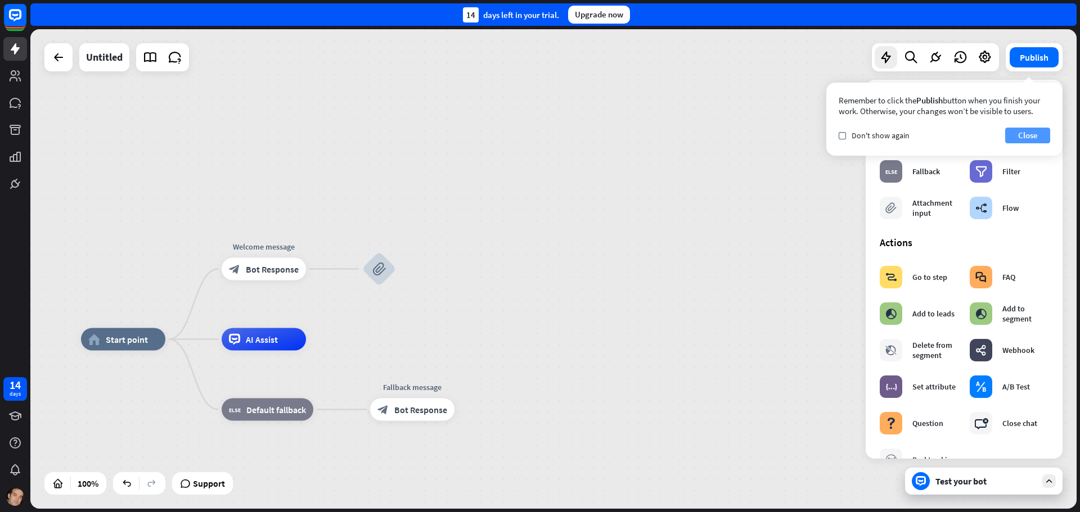
click at [1026, 133] on button "Close" at bounding box center [1027, 136] width 45 height 16
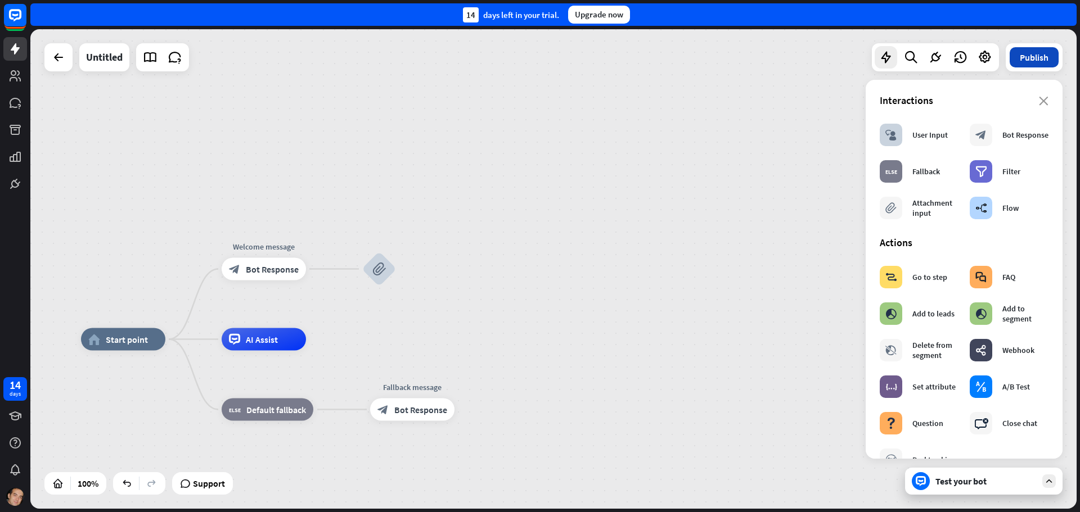
click at [1023, 54] on button "Publish" at bounding box center [1034, 57] width 49 height 20
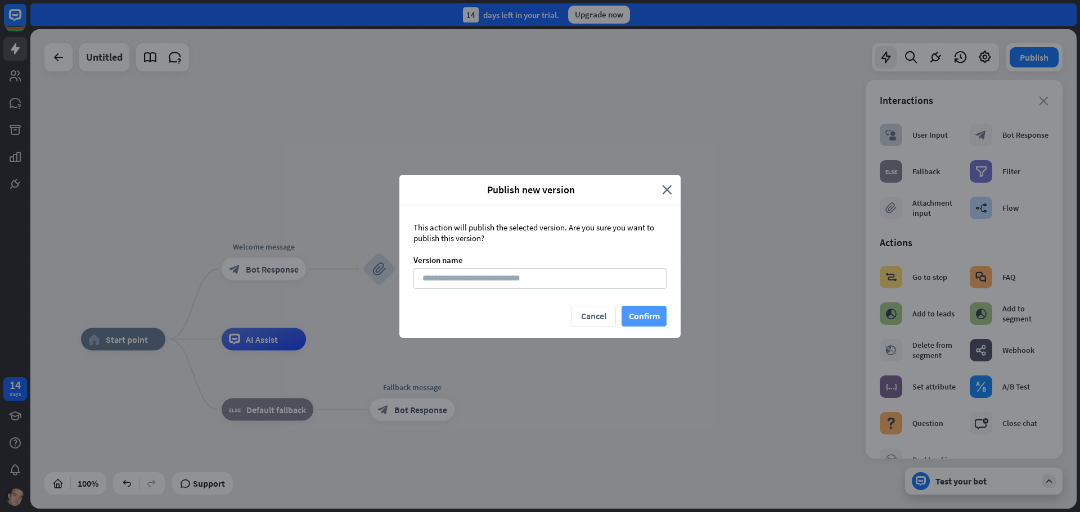
click at [649, 323] on button "Confirm" at bounding box center [644, 316] width 45 height 21
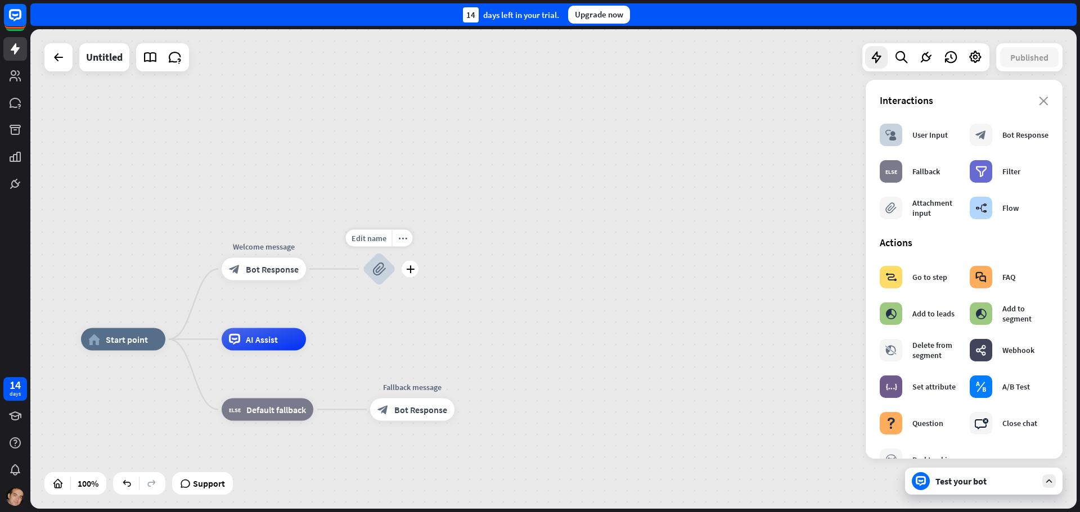
click at [384, 271] on icon "block_attachment" at bounding box center [379, 270] width 14 height 14
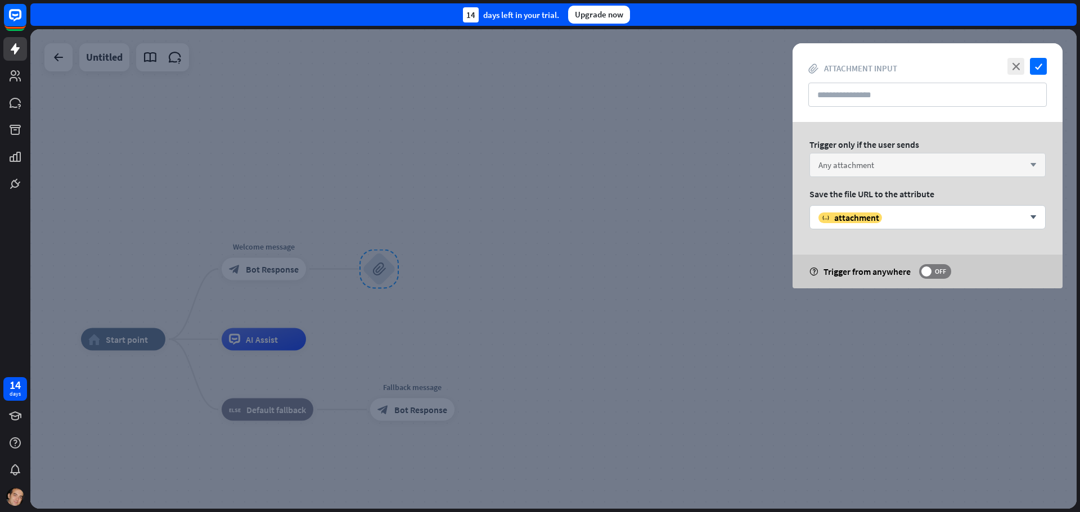
click at [865, 169] on span "Any attachment" at bounding box center [846, 165] width 56 height 11
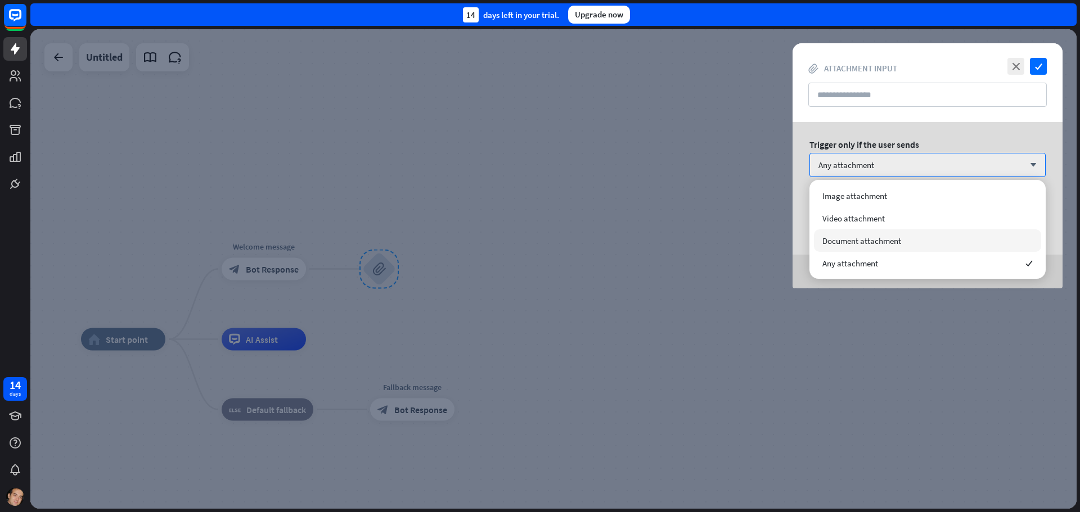
click at [885, 242] on span "Document attachment" at bounding box center [861, 241] width 79 height 11
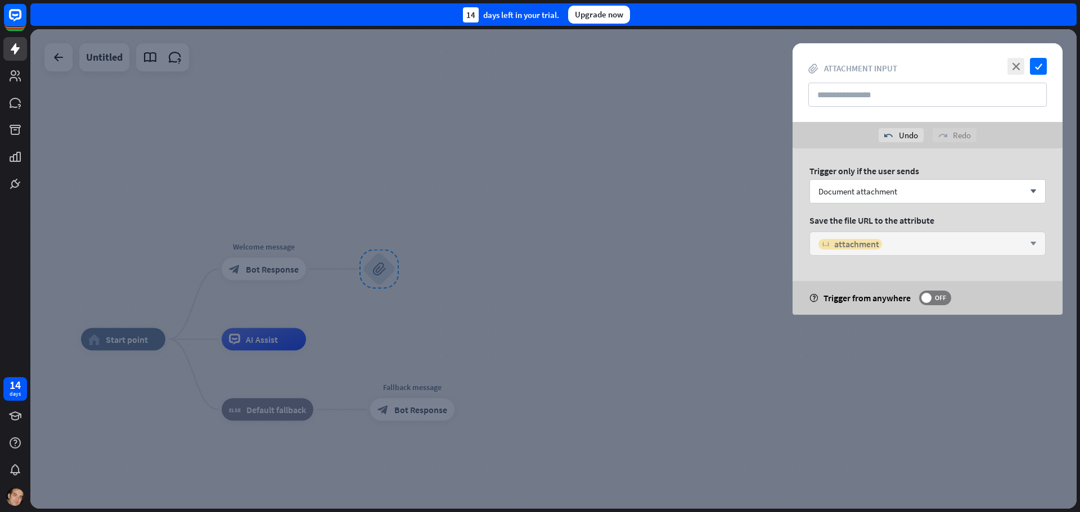
click at [866, 248] on span "attachment" at bounding box center [856, 244] width 45 height 11
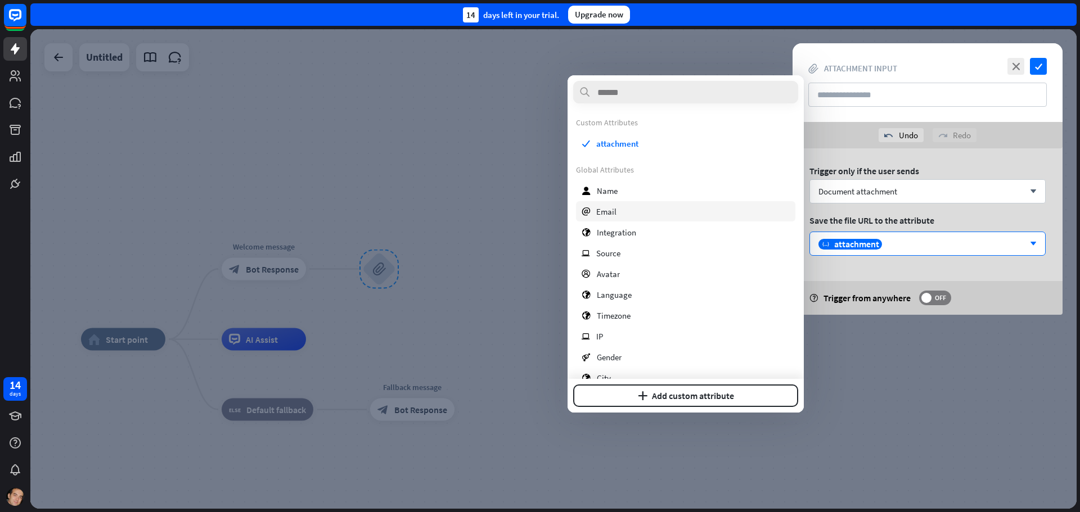
click at [639, 208] on div "email Email" at bounding box center [685, 211] width 219 height 20
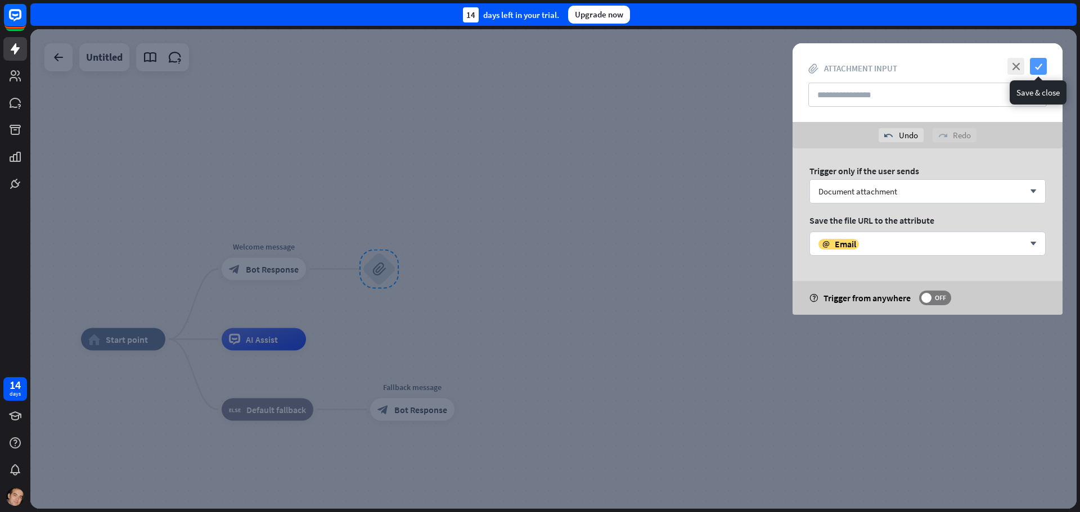
click at [1035, 70] on icon "check" at bounding box center [1038, 66] width 17 height 17
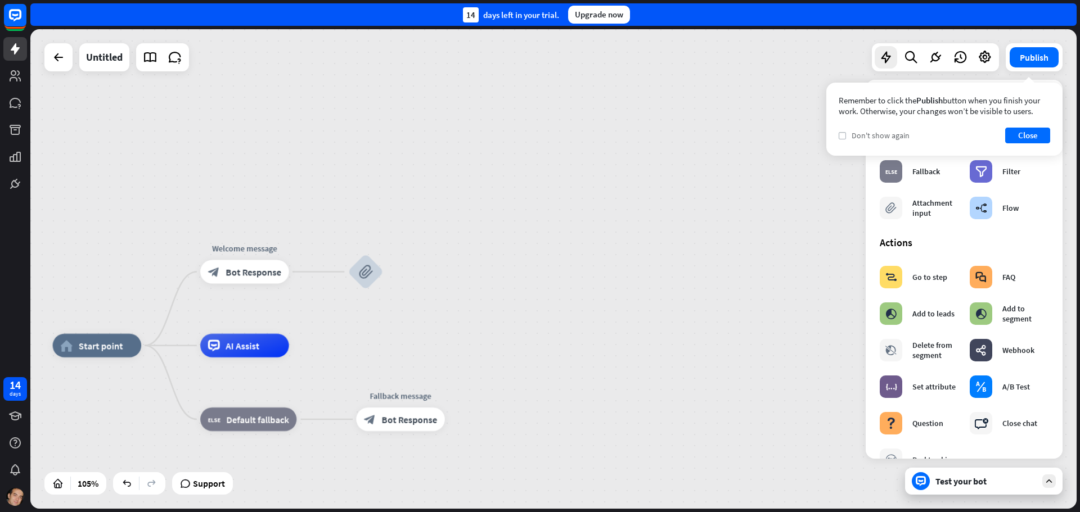
click at [844, 136] on icon "check" at bounding box center [842, 135] width 5 height 5
click at [1028, 60] on button "Publish" at bounding box center [1034, 57] width 49 height 20
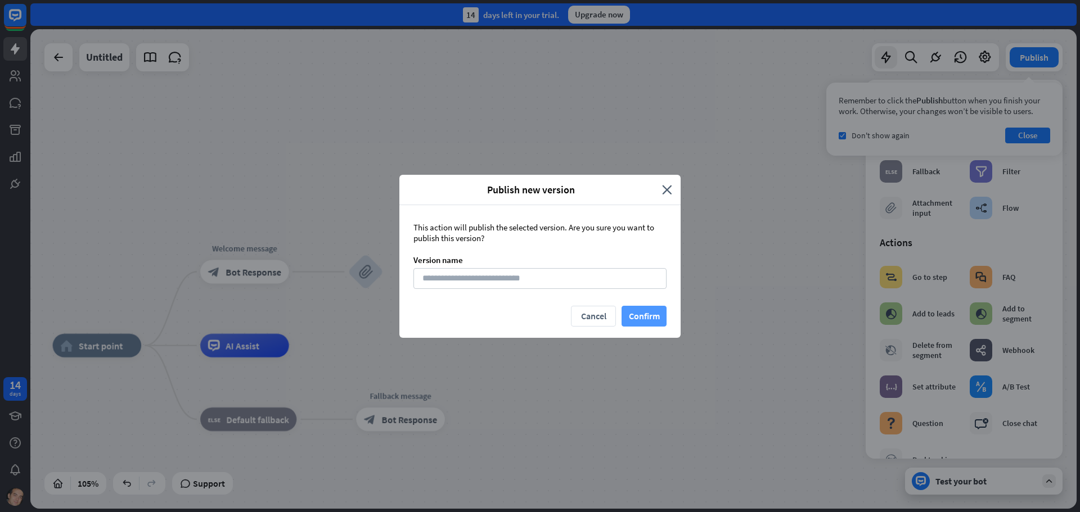
click at [639, 309] on button "Confirm" at bounding box center [644, 316] width 45 height 21
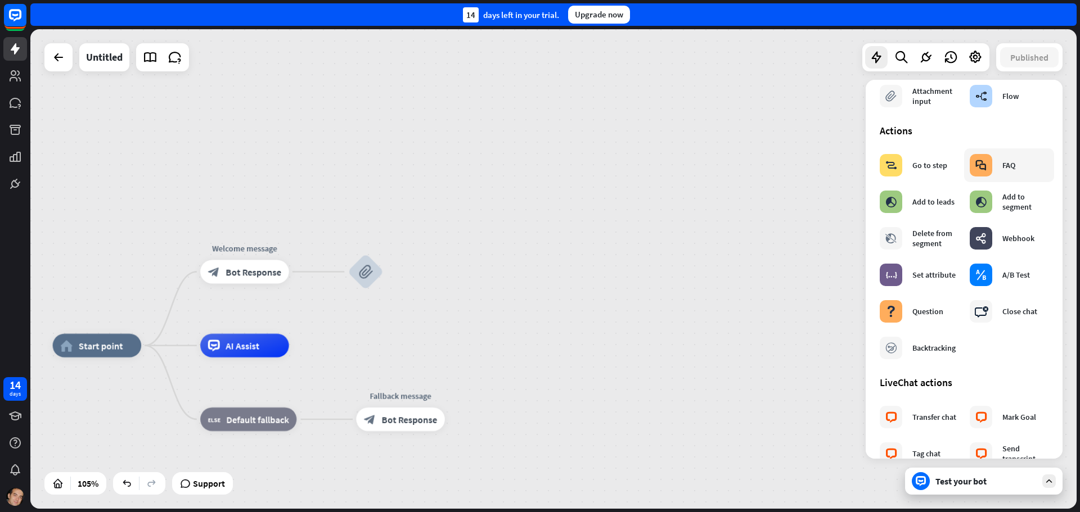
scroll to position [113, 0]
drag, startPoint x: 371, startPoint y: 272, endPoint x: 325, endPoint y: 334, distance: 77.2
drag, startPoint x: 364, startPoint y: 271, endPoint x: 311, endPoint y: 345, distance: 91.5
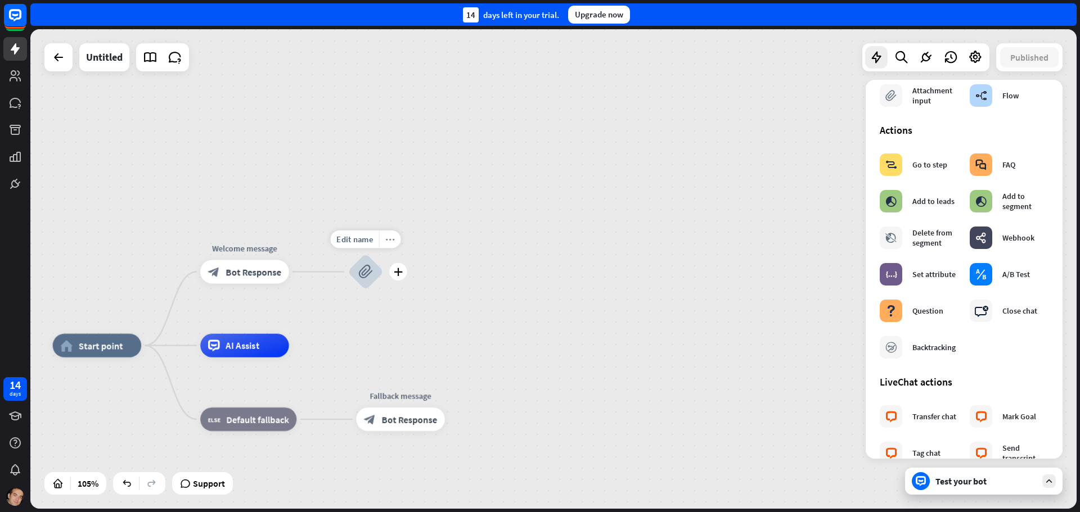
click at [389, 235] on icon "more_horiz" at bounding box center [390, 239] width 10 height 9
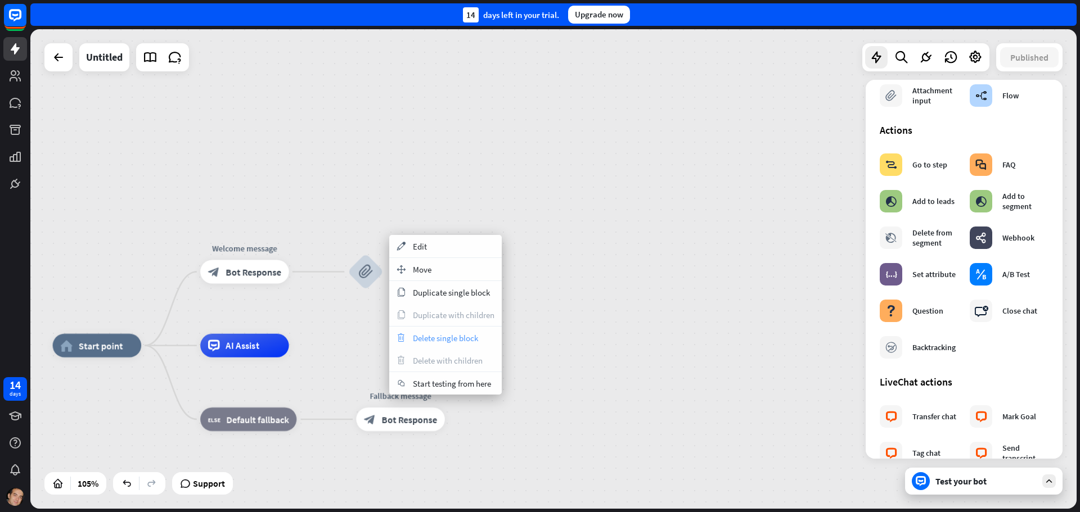
click at [432, 339] on span "Delete single block" at bounding box center [445, 338] width 65 height 11
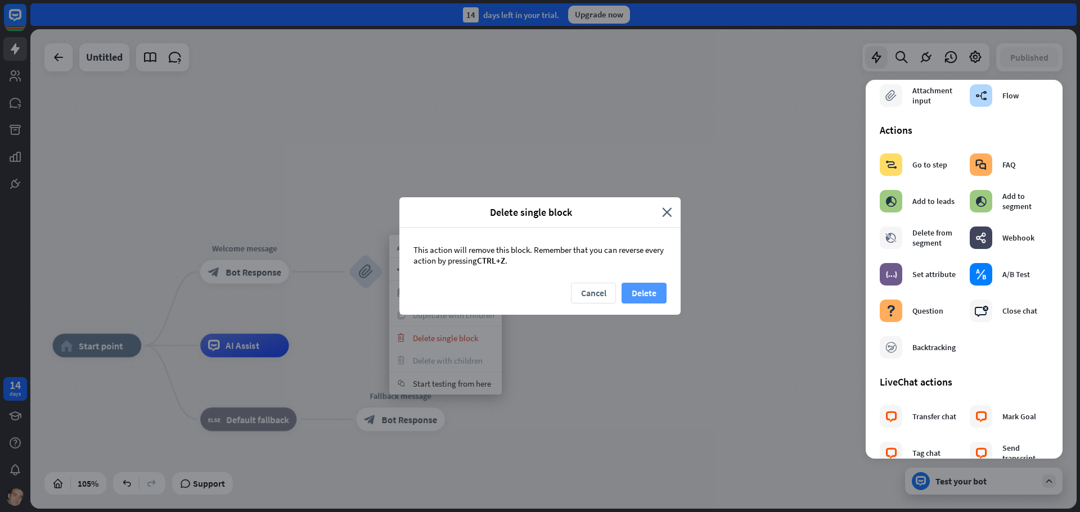
click at [631, 293] on button "Delete" at bounding box center [644, 293] width 45 height 21
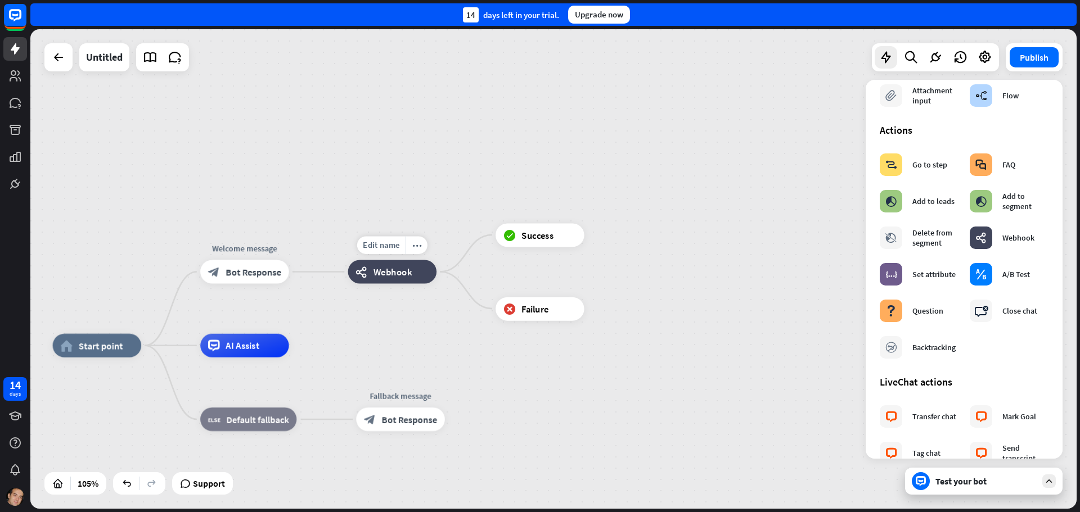
click at [381, 273] on span "Webhook" at bounding box center [393, 272] width 38 height 12
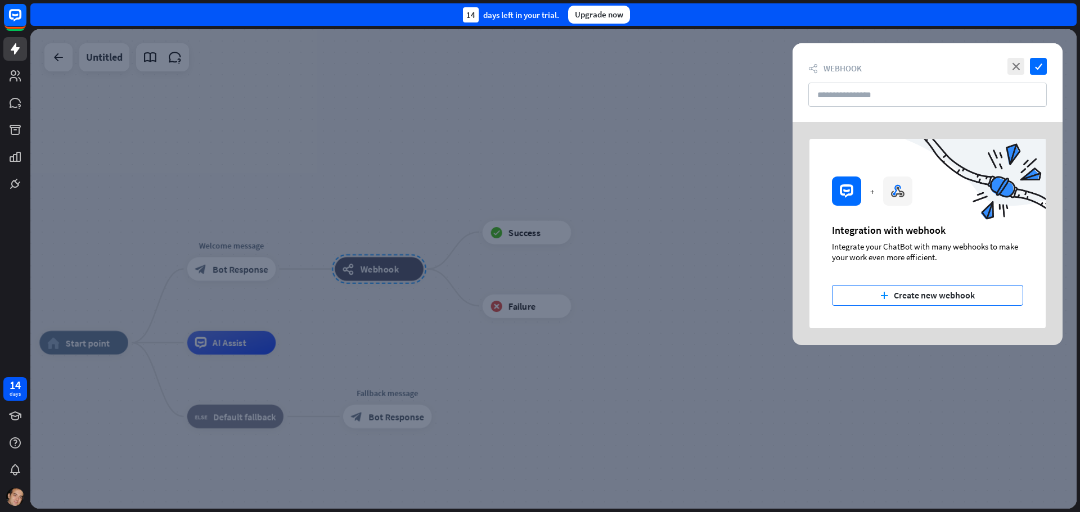
click at [947, 295] on button "plus Create new webhook" at bounding box center [927, 295] width 191 height 21
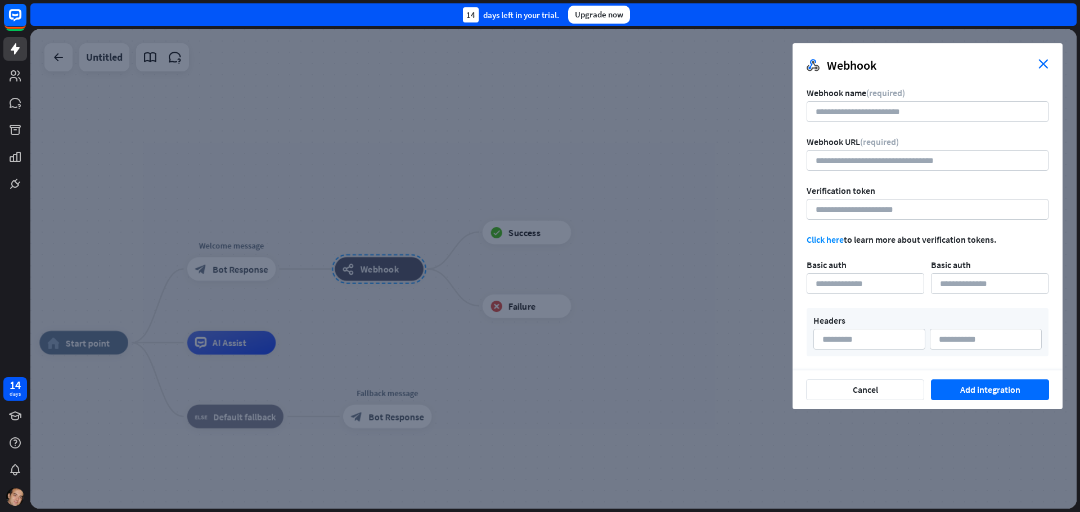
click at [1046, 66] on icon "close" at bounding box center [1043, 64] width 10 height 10
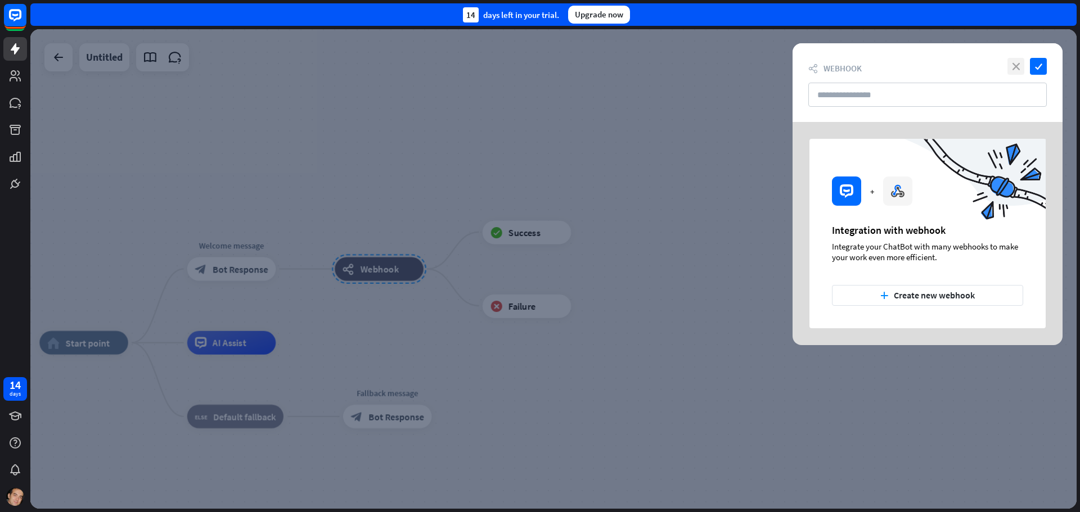
click at [1014, 66] on icon "close" at bounding box center [1015, 66] width 17 height 17
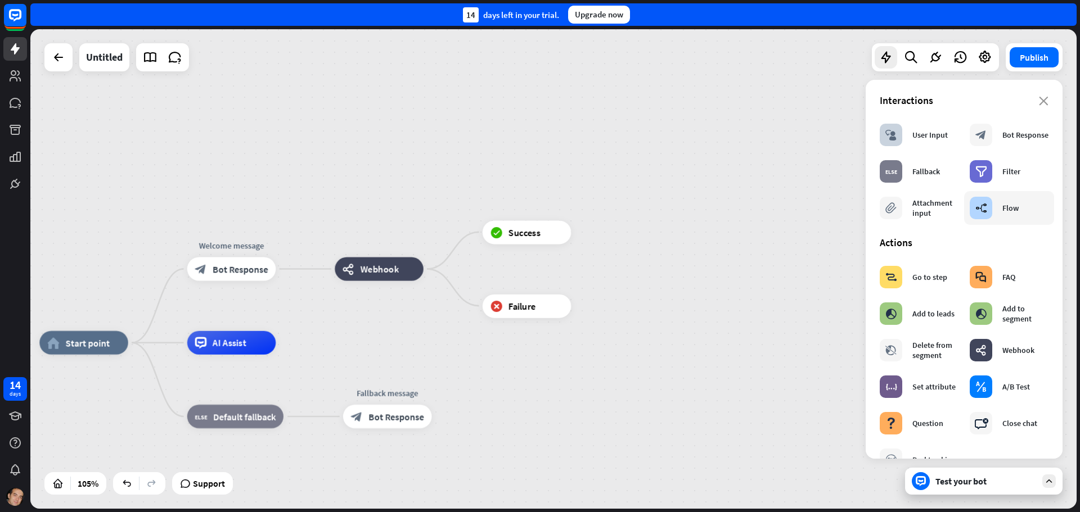
click at [1001, 218] on div "builder_tree Flow" at bounding box center [994, 208] width 49 height 23
click at [977, 205] on icon "builder_tree" at bounding box center [981, 208] width 12 height 11
click at [979, 208] on icon "builder_tree" at bounding box center [981, 208] width 12 height 11
click at [677, 234] on div "builder_tree Flow" at bounding box center [674, 233] width 89 height 24
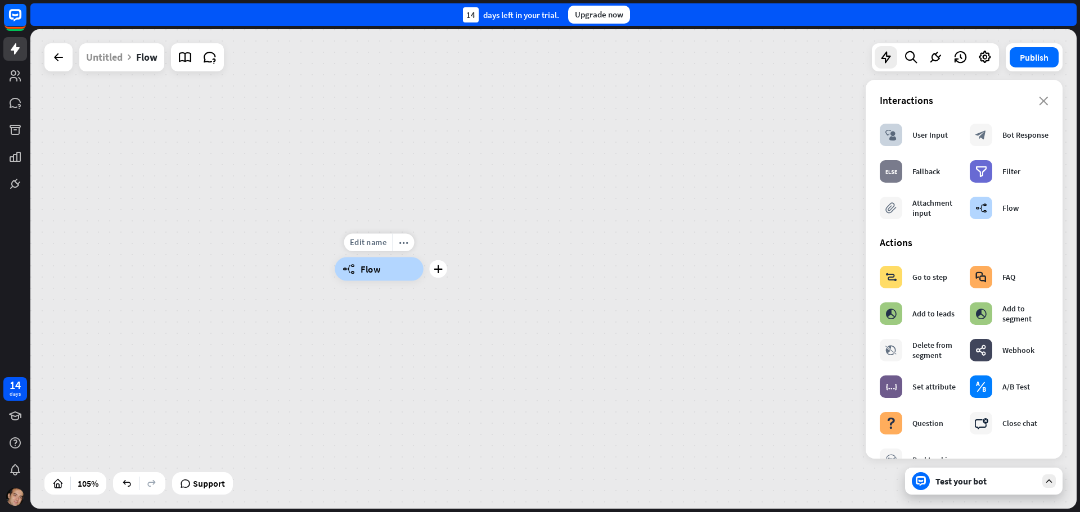
click at [406, 271] on div "builder_tree Flow" at bounding box center [379, 270] width 89 height 24
click at [61, 50] on div at bounding box center [58, 57] width 23 height 23
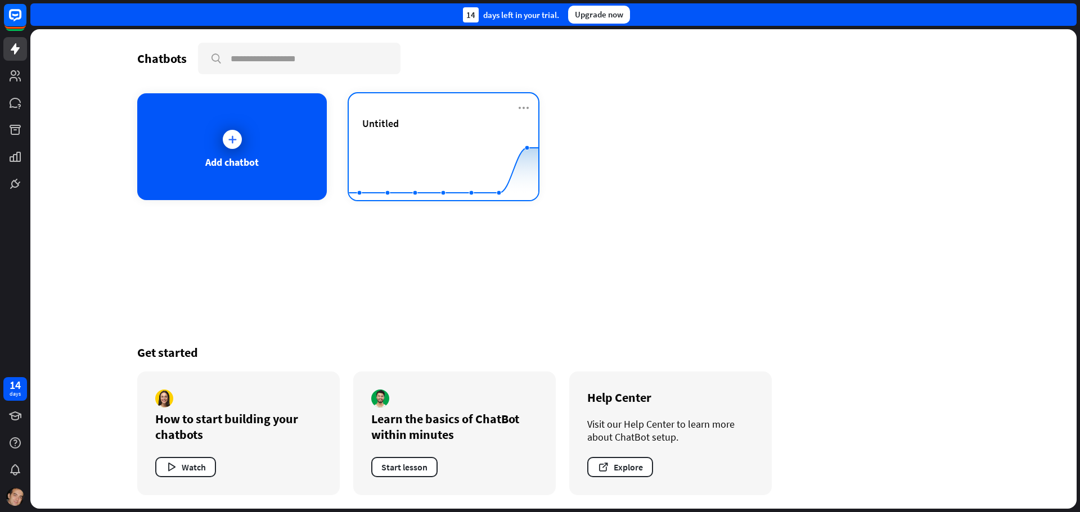
click at [426, 116] on div "Untitled Created with Highcharts 10.1.0 0 5 10" at bounding box center [444, 146] width 190 height 107
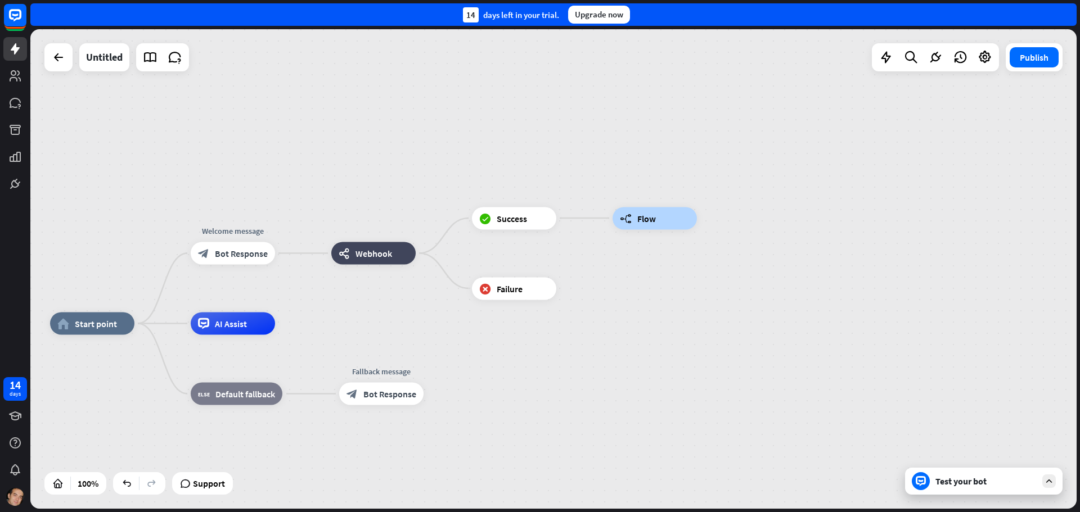
drag, startPoint x: 861, startPoint y: 268, endPoint x: 673, endPoint y: 321, distance: 195.9
click at [673, 321] on div "home_2 Start point Welcome message block_bot_response Bot Response webhooks Web…" at bounding box center [553, 269] width 1046 height 480
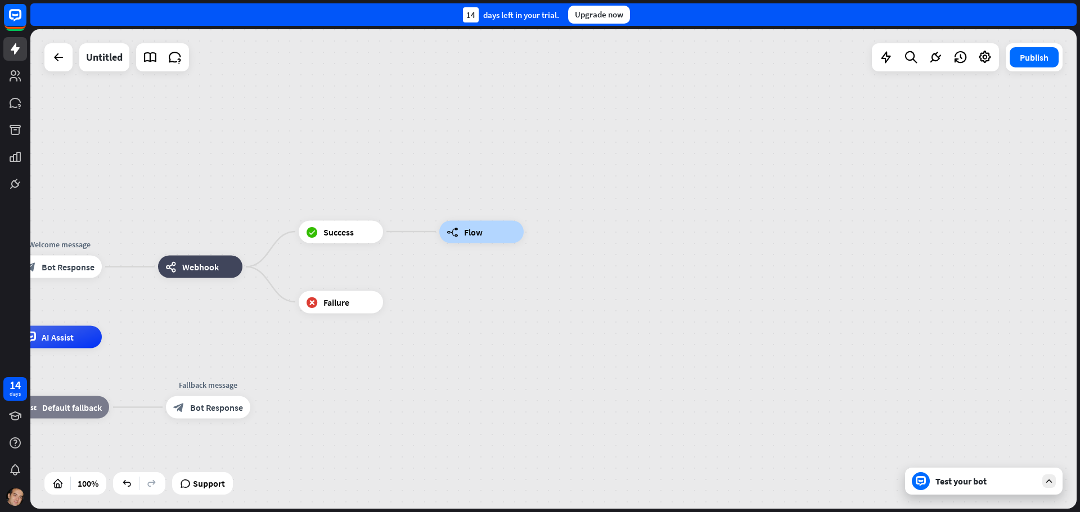
drag, startPoint x: 707, startPoint y: 285, endPoint x: 519, endPoint y: 299, distance: 187.8
click at [519, 299] on div "home_2 Start point Welcome message block_bot_response Bot Response webhooks Web…" at bounding box center [553, 269] width 1046 height 480
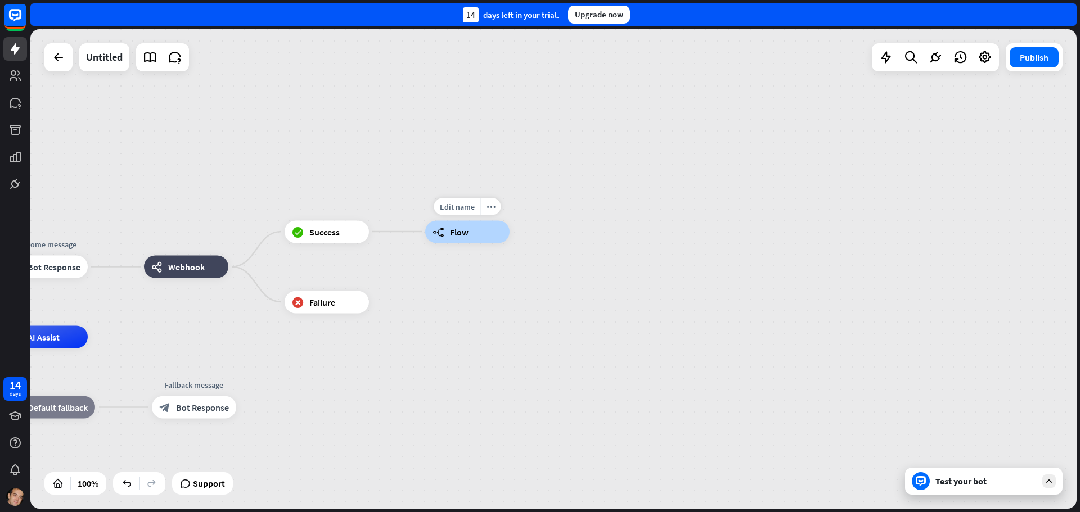
click at [448, 235] on div "builder_tree Flow" at bounding box center [467, 232] width 84 height 23
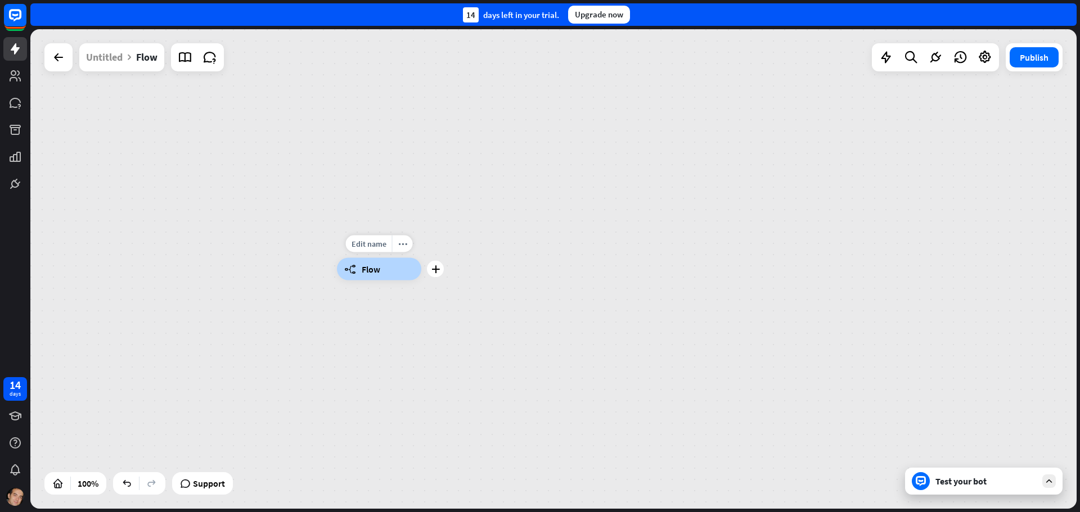
click at [391, 272] on div "builder_tree Flow" at bounding box center [379, 269] width 84 height 23
click at [727, 178] on div "builder_tree Flow" at bounding box center [553, 269] width 1046 height 480
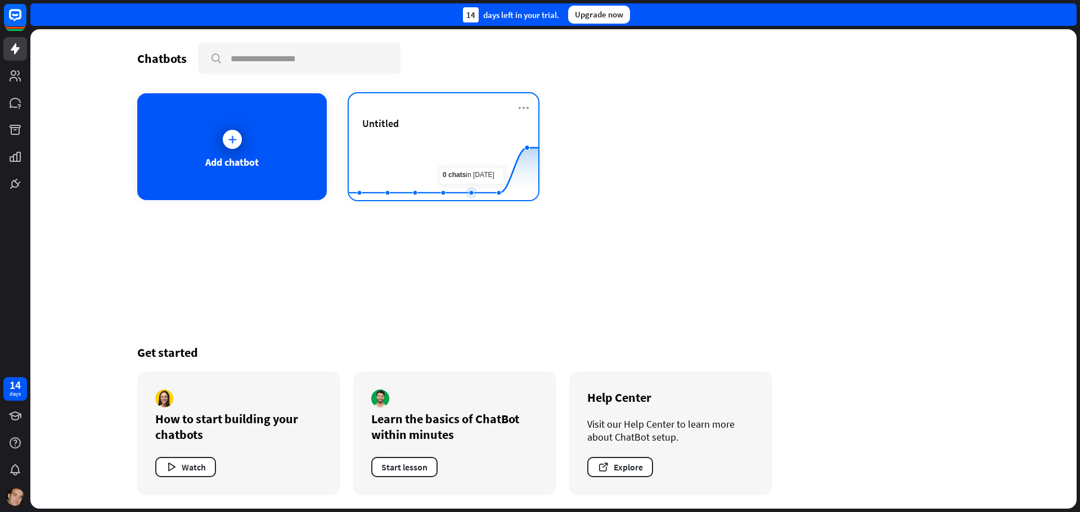
click at [407, 125] on div "Untitled" at bounding box center [443, 123] width 163 height 13
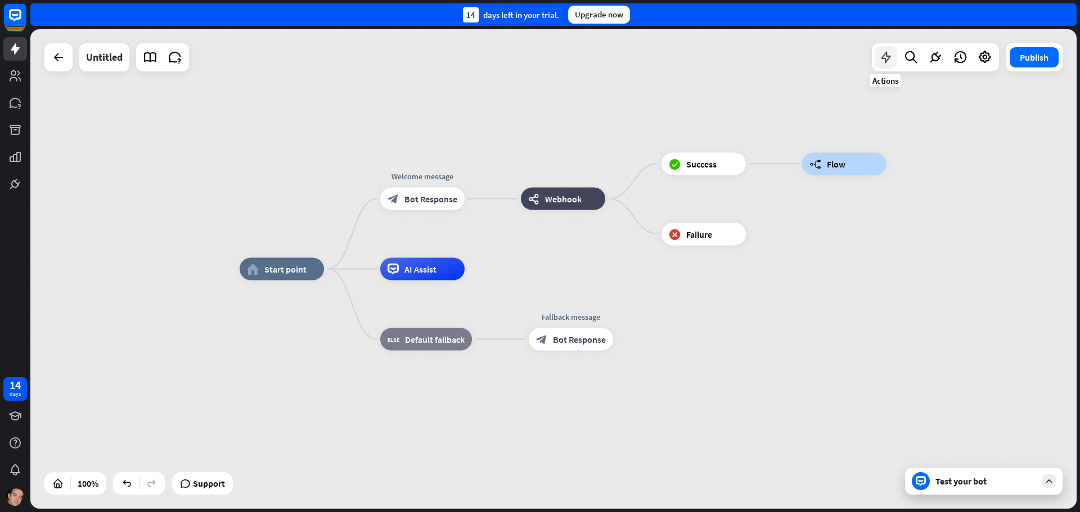
click at [888, 68] on div at bounding box center [886, 57] width 23 height 23
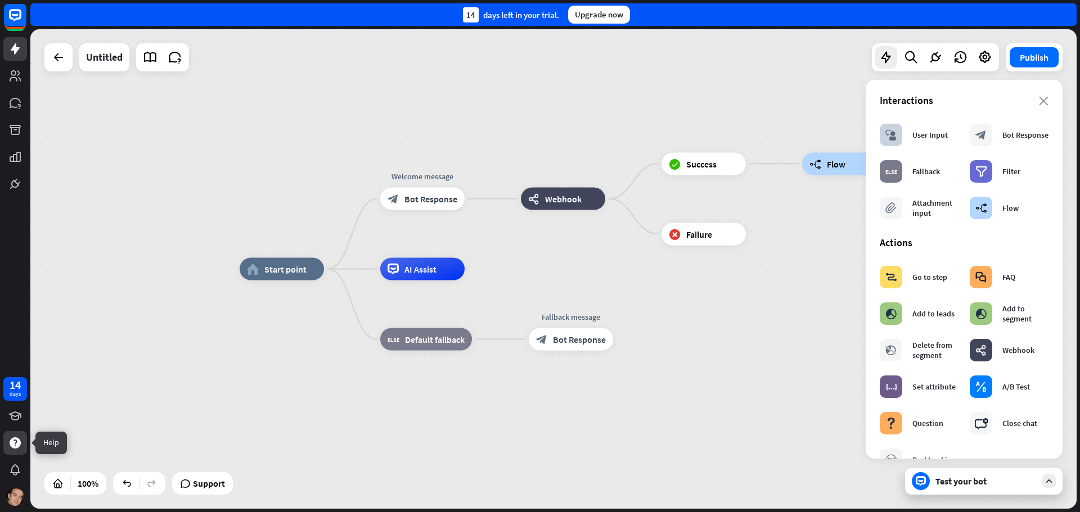
click at [10, 448] on icon at bounding box center [15, 444] width 14 height 14
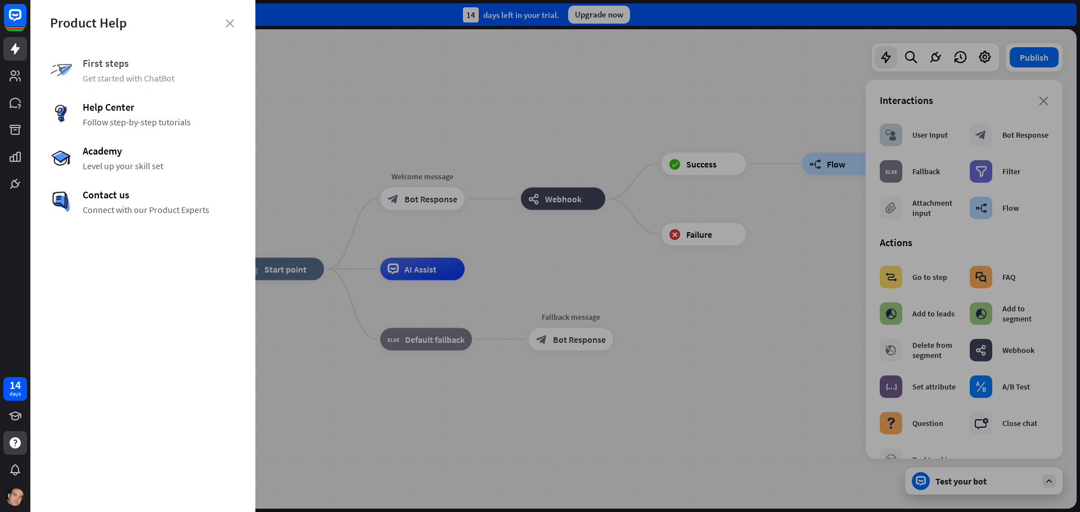
click at [100, 64] on span "First steps" at bounding box center [159, 63] width 153 height 13
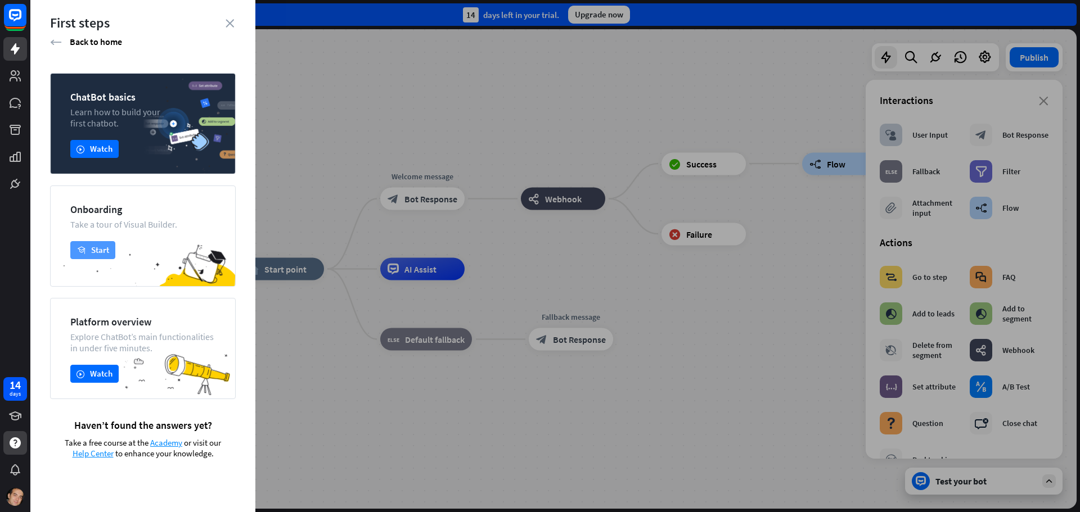
click at [106, 248] on button "academy Start" at bounding box center [92, 250] width 45 height 18
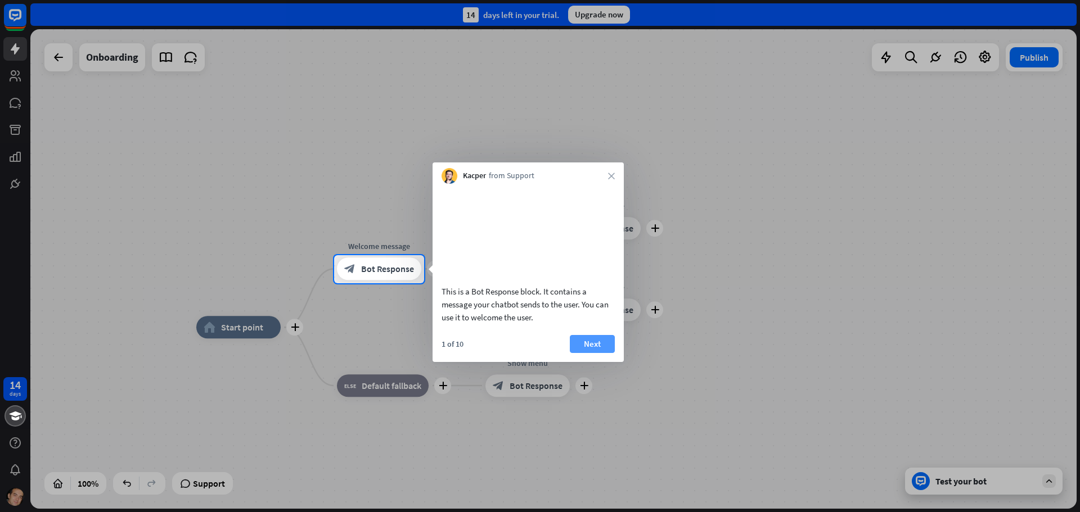
click at [604, 353] on button "Next" at bounding box center [592, 344] width 45 height 18
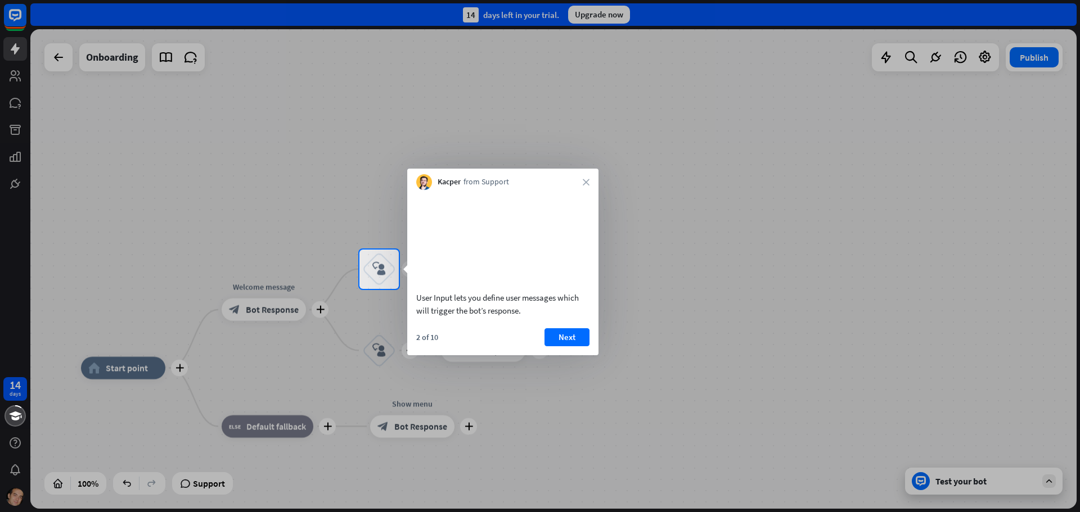
click at [591, 356] on div "2 of 10 Next" at bounding box center [502, 342] width 191 height 27
click at [578, 347] on button "Next" at bounding box center [567, 338] width 45 height 18
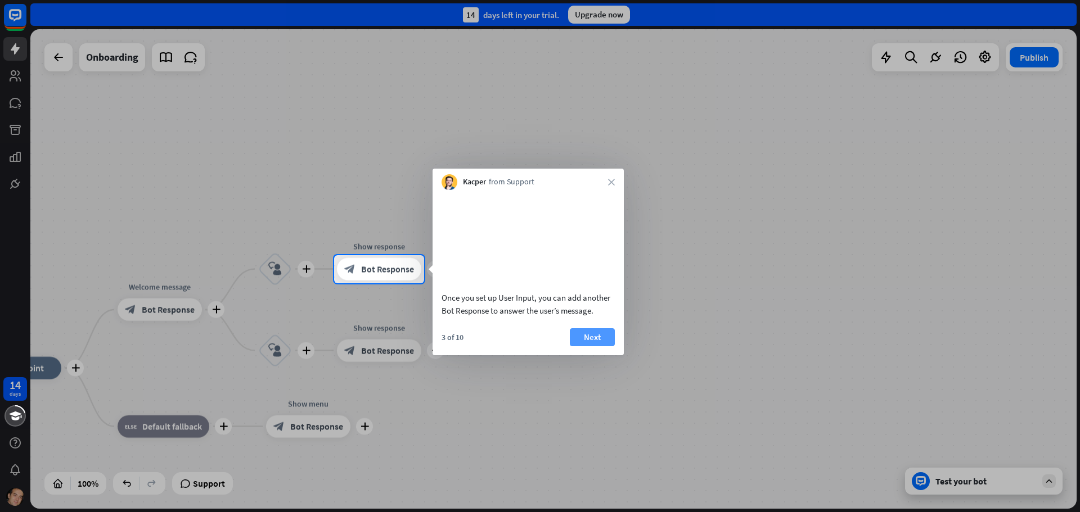
click at [593, 347] on button "Next" at bounding box center [592, 338] width 45 height 18
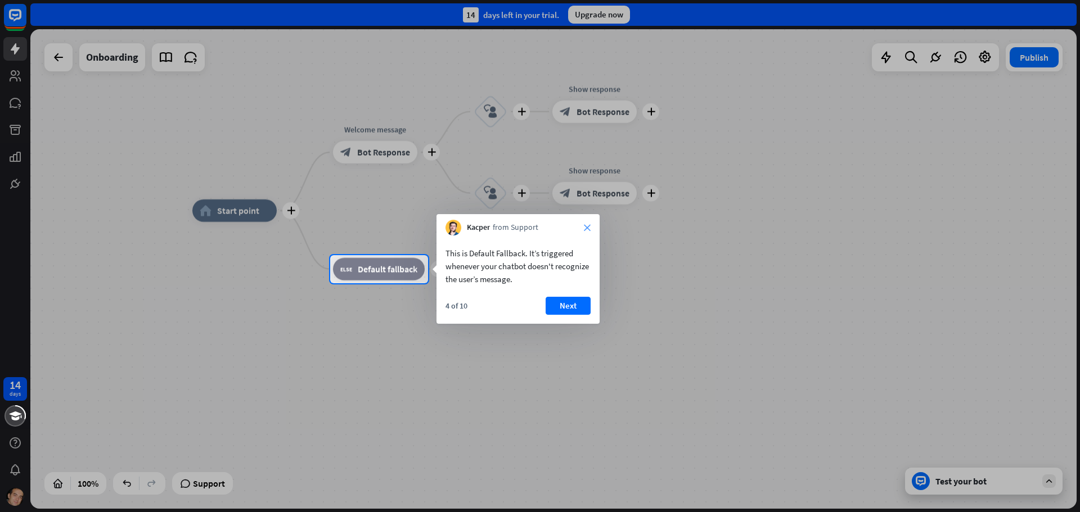
click at [587, 228] on icon "close" at bounding box center [587, 227] width 7 height 7
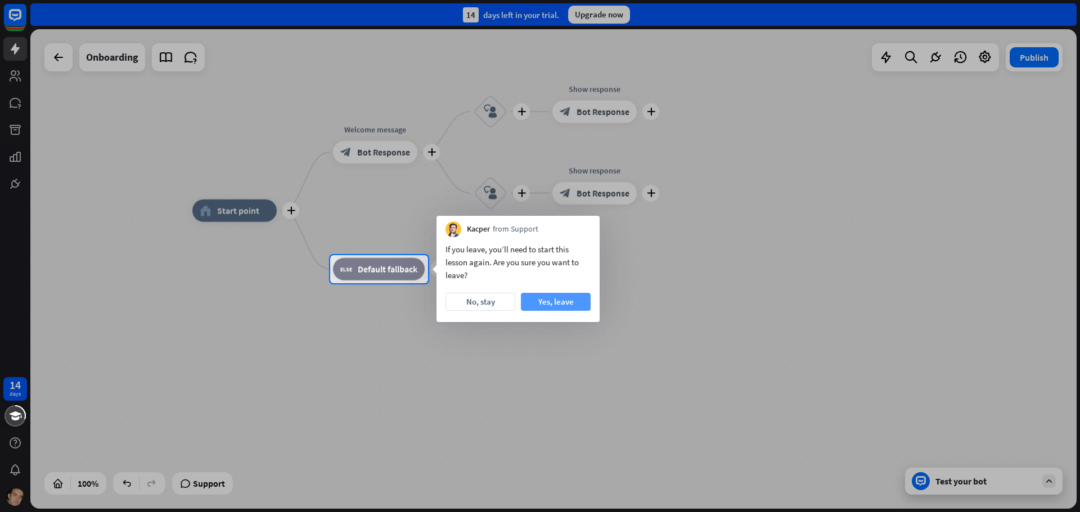
click at [539, 301] on button "Yes, leave" at bounding box center [556, 302] width 70 height 18
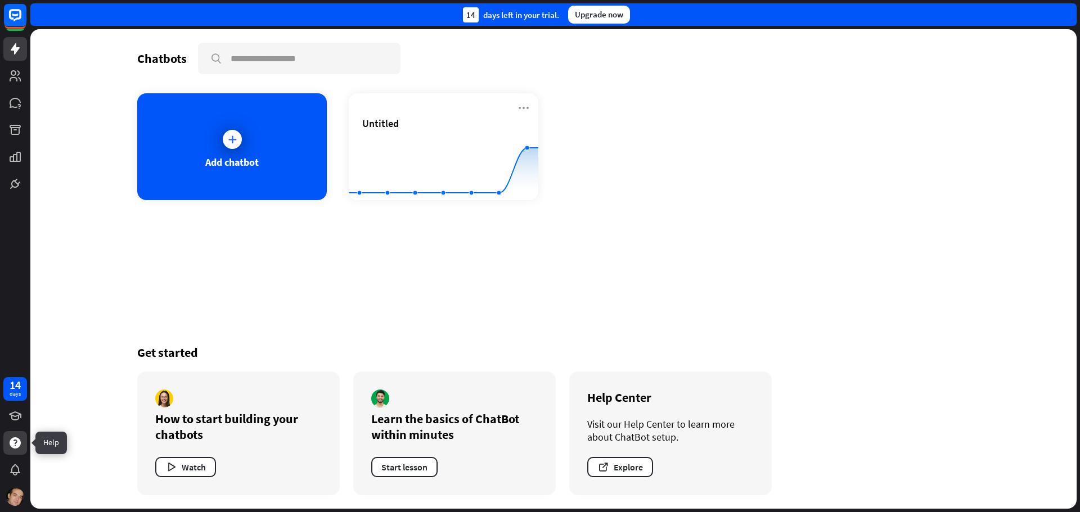
click at [19, 439] on icon at bounding box center [15, 443] width 11 height 11
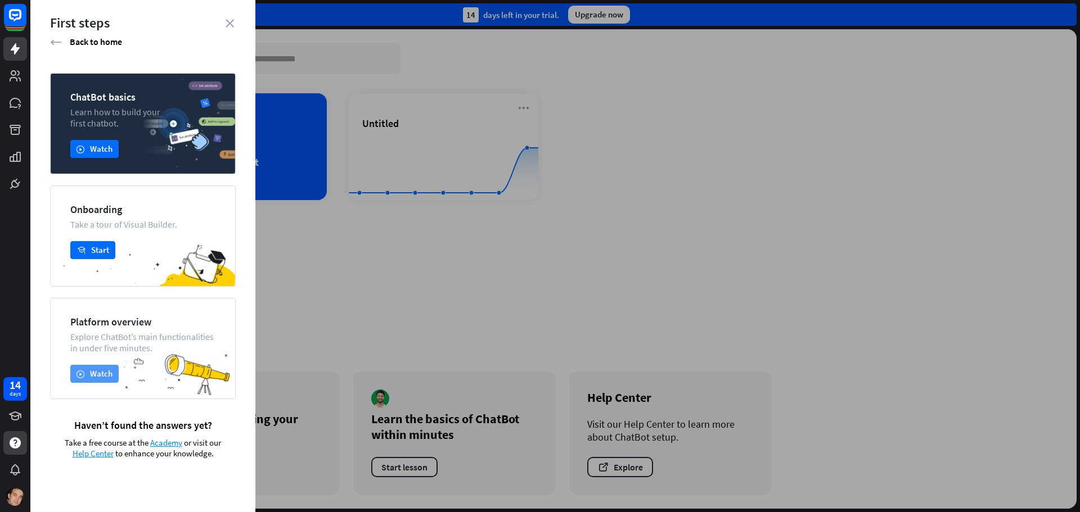
click at [86, 375] on button "play Watch" at bounding box center [94, 374] width 48 height 18
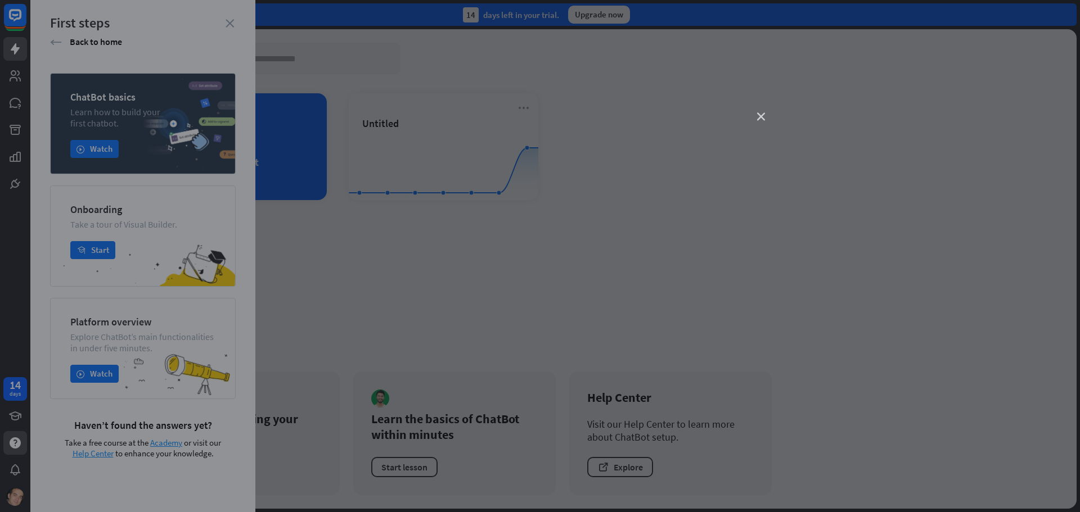
click at [757, 117] on icon "close" at bounding box center [761, 117] width 8 height 8
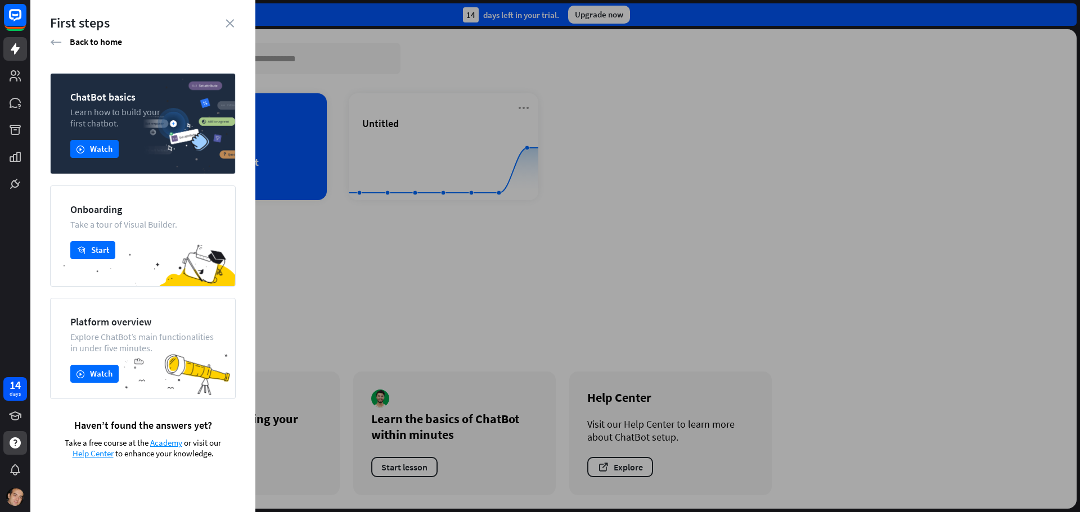
click at [430, 272] on div at bounding box center [555, 256] width 1050 height 512
